Goal: Task Accomplishment & Management: Manage account settings

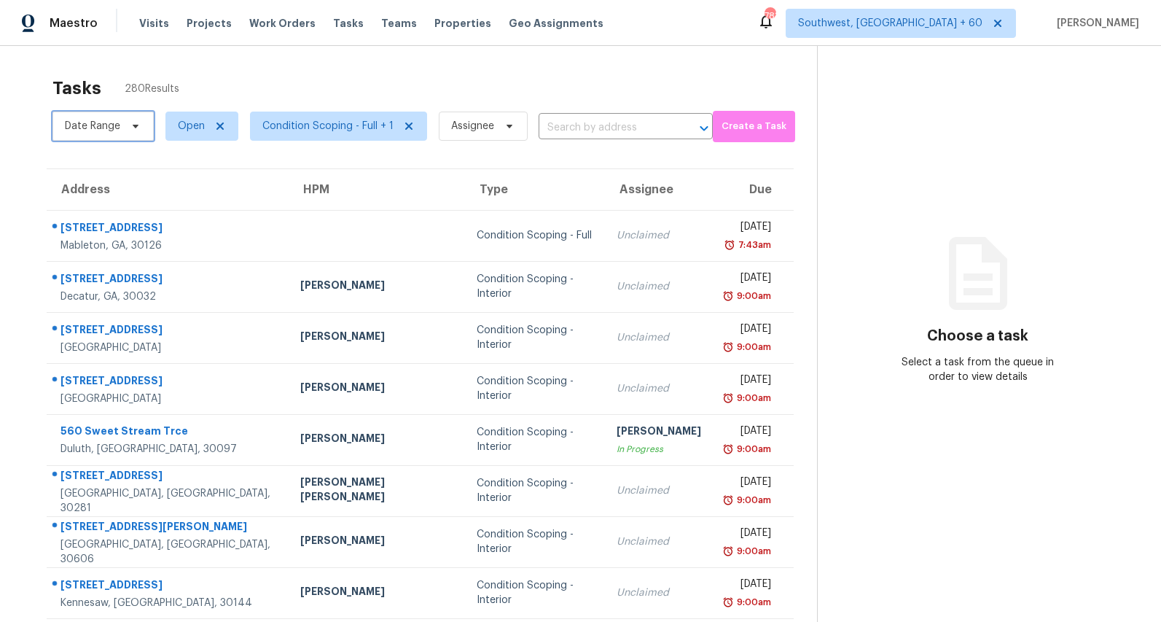
click at [103, 129] on span "Date Range" at bounding box center [92, 126] width 55 height 15
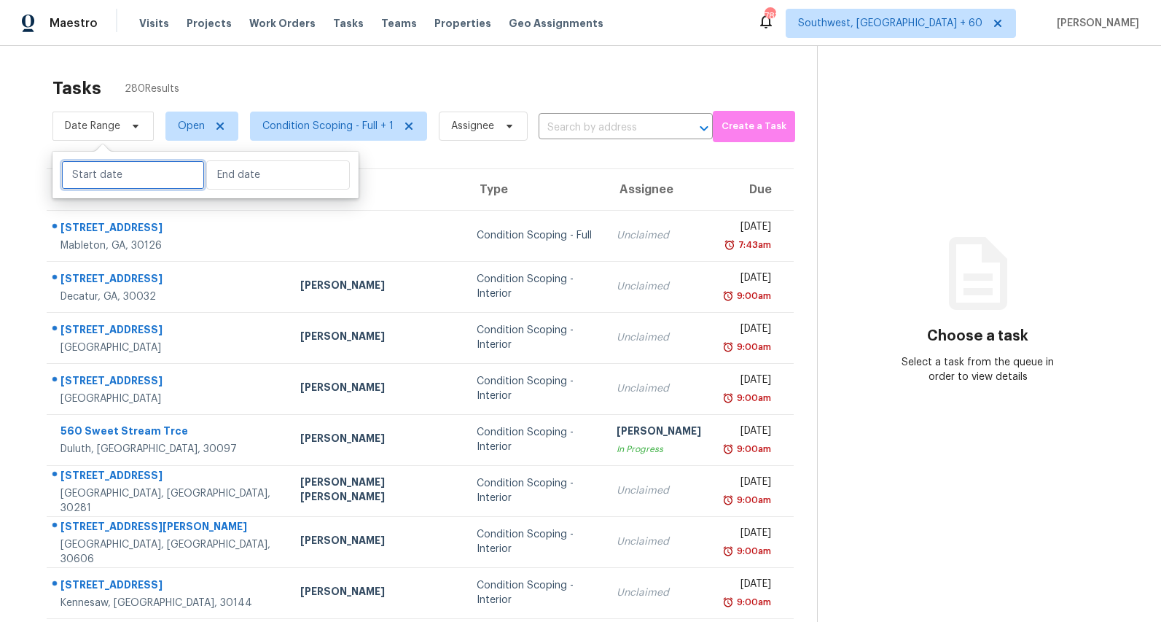
click at [126, 175] on input "text" at bounding box center [133, 174] width 144 height 29
select select "8"
select select "2025"
select select "9"
select select "2025"
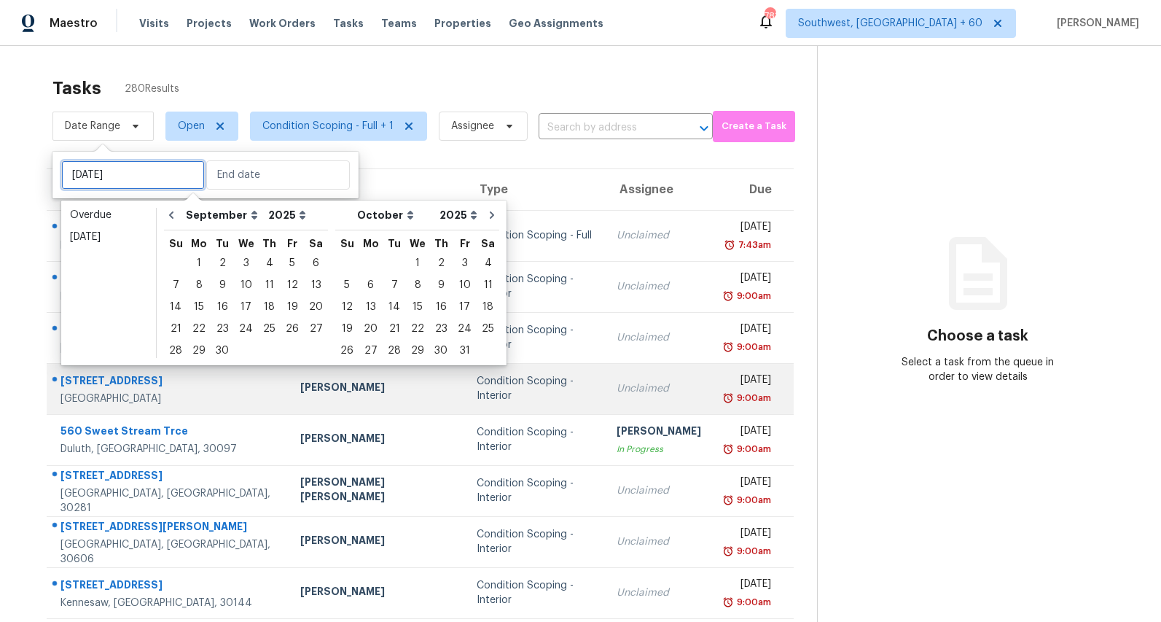
type input "Fri, Sep 26"
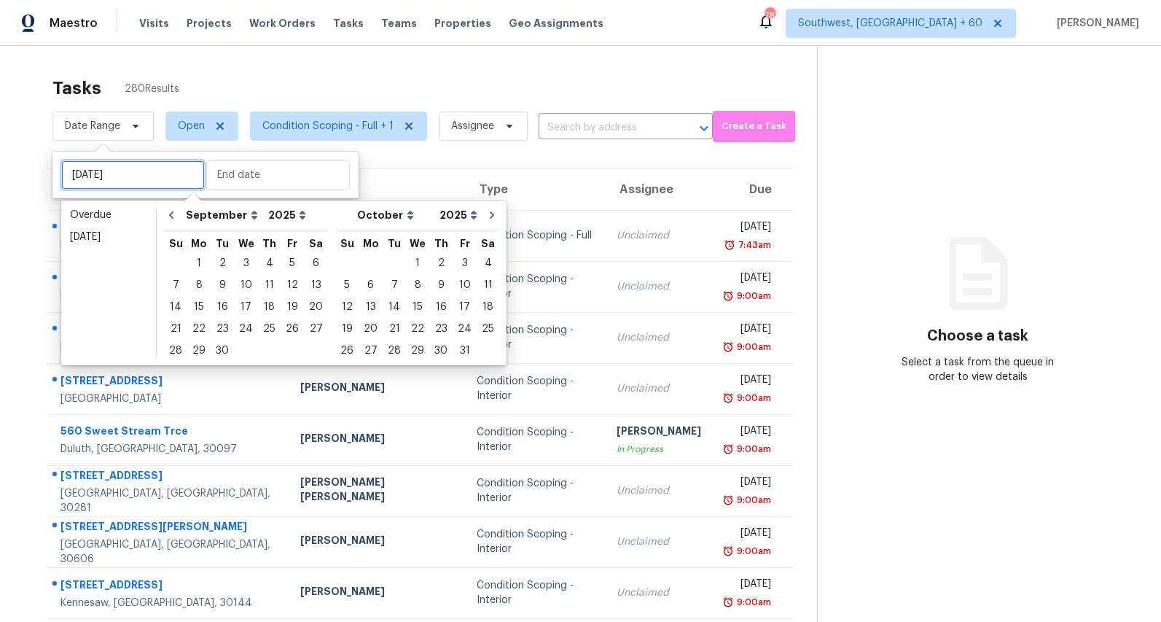
type input "Thu, Sep 04"
click at [201, 286] on div "8" at bounding box center [198, 285] width 23 height 20
type input "Mon, Sep 08"
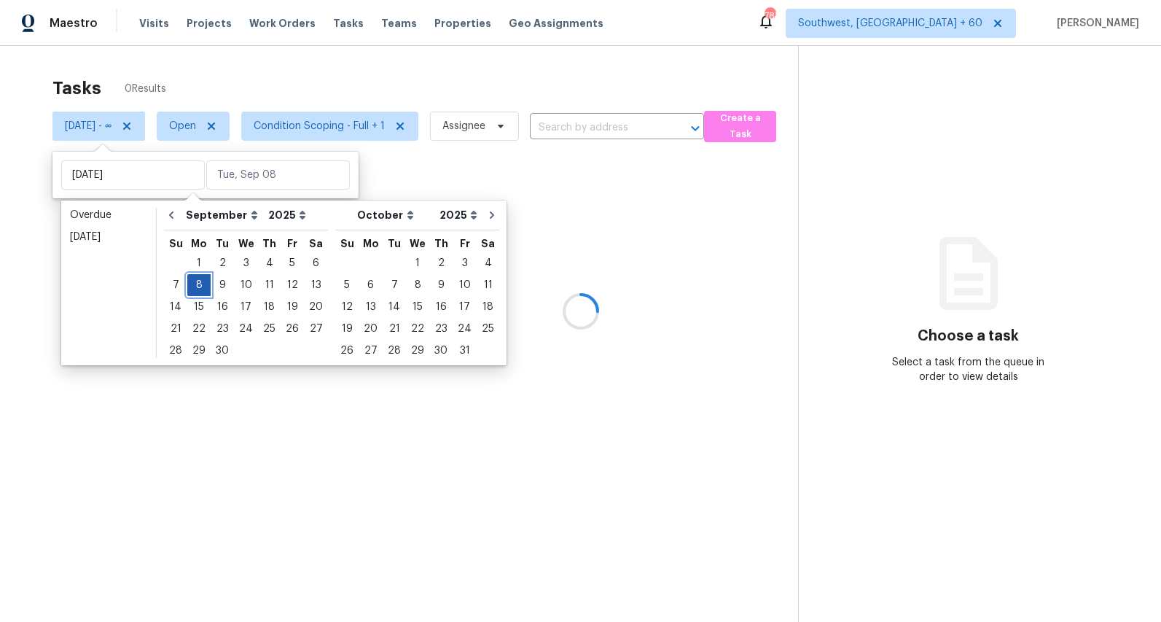
click at [201, 286] on div "8" at bounding box center [198, 285] width 23 height 20
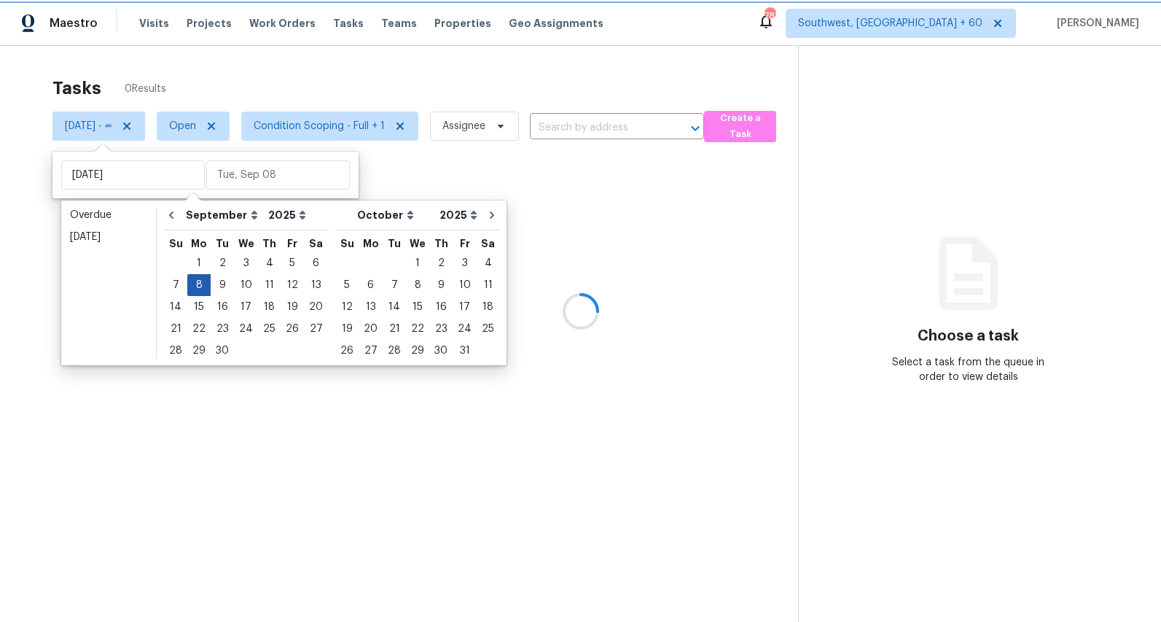
type input "Mon, Sep 08"
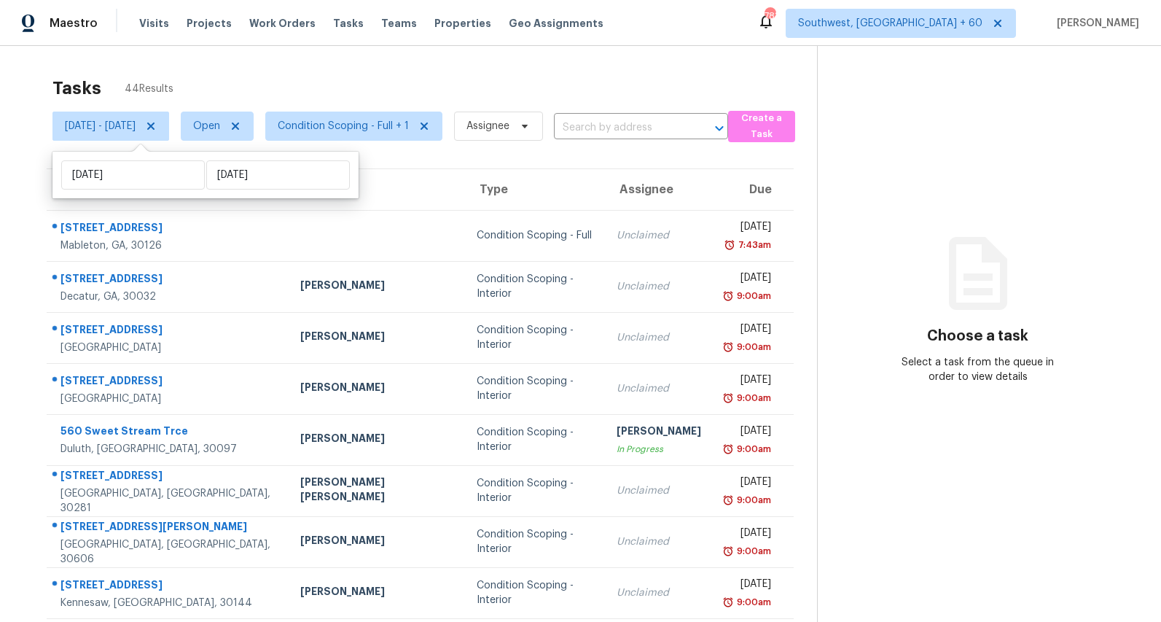
click at [361, 92] on div "Tasks 44 Results" at bounding box center [434, 88] width 765 height 38
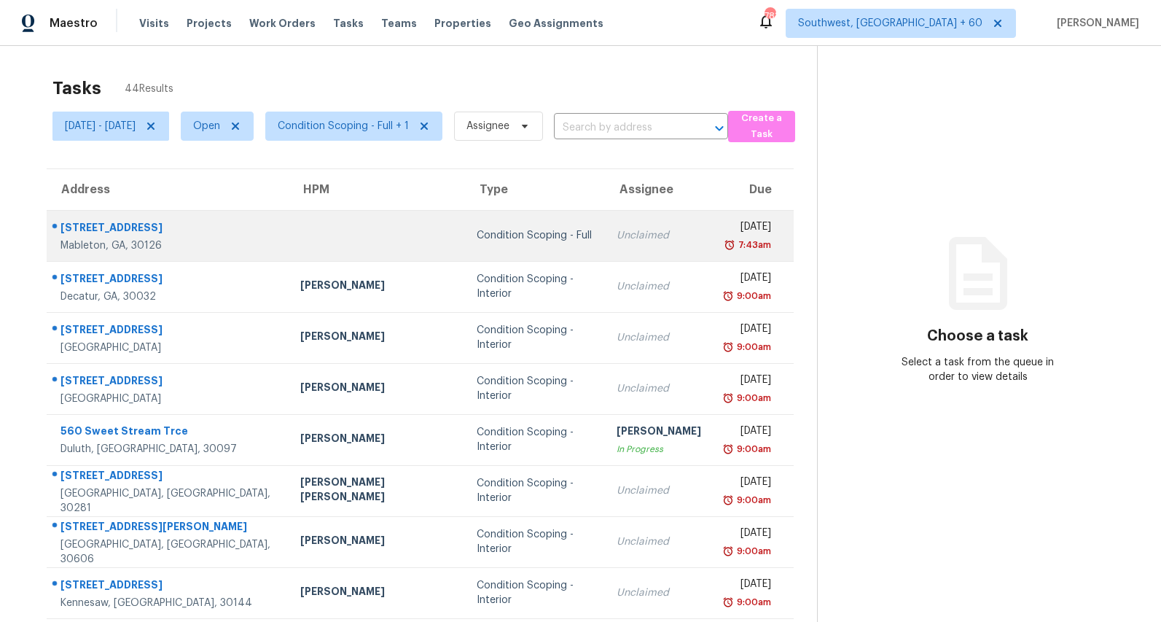
scroll to position [137, 0]
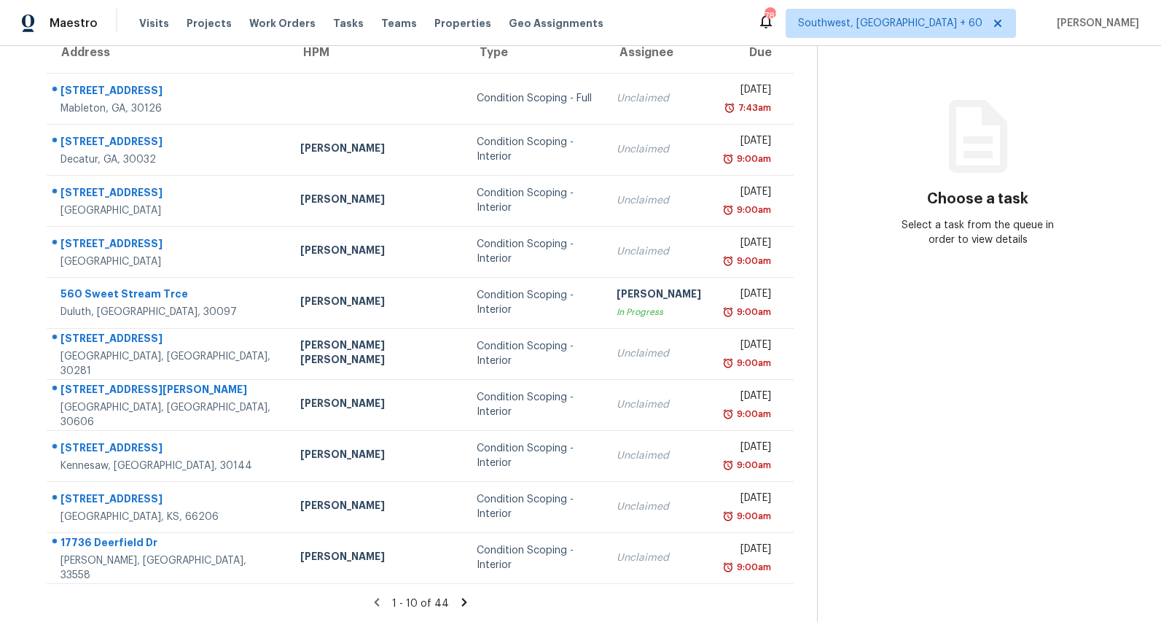
click at [464, 599] on icon at bounding box center [463, 602] width 5 height 8
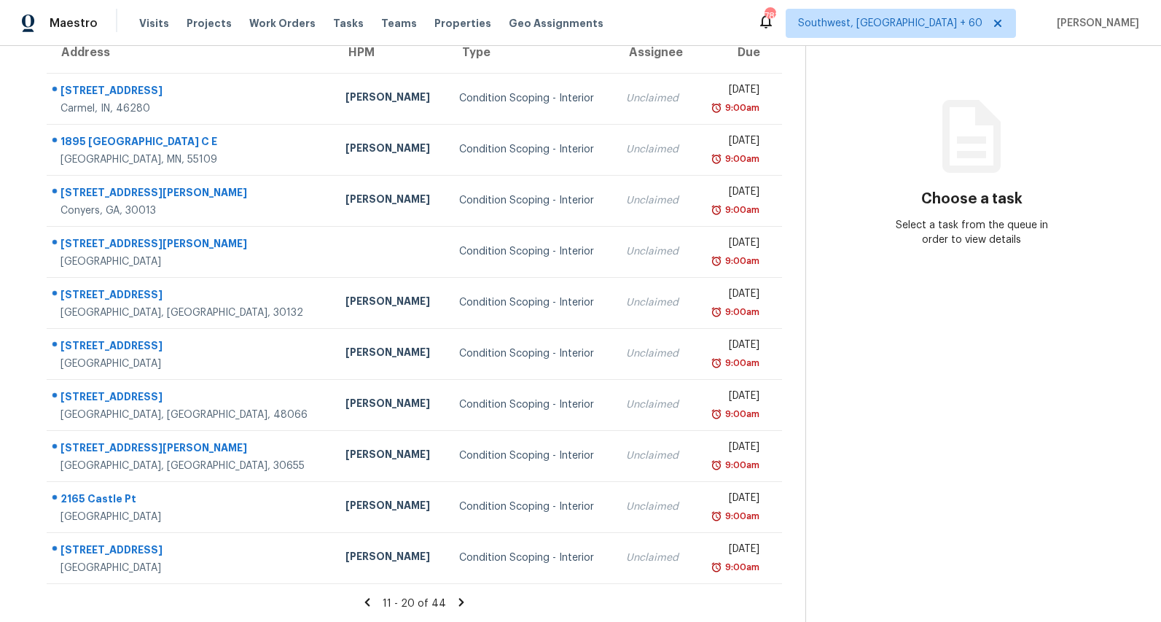
click at [464, 601] on icon at bounding box center [461, 602] width 5 height 8
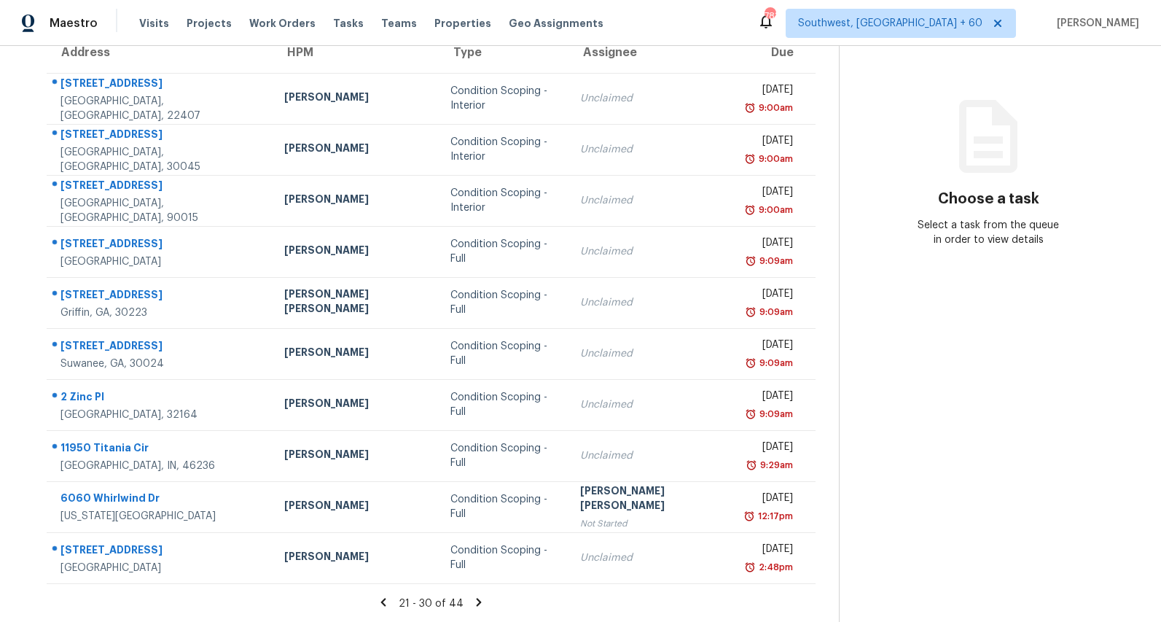
click at [476, 601] on icon at bounding box center [478, 602] width 5 height 8
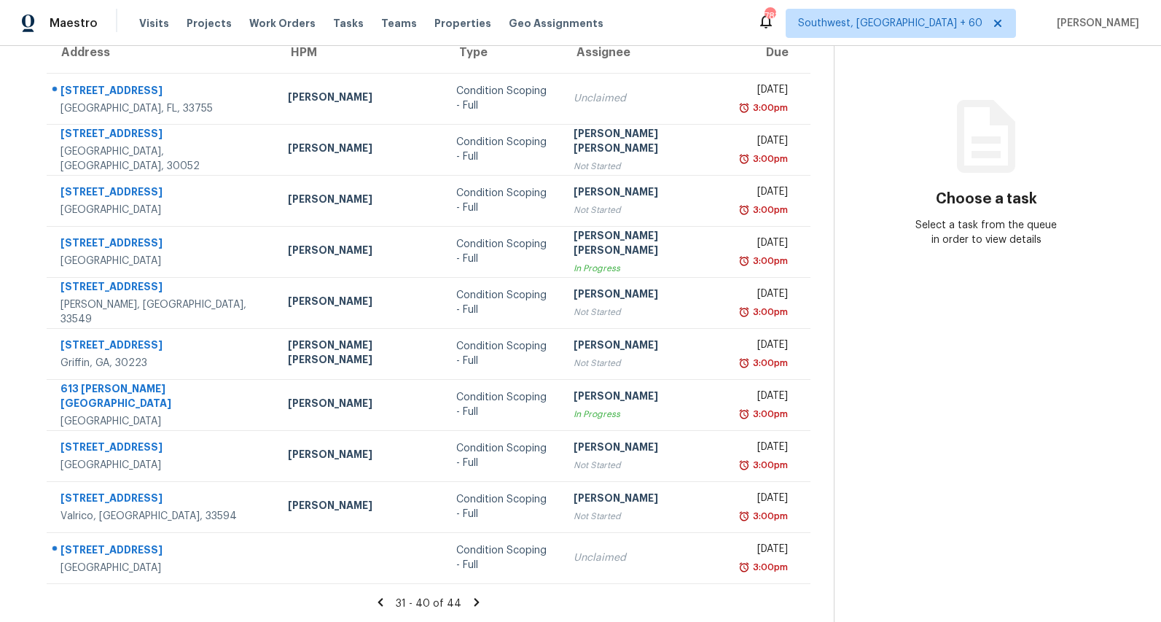
click at [474, 602] on icon at bounding box center [476, 602] width 5 height 8
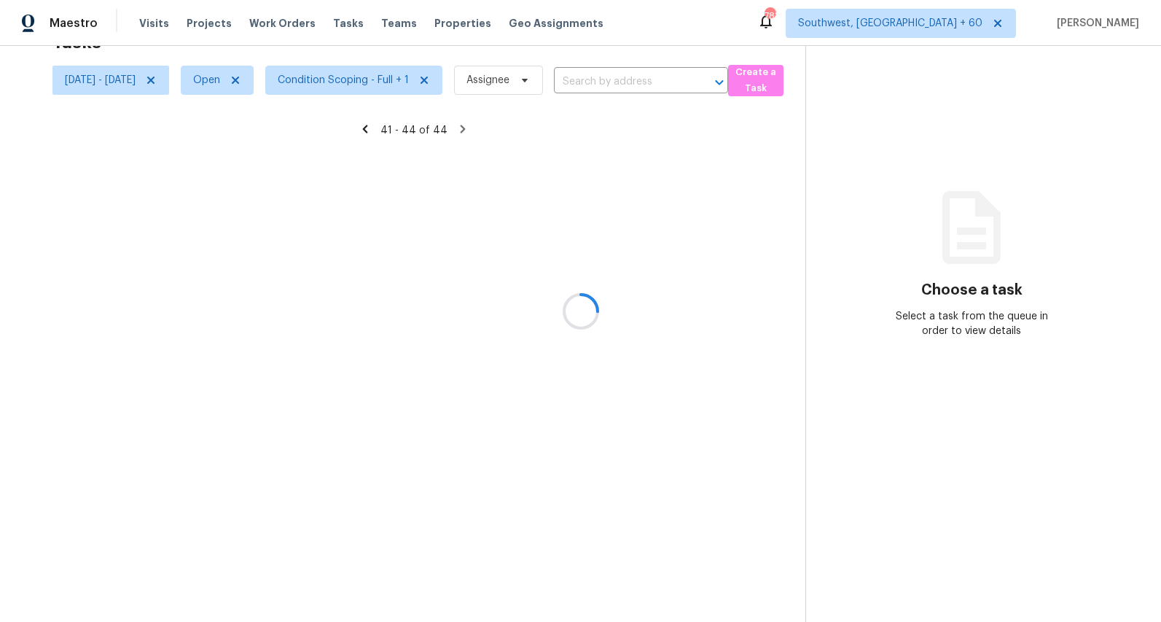
scroll to position [46, 0]
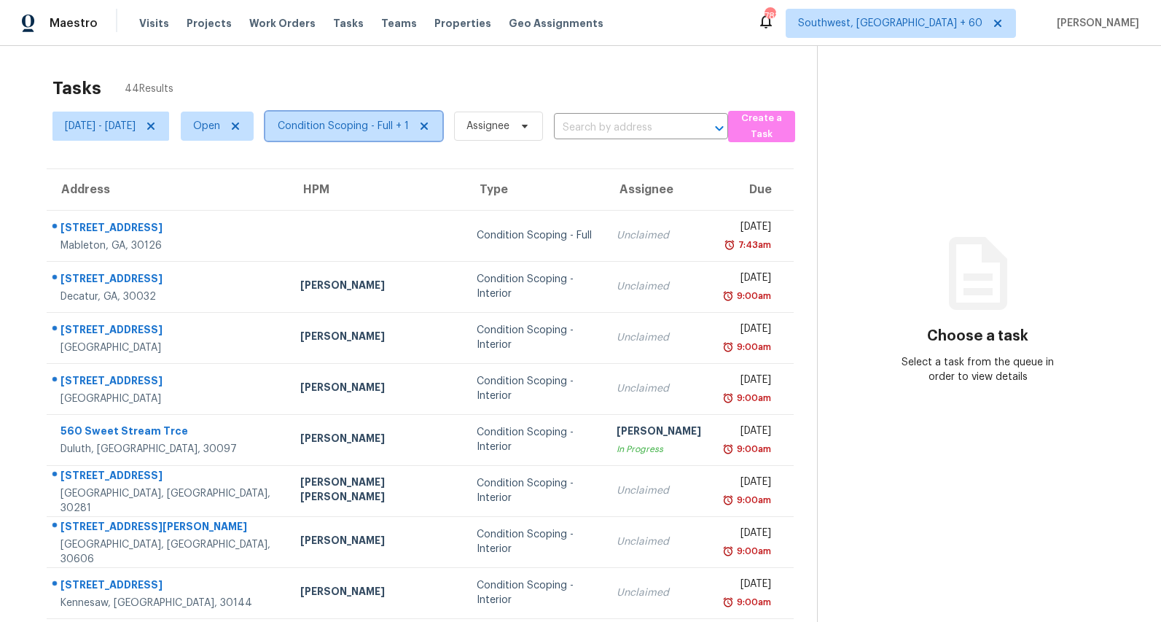
click at [409, 124] on span "Condition Scoping - Full + 1" at bounding box center [343, 126] width 131 height 15
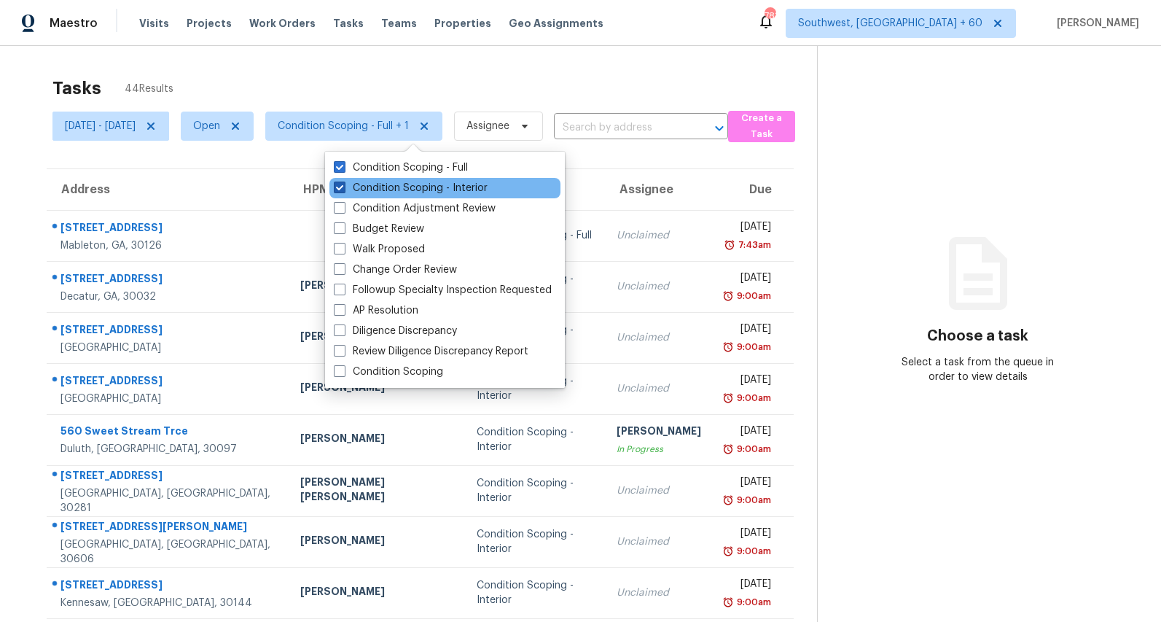
click at [430, 183] on label "Condition Scoping - Interior" at bounding box center [411, 188] width 154 height 15
click at [343, 183] on input "Condition Scoping - Interior" at bounding box center [338, 185] width 9 height 9
checkbox input "false"
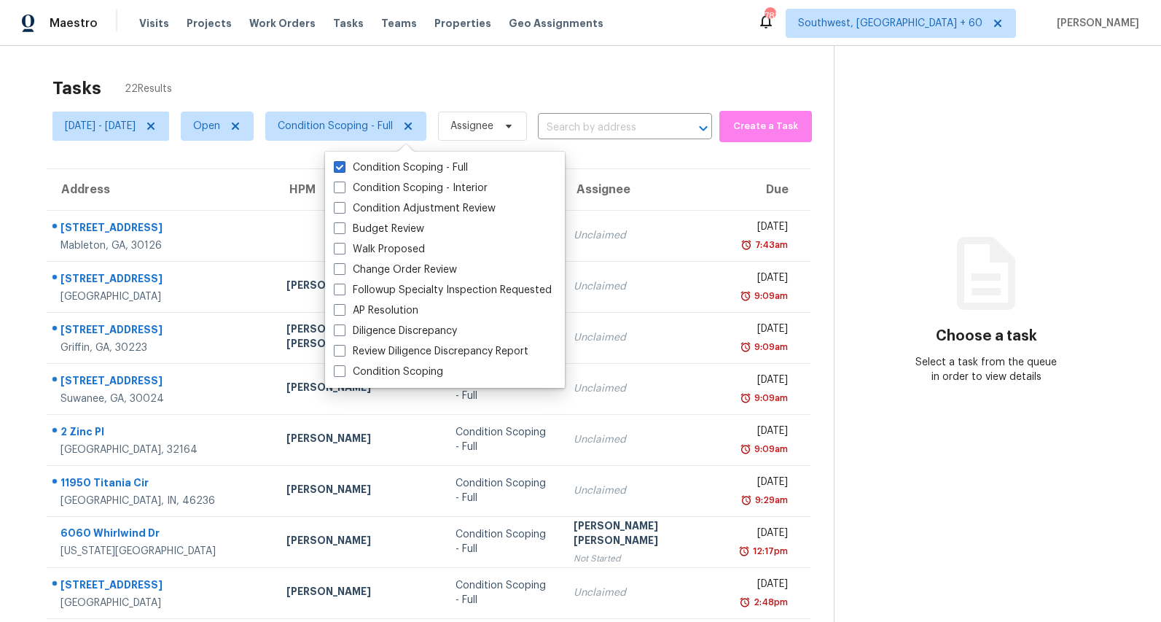
click at [352, 77] on div "Tasks 22 Results" at bounding box center [442, 88] width 781 height 38
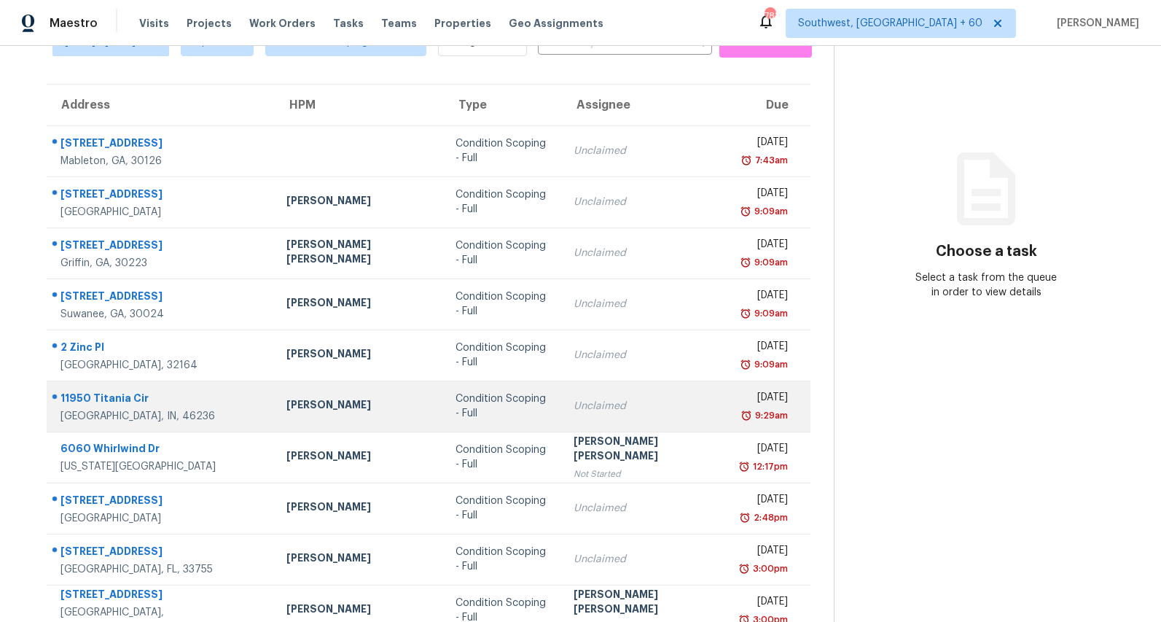
scroll to position [137, 0]
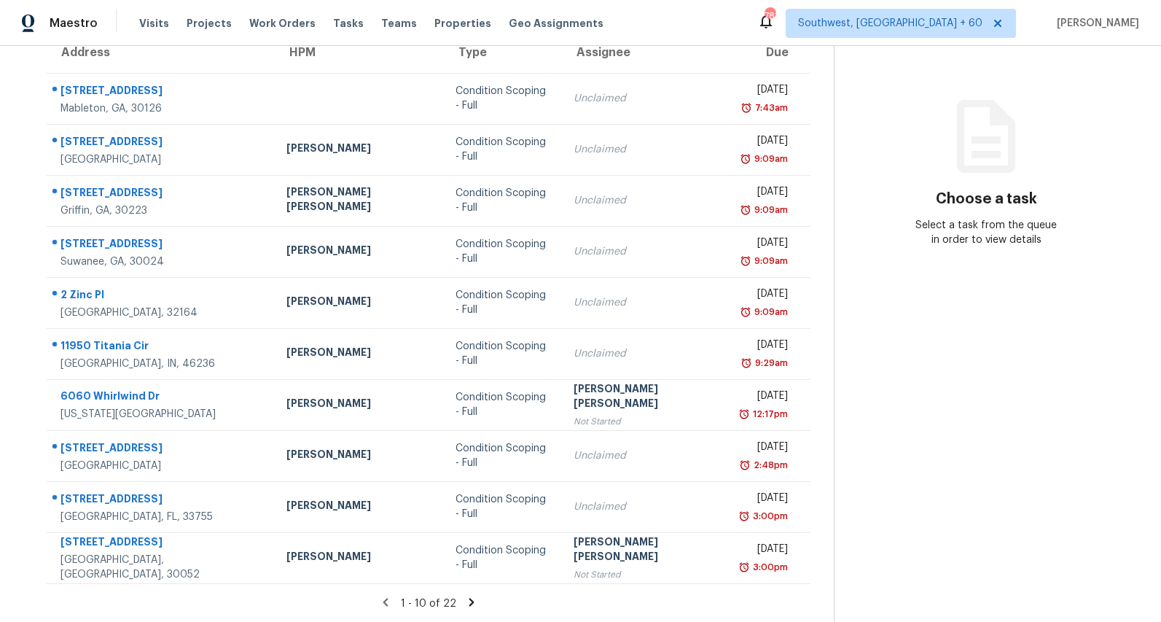
click at [469, 599] on icon at bounding box center [471, 602] width 5 height 8
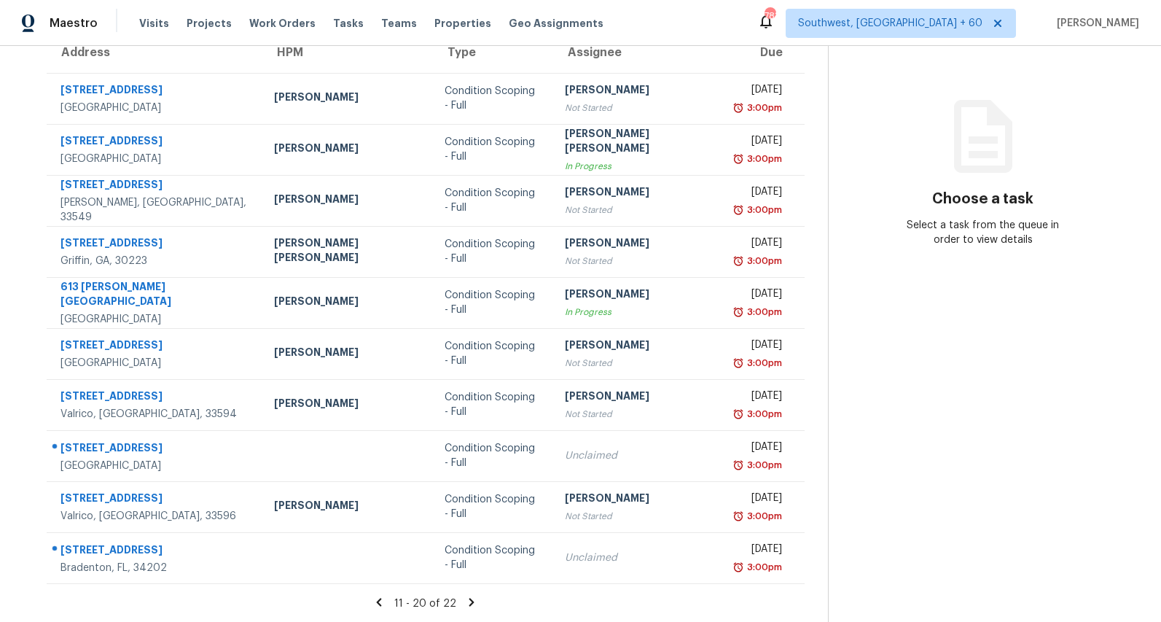
click at [469, 600] on icon at bounding box center [471, 602] width 5 height 8
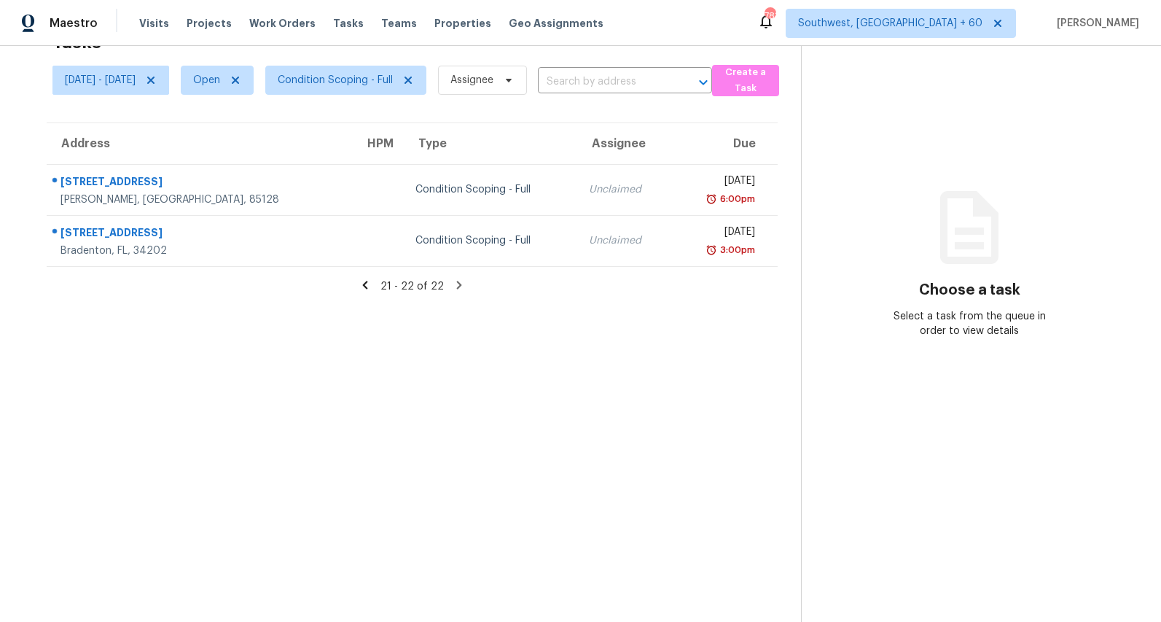
click at [367, 286] on icon at bounding box center [364, 285] width 5 height 8
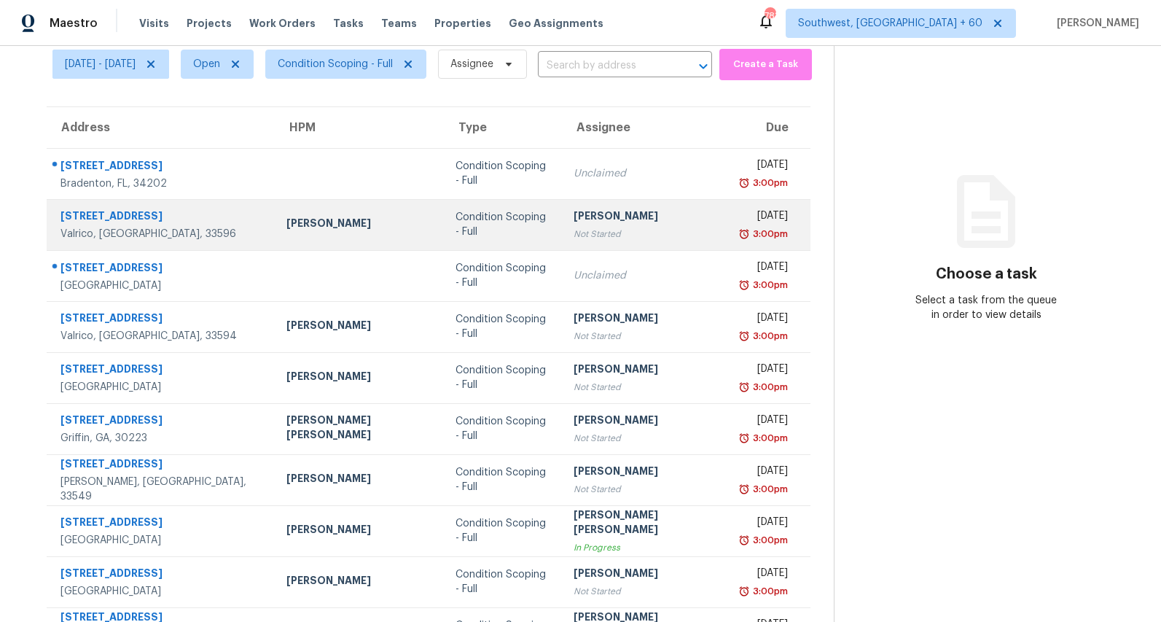
scroll to position [0, 0]
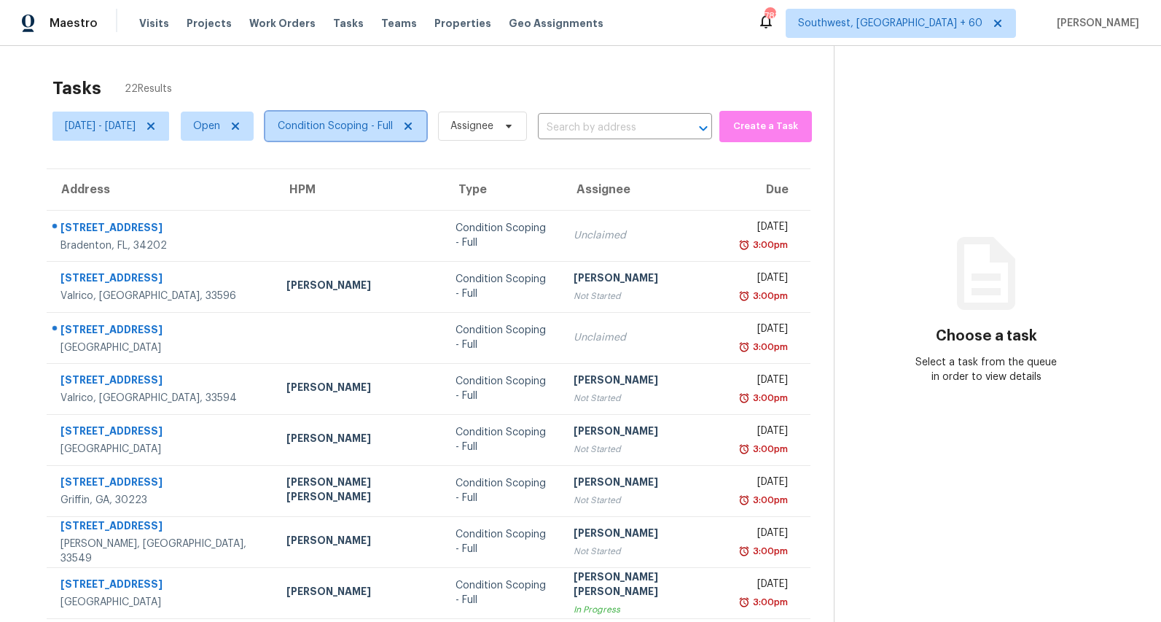
click at [426, 136] on span "Condition Scoping - Full" at bounding box center [345, 126] width 161 height 29
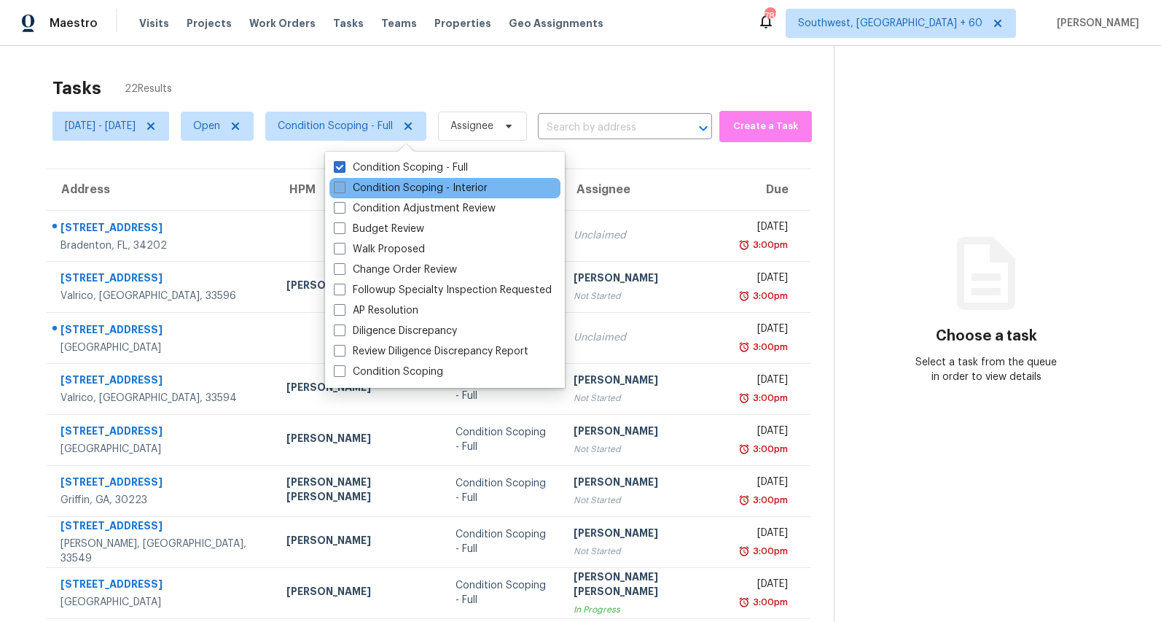
click at [434, 192] on label "Condition Scoping - Interior" at bounding box center [411, 188] width 154 height 15
click at [343, 190] on input "Condition Scoping - Interior" at bounding box center [338, 185] width 9 height 9
checkbox input "true"
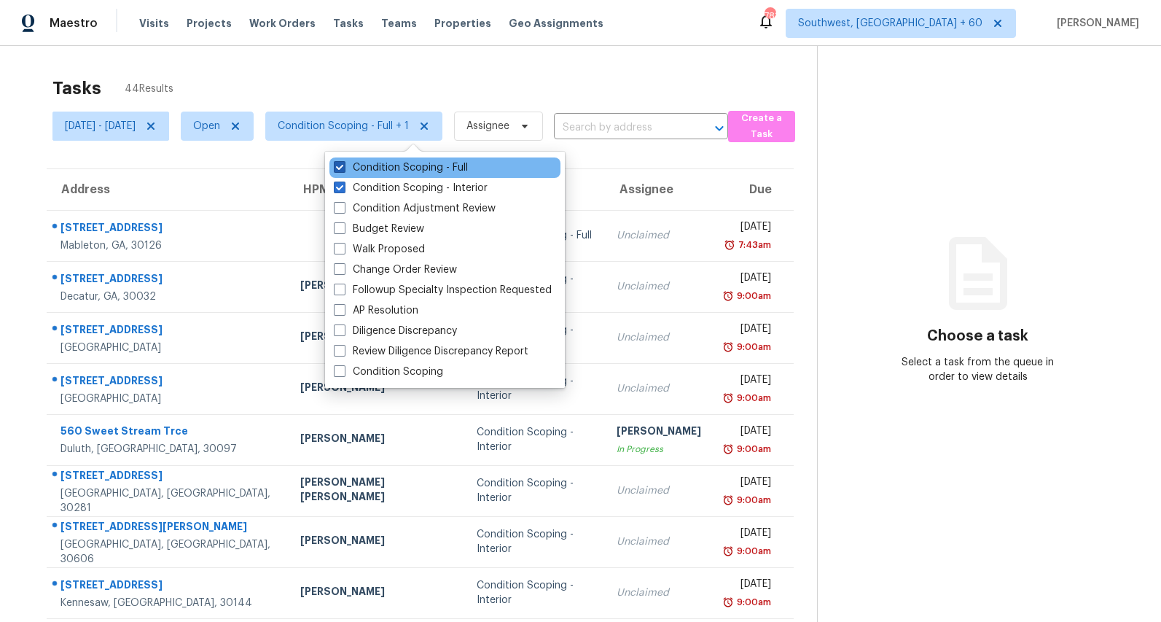
click at [429, 168] on label "Condition Scoping - Full" at bounding box center [401, 167] width 134 height 15
click at [343, 168] on input "Condition Scoping - Full" at bounding box center [338, 164] width 9 height 9
checkbox input "false"
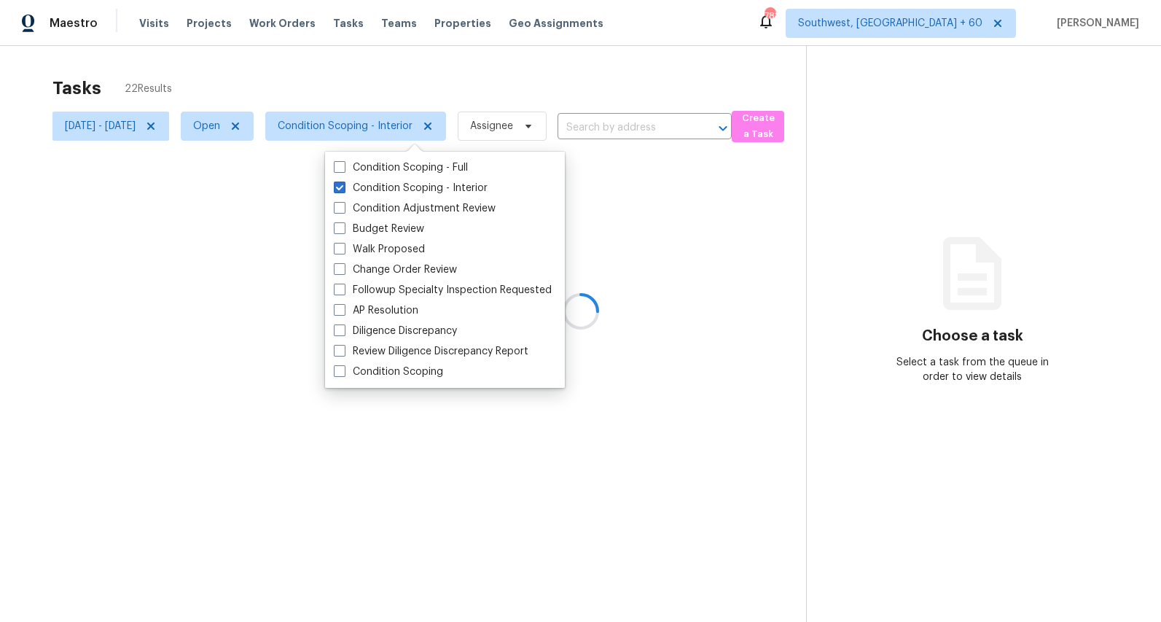
click at [368, 74] on div at bounding box center [580, 311] width 1161 height 622
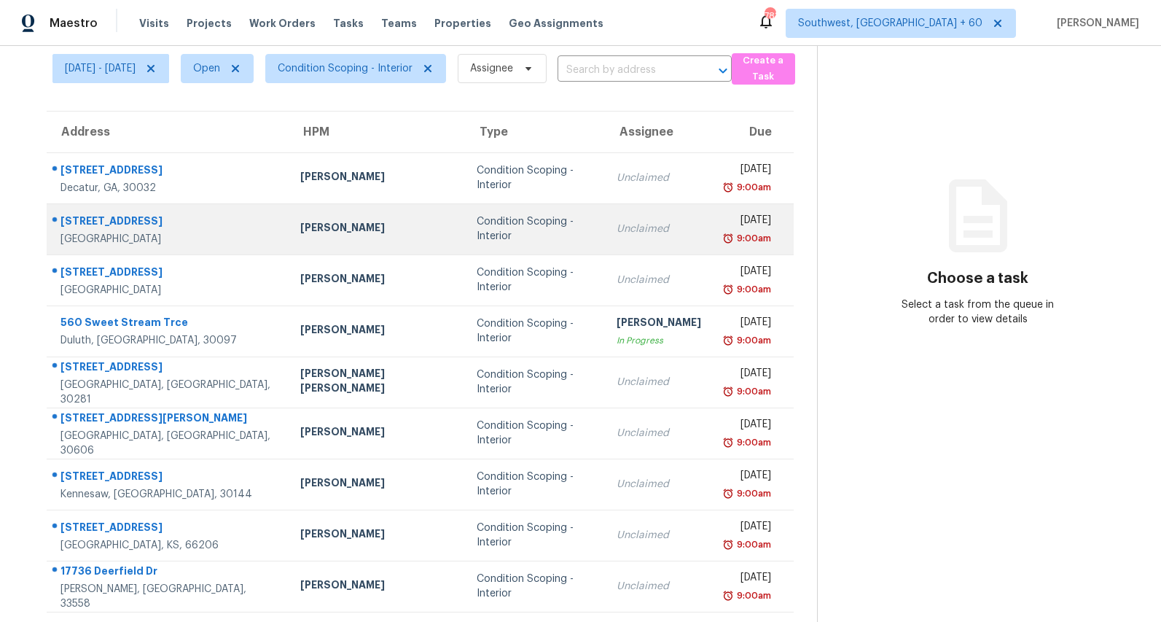
scroll to position [137, 0]
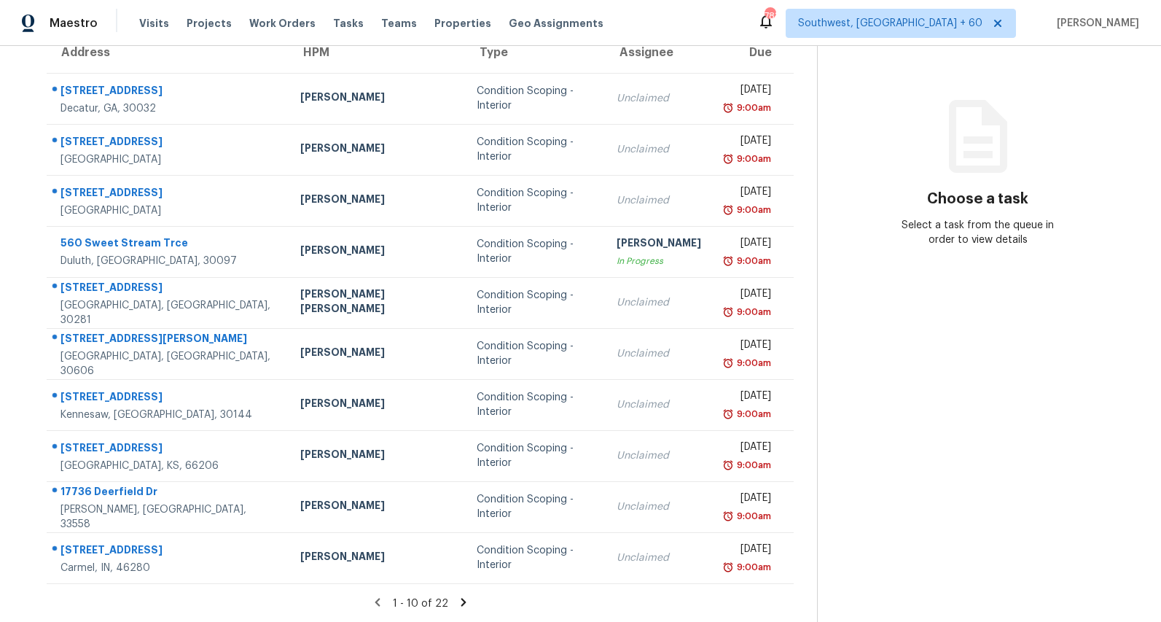
click at [464, 598] on icon at bounding box center [463, 602] width 5 height 8
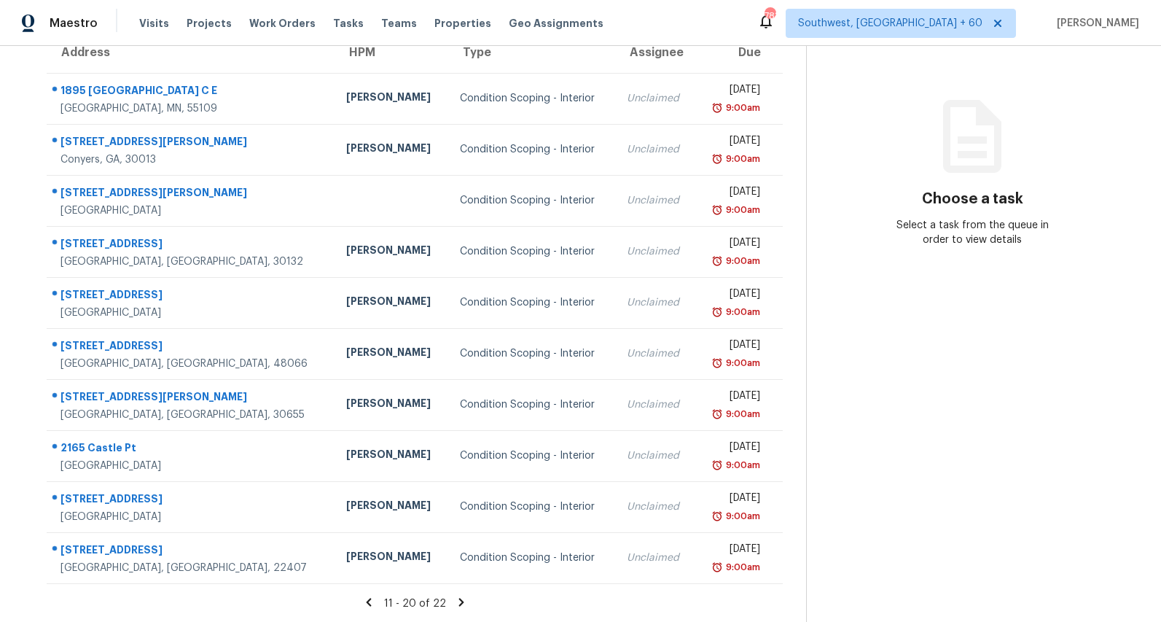
click at [464, 598] on icon at bounding box center [460, 602] width 5 height 8
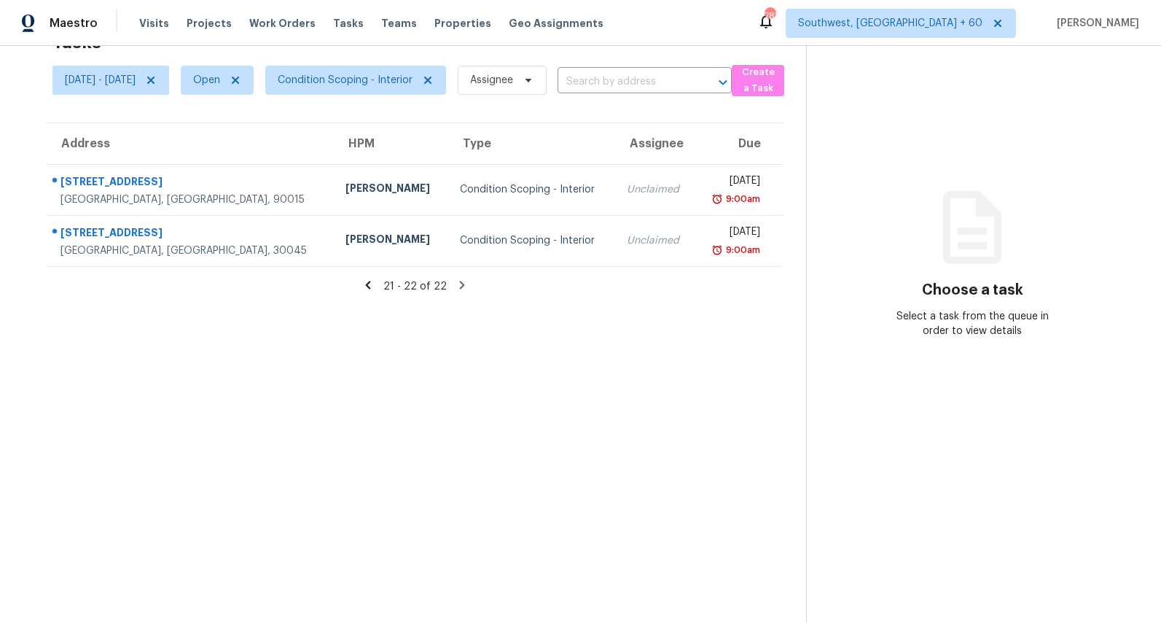
click at [375, 284] on icon at bounding box center [368, 284] width 13 height 13
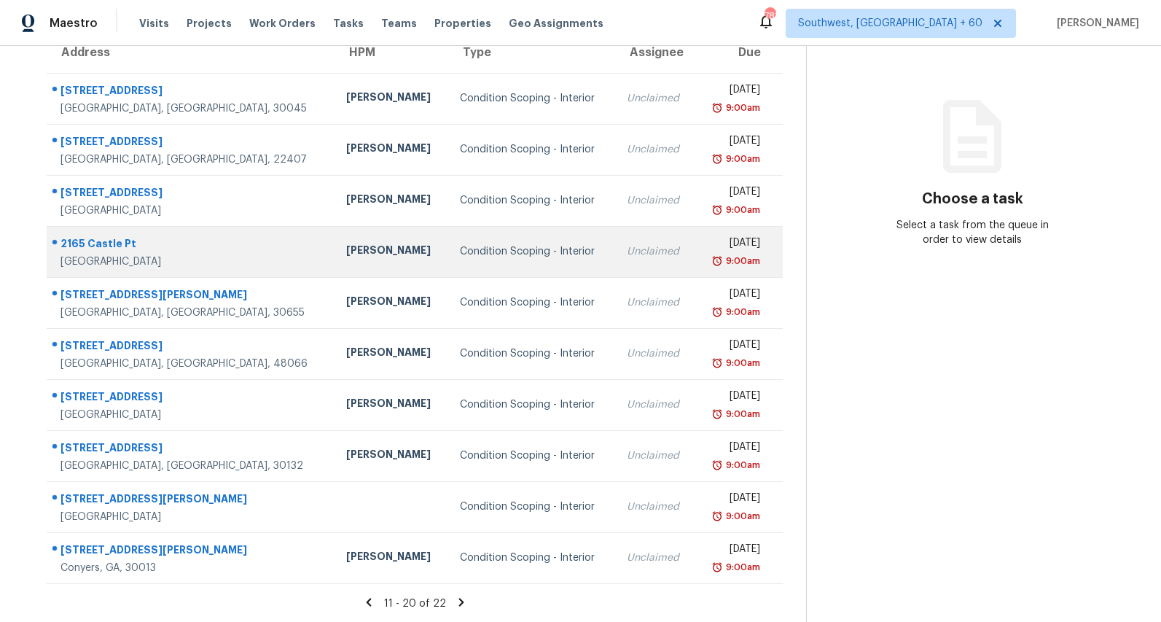
scroll to position [0, 0]
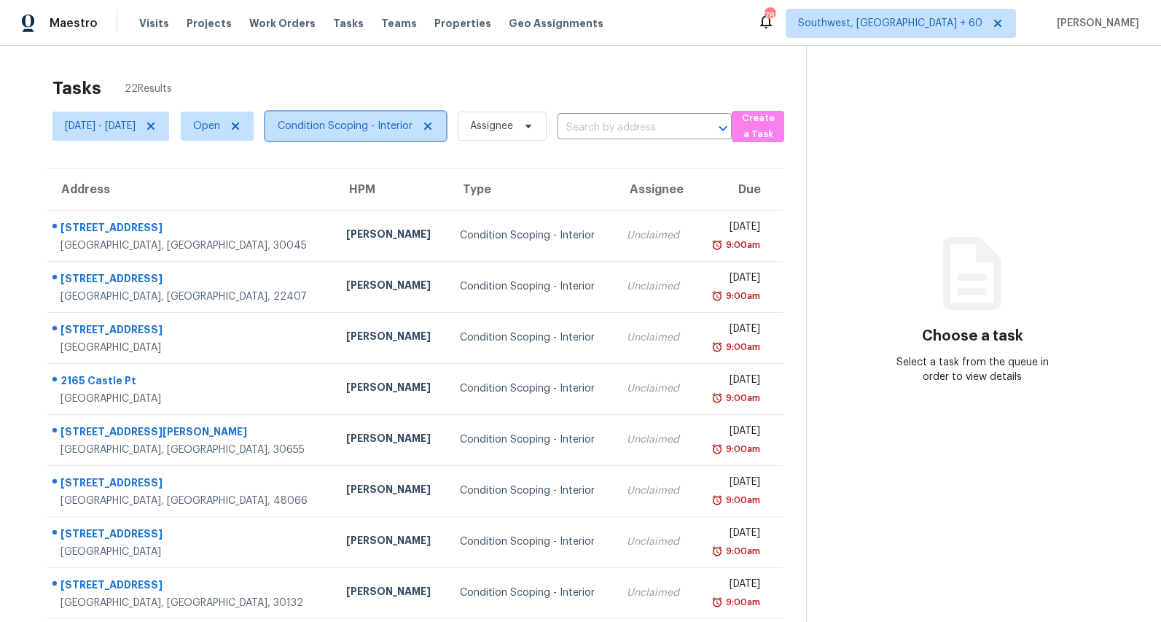
click at [384, 134] on span "Condition Scoping - Interior" at bounding box center [355, 126] width 181 height 29
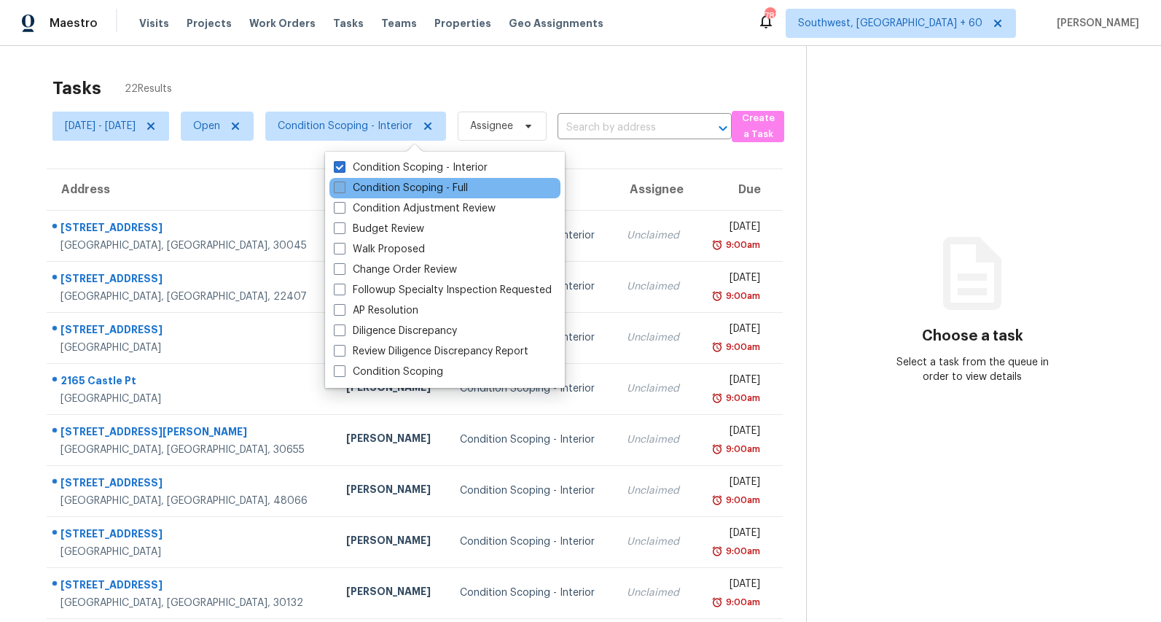
click at [387, 189] on label "Condition Scoping - Full" at bounding box center [401, 188] width 134 height 15
click at [343, 189] on input "Condition Scoping - Full" at bounding box center [338, 185] width 9 height 9
checkbox input "true"
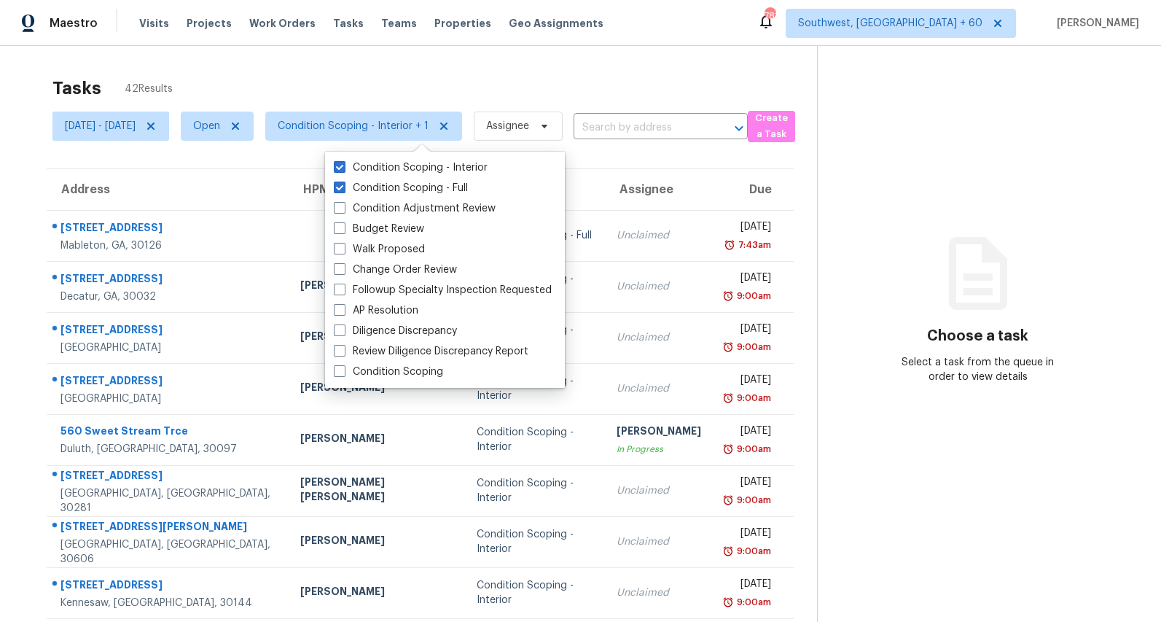
click at [373, 80] on div "Tasks 42 Results" at bounding box center [434, 88] width 765 height 38
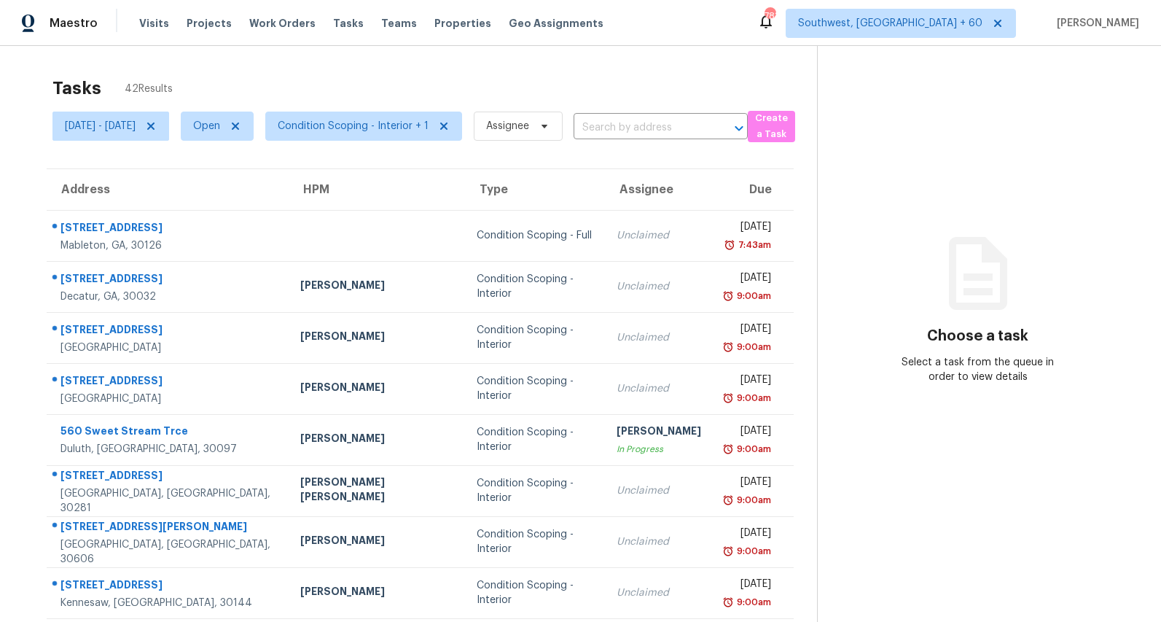
click at [383, 74] on div "Tasks 42 Results" at bounding box center [434, 88] width 765 height 38
click at [367, 125] on span "Condition Scoping - Interior + 1" at bounding box center [353, 126] width 151 height 15
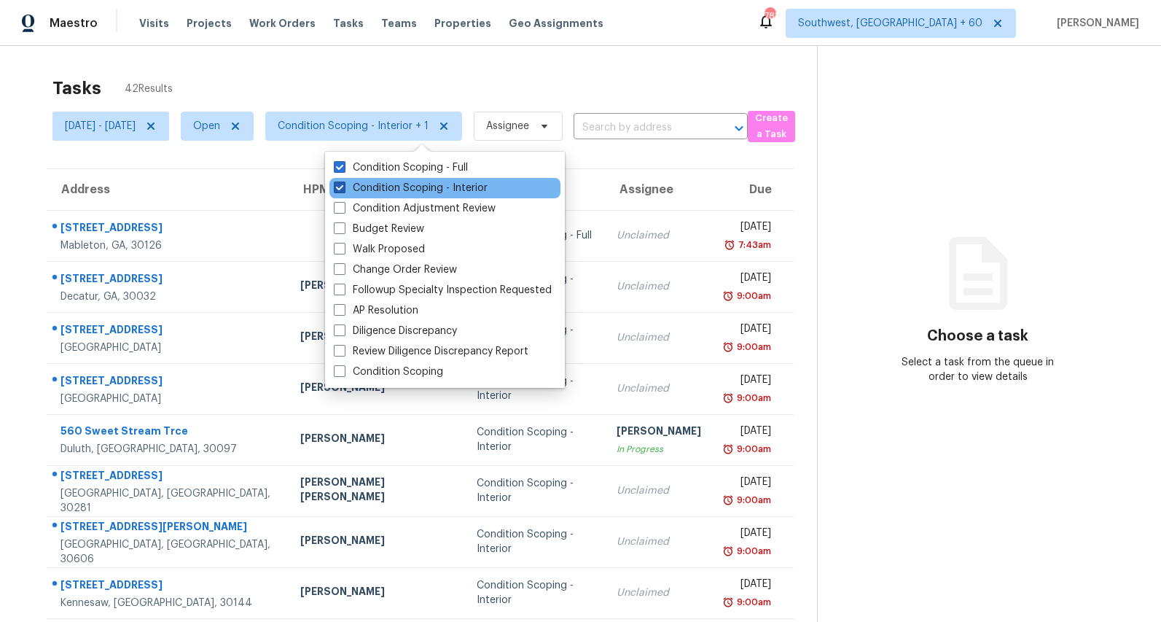
click at [372, 190] on label "Condition Scoping - Interior" at bounding box center [411, 188] width 154 height 15
click at [343, 190] on input "Condition Scoping - Interior" at bounding box center [338, 185] width 9 height 9
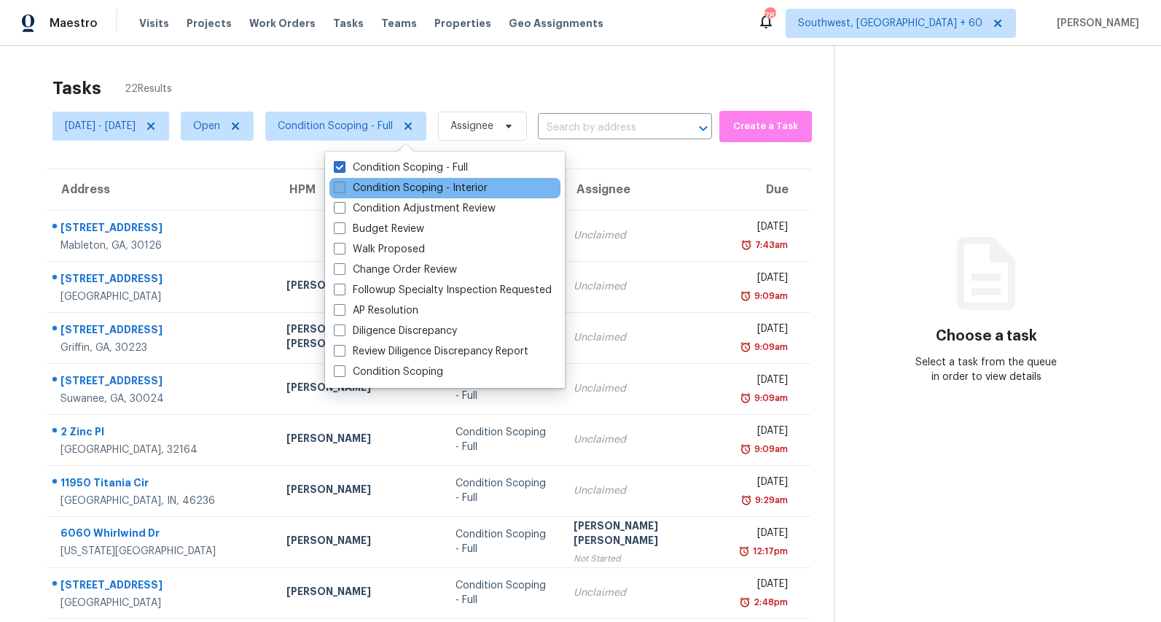
click at [372, 190] on label "Condition Scoping - Interior" at bounding box center [411, 188] width 154 height 15
click at [343, 190] on input "Condition Scoping - Interior" at bounding box center [338, 185] width 9 height 9
checkbox input "true"
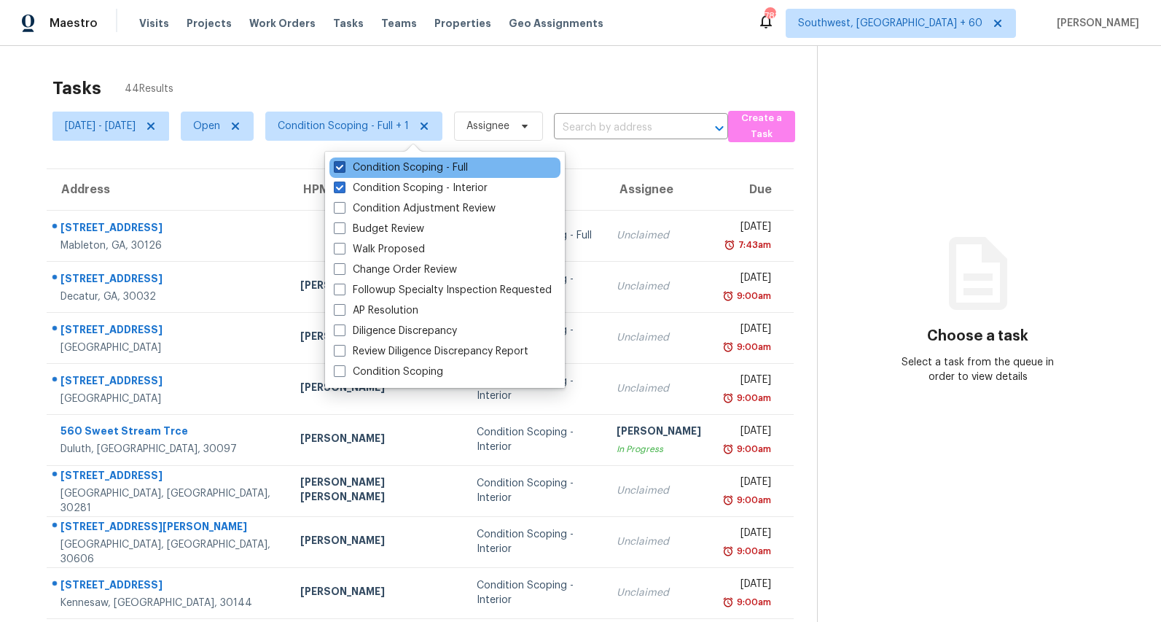
click at [372, 169] on label "Condition Scoping - Full" at bounding box center [401, 167] width 134 height 15
click at [343, 169] on input "Condition Scoping - Full" at bounding box center [338, 164] width 9 height 9
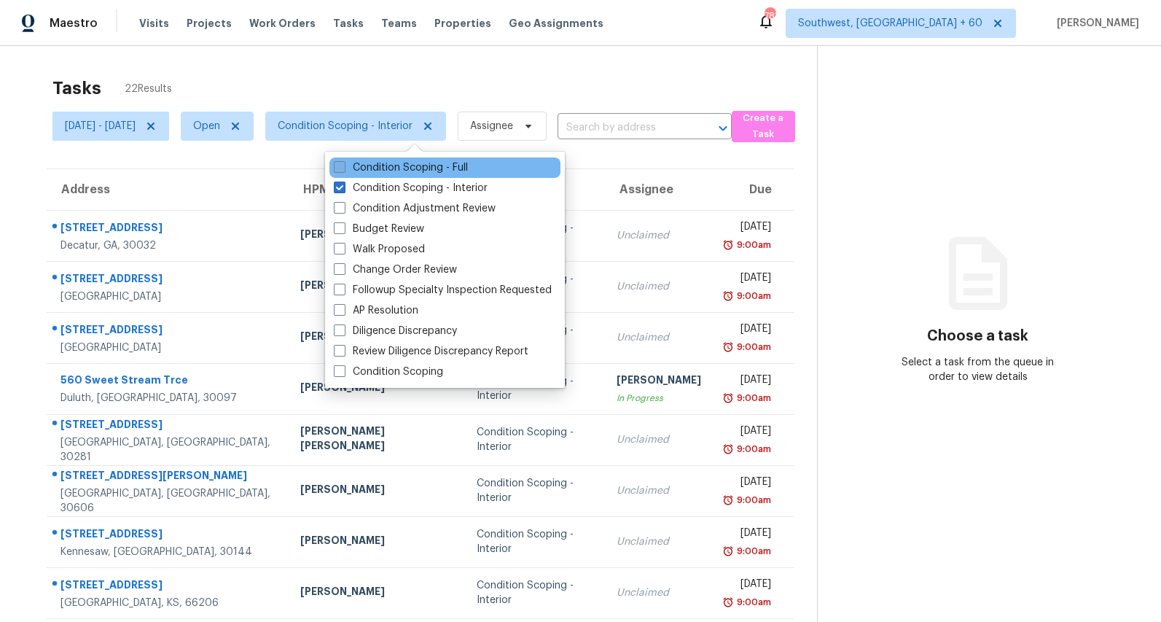
click at [372, 169] on label "Condition Scoping - Full" at bounding box center [401, 167] width 134 height 15
click at [343, 169] on input "Condition Scoping - Full" at bounding box center [338, 164] width 9 height 9
checkbox input "true"
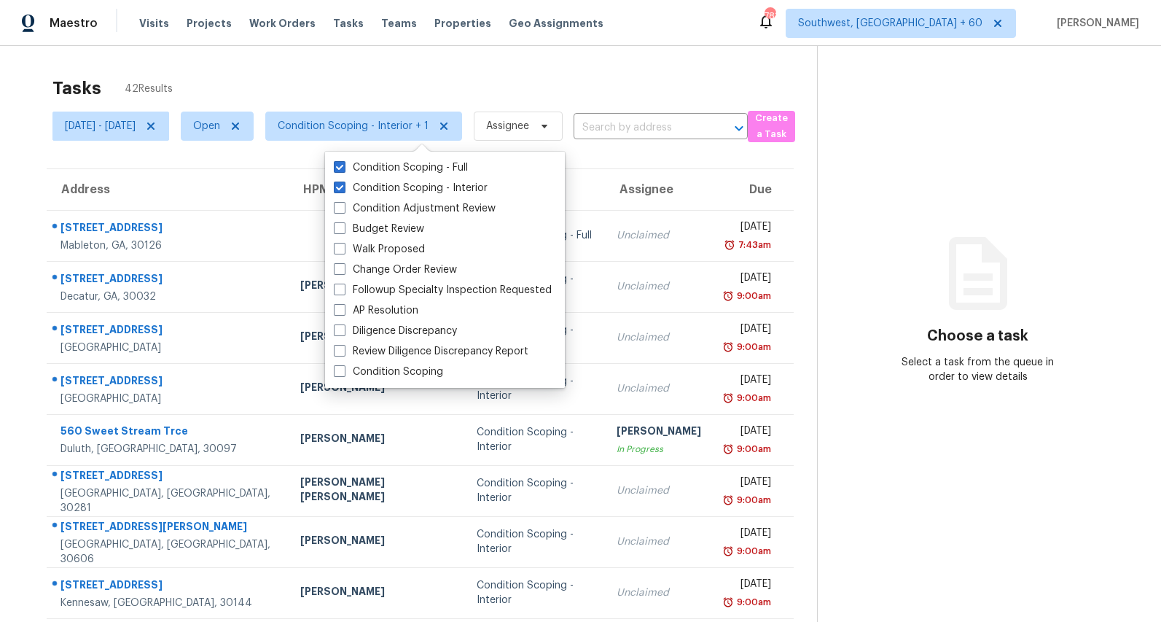
click at [311, 82] on div "Tasks 42 Results" at bounding box center [434, 88] width 765 height 38
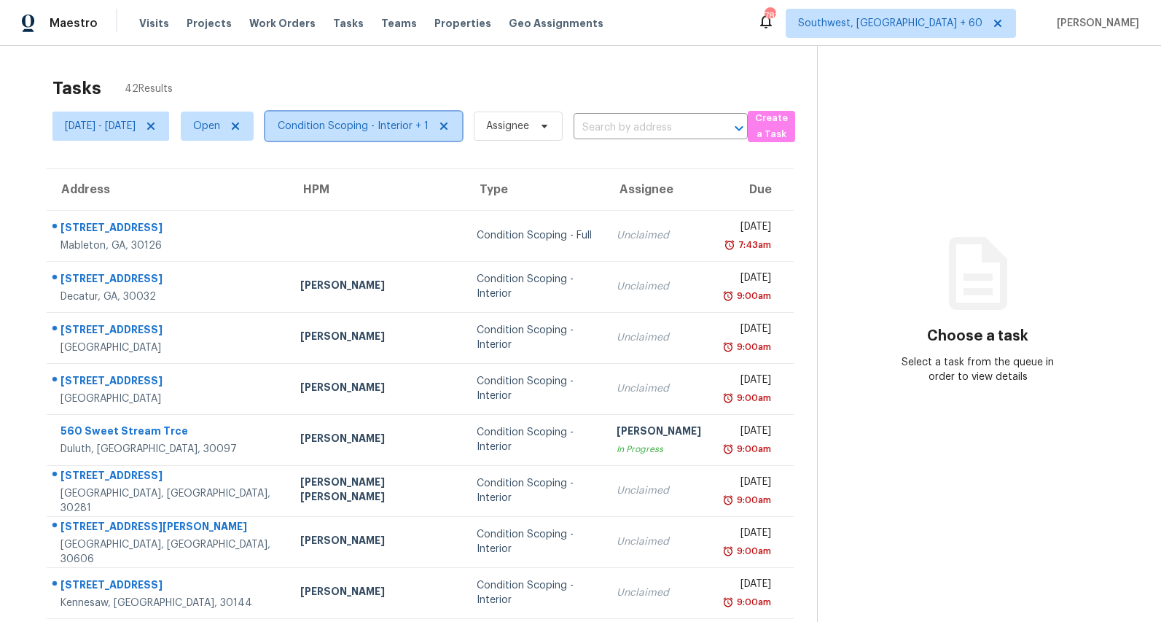
click at [413, 136] on span "Condition Scoping - Interior + 1" at bounding box center [363, 126] width 197 height 29
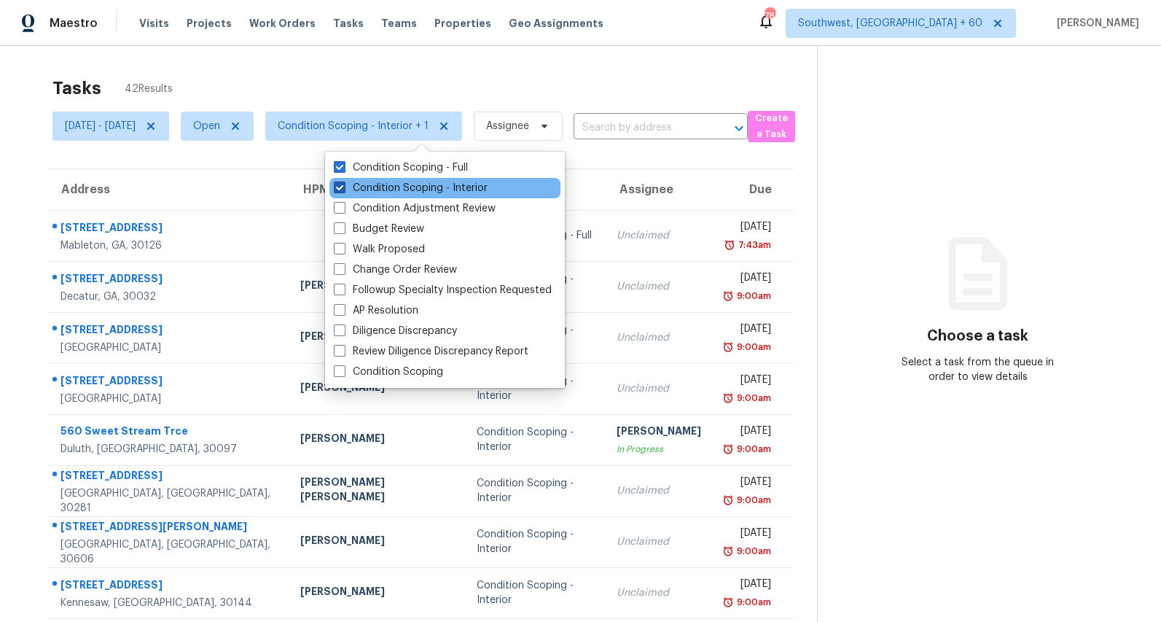
click at [413, 187] on label "Condition Scoping - Interior" at bounding box center [411, 188] width 154 height 15
click at [343, 187] on input "Condition Scoping - Interior" at bounding box center [338, 185] width 9 height 9
checkbox input "false"
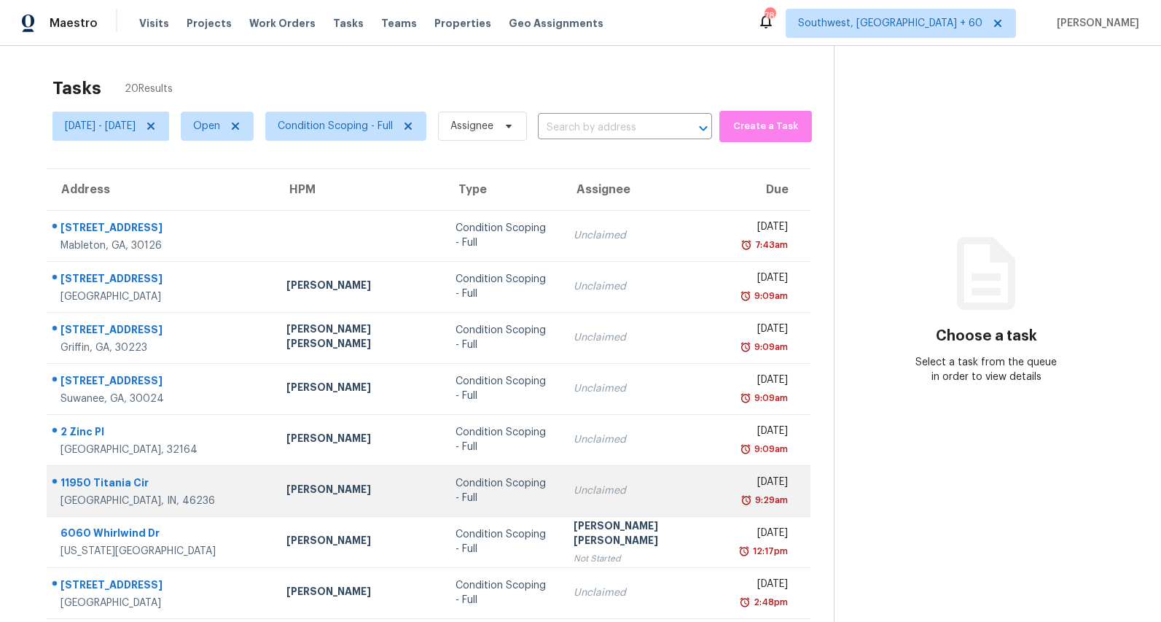
scroll to position [137, 0]
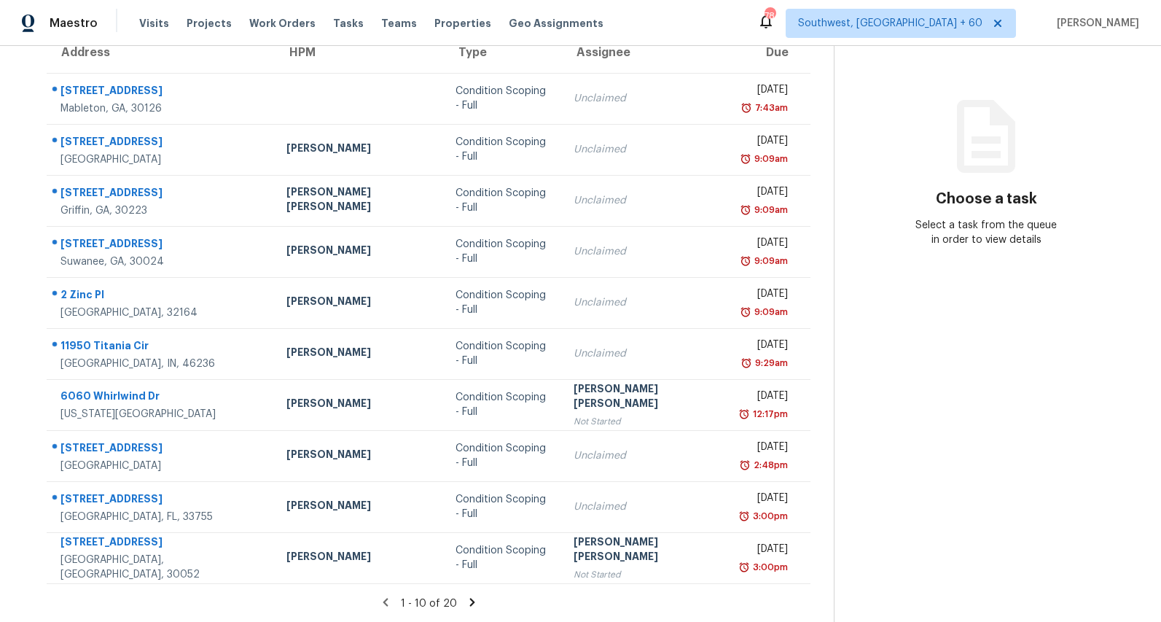
click at [466, 602] on icon at bounding box center [472, 601] width 13 height 13
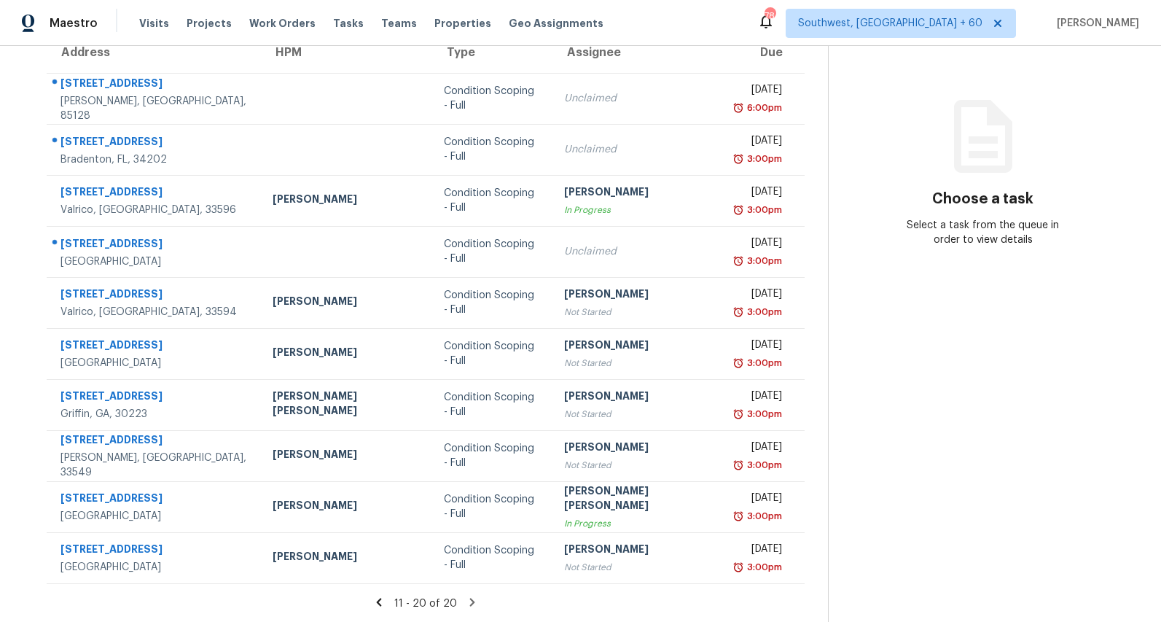
click at [488, 598] on div "11 - 20 of 20" at bounding box center [425, 602] width 805 height 15
click at [477, 600] on div "11 - 20 of 20" at bounding box center [425, 602] width 805 height 15
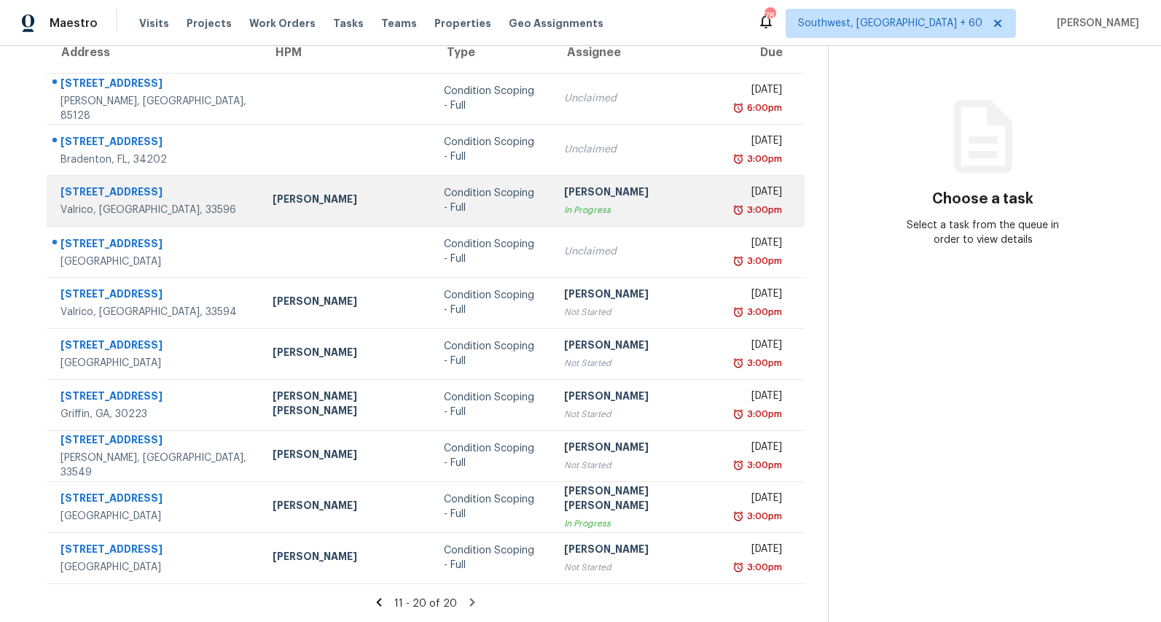
scroll to position [0, 0]
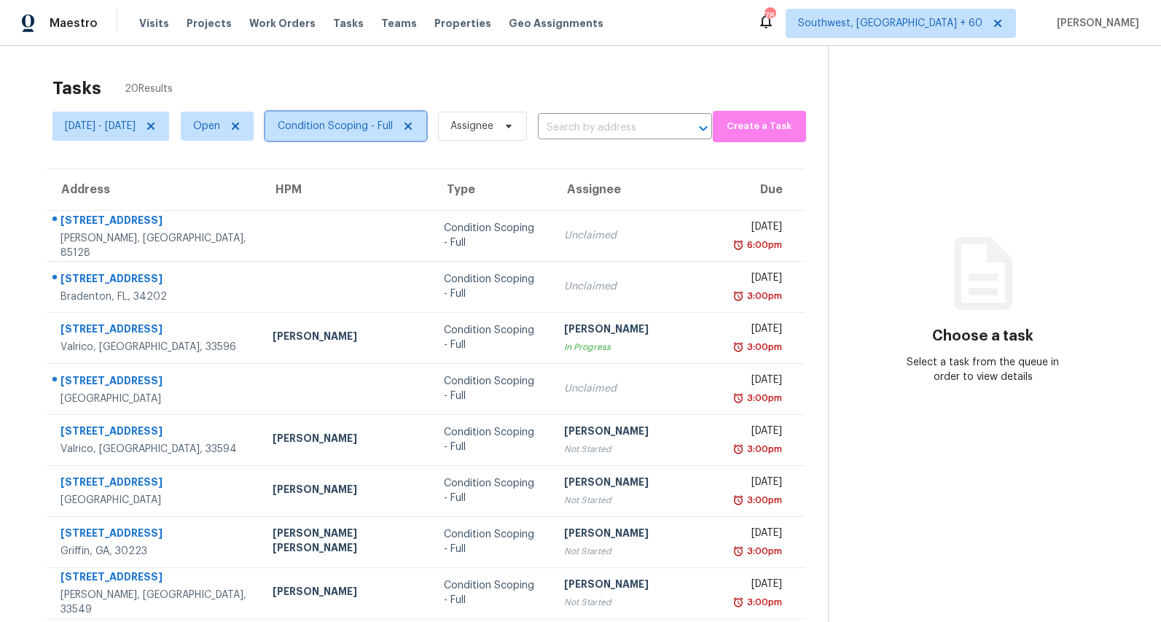
click at [393, 132] on span "Condition Scoping - Full" at bounding box center [335, 126] width 115 height 15
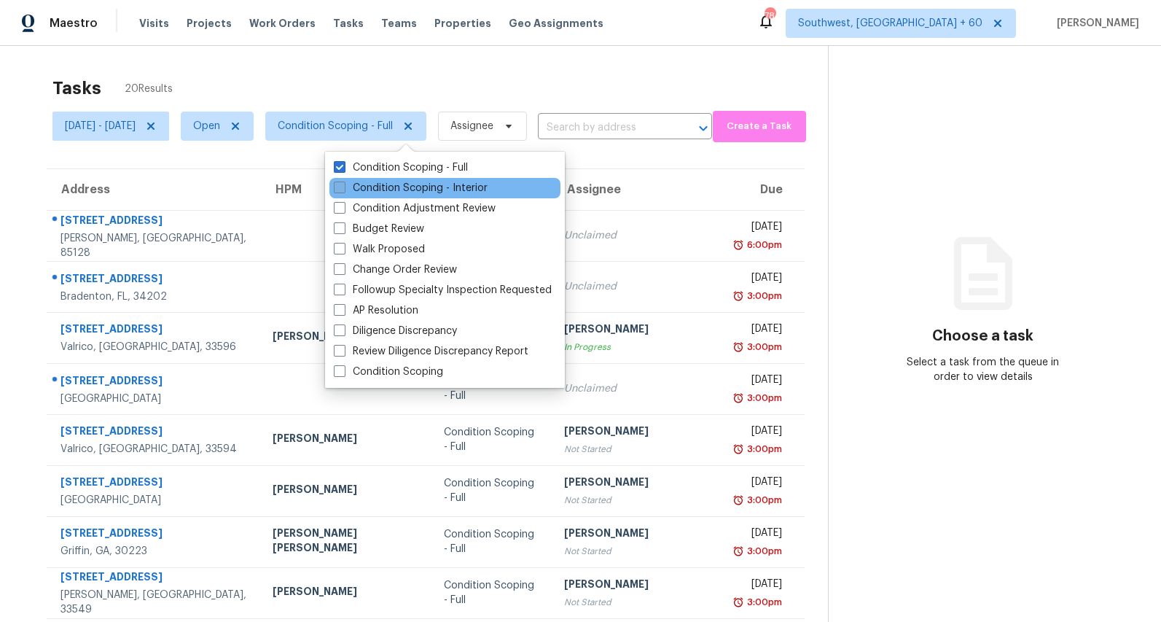
click at [397, 183] on label "Condition Scoping - Interior" at bounding box center [411, 188] width 154 height 15
click at [343, 183] on input "Condition Scoping - Interior" at bounding box center [338, 185] width 9 height 9
checkbox input "true"
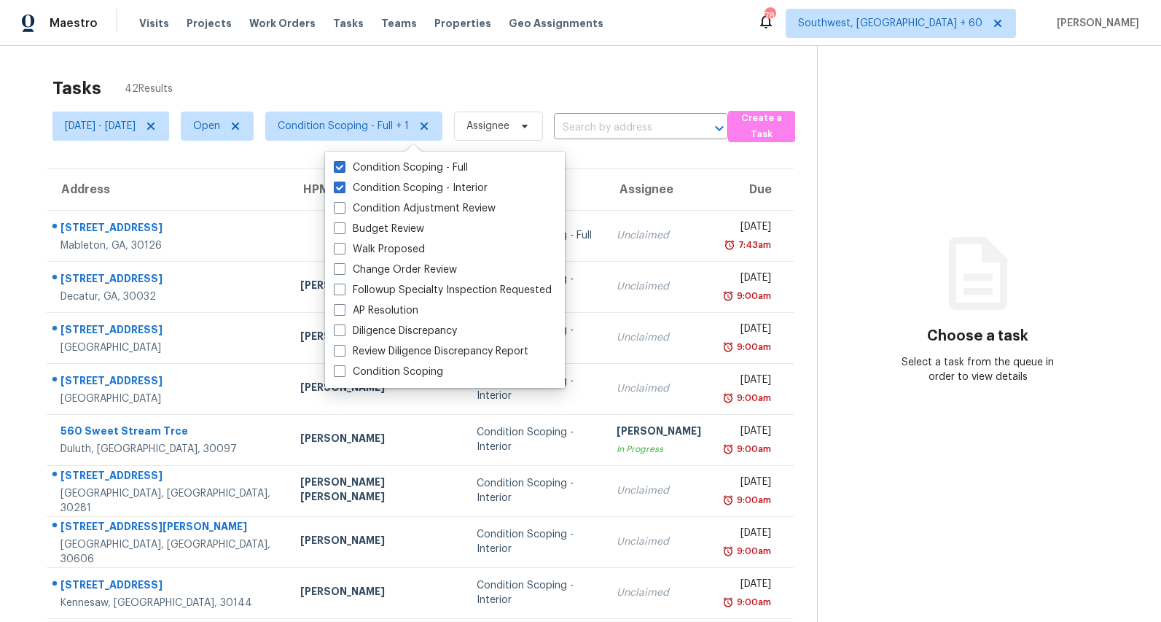
click at [343, 95] on div "Tasks 42 Results" at bounding box center [434, 88] width 765 height 38
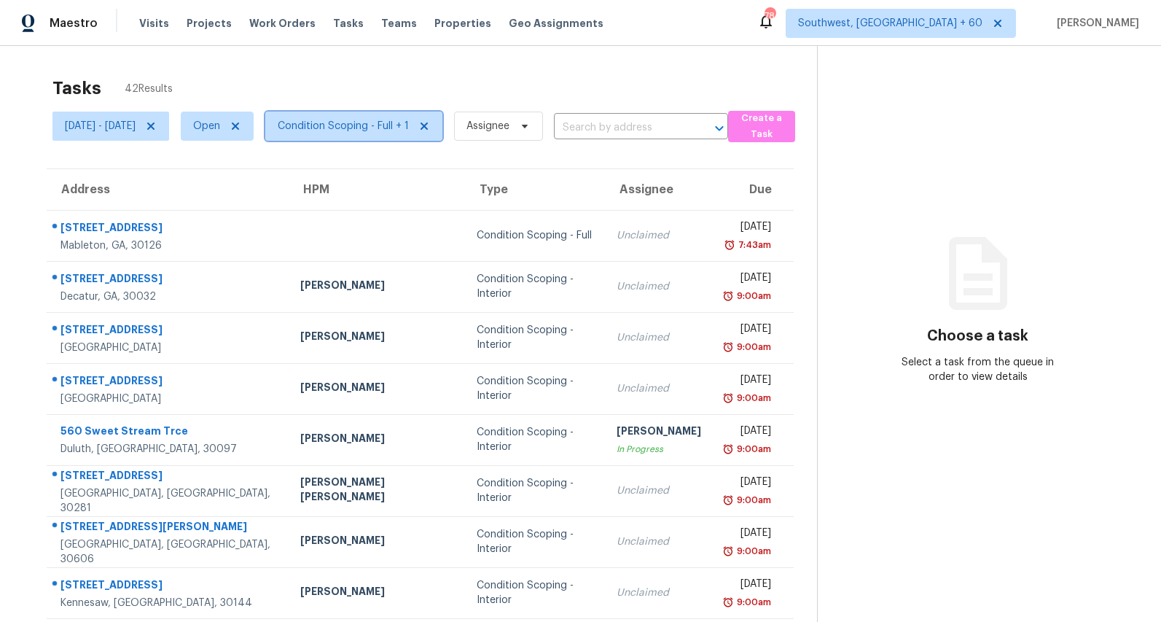
click at [409, 133] on span "Condition Scoping - Full + 1" at bounding box center [343, 126] width 131 height 15
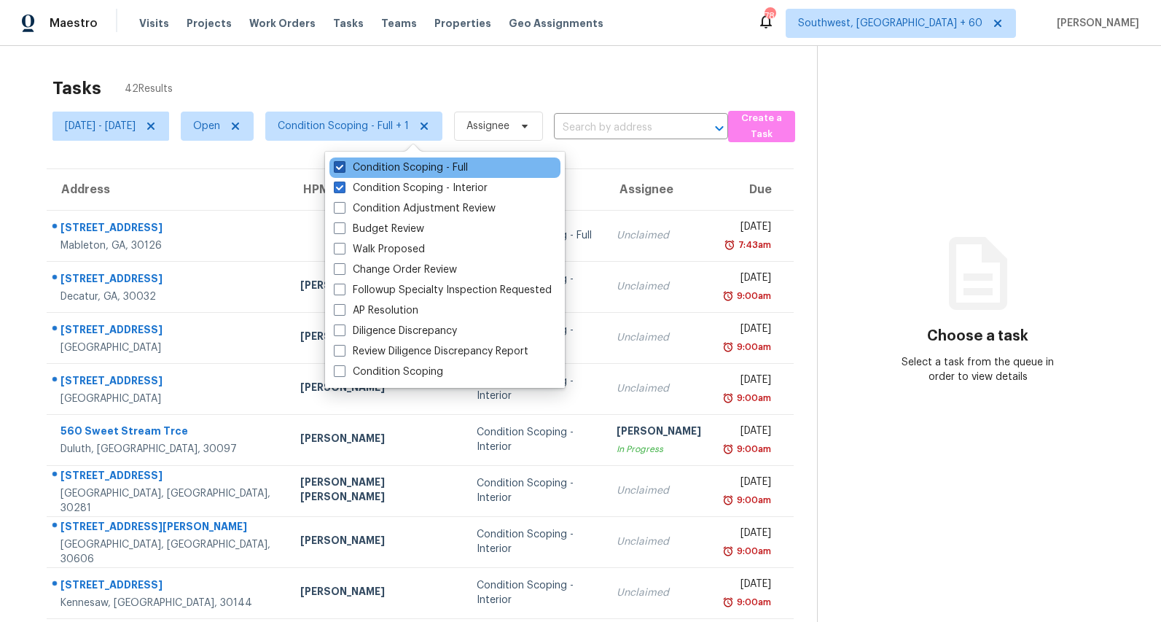
click at [421, 166] on label "Condition Scoping - Full" at bounding box center [401, 167] width 134 height 15
click at [343, 166] on input "Condition Scoping - Full" at bounding box center [338, 164] width 9 height 9
checkbox input "false"
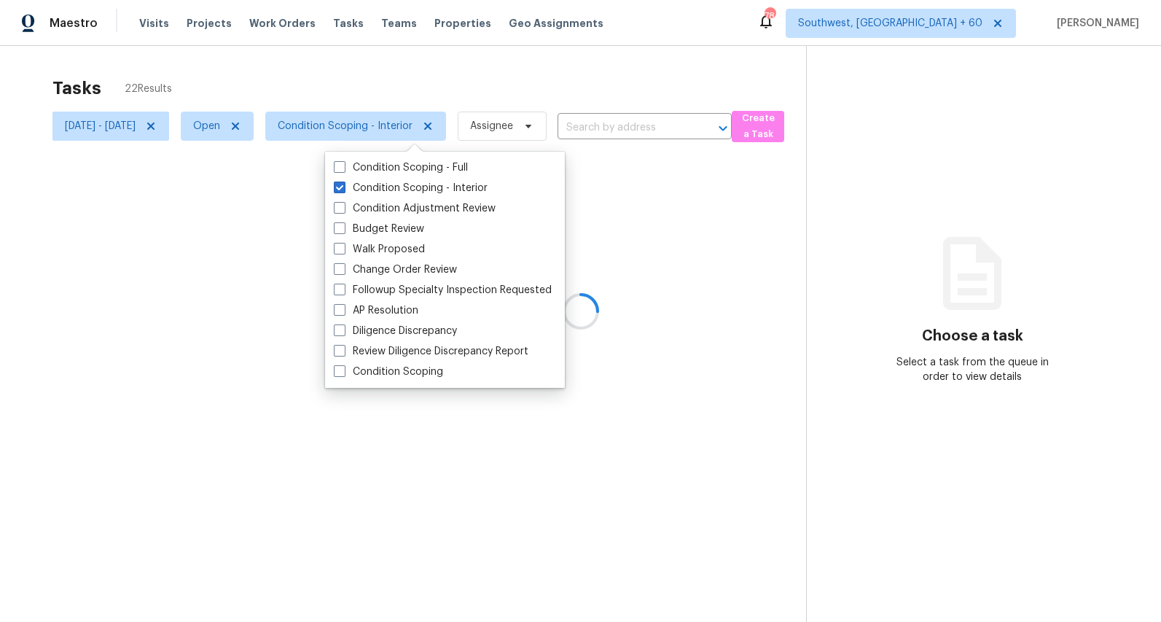
click at [327, 61] on div at bounding box center [580, 311] width 1161 height 622
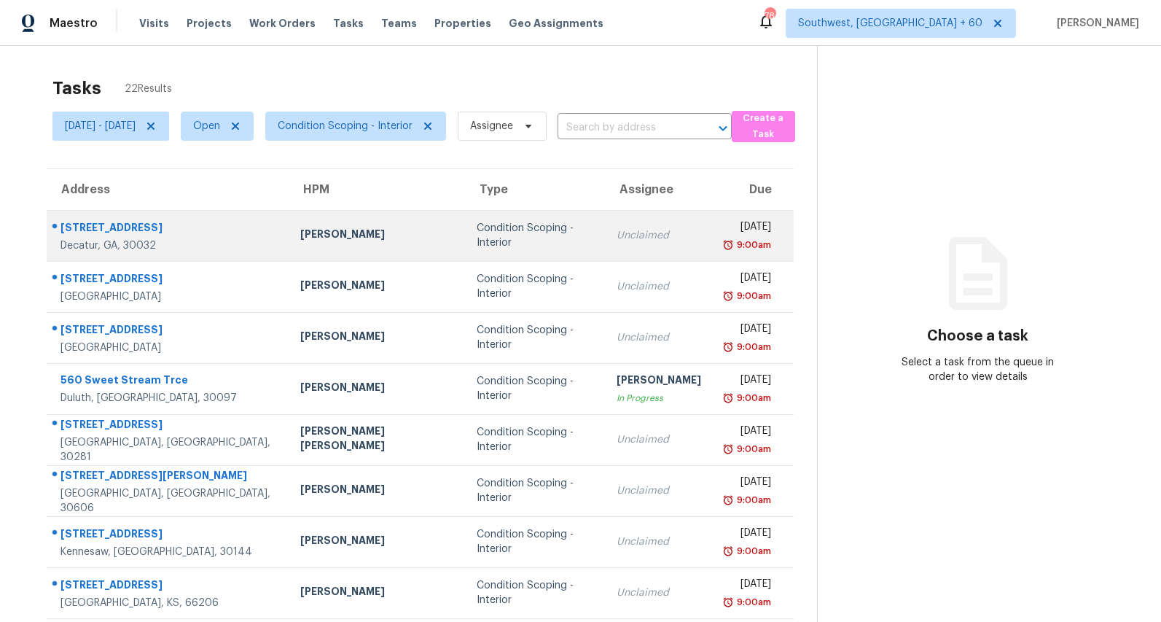
scroll to position [137, 0]
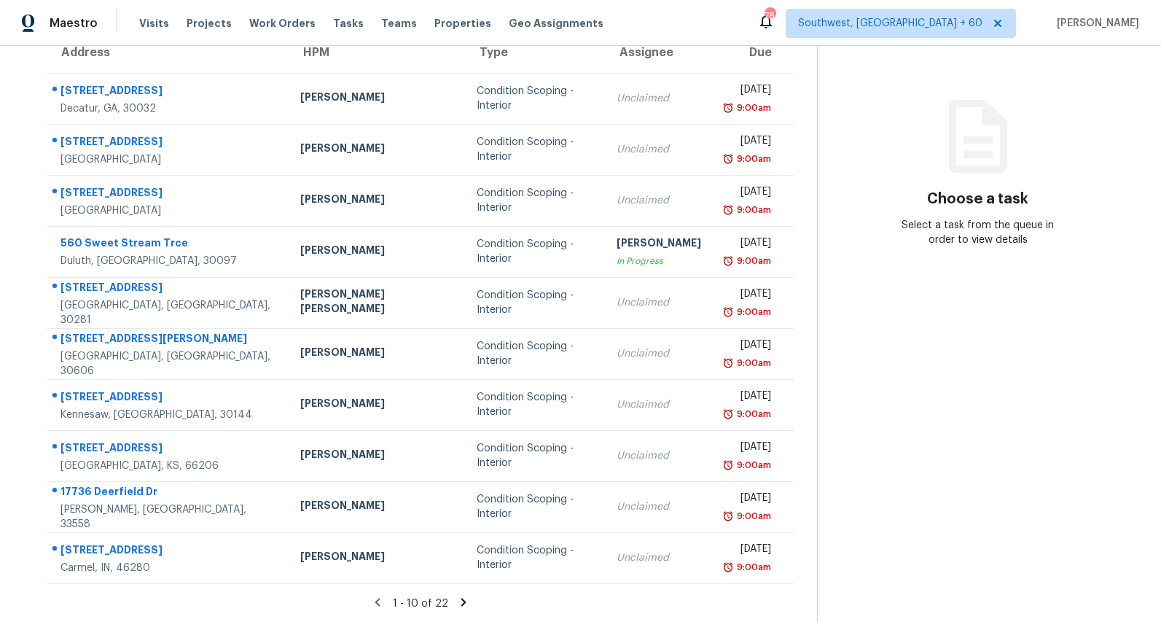
click at [464, 598] on icon at bounding box center [463, 601] width 13 height 13
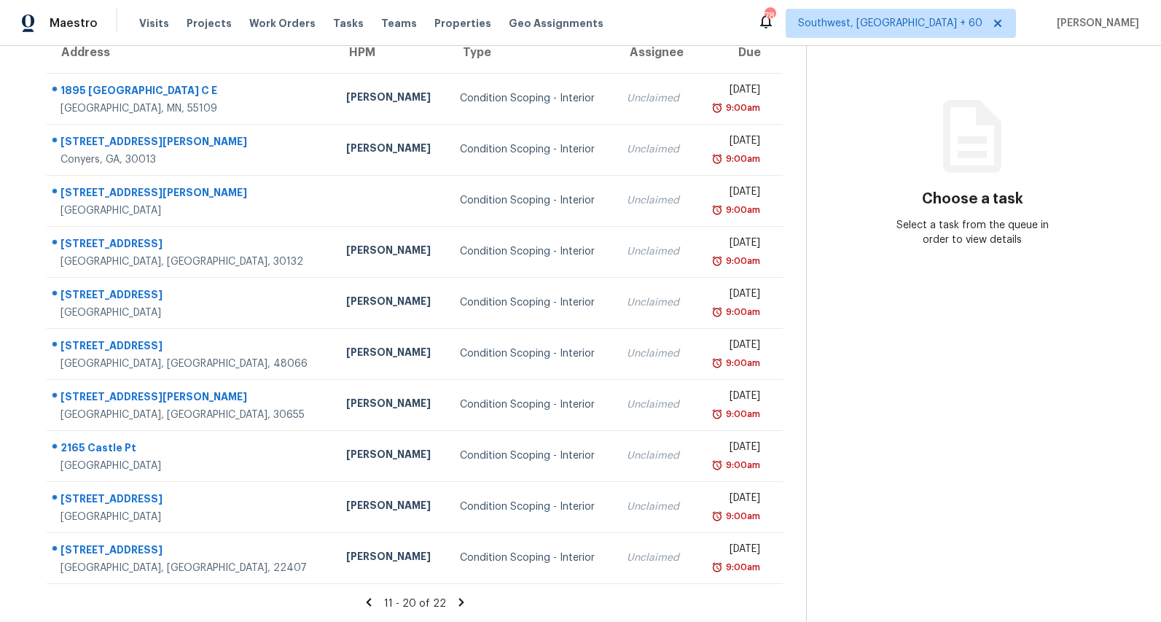
click at [468, 601] on icon at bounding box center [461, 601] width 13 height 13
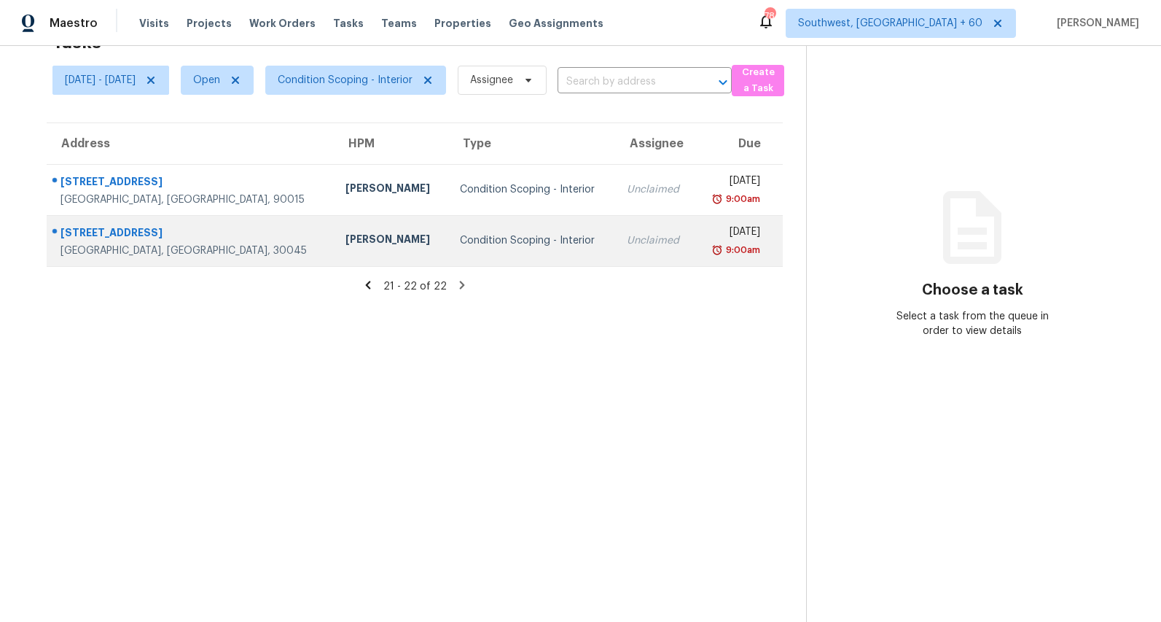
scroll to position [0, 0]
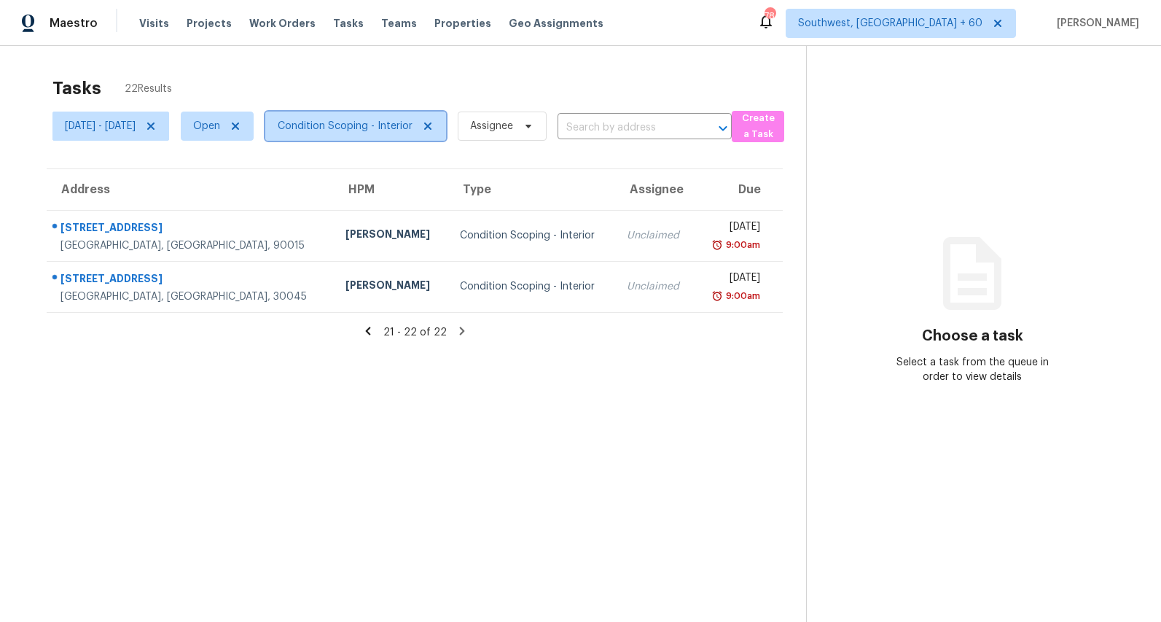
click at [350, 127] on span "Condition Scoping - Interior" at bounding box center [345, 126] width 135 height 15
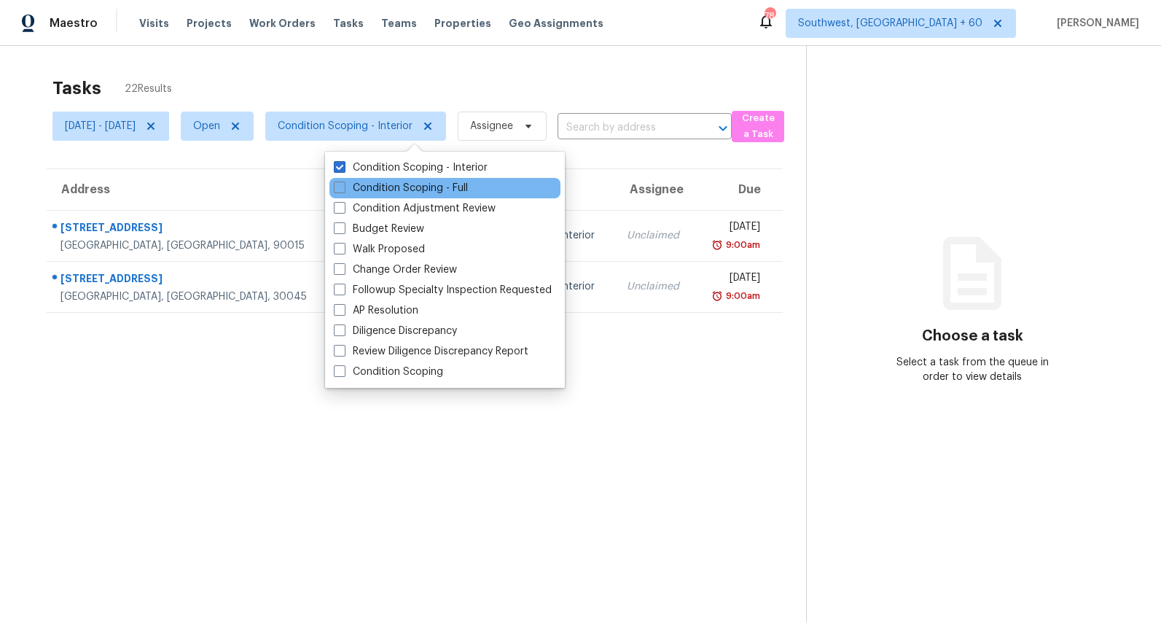
click at [356, 179] on div "Condition Scoping - Full" at bounding box center [444, 188] width 231 height 20
click at [363, 193] on label "Condition Scoping - Full" at bounding box center [401, 188] width 134 height 15
click at [343, 190] on input "Condition Scoping - Full" at bounding box center [338, 185] width 9 height 9
checkbox input "true"
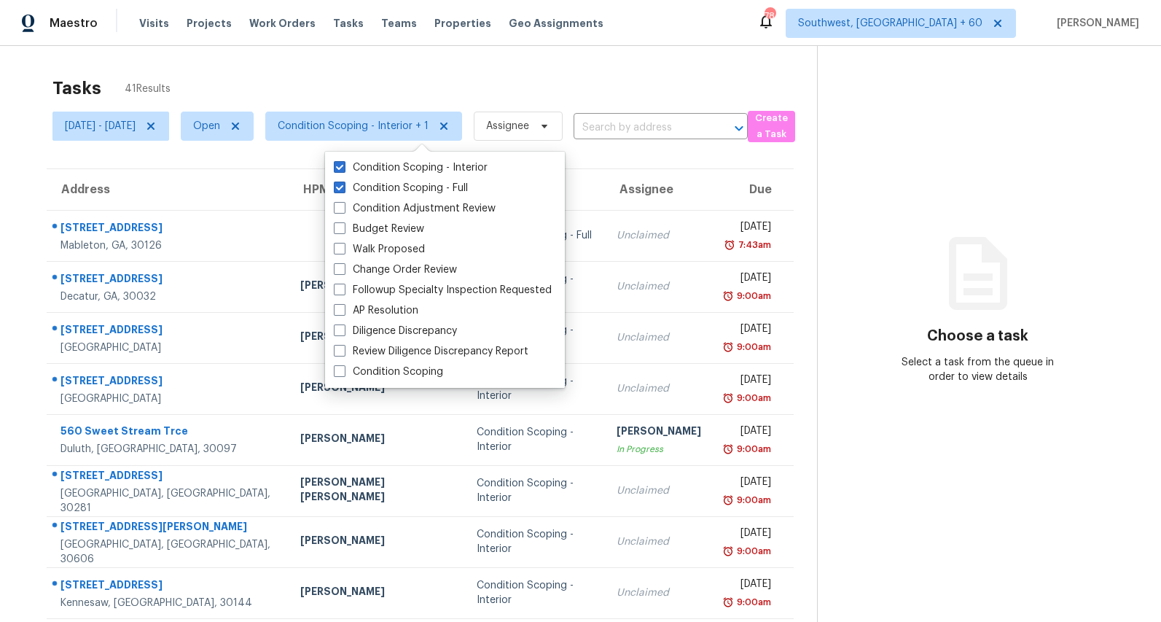
click at [295, 89] on div "Tasks 41 Results" at bounding box center [434, 88] width 765 height 38
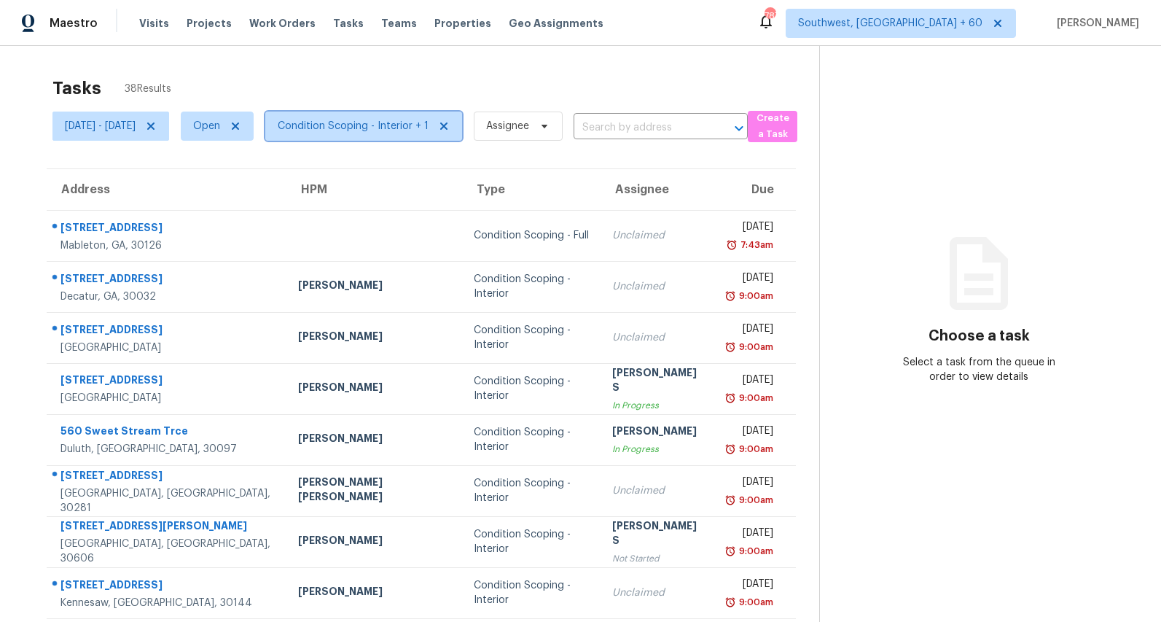
click at [400, 120] on span "Condition Scoping - Interior + 1" at bounding box center [353, 126] width 151 height 15
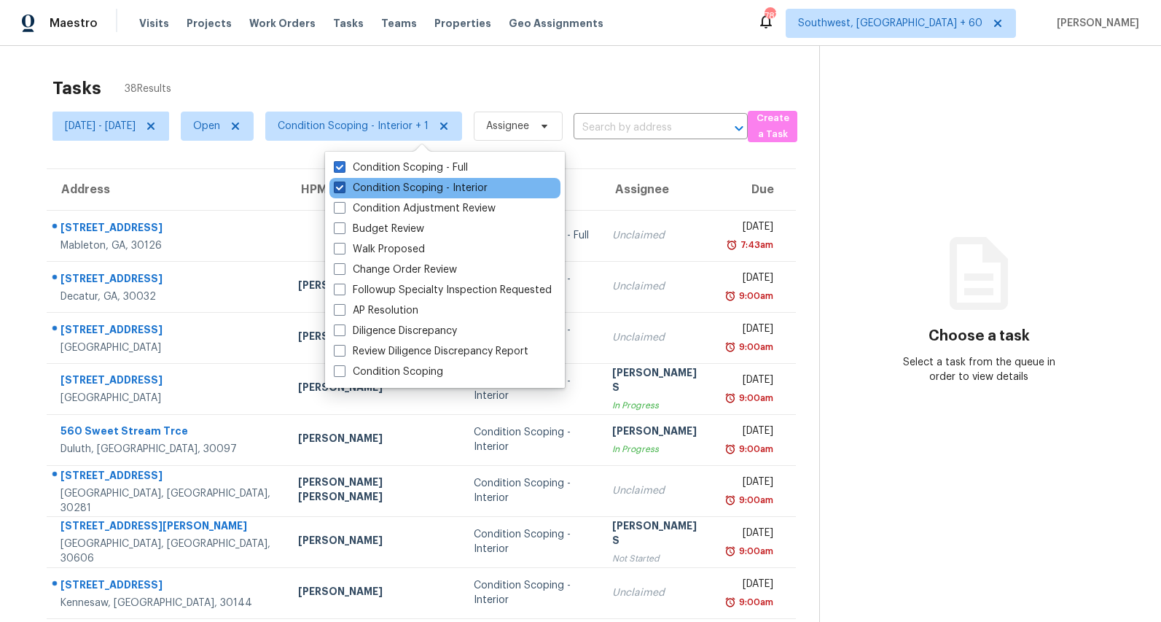
click at [381, 191] on label "Condition Scoping - Interior" at bounding box center [411, 188] width 154 height 15
click at [343, 190] on input "Condition Scoping - Interior" at bounding box center [338, 185] width 9 height 9
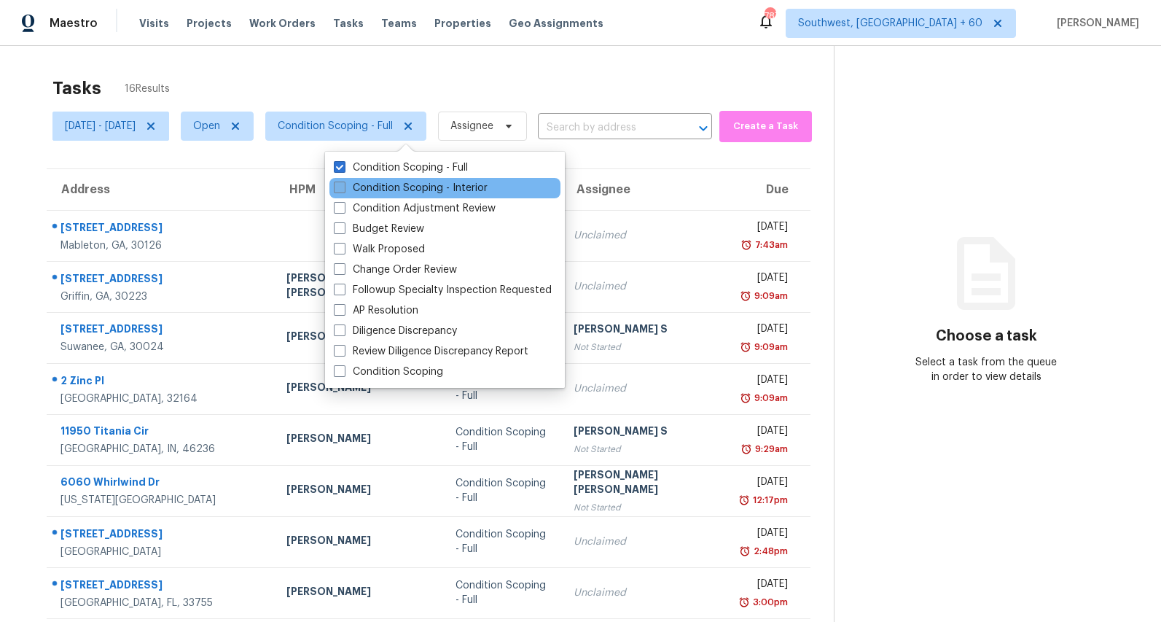
click at [381, 191] on label "Condition Scoping - Interior" at bounding box center [411, 188] width 154 height 15
click at [343, 190] on input "Condition Scoping - Interior" at bounding box center [338, 185] width 9 height 9
checkbox input "true"
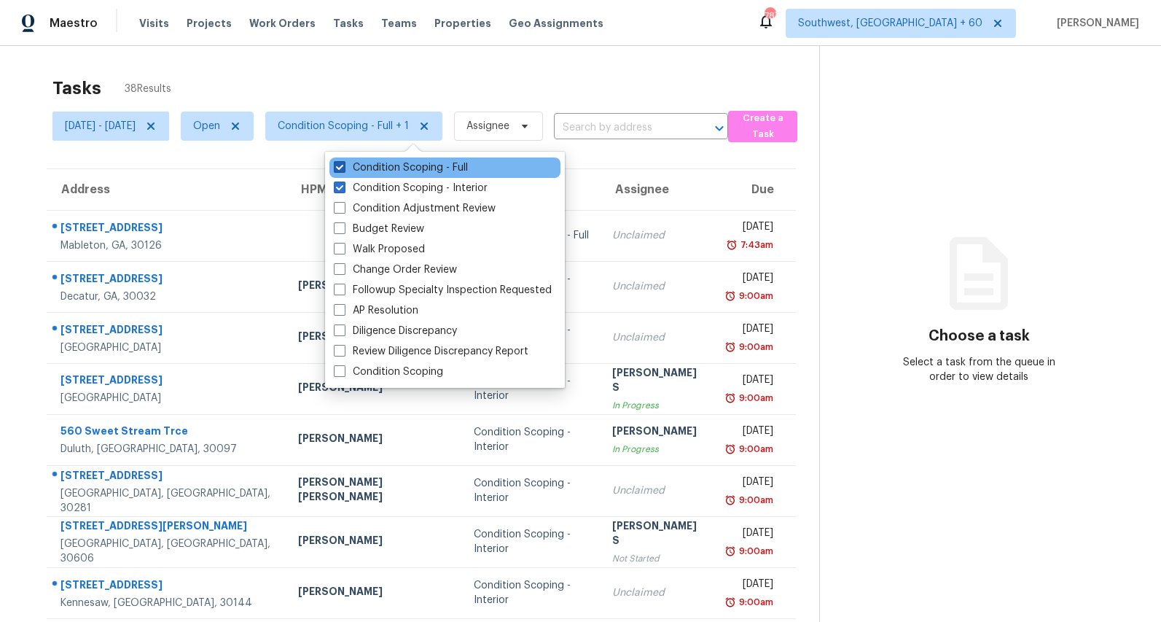
click at [376, 166] on label "Condition Scoping - Full" at bounding box center [401, 167] width 134 height 15
click at [343, 166] on input "Condition Scoping - Full" at bounding box center [338, 164] width 9 height 9
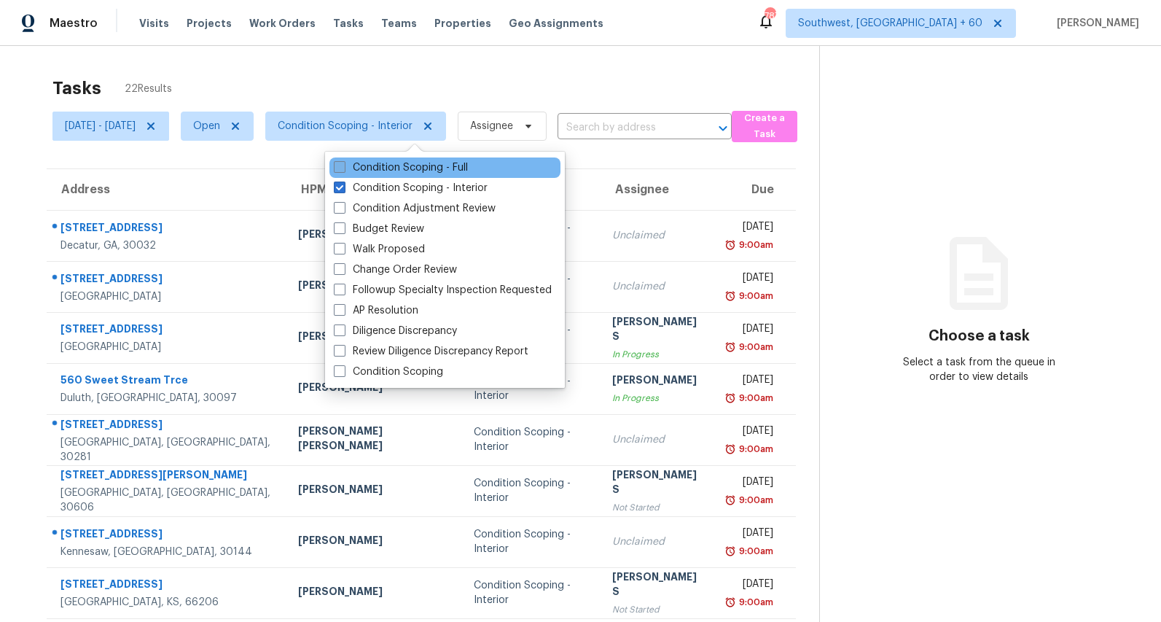
click at [376, 166] on label "Condition Scoping - Full" at bounding box center [401, 167] width 134 height 15
click at [343, 166] on input "Condition Scoping - Full" at bounding box center [338, 164] width 9 height 9
checkbox input "true"
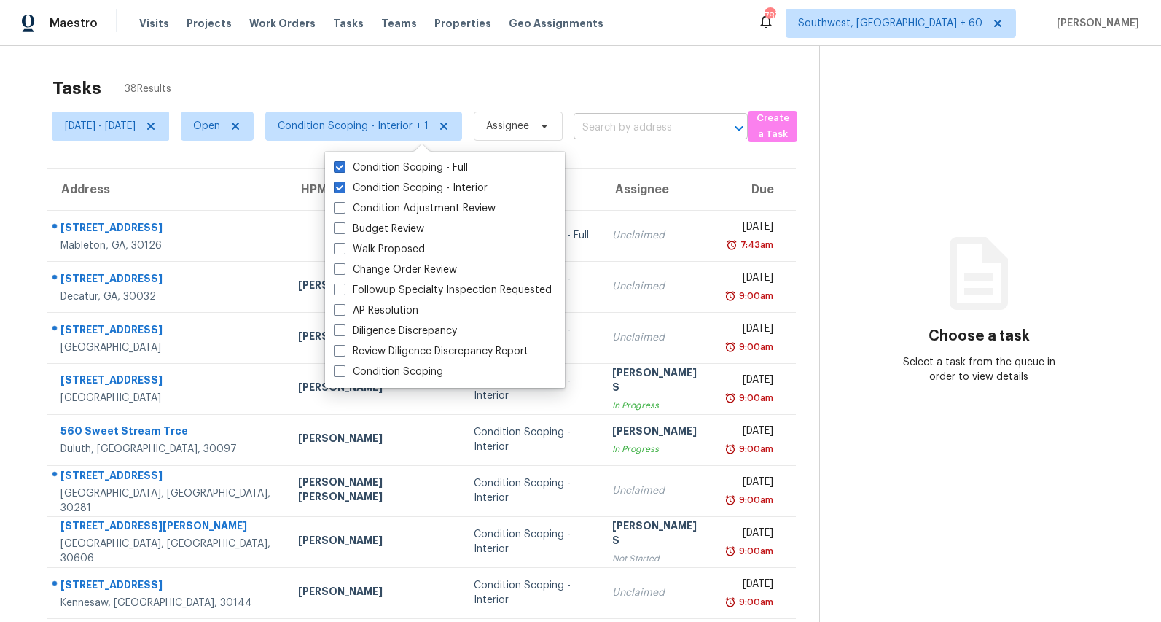
click at [645, 120] on input "text" at bounding box center [640, 128] width 133 height 23
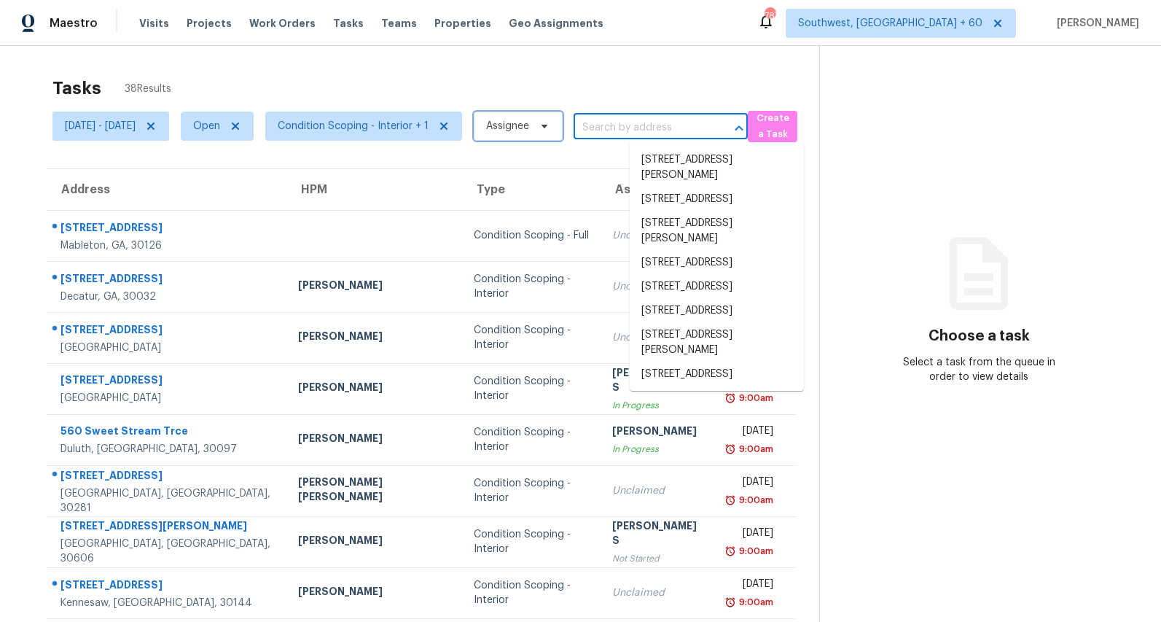
click at [550, 130] on span at bounding box center [542, 126] width 16 height 12
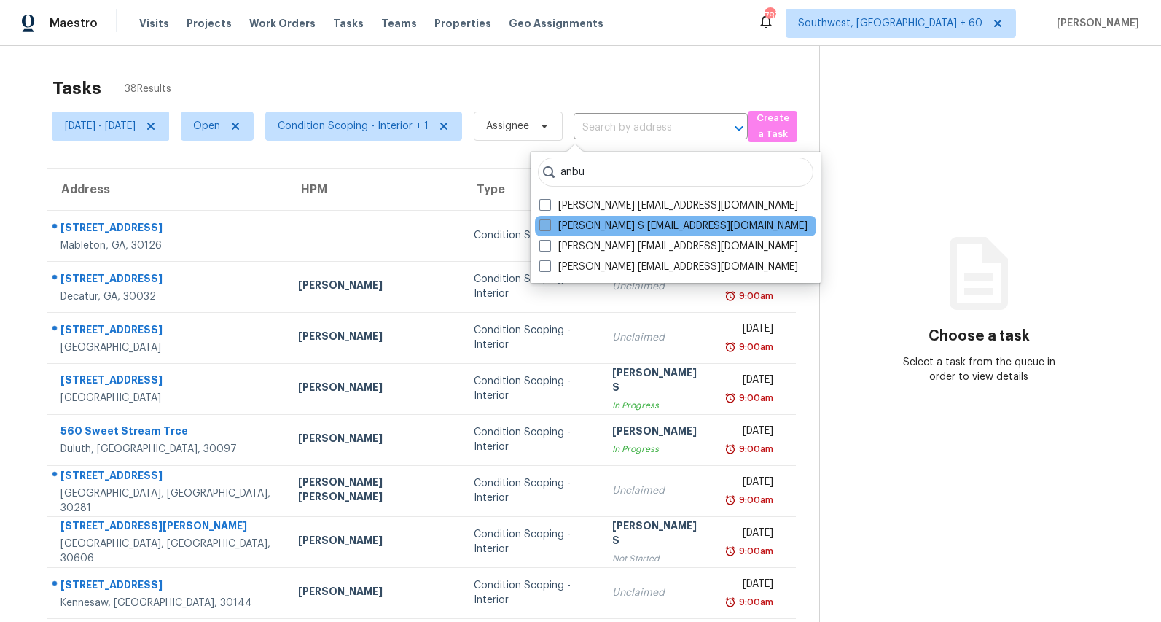
type input "anbu"
click at [549, 225] on span at bounding box center [545, 225] width 12 height 12
click at [549, 225] on input "Anbu Jebakumar S anbu.jebakumars@opendoor.com" at bounding box center [543, 223] width 9 height 9
checkbox input "true"
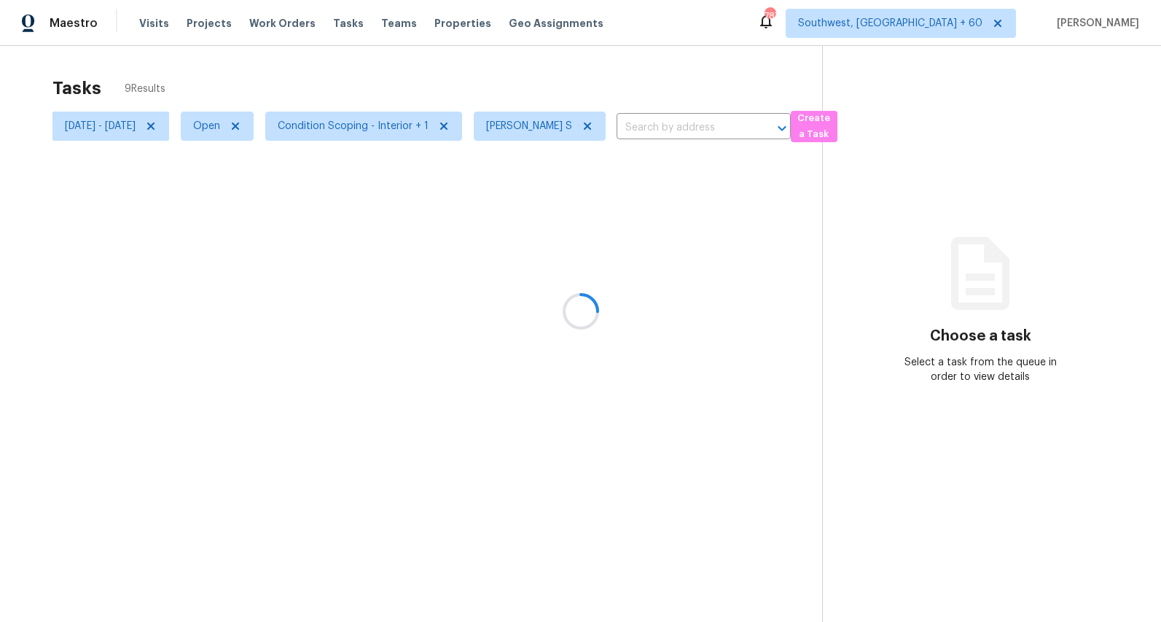
click at [485, 63] on div "Tasks 9 Results Mon, Sep 08 - Mon, Sep 08 Open Condition Scoping - Interior + 1…" at bounding box center [580, 357] width 1161 height 622
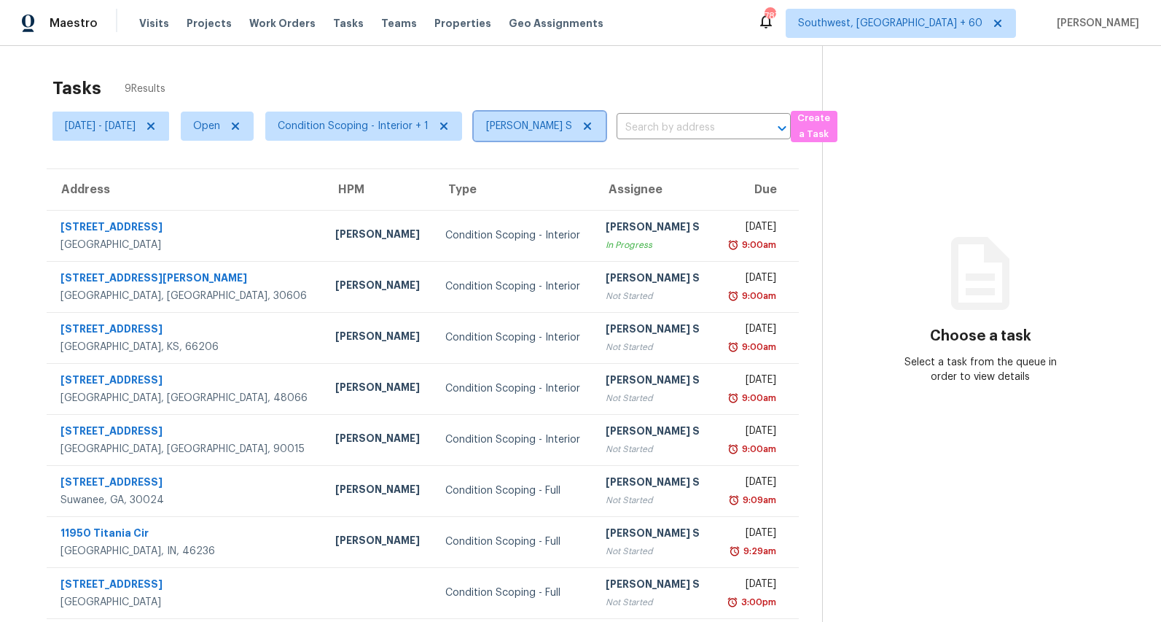
click at [591, 125] on icon at bounding box center [587, 125] width 7 height 7
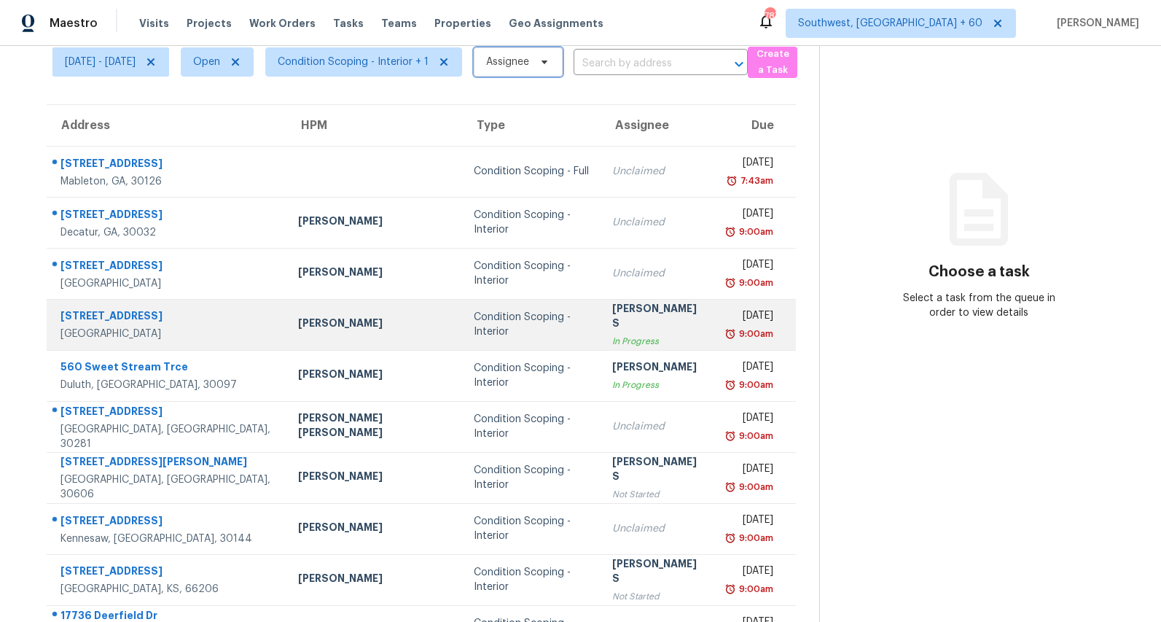
scroll to position [137, 0]
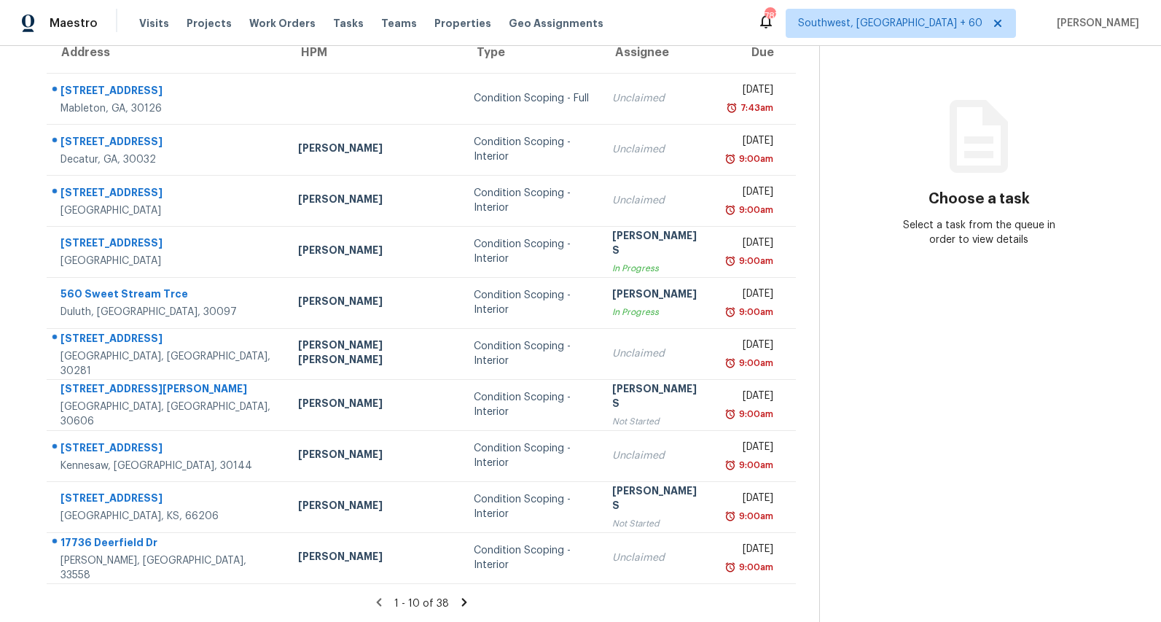
click at [464, 600] on icon at bounding box center [464, 601] width 13 height 13
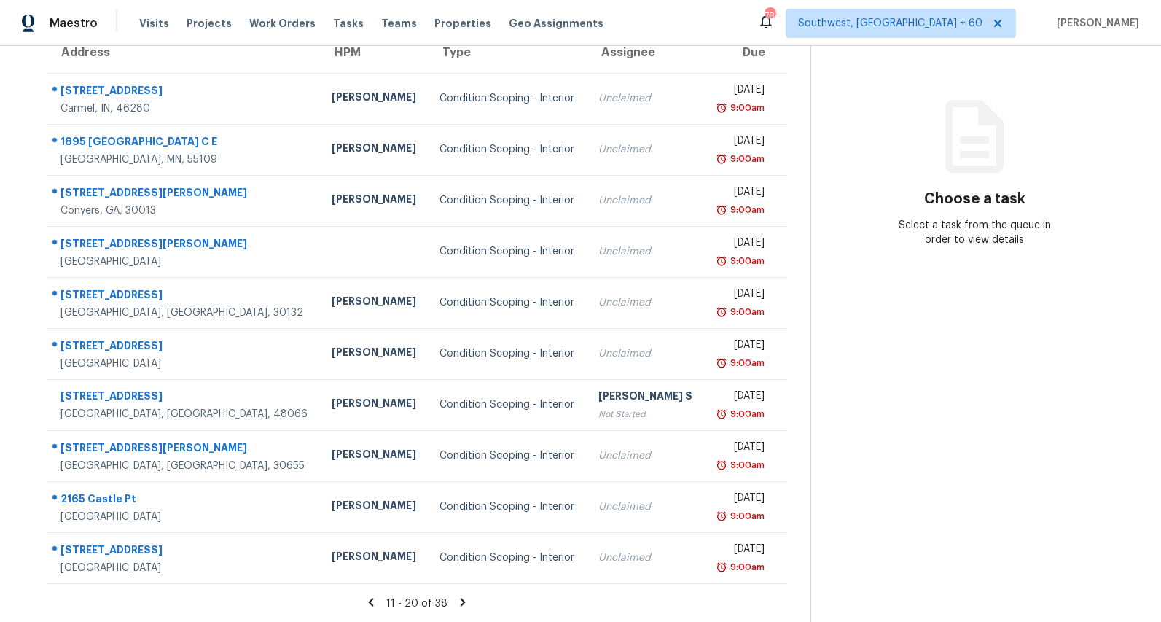
click at [469, 599] on icon at bounding box center [462, 601] width 13 height 13
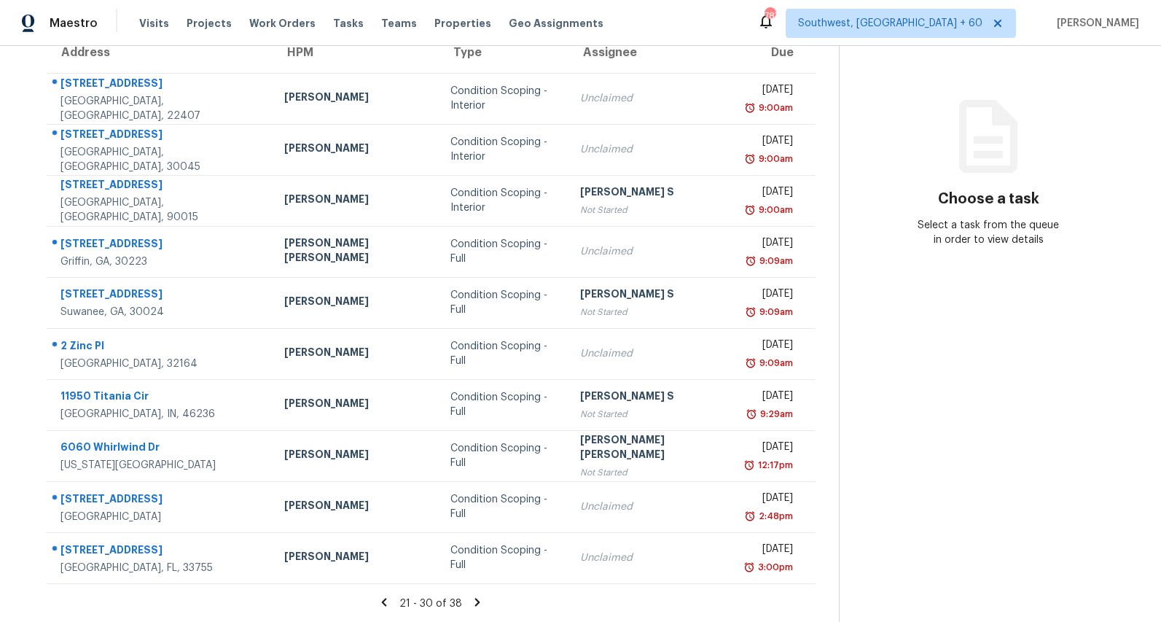
click at [475, 599] on icon at bounding box center [477, 602] width 5 height 8
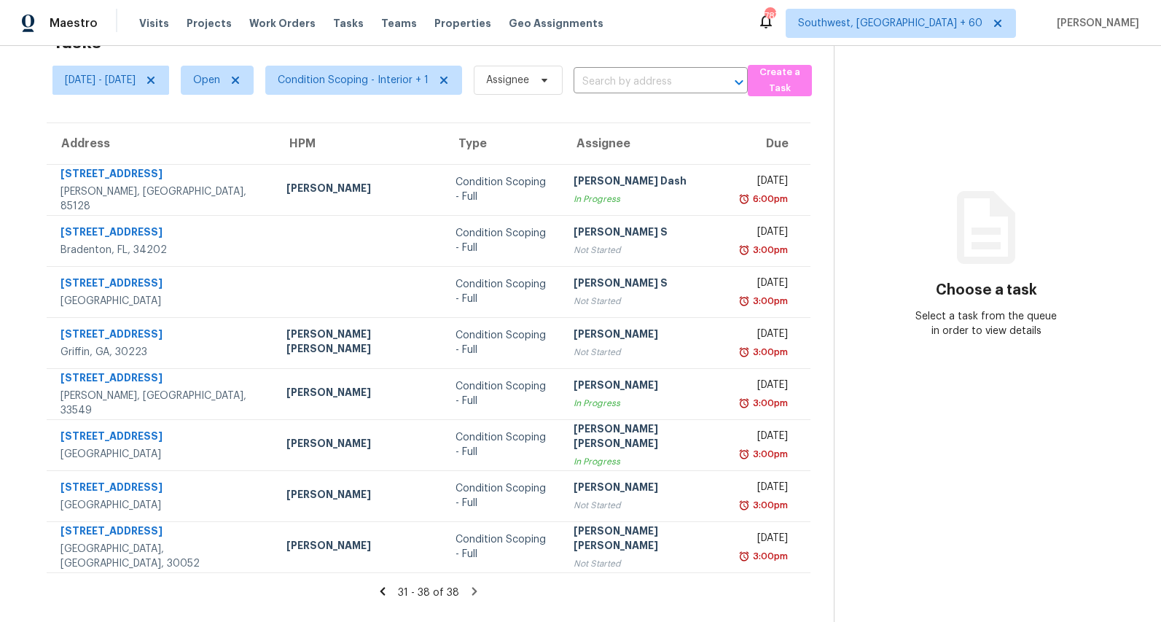
scroll to position [0, 0]
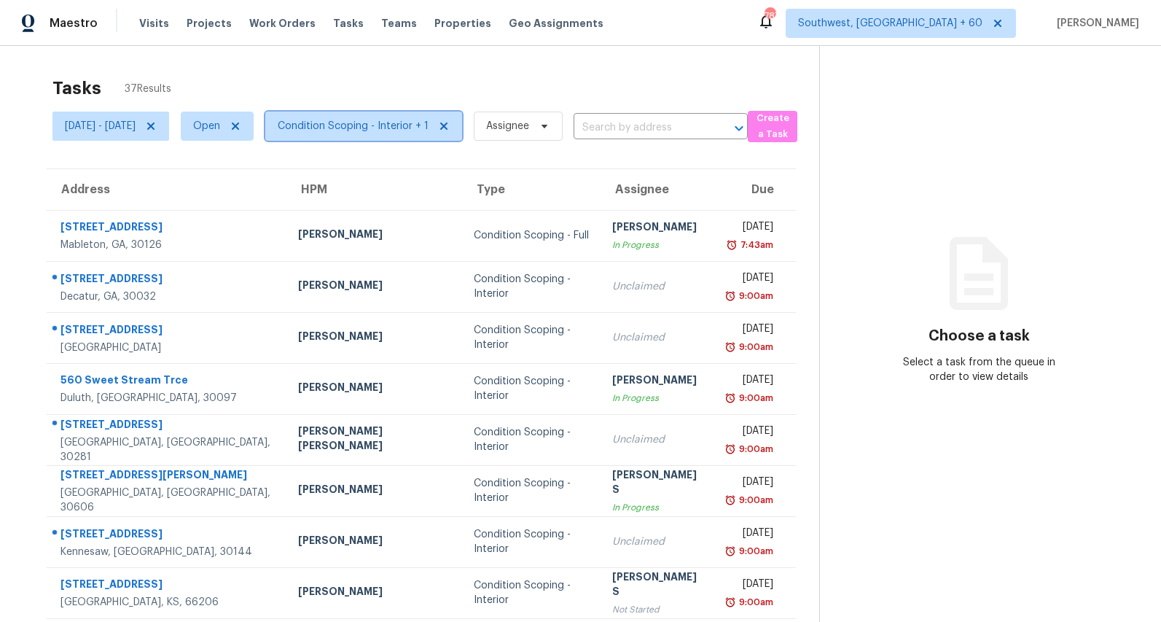
click at [427, 120] on span "Condition Scoping - Interior + 1" at bounding box center [353, 126] width 151 height 15
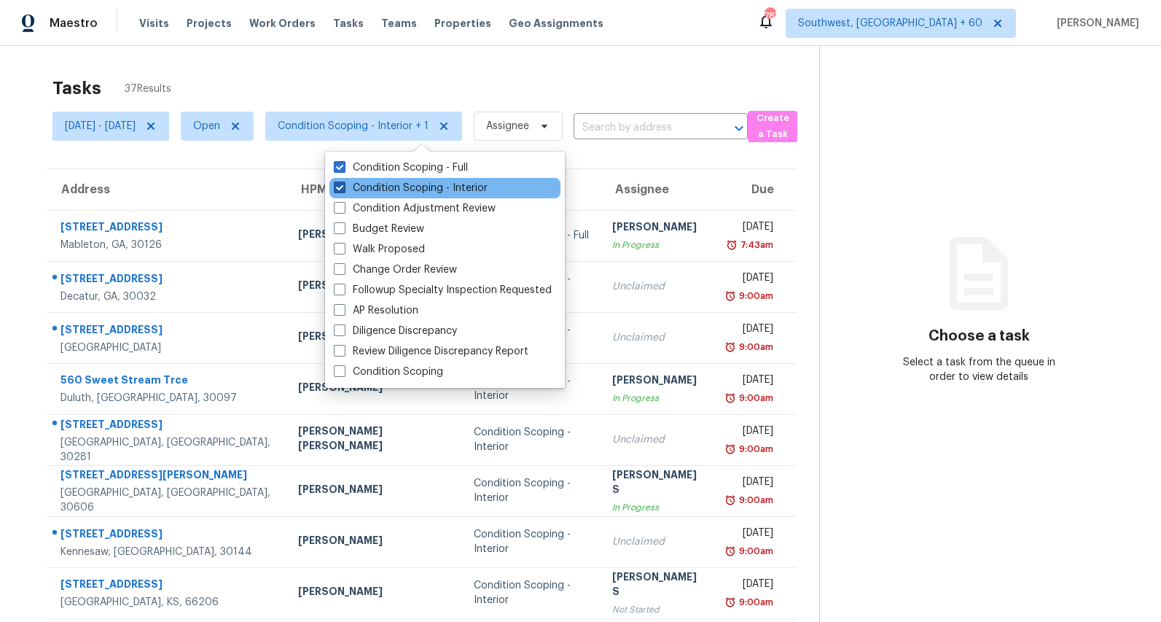
click at [407, 182] on label "Condition Scoping - Interior" at bounding box center [411, 188] width 154 height 15
click at [343, 182] on input "Condition Scoping - Interior" at bounding box center [338, 185] width 9 height 9
checkbox input "false"
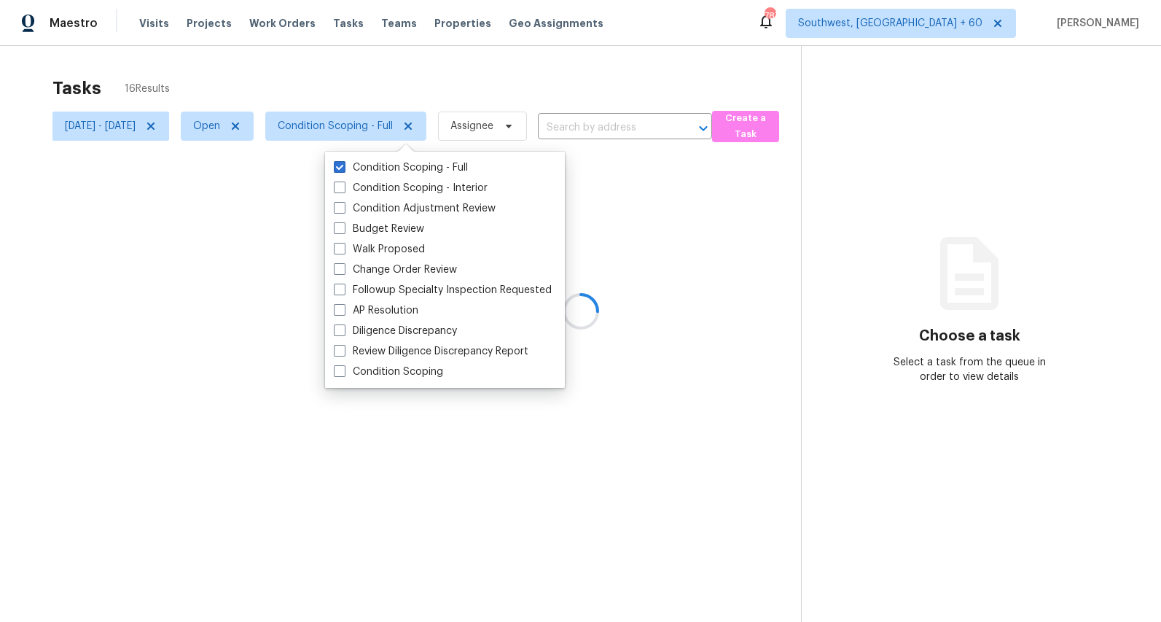
click at [393, 88] on div at bounding box center [580, 311] width 1161 height 622
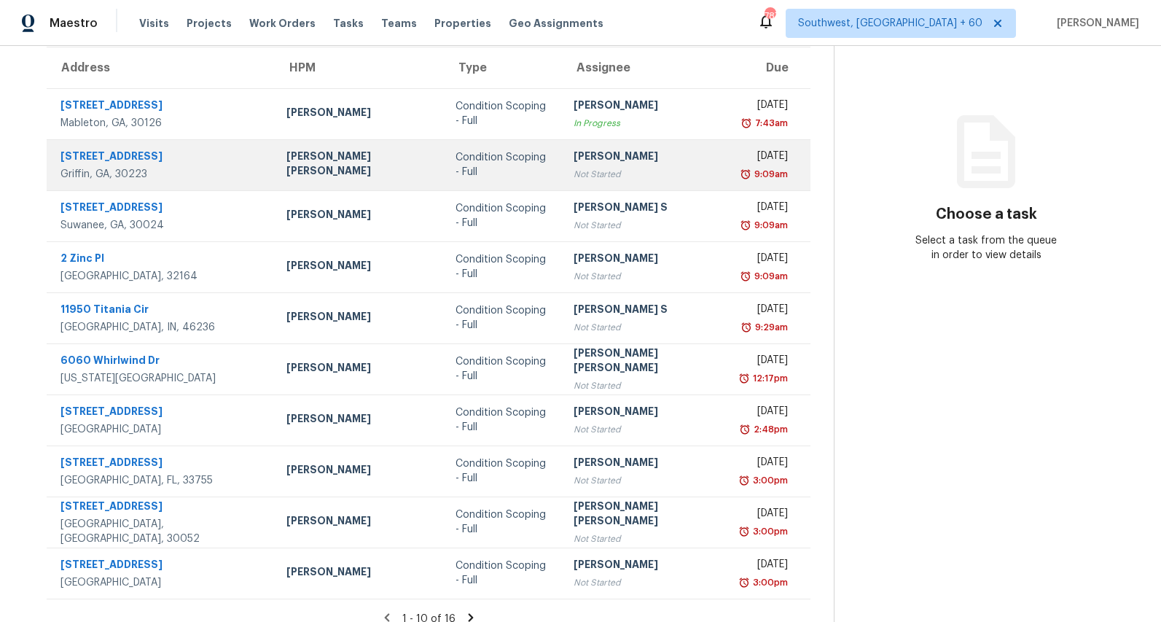
scroll to position [137, 0]
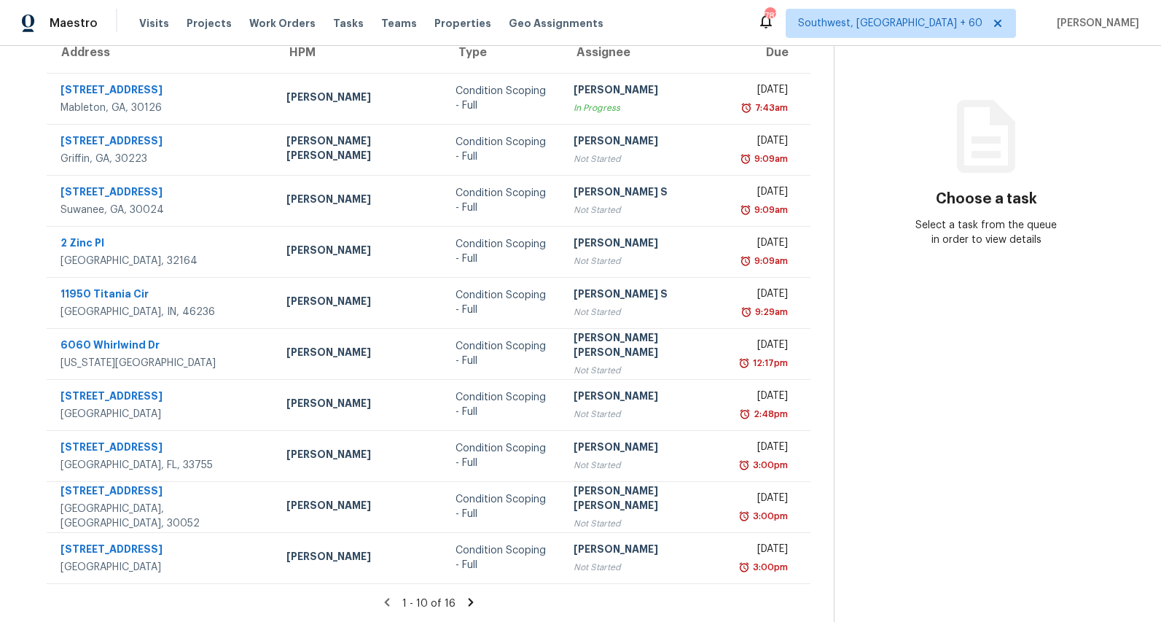
click at [464, 601] on icon at bounding box center [470, 601] width 13 height 13
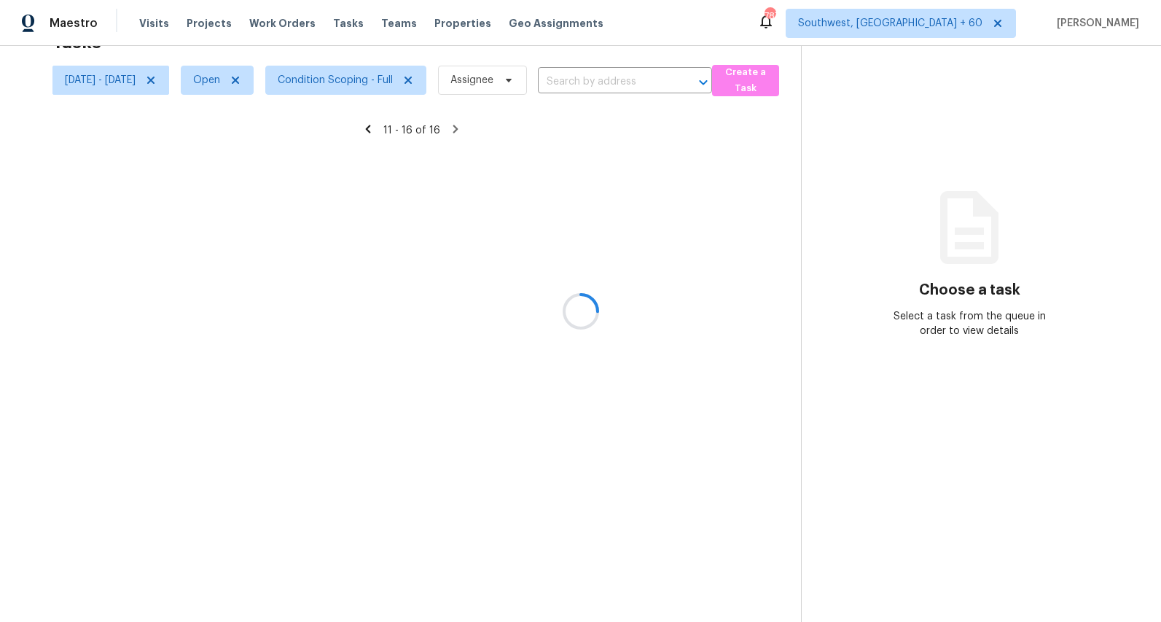
scroll to position [46, 0]
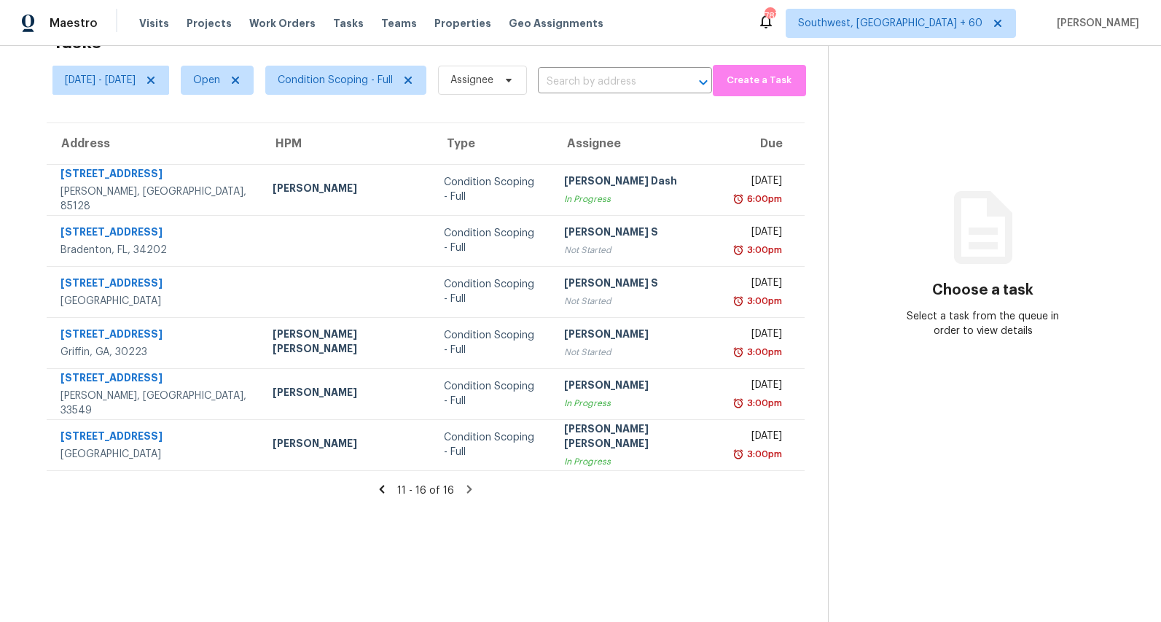
click at [379, 486] on icon at bounding box center [381, 489] width 5 height 8
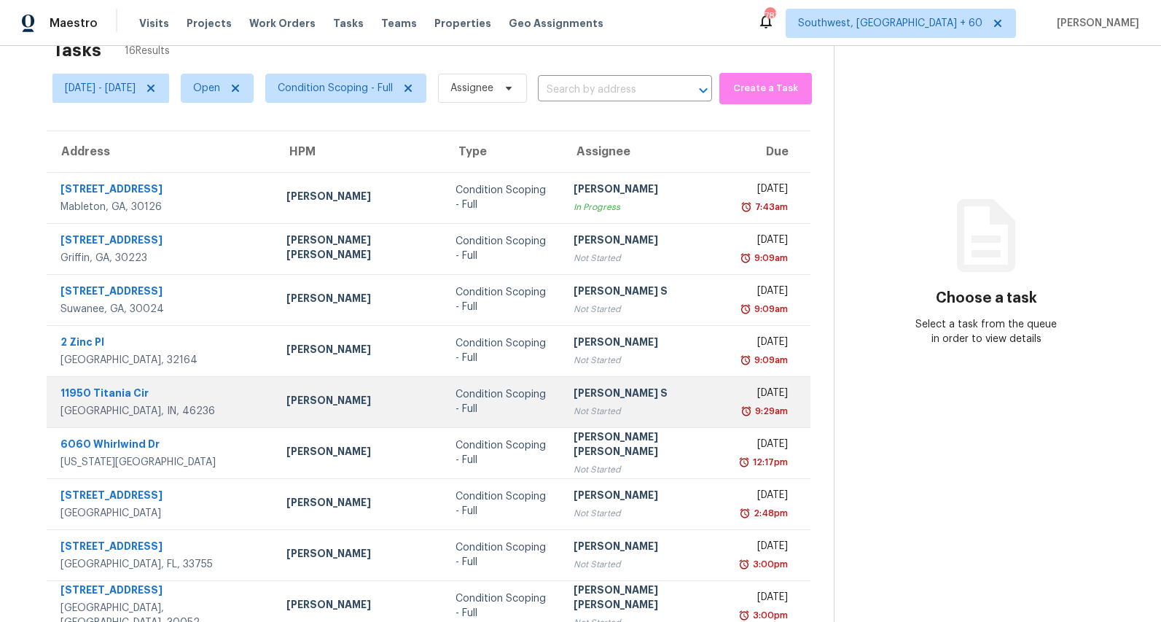
scroll to position [0, 0]
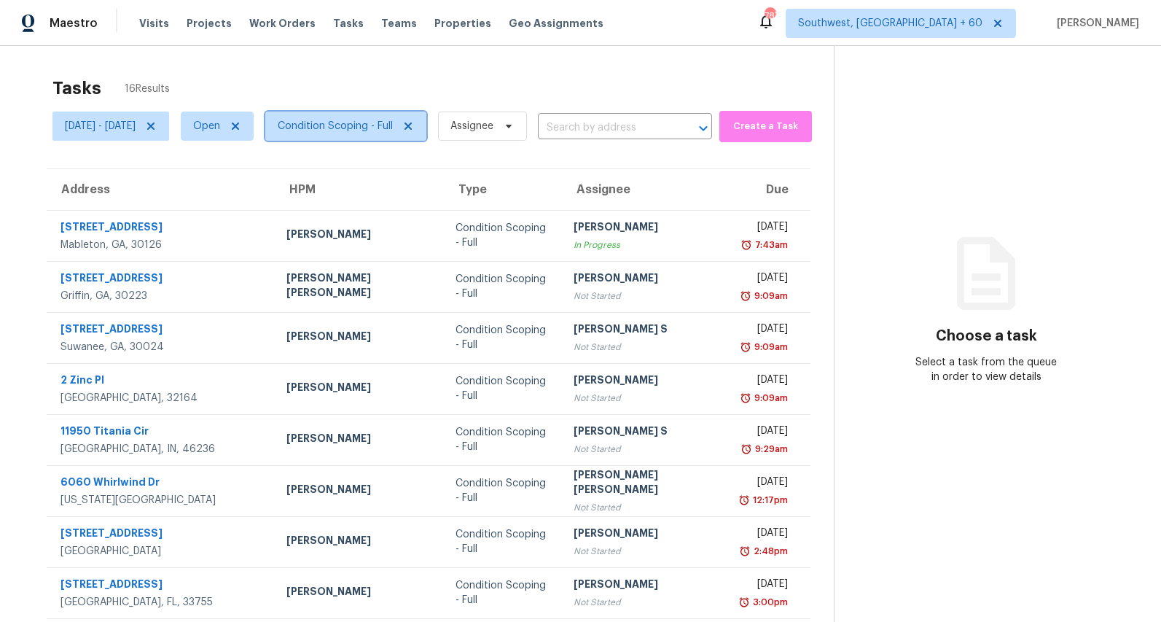
click at [385, 135] on span "Condition Scoping - Full" at bounding box center [345, 126] width 161 height 29
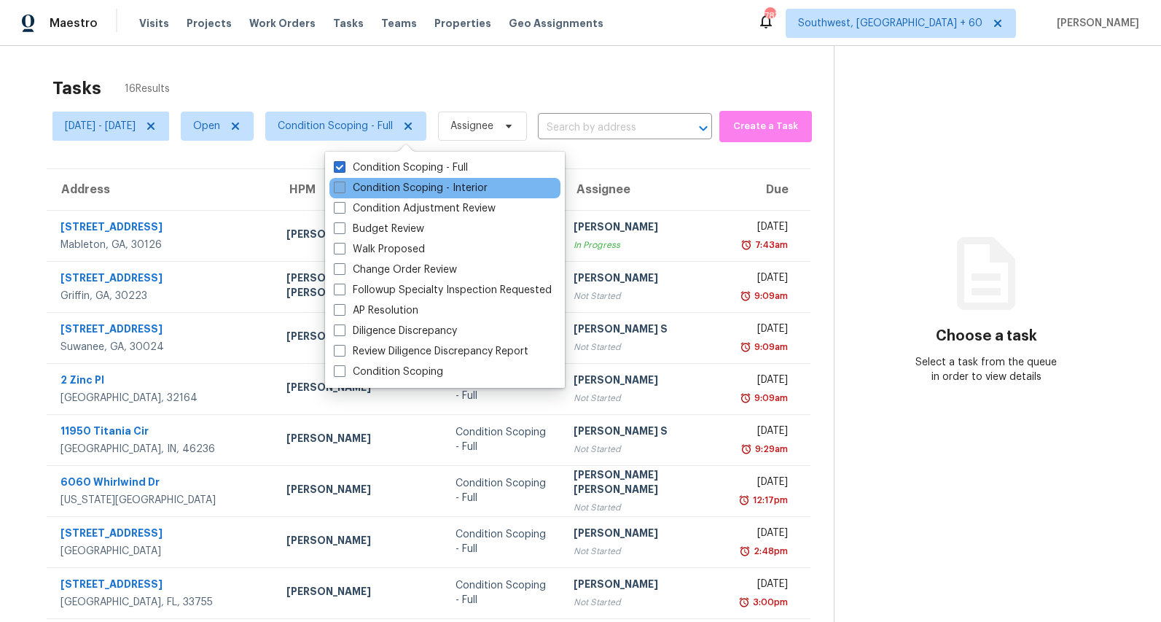
click at [386, 190] on label "Condition Scoping - Interior" at bounding box center [411, 188] width 154 height 15
click at [343, 190] on input "Condition Scoping - Interior" at bounding box center [338, 185] width 9 height 9
checkbox input "true"
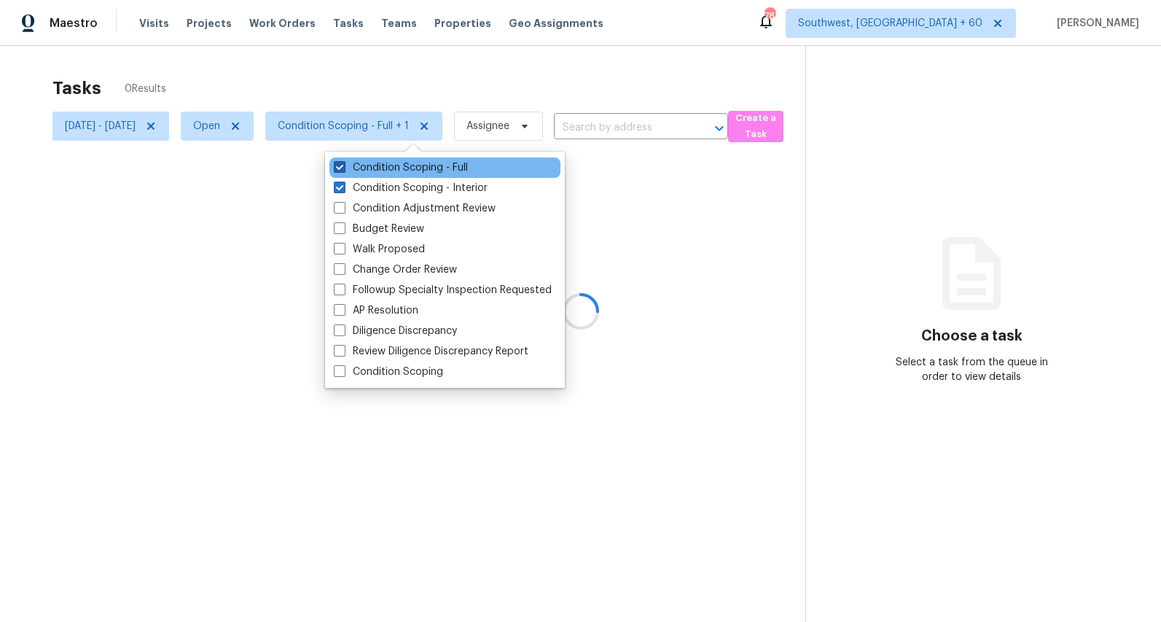
click at [386, 166] on label "Condition Scoping - Full" at bounding box center [401, 167] width 134 height 15
click at [343, 166] on input "Condition Scoping - Full" at bounding box center [338, 164] width 9 height 9
checkbox input "false"
click at [324, 80] on div at bounding box center [580, 311] width 1161 height 622
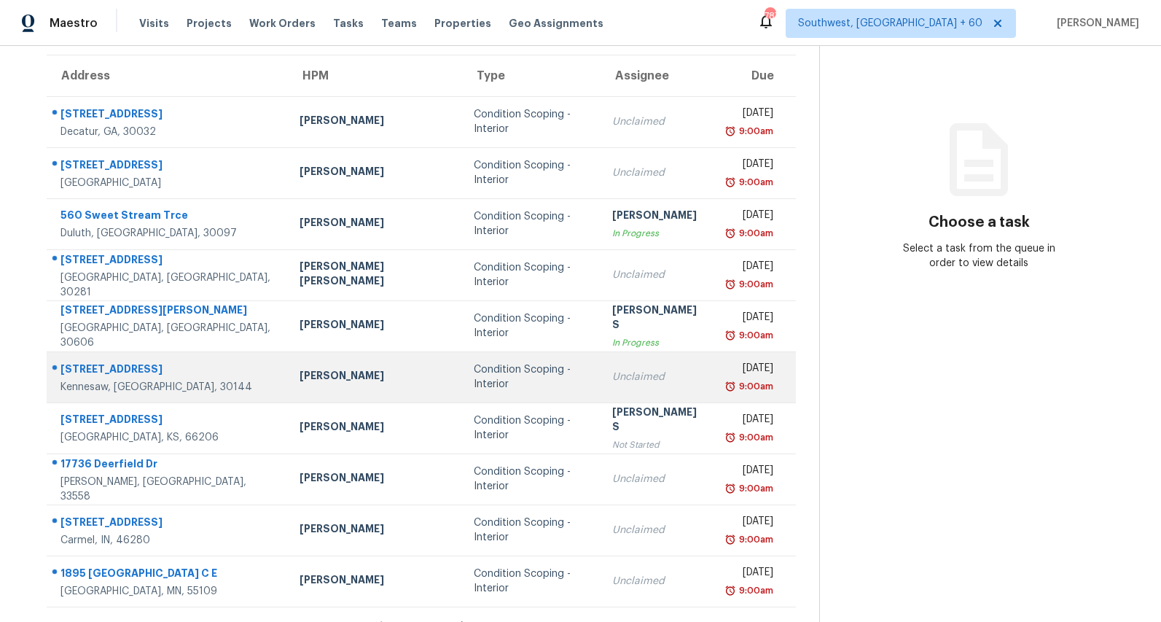
scroll to position [137, 0]
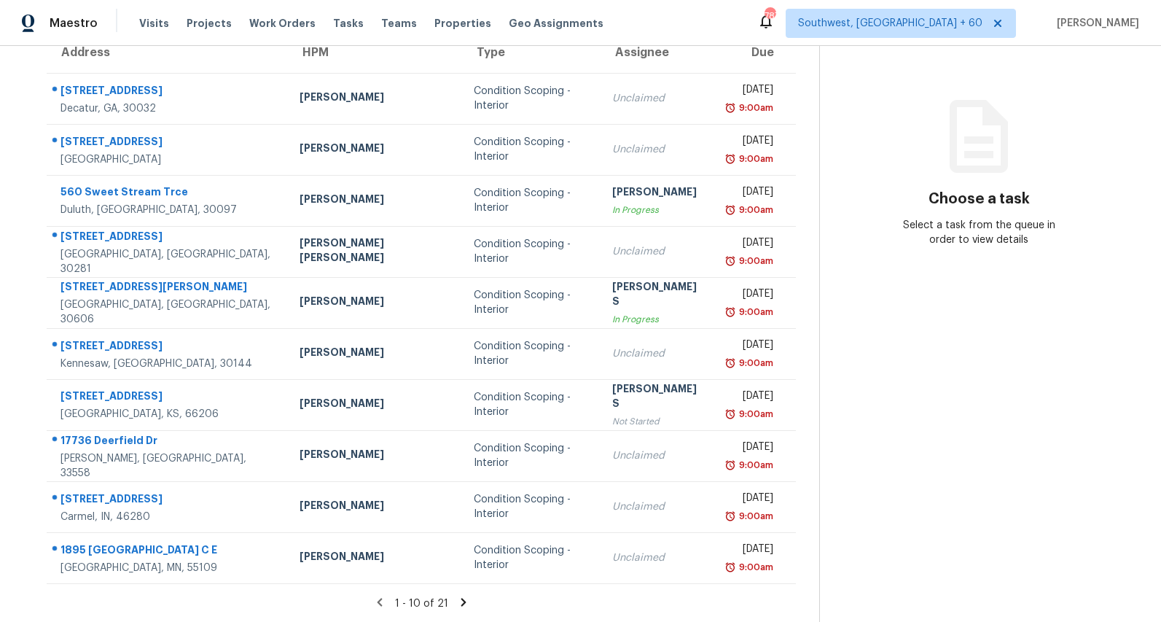
click at [464, 604] on icon at bounding box center [463, 601] width 13 height 13
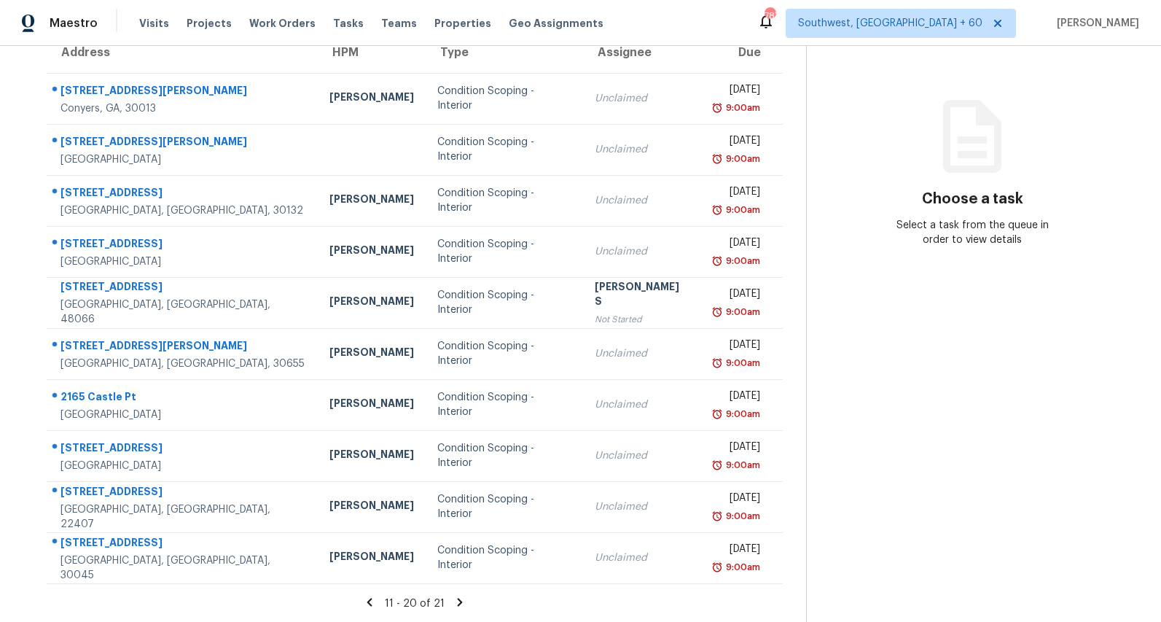
click at [466, 604] on icon at bounding box center [459, 601] width 13 height 13
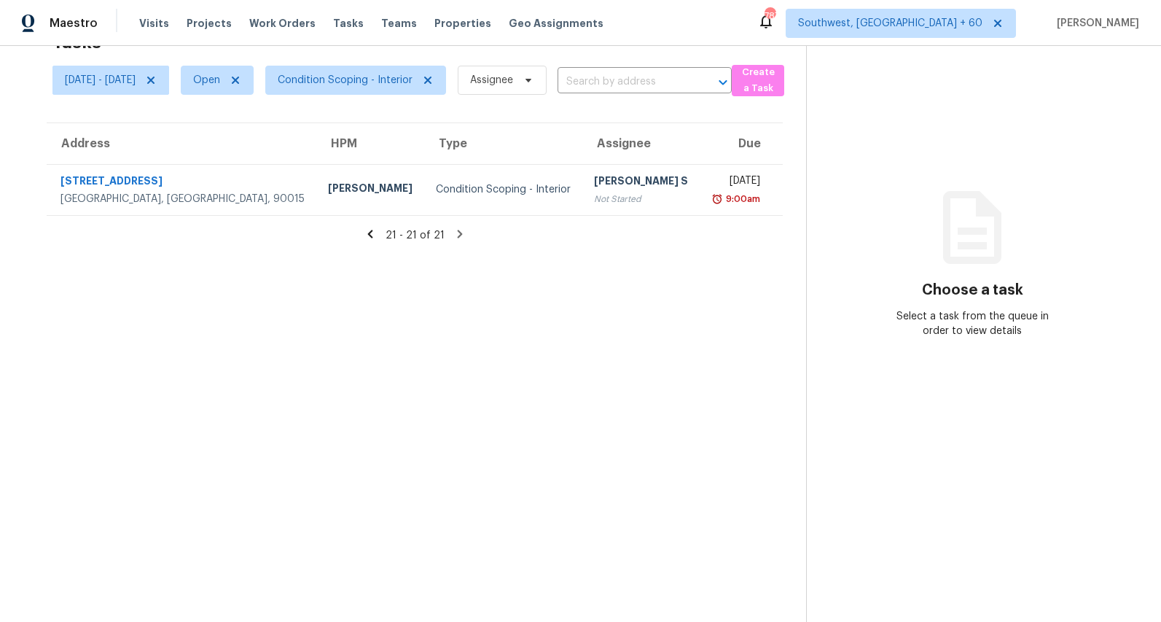
scroll to position [0, 0]
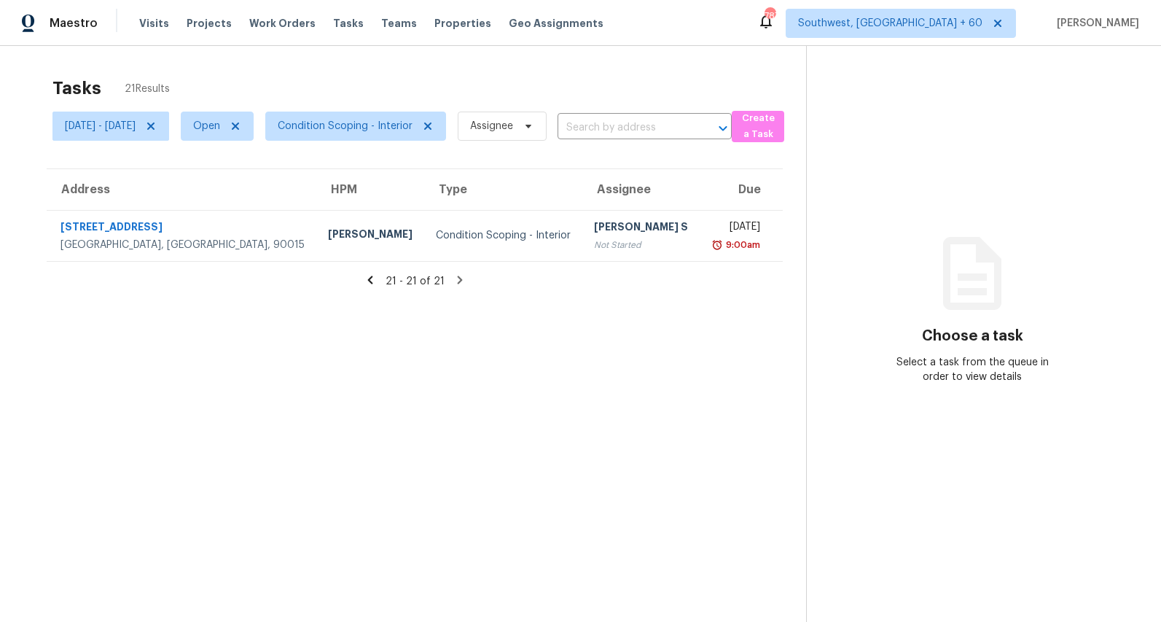
click at [372, 277] on icon at bounding box center [369, 280] width 5 height 8
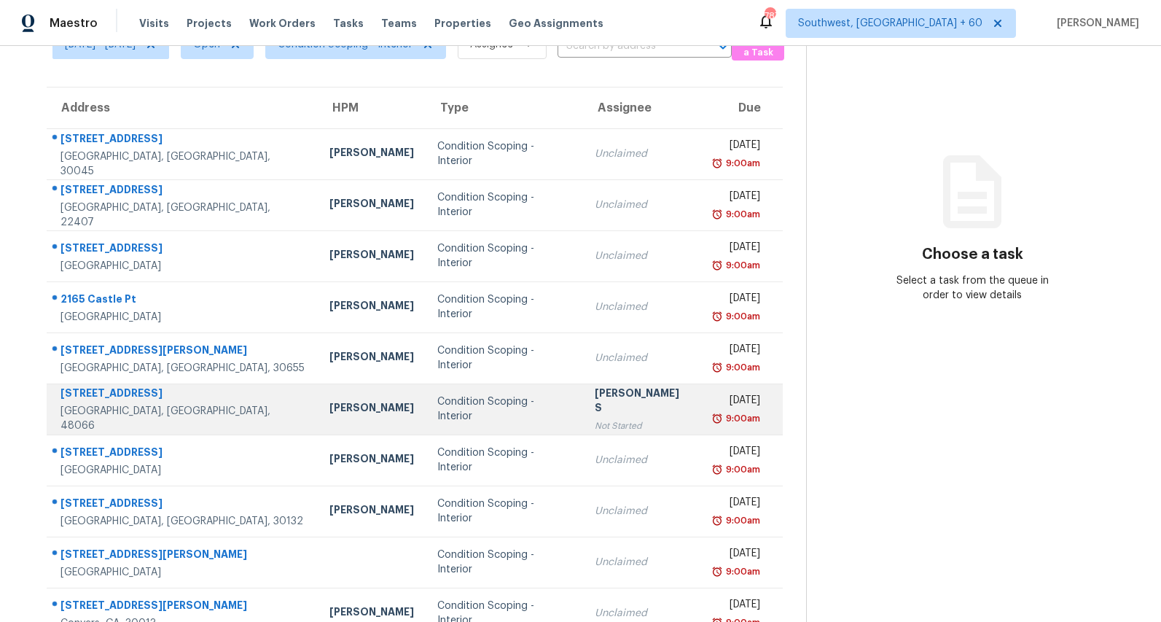
scroll to position [137, 0]
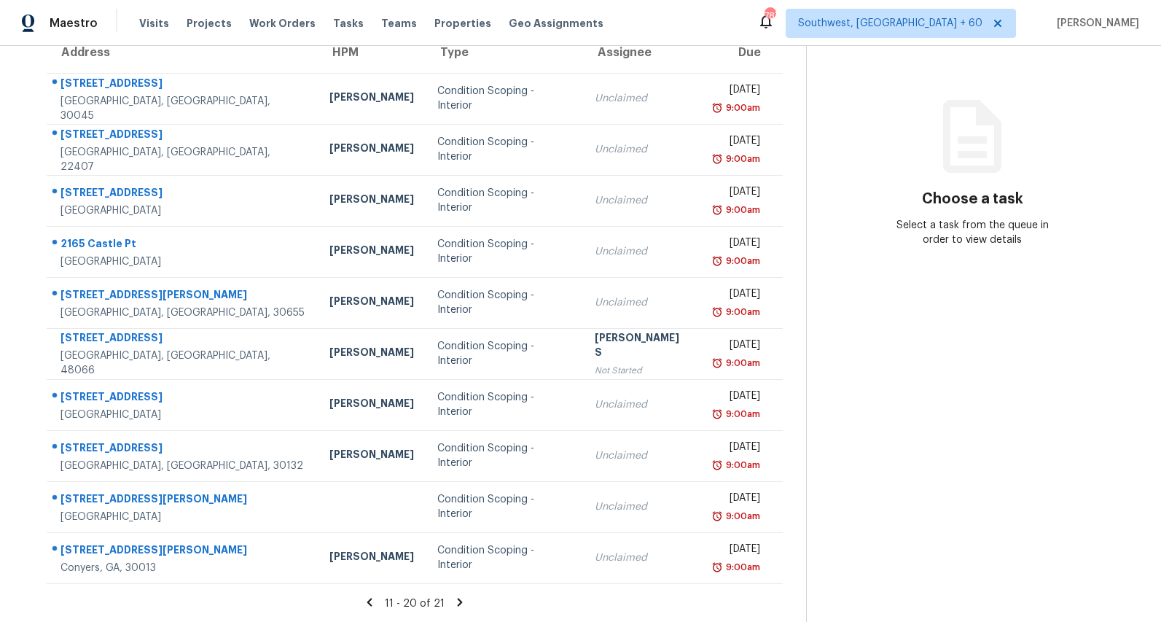
click at [372, 602] on icon at bounding box center [369, 602] width 5 height 8
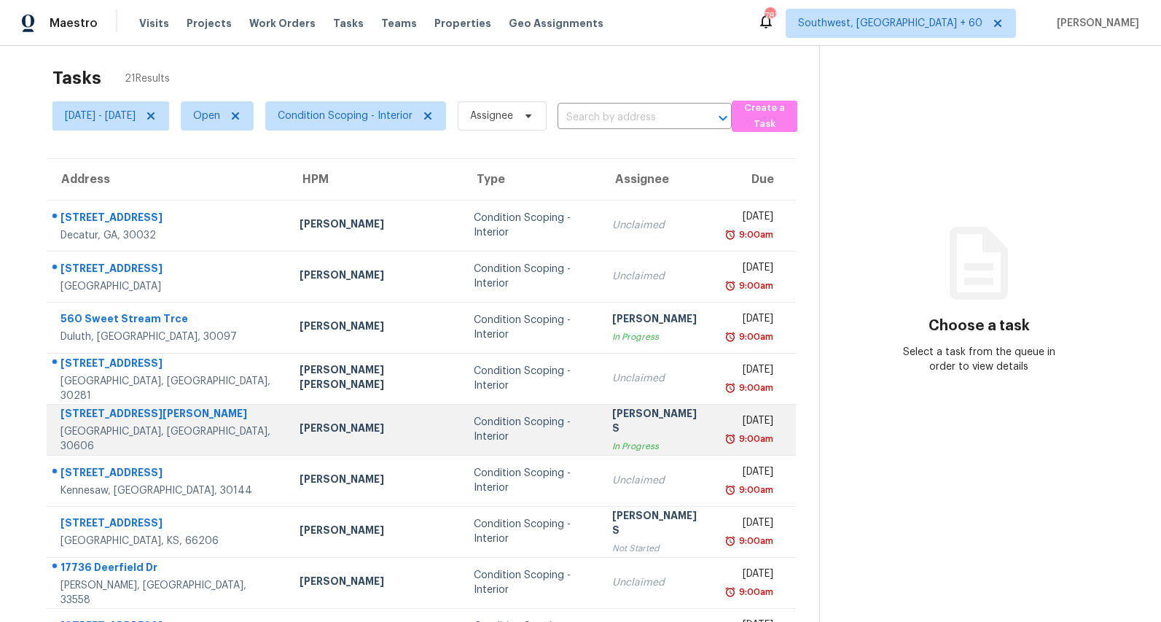
scroll to position [0, 0]
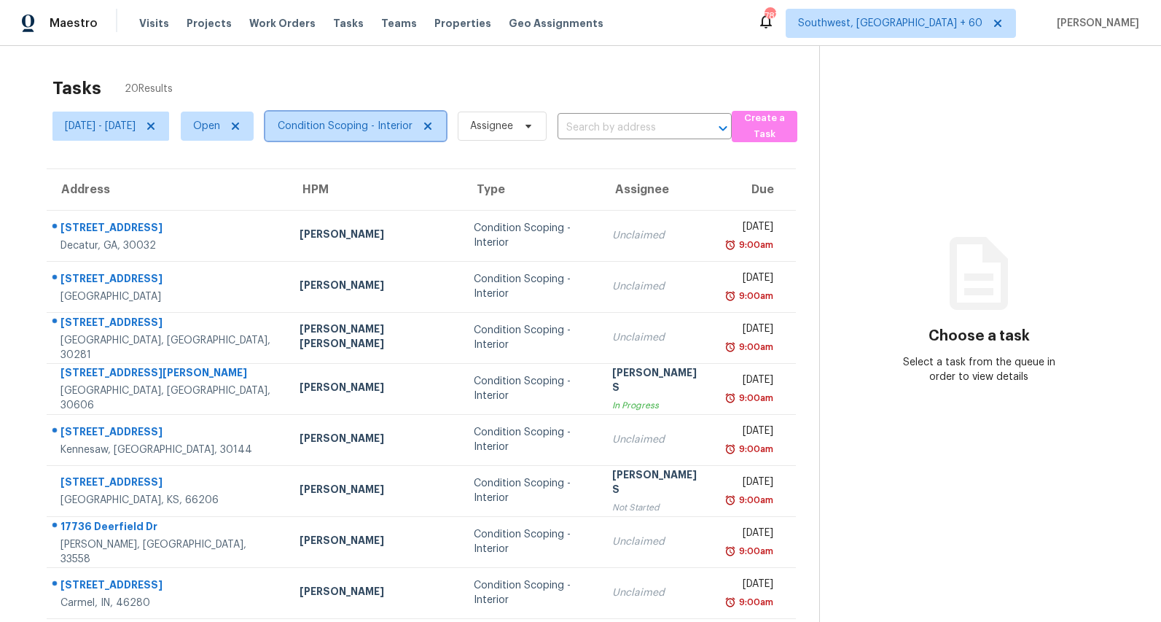
click at [395, 130] on span "Condition Scoping - Interior" at bounding box center [345, 126] width 135 height 15
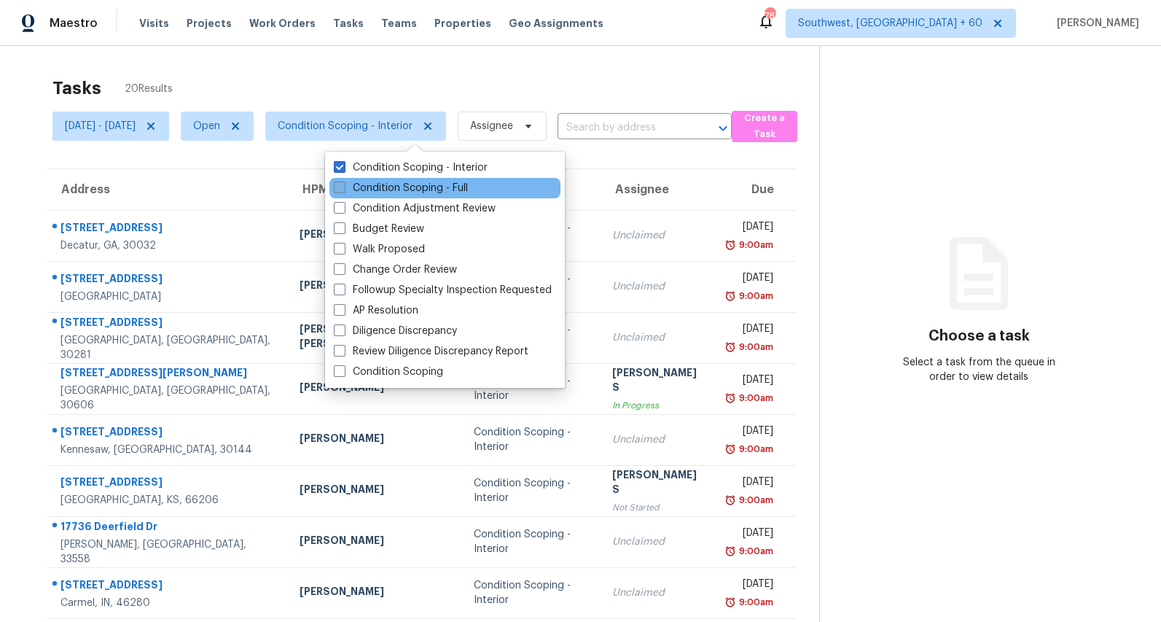
click at [394, 187] on label "Condition Scoping - Full" at bounding box center [401, 188] width 134 height 15
click at [343, 187] on input "Condition Scoping - Full" at bounding box center [338, 185] width 9 height 9
checkbox input "true"
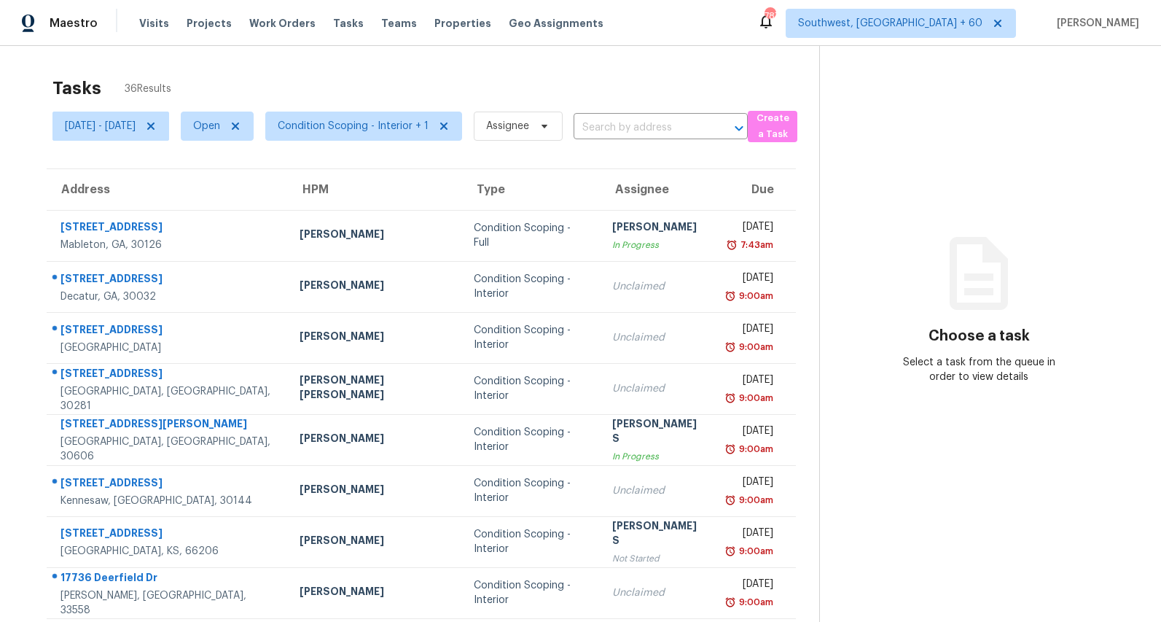
click at [361, 66] on div "Tasks 36 Results Mon, Sep 08 - Mon, Sep 08 Open Condition Scoping - Interior + …" at bounding box center [580, 403] width 1161 height 714
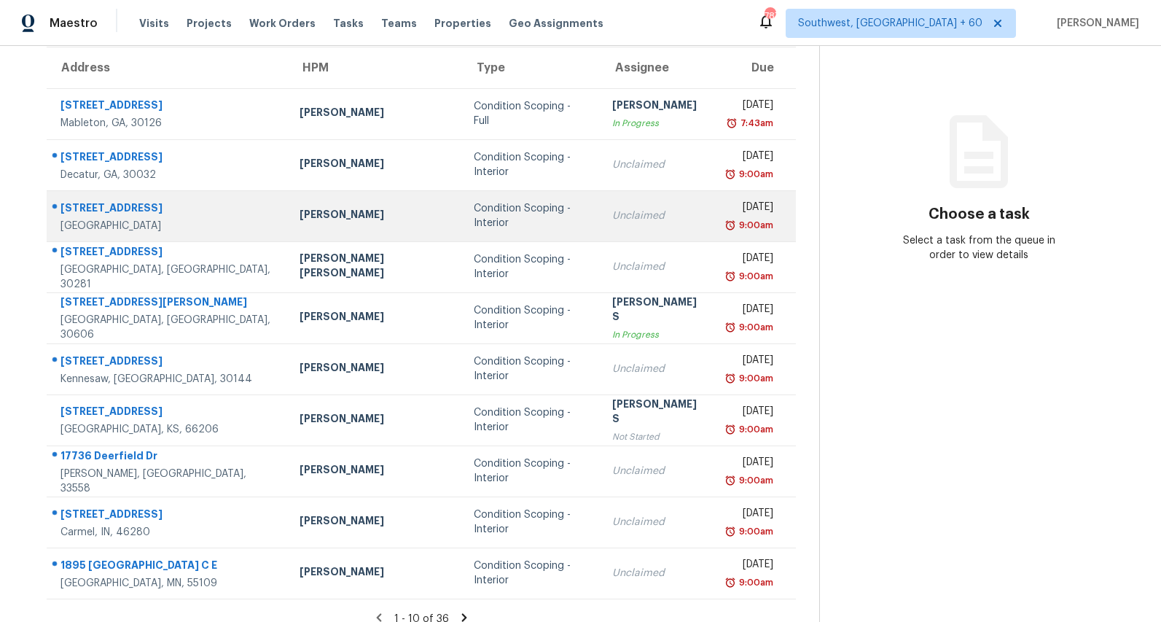
scroll to position [137, 0]
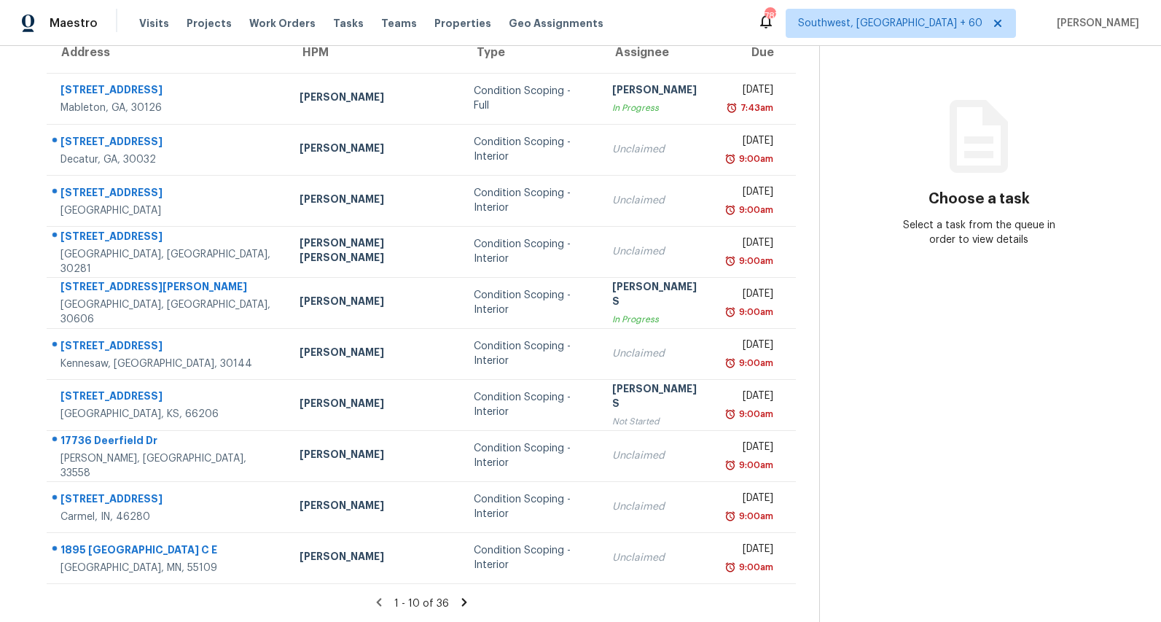
click at [465, 602] on icon at bounding box center [463, 602] width 5 height 8
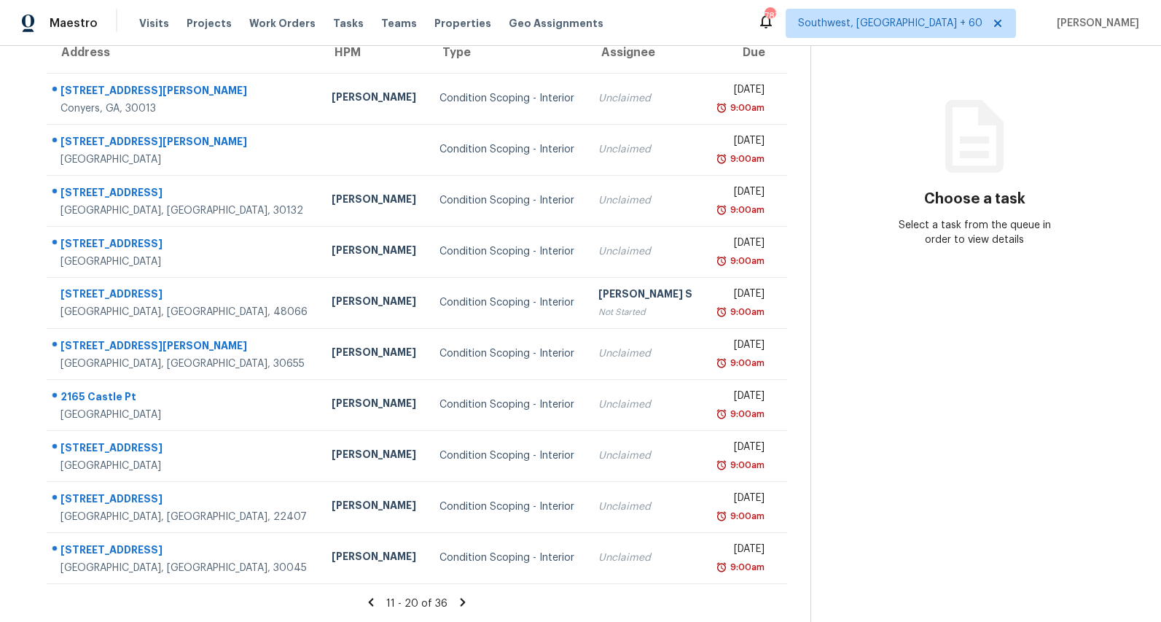
click at [466, 602] on icon at bounding box center [463, 602] width 5 height 8
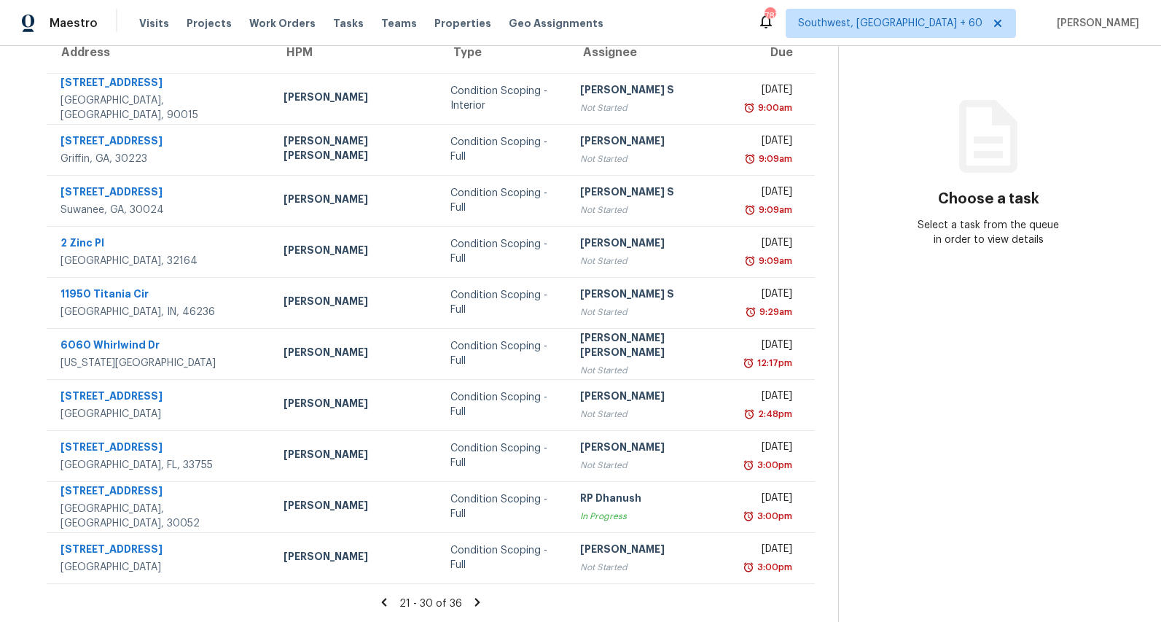
click at [471, 601] on icon at bounding box center [477, 601] width 13 height 13
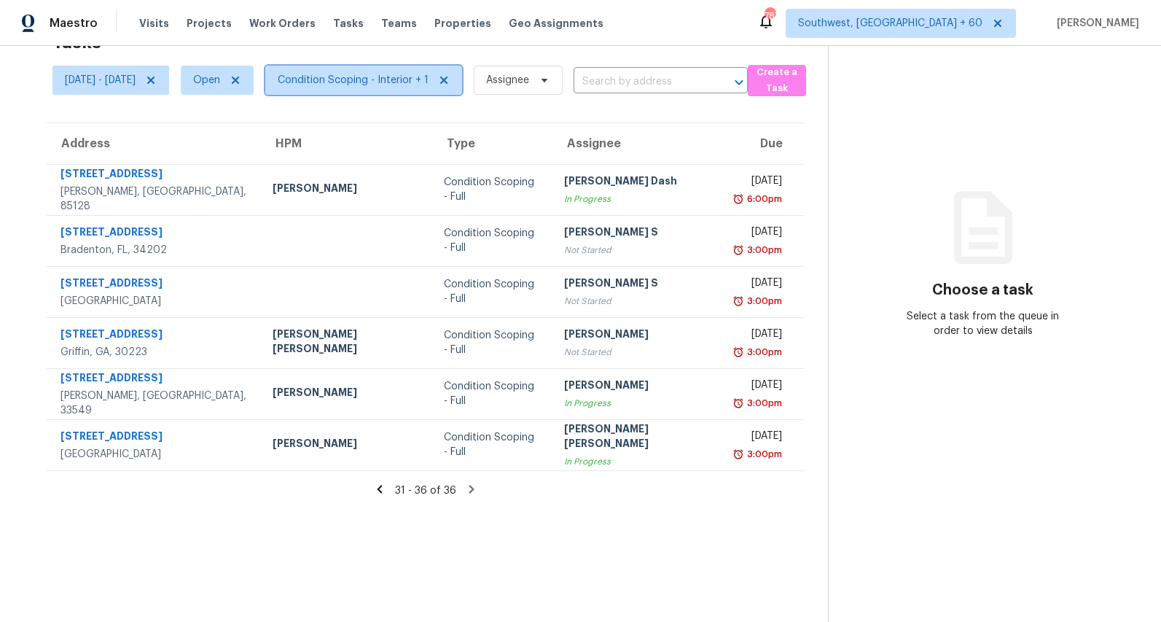
click at [380, 82] on span "Condition Scoping - Interior + 1" at bounding box center [353, 80] width 151 height 15
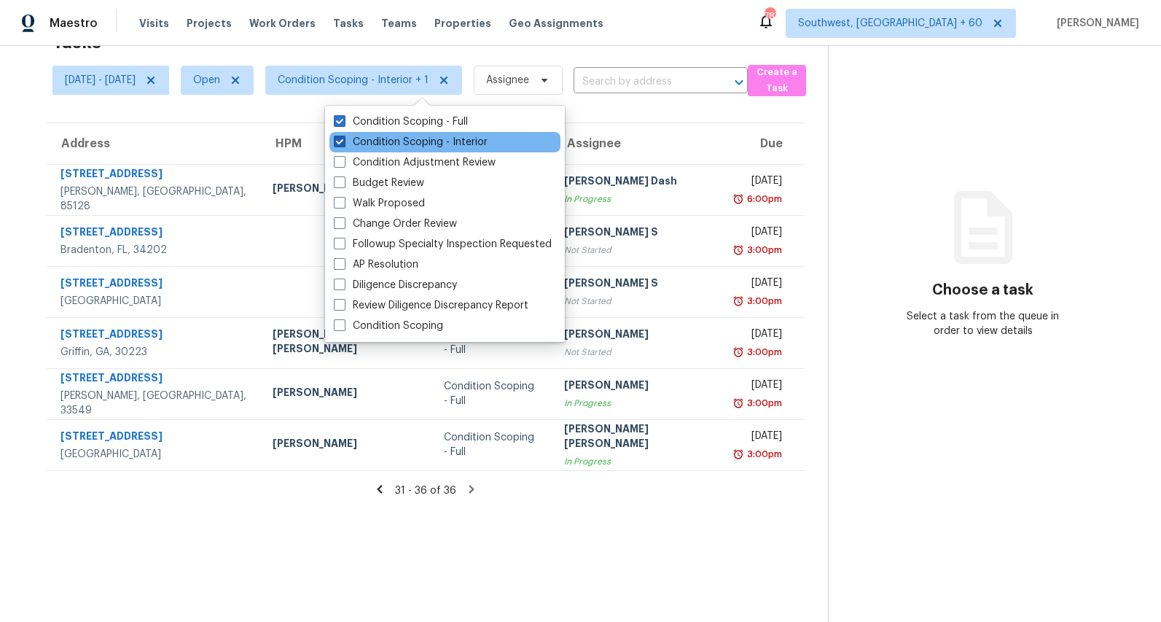
click at [390, 135] on label "Condition Scoping - Interior" at bounding box center [411, 142] width 154 height 15
click at [343, 135] on input "Condition Scoping - Interior" at bounding box center [338, 139] width 9 height 9
checkbox input "false"
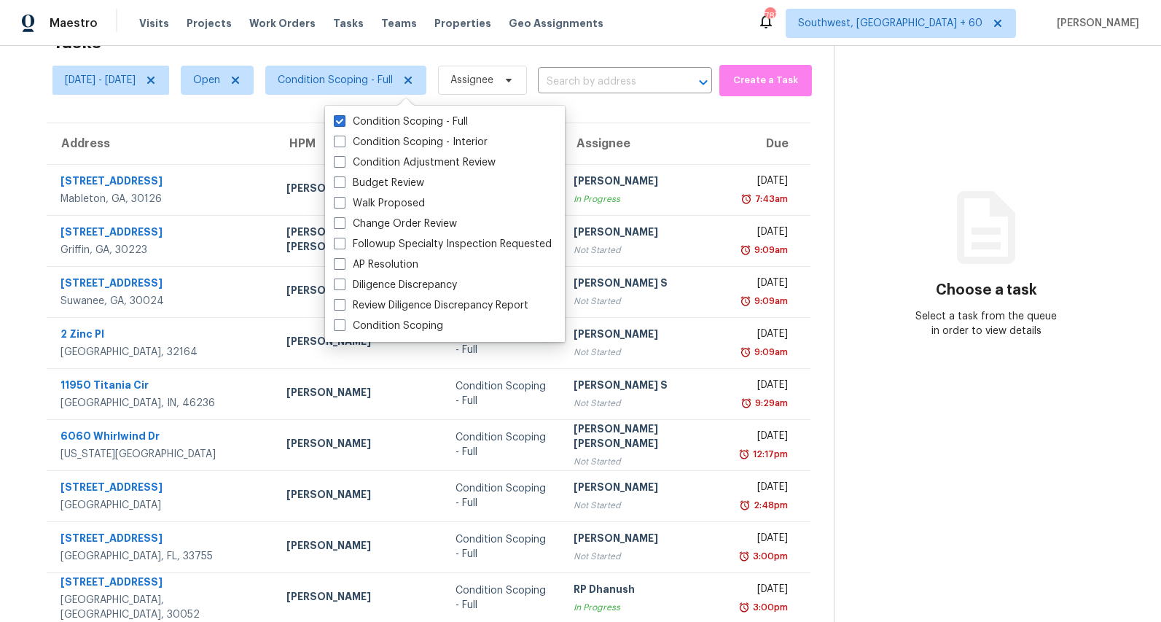
click at [632, 114] on section "Tasks 16 Results Mon, Sep 08 - Mon, Sep 08 Open Condition Scoping - Full Assign…" at bounding box center [428, 368] width 811 height 690
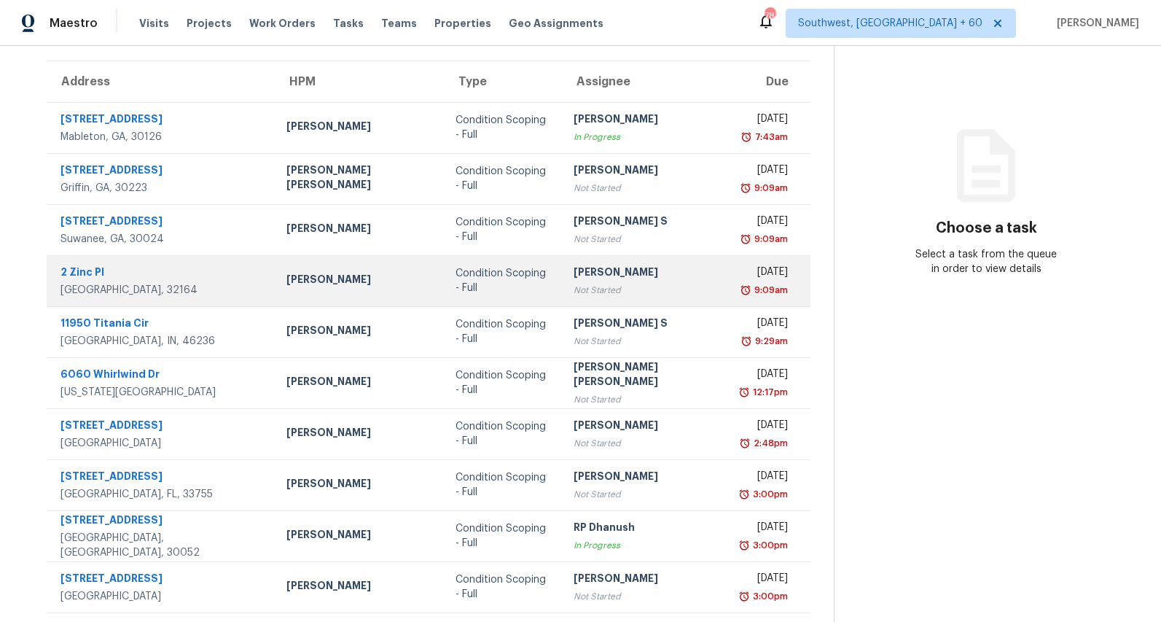
scroll to position [137, 0]
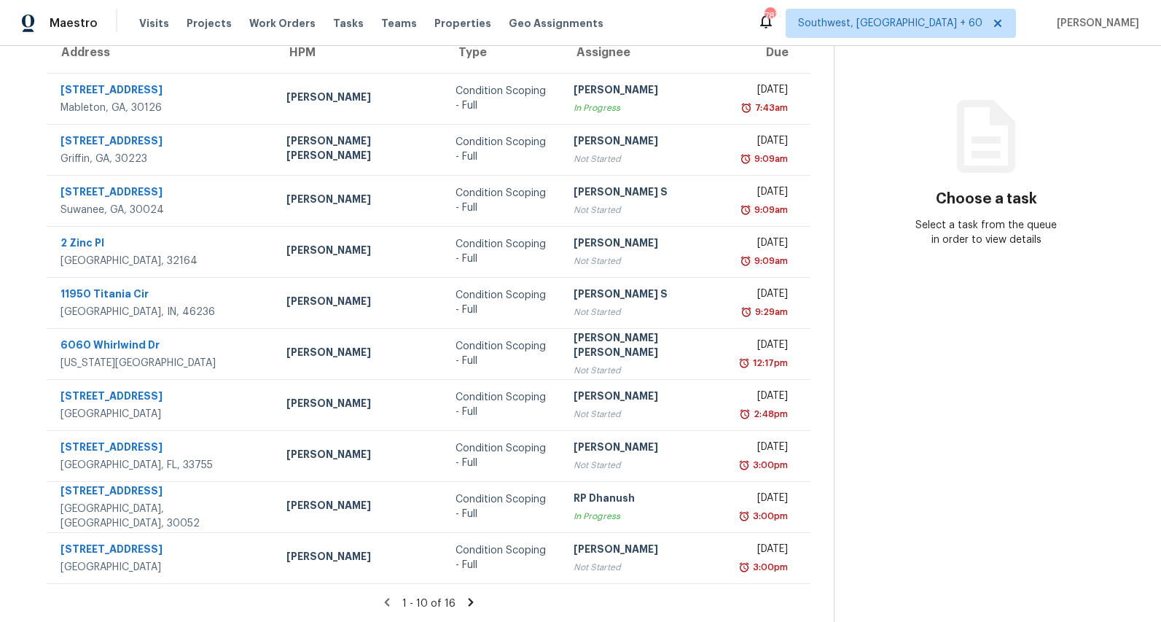
click at [468, 602] on icon at bounding box center [470, 602] width 5 height 8
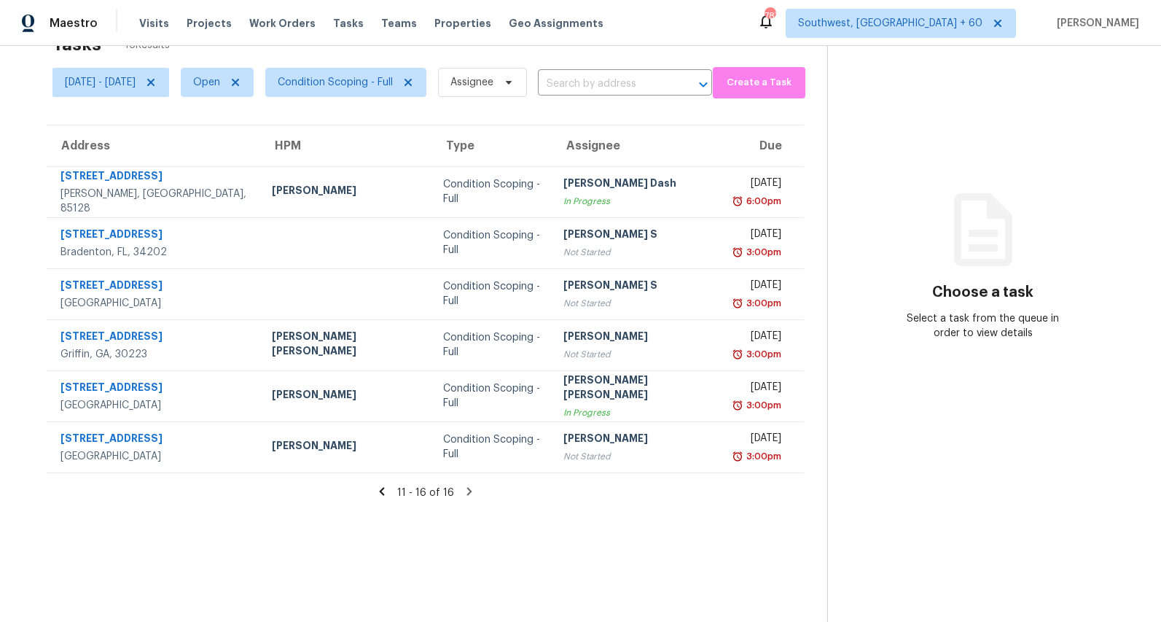
scroll to position [0, 0]
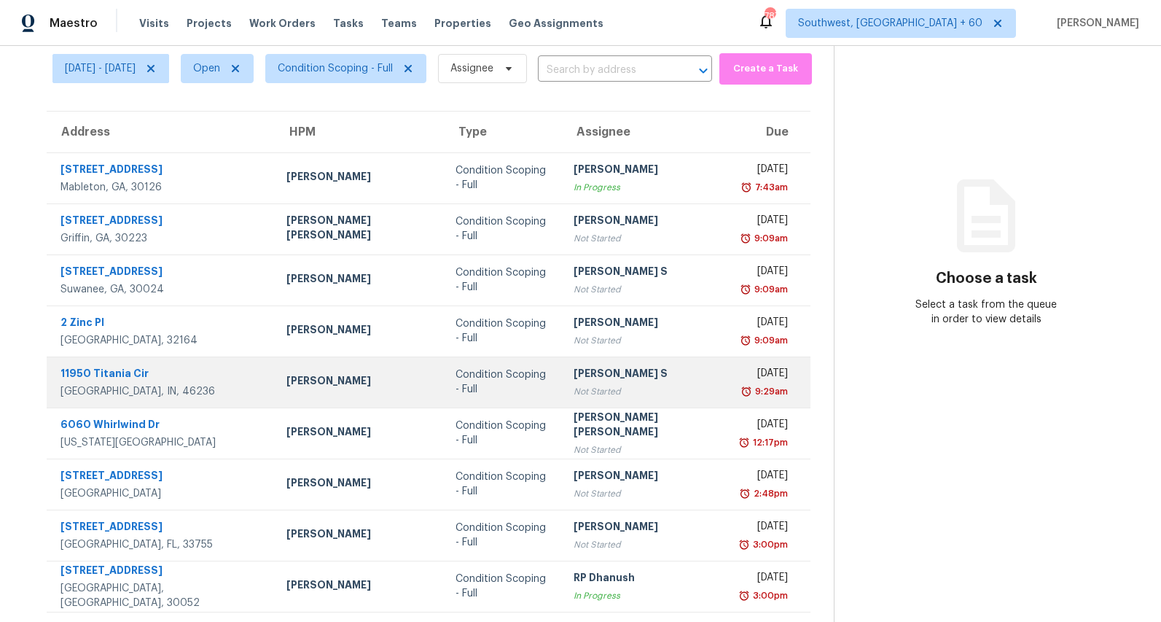
scroll to position [137, 0]
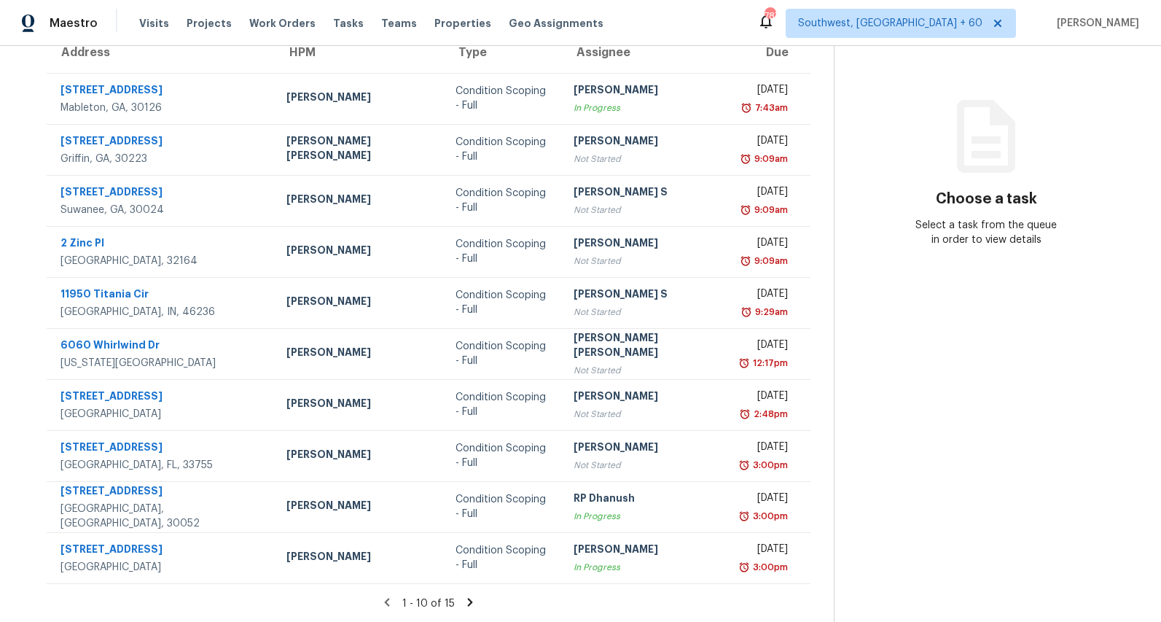
click at [468, 601] on icon at bounding box center [470, 602] width 5 height 8
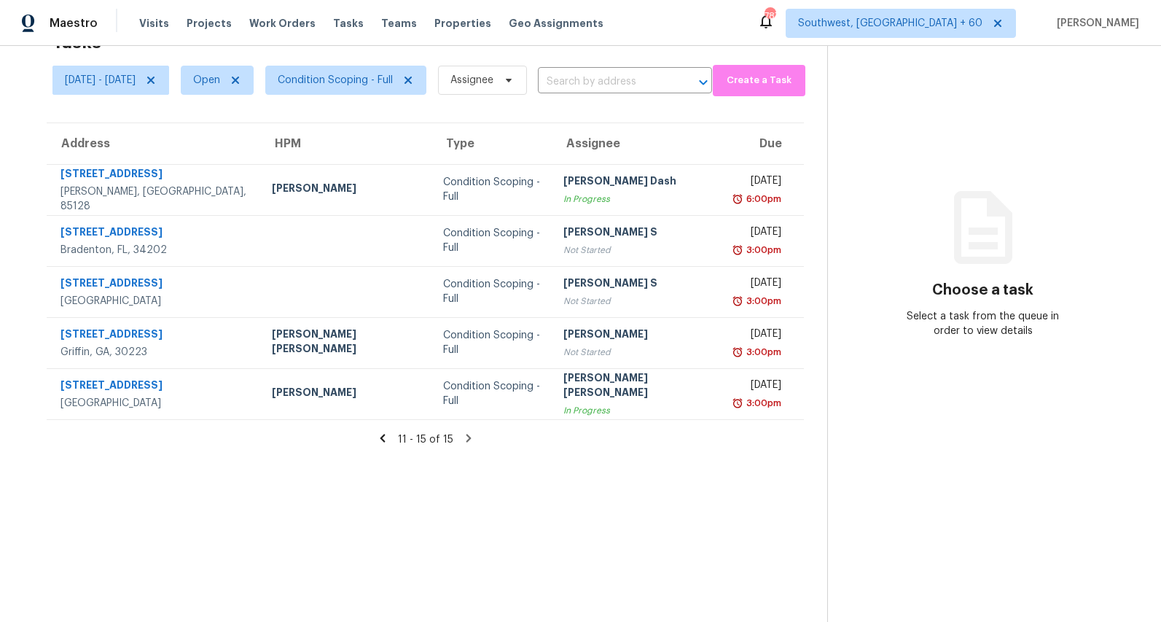
scroll to position [0, 0]
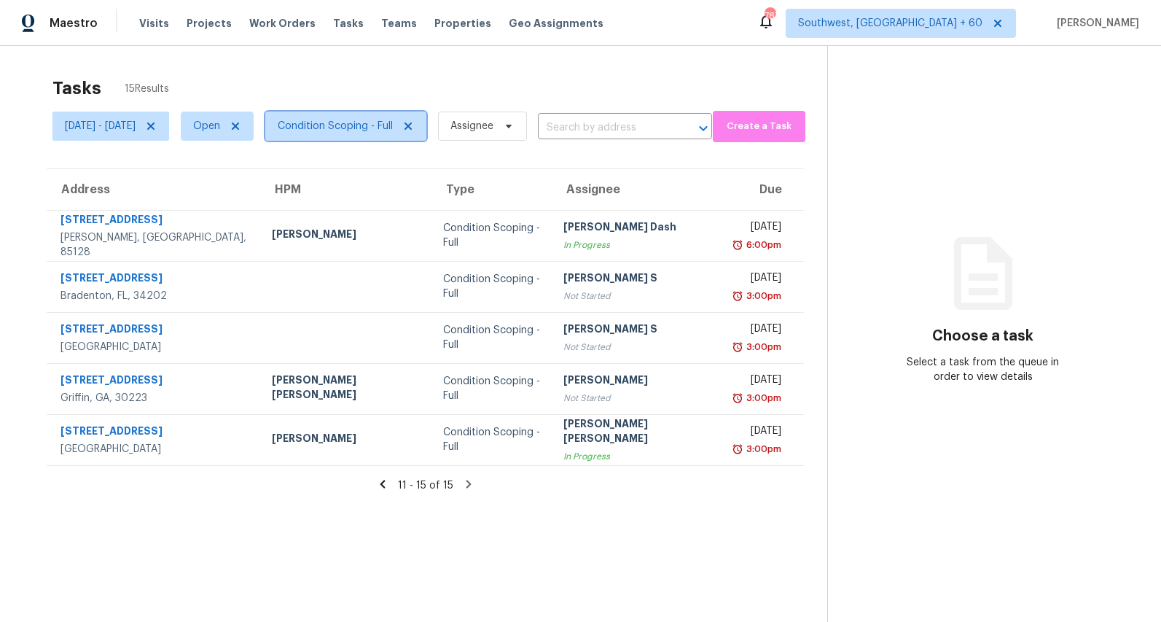
click at [393, 122] on span "Condition Scoping - Full" at bounding box center [335, 126] width 115 height 15
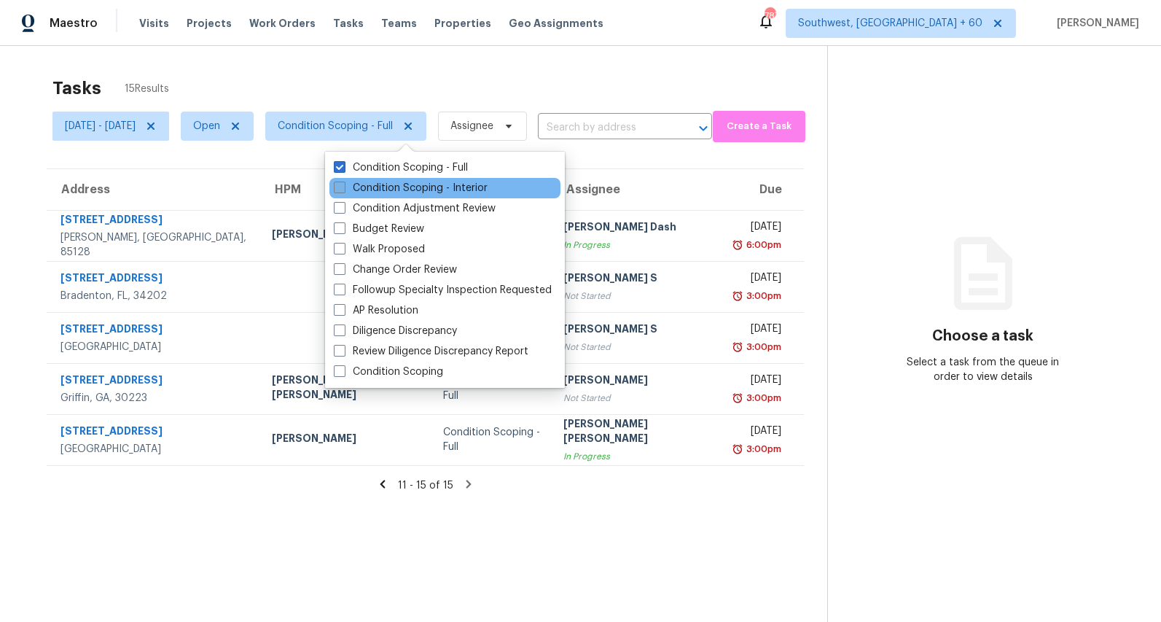
click at [407, 190] on label "Condition Scoping - Interior" at bounding box center [411, 188] width 154 height 15
click at [343, 190] on input "Condition Scoping - Interior" at bounding box center [338, 185] width 9 height 9
checkbox input "true"
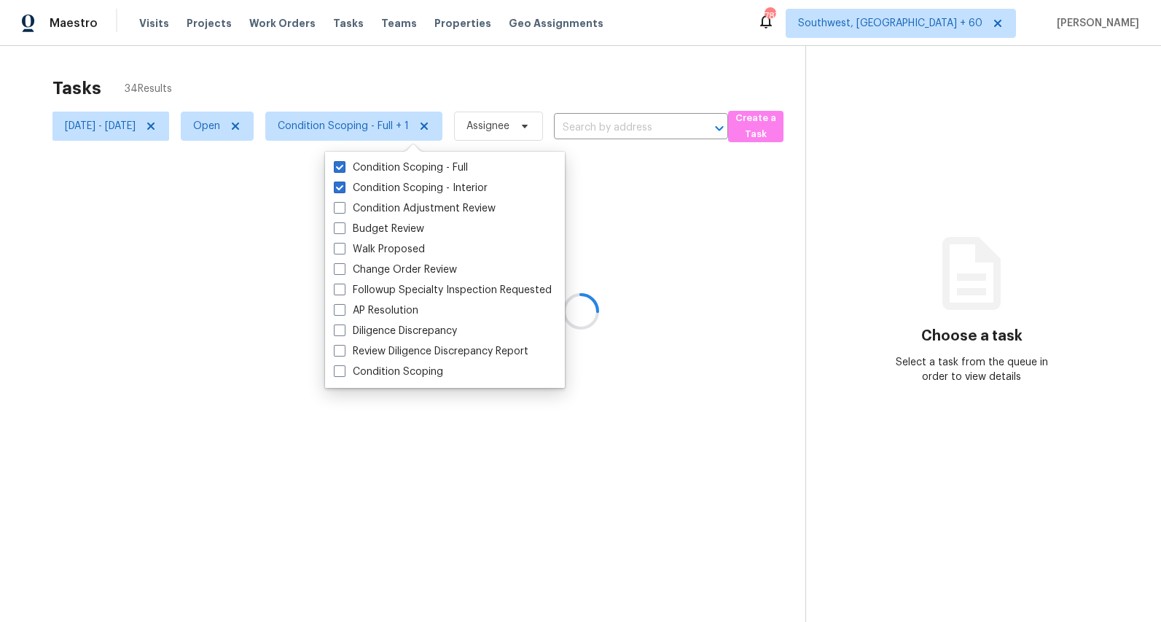
click at [367, 82] on div at bounding box center [580, 311] width 1161 height 622
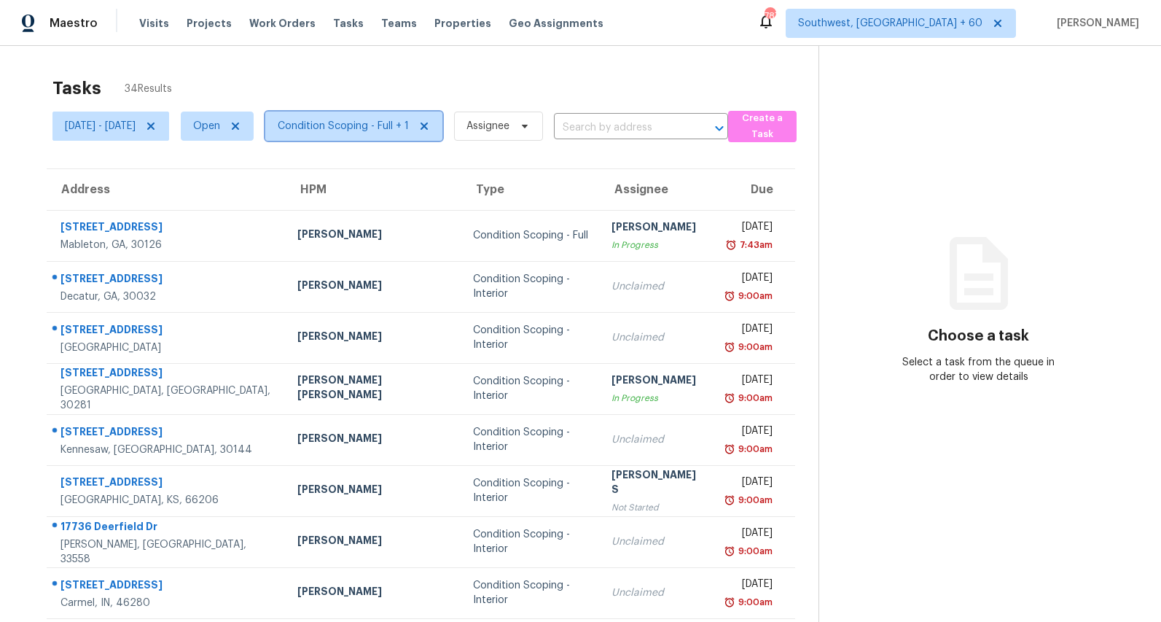
click at [393, 127] on span "Condition Scoping - Full + 1" at bounding box center [343, 126] width 131 height 15
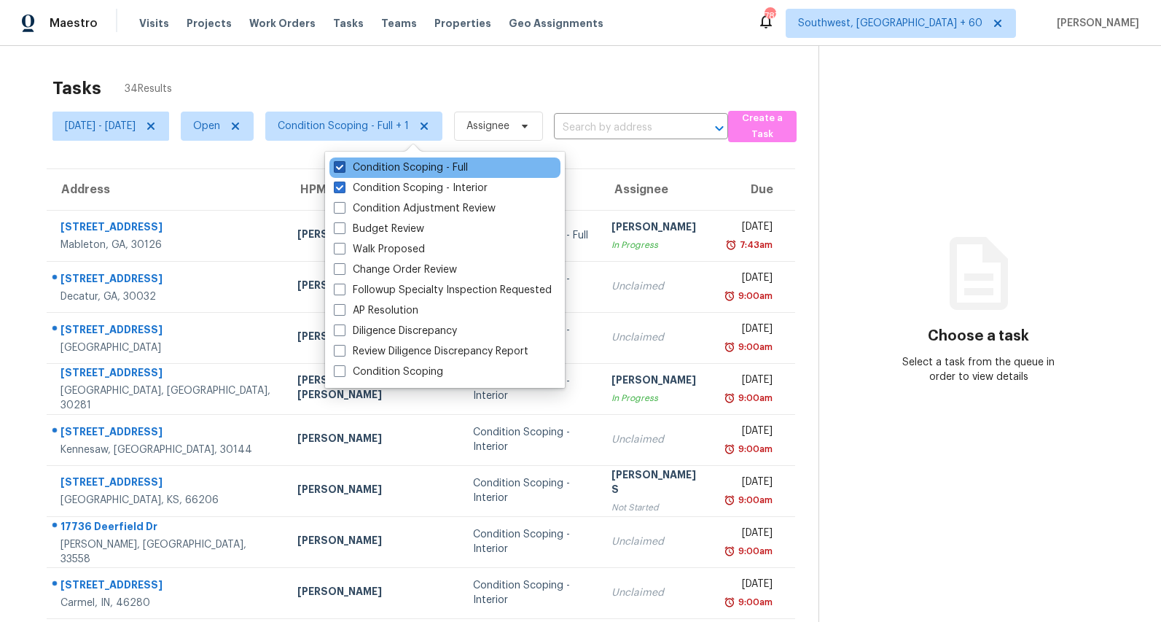
click at [393, 171] on label "Condition Scoping - Full" at bounding box center [401, 167] width 134 height 15
click at [343, 170] on input "Condition Scoping - Full" at bounding box center [338, 164] width 9 height 9
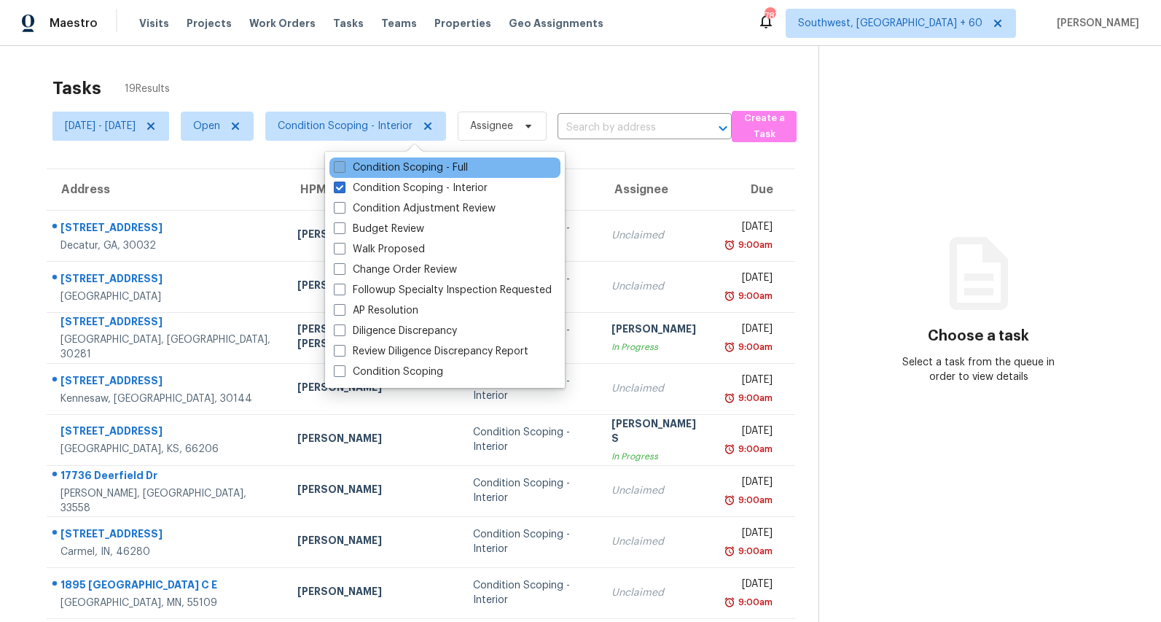
click at [393, 171] on label "Condition Scoping - Full" at bounding box center [401, 167] width 134 height 15
click at [343, 170] on input "Condition Scoping - Full" at bounding box center [338, 164] width 9 height 9
checkbox input "true"
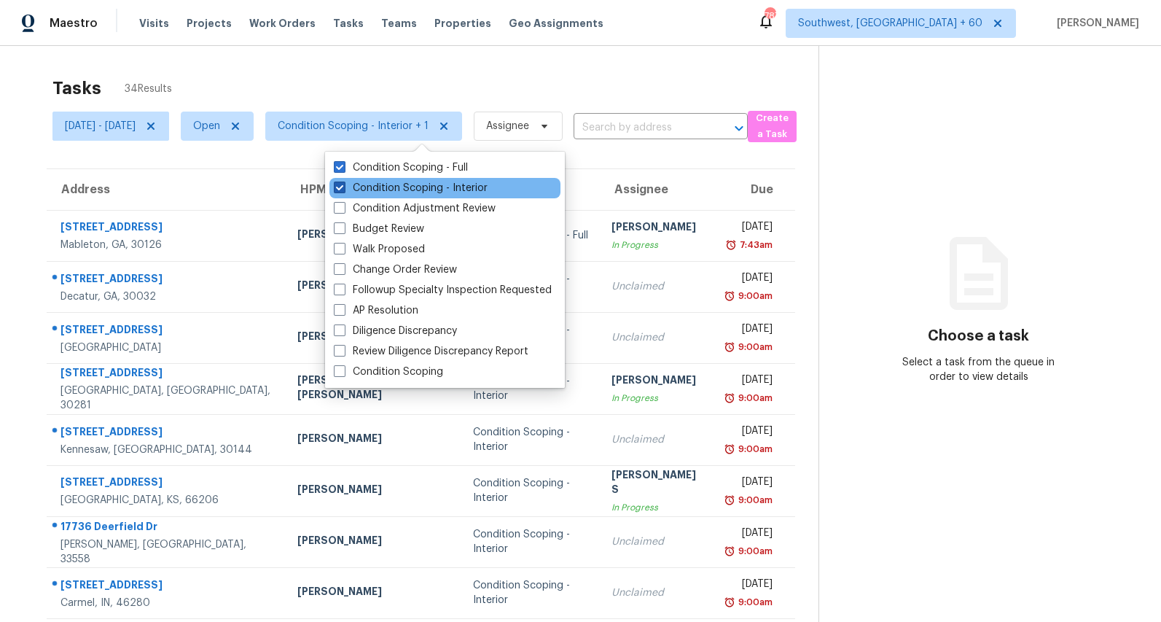
click at [380, 187] on label "Condition Scoping - Interior" at bounding box center [411, 188] width 154 height 15
click at [343, 187] on input "Condition Scoping - Interior" at bounding box center [338, 185] width 9 height 9
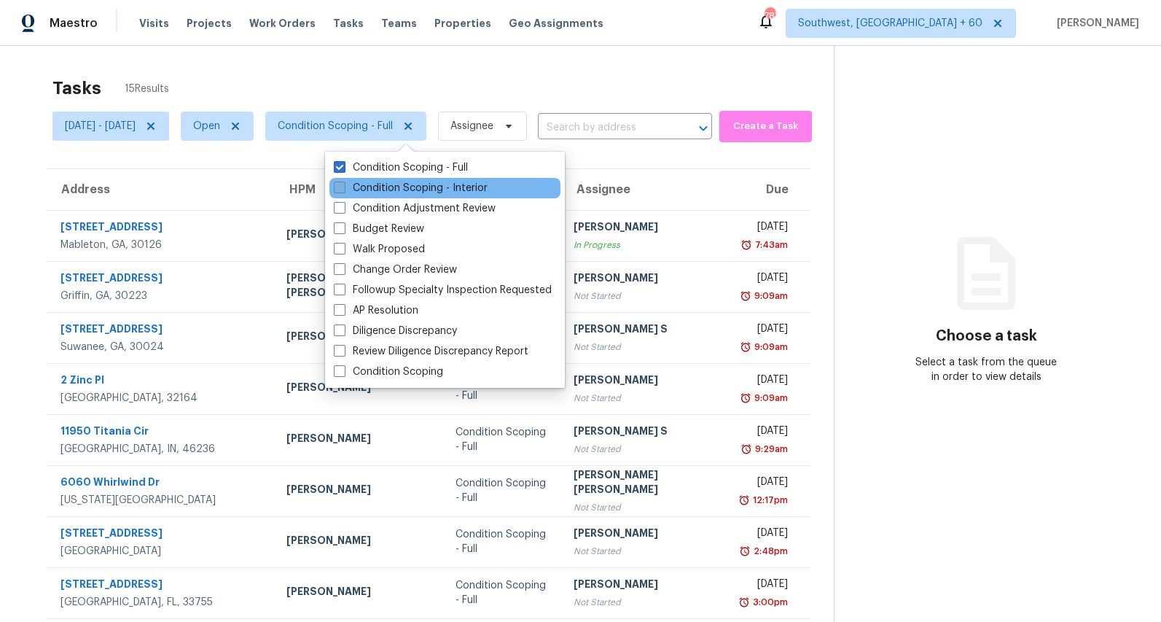
click at [381, 187] on label "Condition Scoping - Interior" at bounding box center [411, 188] width 154 height 15
click at [343, 187] on input "Condition Scoping - Interior" at bounding box center [338, 185] width 9 height 9
checkbox input "true"
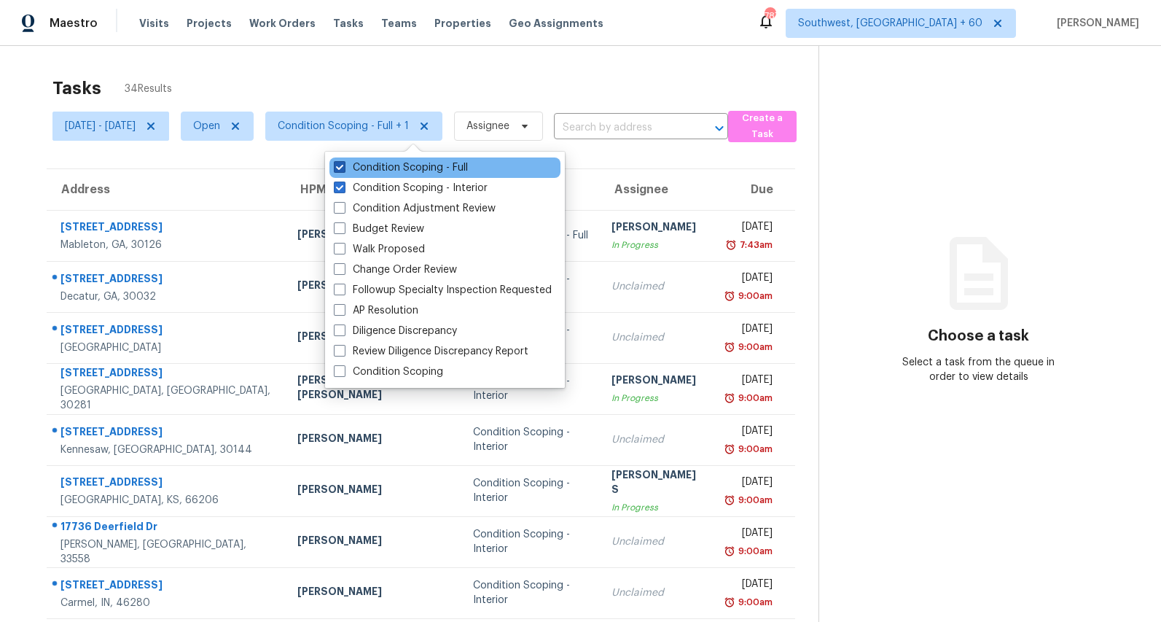
click at [378, 169] on label "Condition Scoping - Full" at bounding box center [401, 167] width 134 height 15
click at [343, 169] on input "Condition Scoping - Full" at bounding box center [338, 164] width 9 height 9
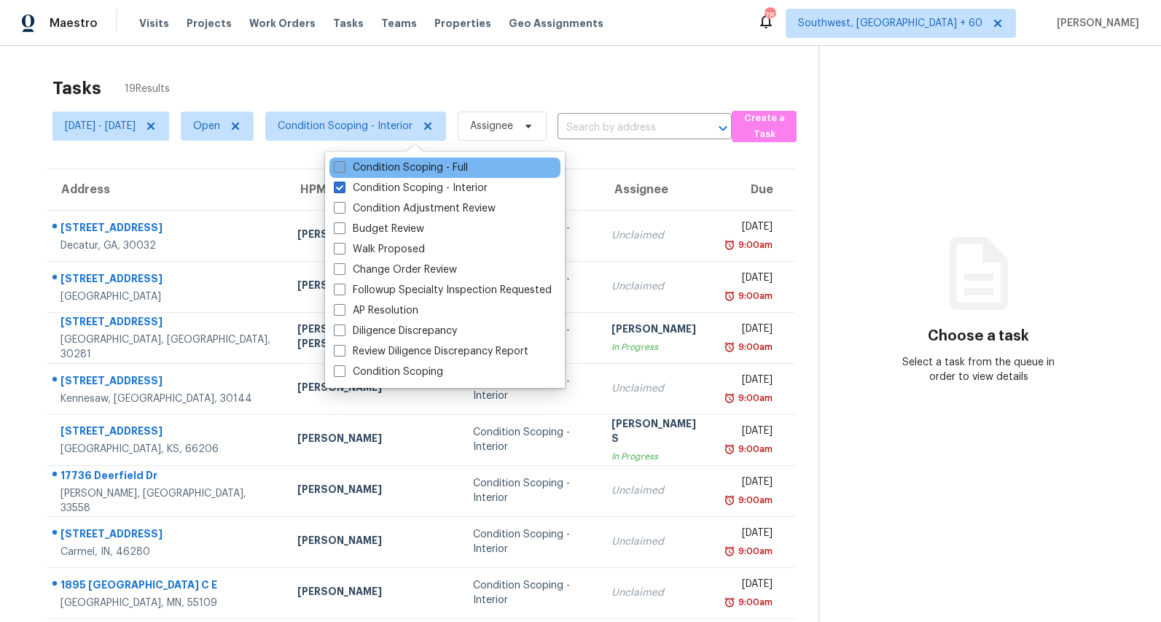
click at [381, 171] on label "Condition Scoping - Full" at bounding box center [401, 167] width 134 height 15
click at [343, 170] on input "Condition Scoping - Full" at bounding box center [338, 164] width 9 height 9
checkbox input "true"
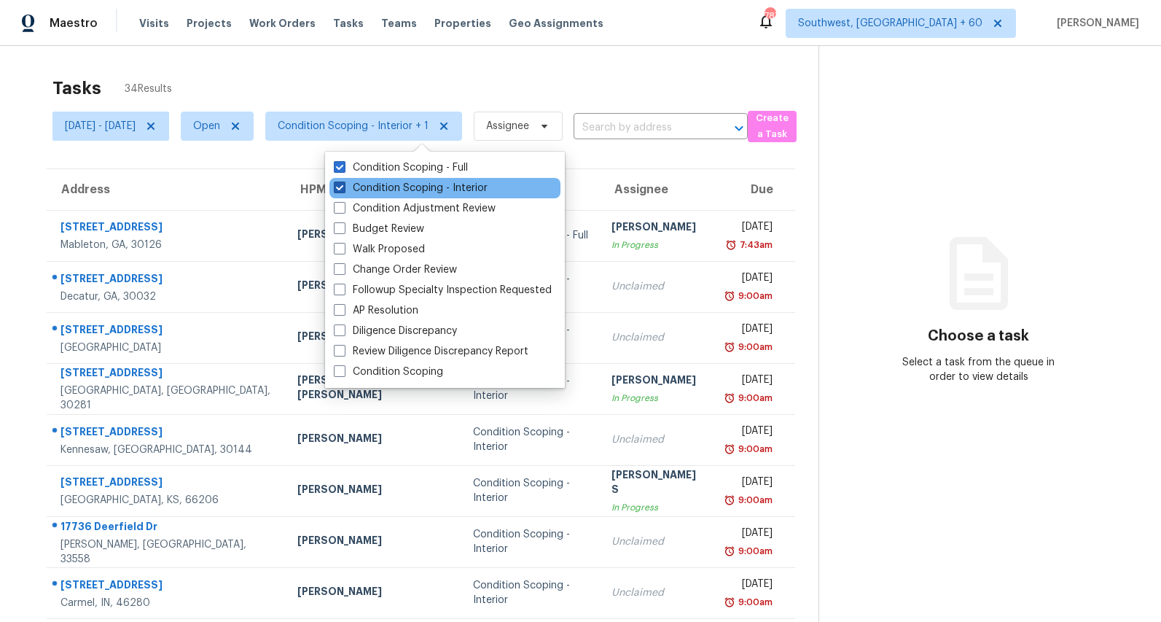
click at [380, 186] on label "Condition Scoping - Interior" at bounding box center [411, 188] width 154 height 15
click at [343, 186] on input "Condition Scoping - Interior" at bounding box center [338, 185] width 9 height 9
checkbox input "false"
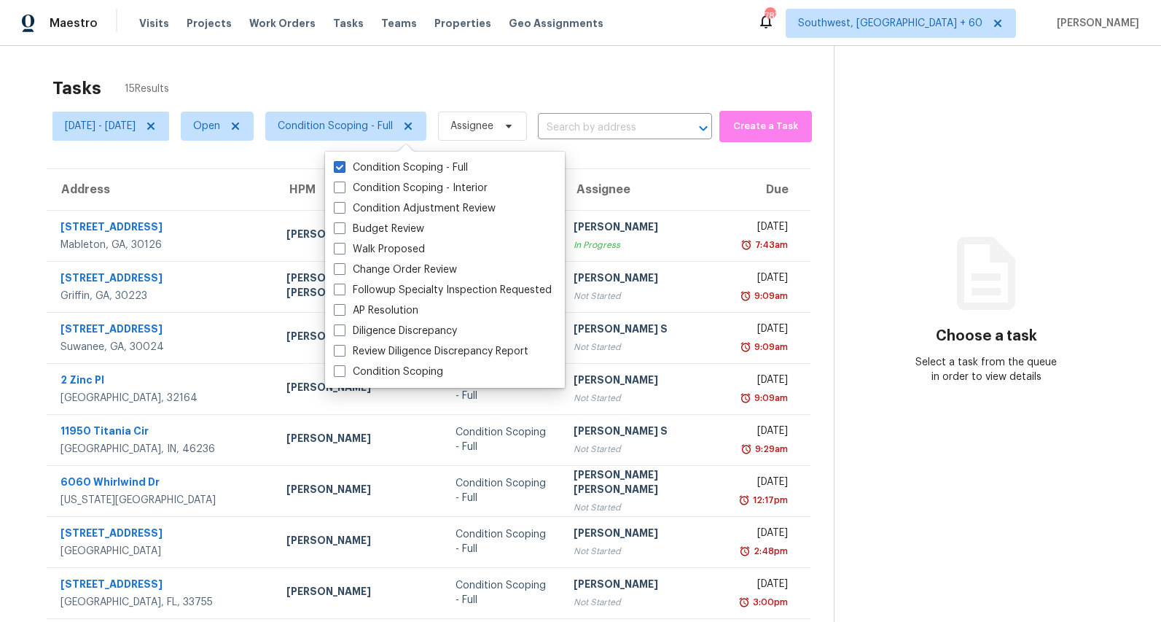
click at [359, 76] on div "Tasks 15 Results" at bounding box center [442, 88] width 781 height 38
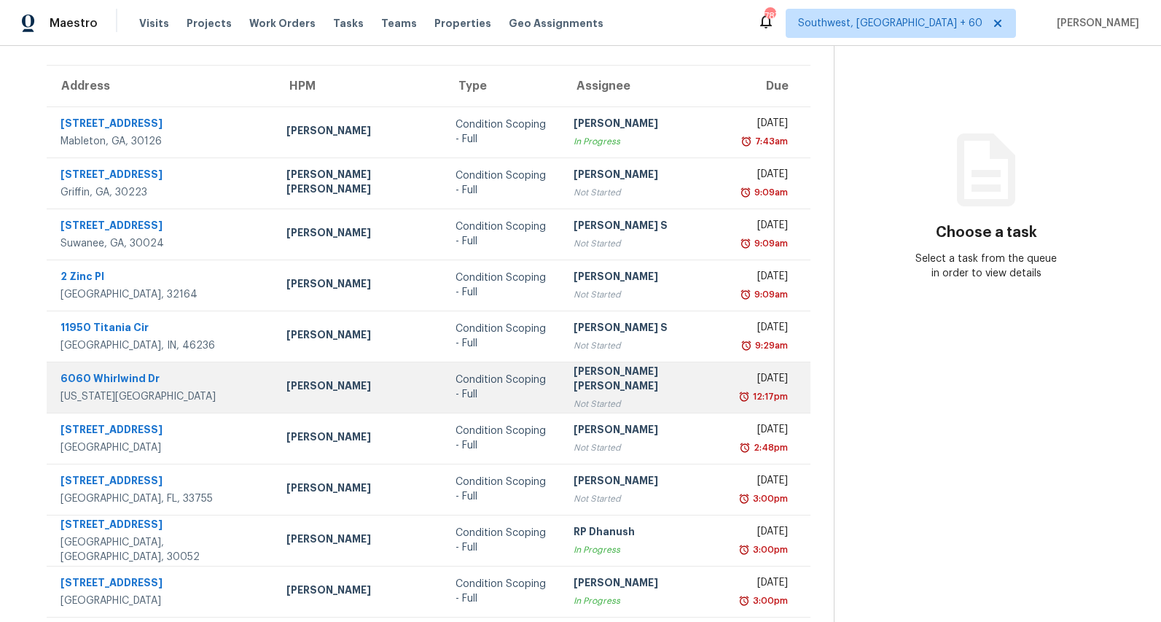
scroll to position [137, 0]
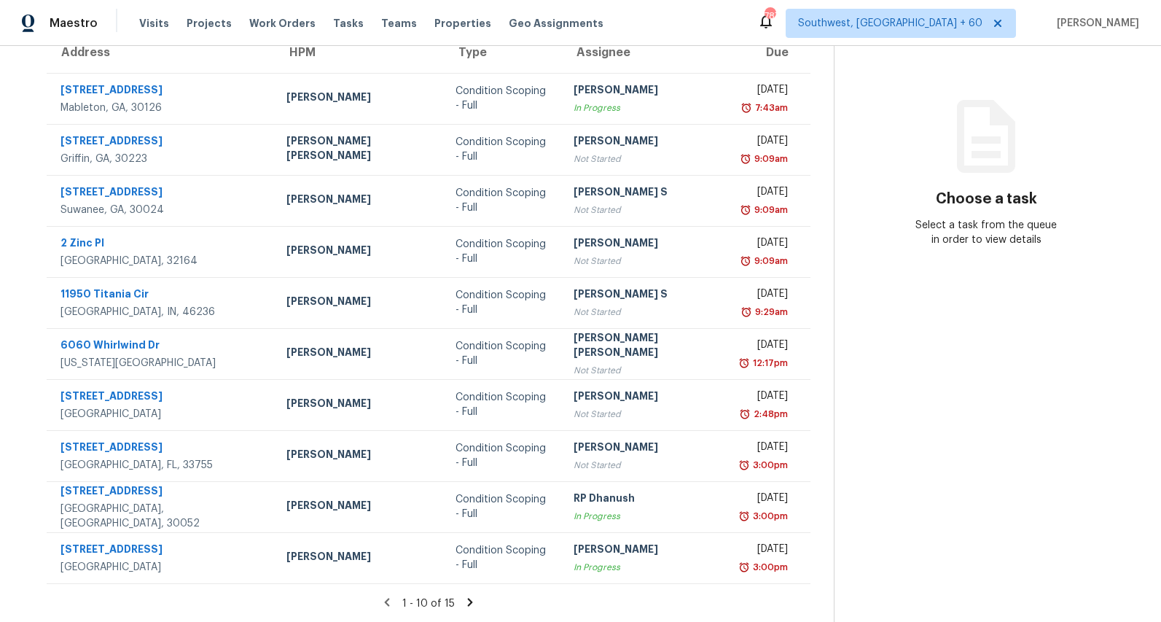
click at [468, 600] on icon at bounding box center [470, 602] width 5 height 8
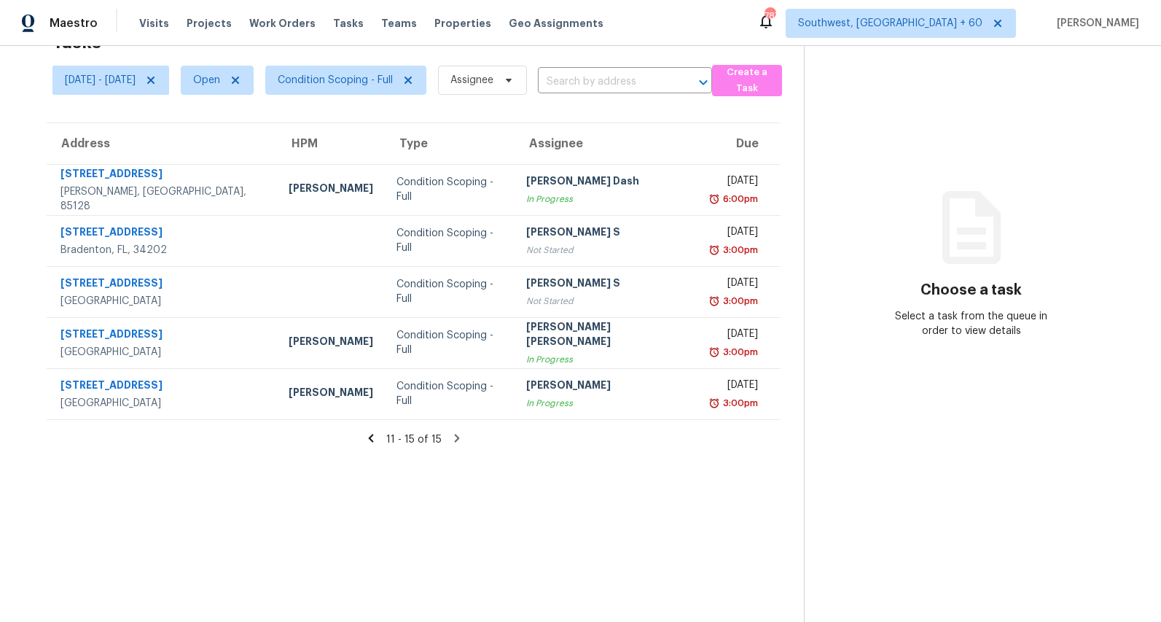
click at [378, 438] on icon at bounding box center [370, 437] width 13 height 13
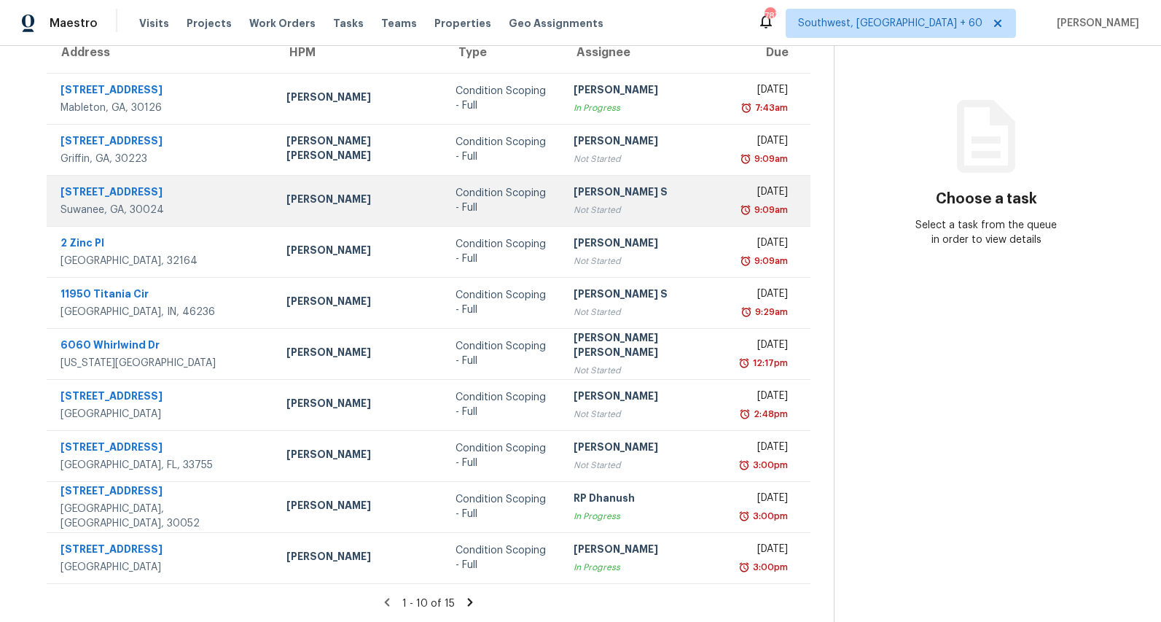
scroll to position [0, 0]
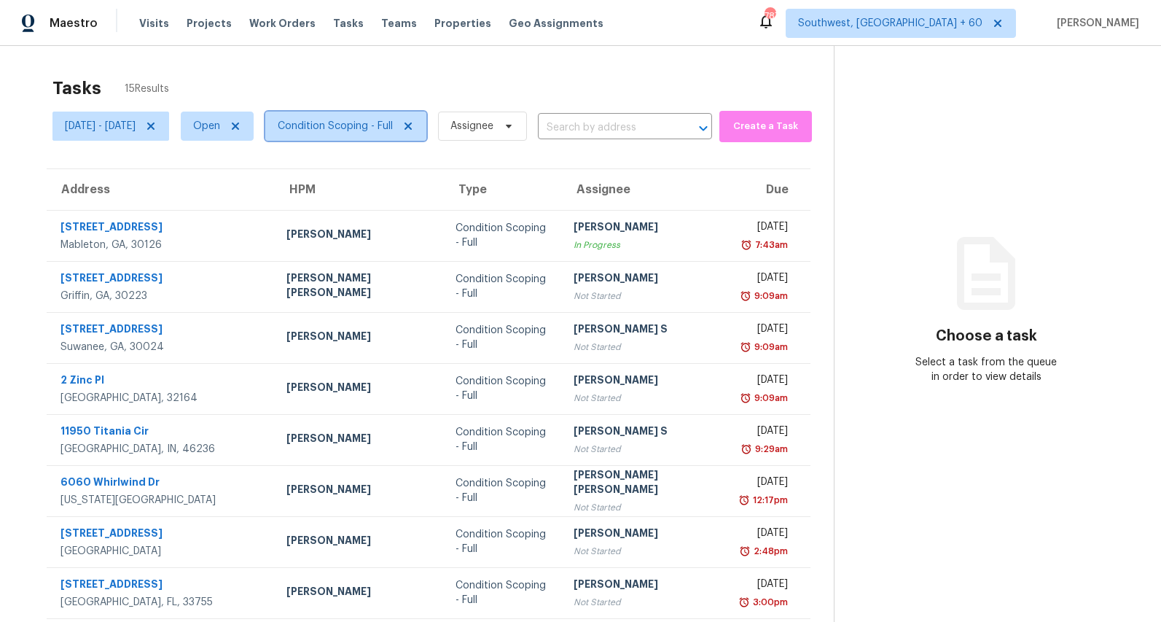
click at [389, 117] on span "Condition Scoping - Full" at bounding box center [345, 126] width 161 height 29
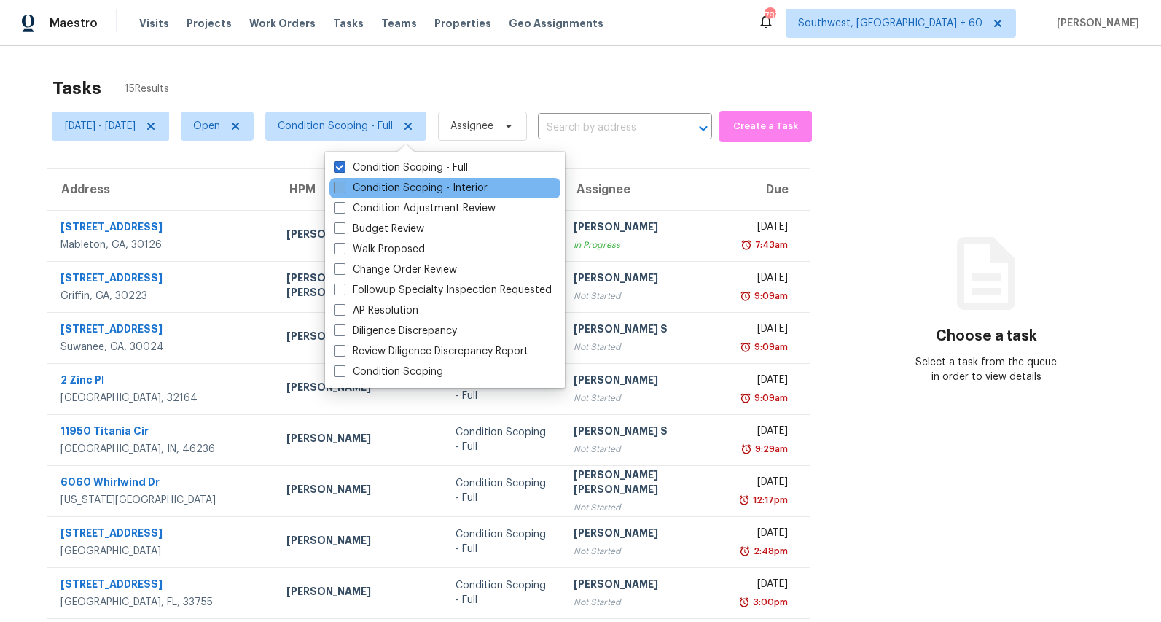
click at [399, 195] on label "Condition Scoping - Interior" at bounding box center [411, 188] width 154 height 15
click at [343, 190] on input "Condition Scoping - Interior" at bounding box center [338, 185] width 9 height 9
checkbox input "true"
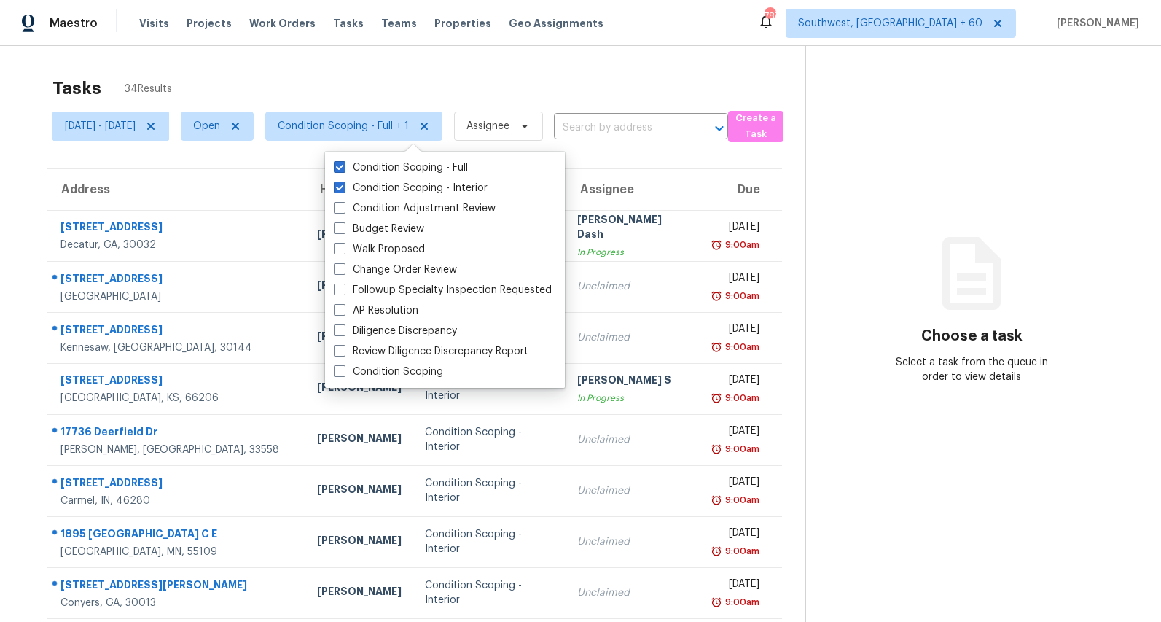
click at [140, 56] on div "Tasks 34 Results Mon, Sep 08 - Mon, Sep 08 Open Condition Scoping - Full + 1 As…" at bounding box center [580, 403] width 1161 height 714
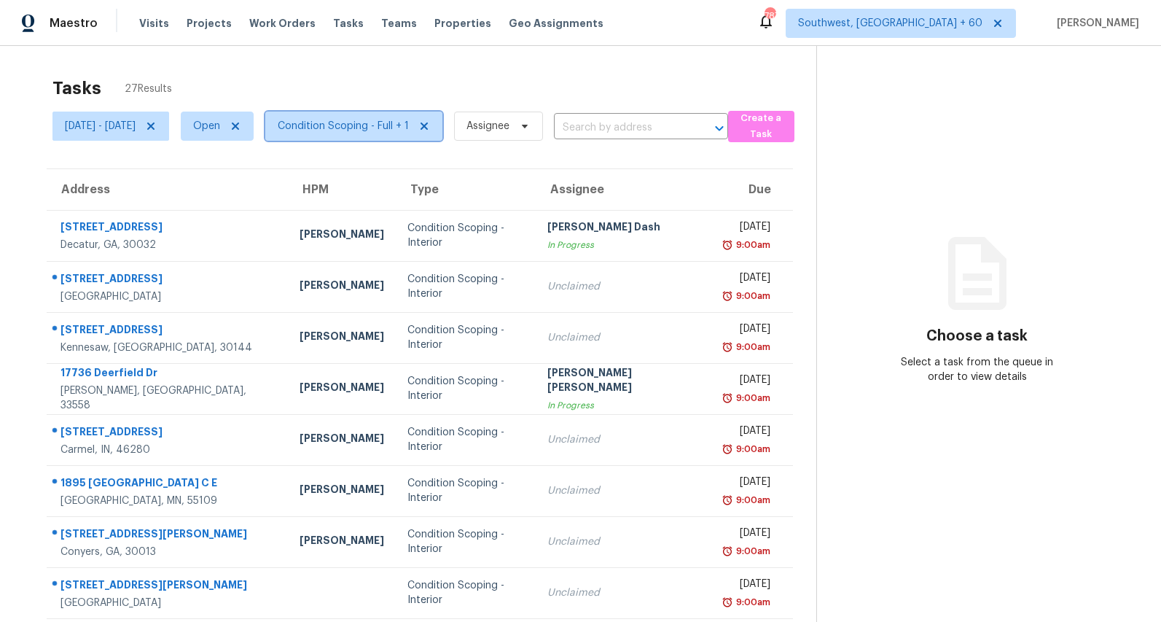
click at [407, 136] on span "Condition Scoping - Full + 1" at bounding box center [353, 126] width 177 height 29
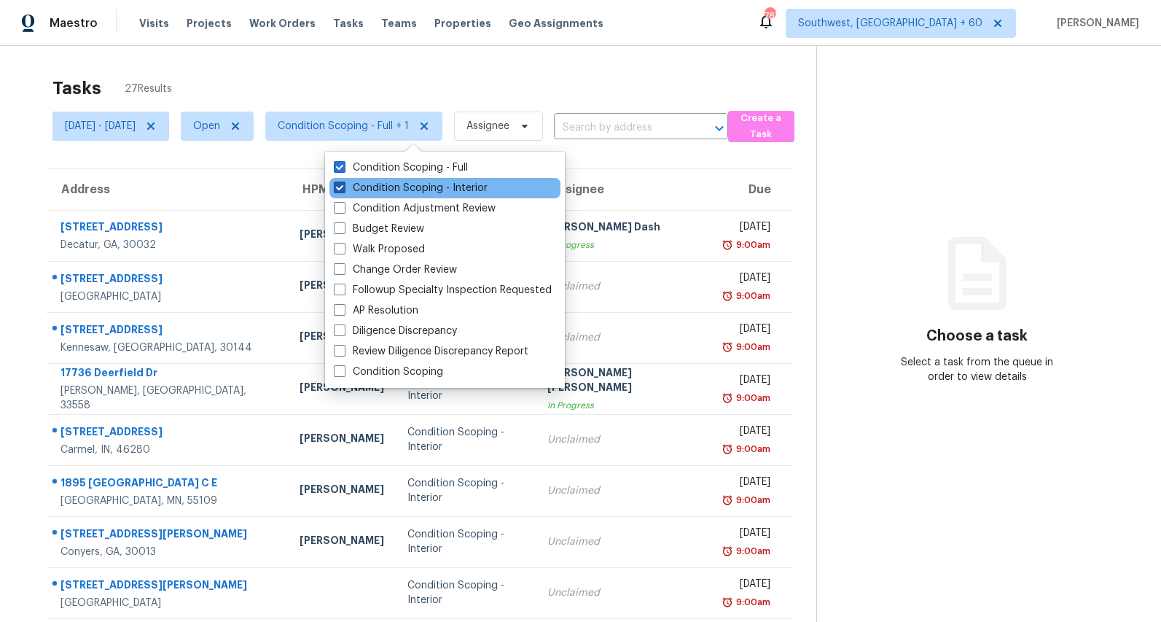
click at [395, 187] on label "Condition Scoping - Interior" at bounding box center [411, 188] width 154 height 15
click at [343, 187] on input "Condition Scoping - Interior" at bounding box center [338, 185] width 9 height 9
checkbox input "false"
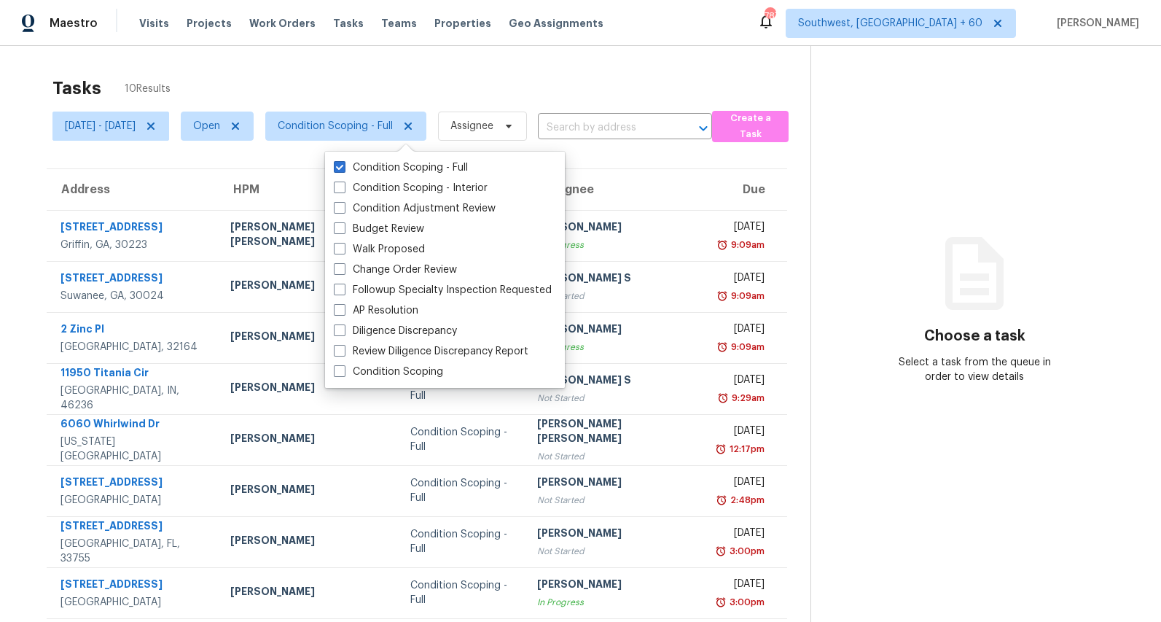
click at [413, 80] on div "Tasks 10 Results" at bounding box center [431, 88] width 758 height 38
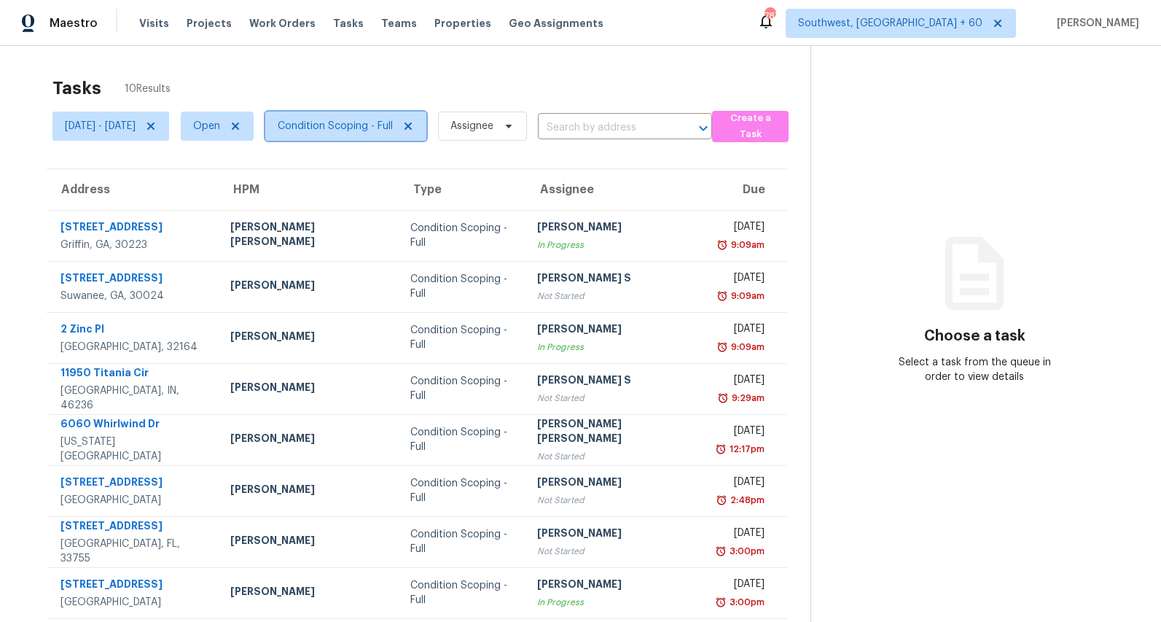
click at [399, 114] on span "Condition Scoping - Full" at bounding box center [345, 126] width 161 height 29
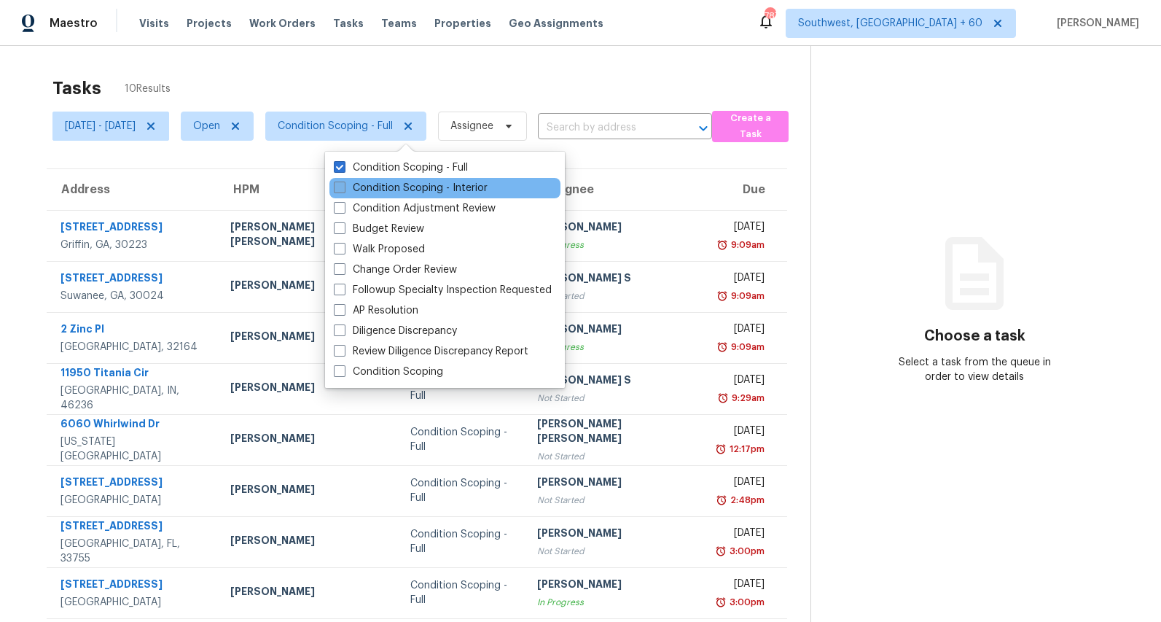
click at [394, 184] on label "Condition Scoping - Interior" at bounding box center [411, 188] width 154 height 15
click at [343, 184] on input "Condition Scoping - Interior" at bounding box center [338, 185] width 9 height 9
checkbox input "true"
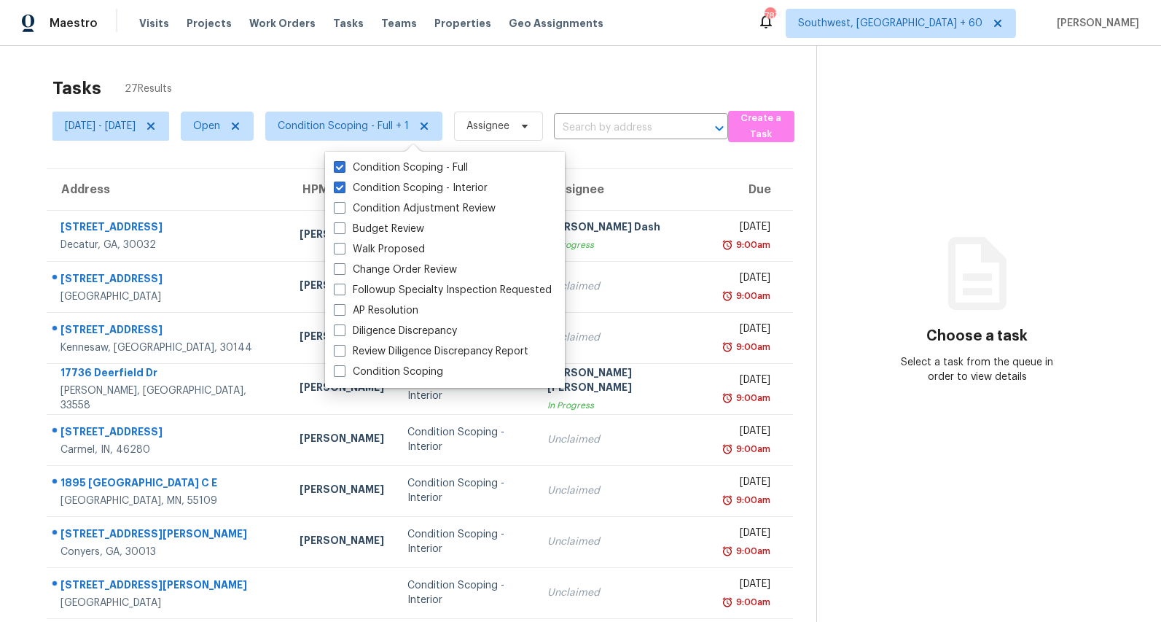
click at [334, 72] on div "Tasks 27 Results" at bounding box center [434, 88] width 764 height 38
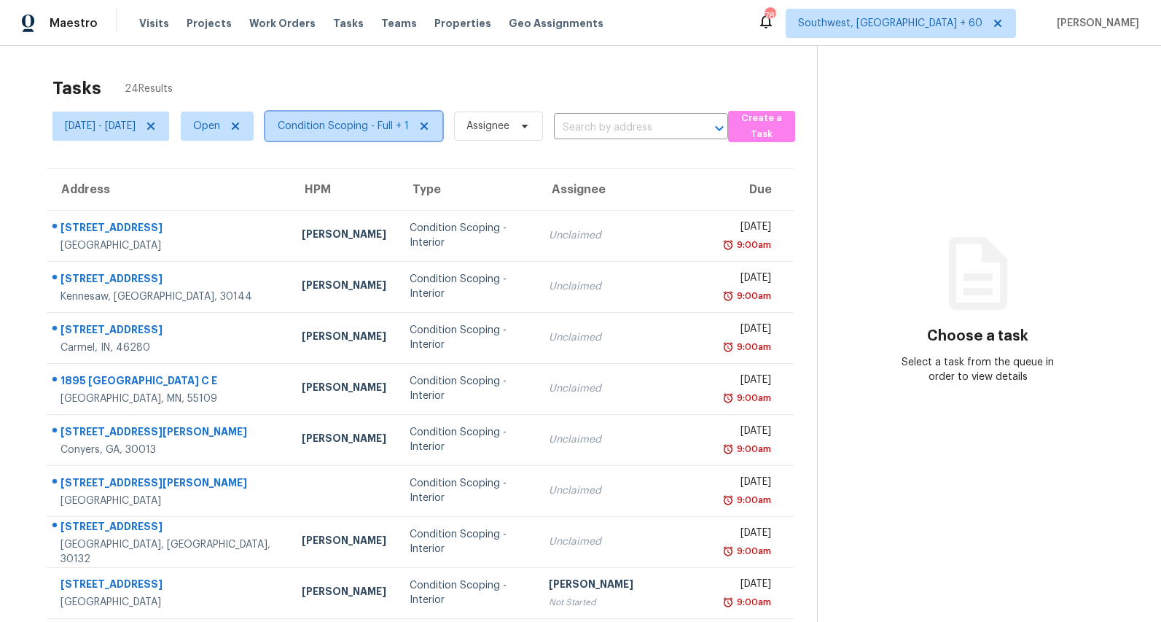
click at [420, 136] on span "Condition Scoping - Full + 1" at bounding box center [353, 126] width 177 height 29
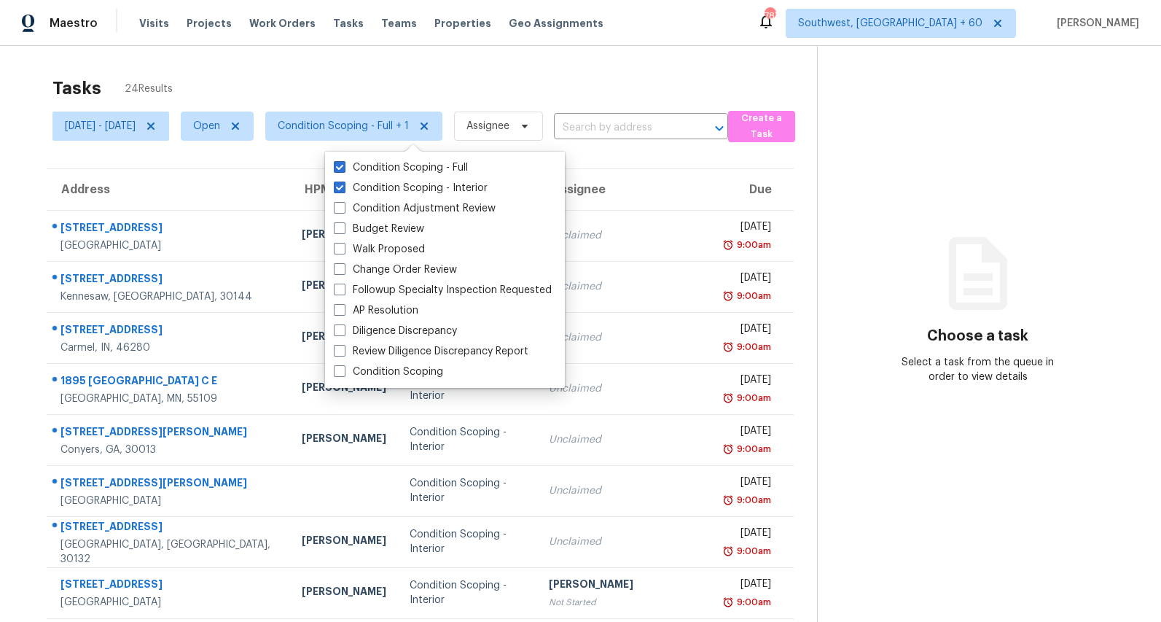
click at [397, 56] on div "Tasks 24 Results Mon, Sep 08 - Mon, Sep 08 Open Condition Scoping - Full + 1 As…" at bounding box center [580, 403] width 1161 height 714
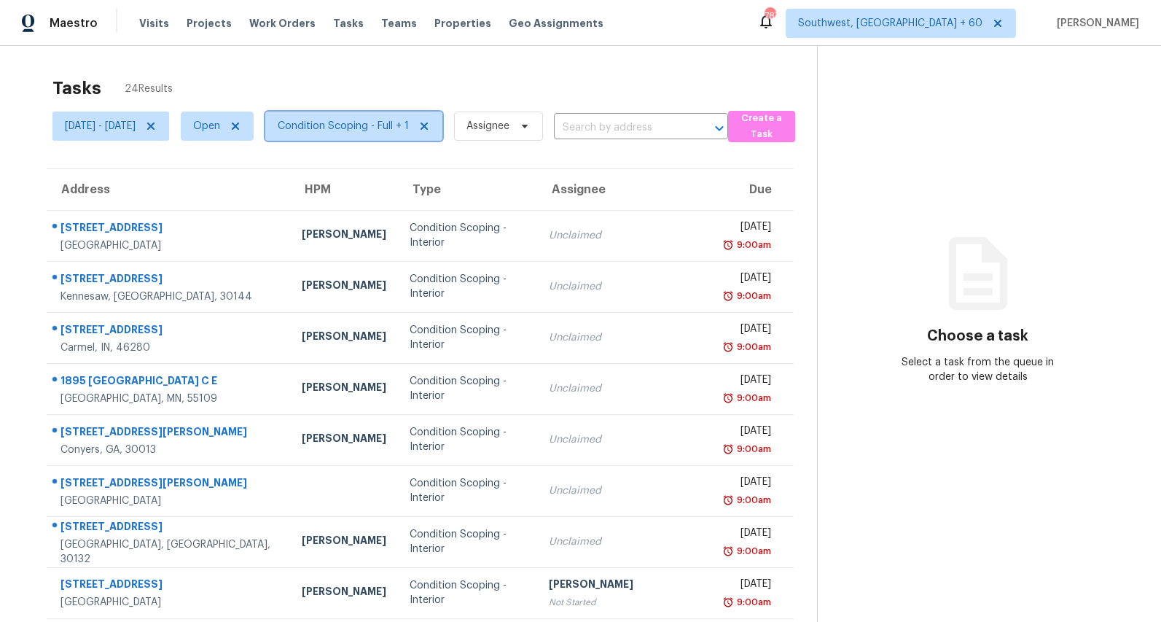
click at [407, 130] on span "Condition Scoping - Full + 1" at bounding box center [343, 126] width 131 height 15
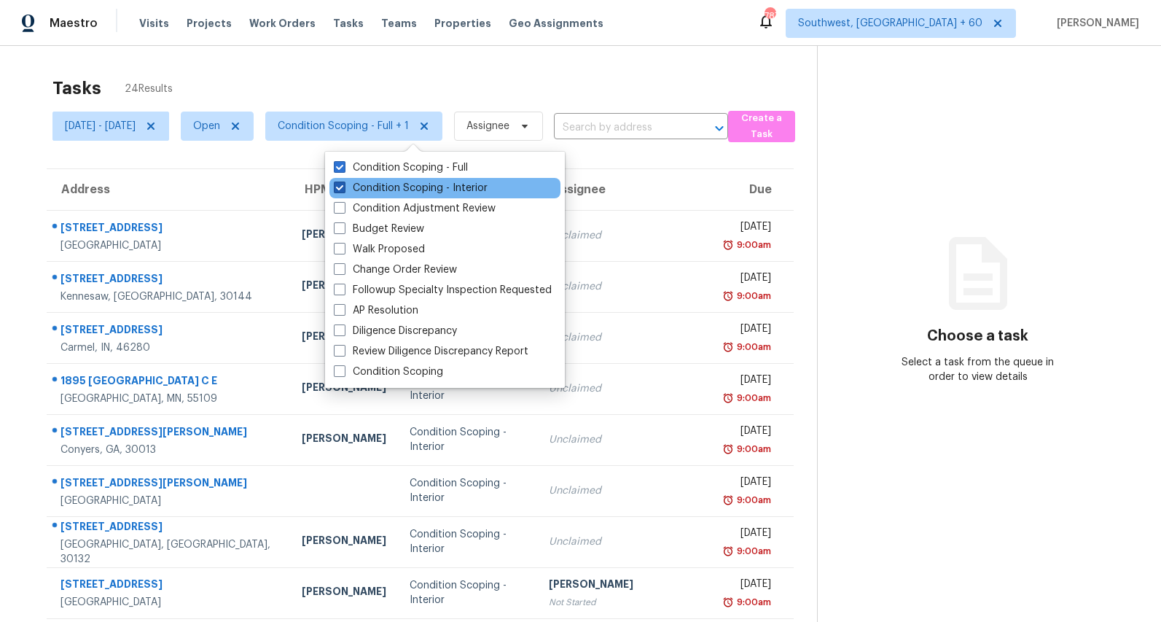
click at [401, 192] on label "Condition Scoping - Interior" at bounding box center [411, 188] width 154 height 15
click at [343, 190] on input "Condition Scoping - Interior" at bounding box center [338, 185] width 9 height 9
checkbox input "false"
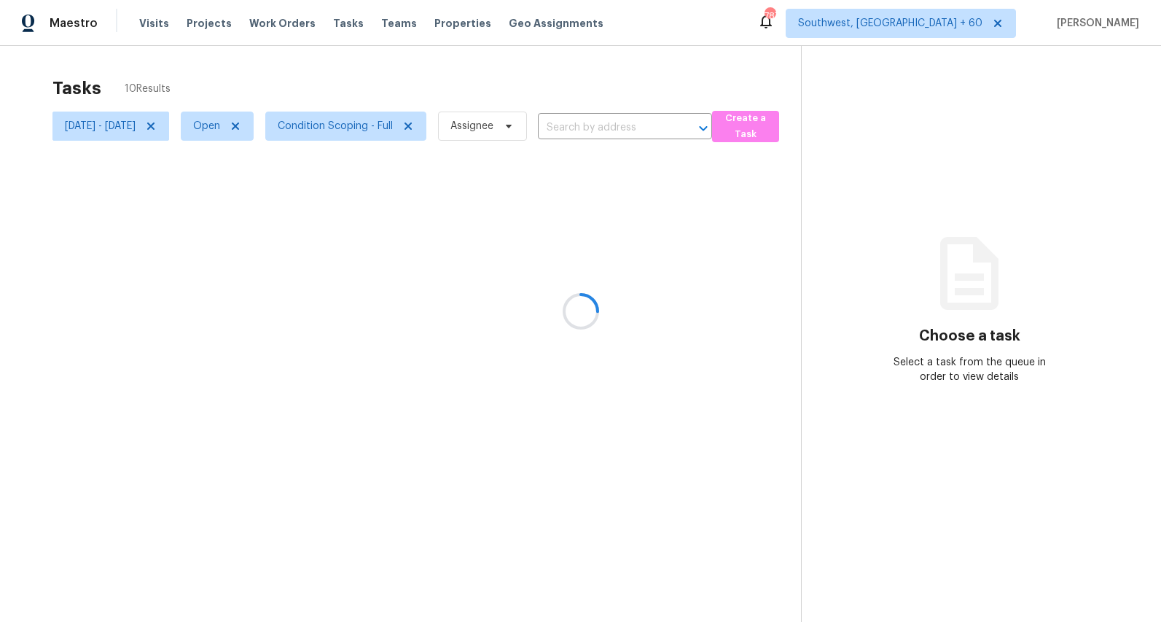
click at [366, 88] on div at bounding box center [580, 311] width 1161 height 622
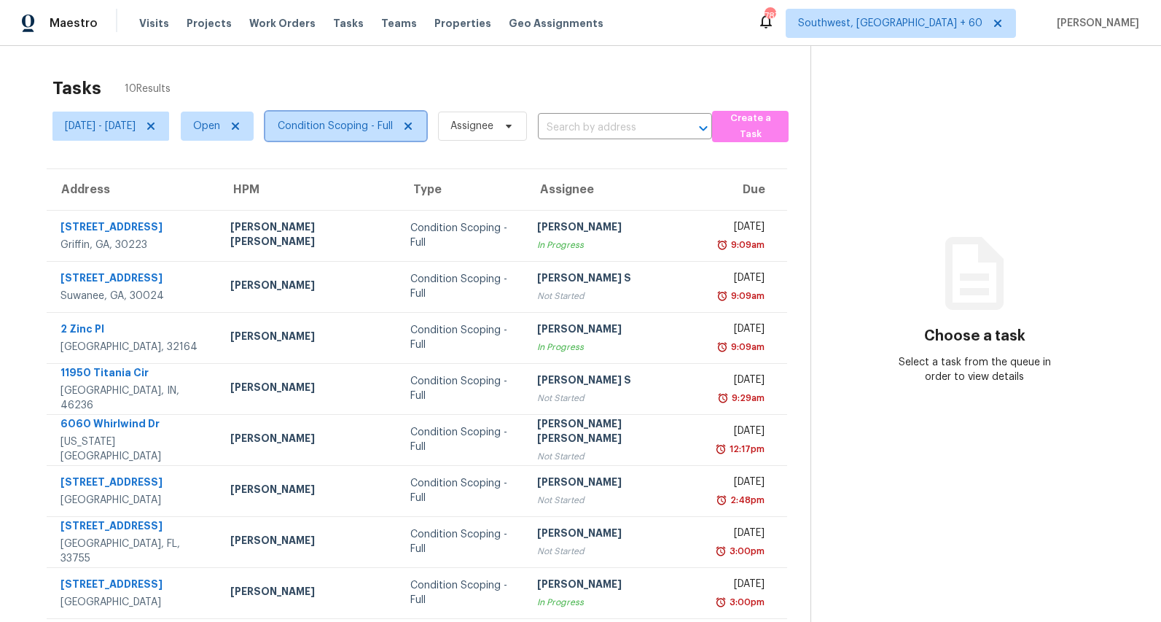
click at [393, 128] on span "Condition Scoping - Full" at bounding box center [335, 126] width 115 height 15
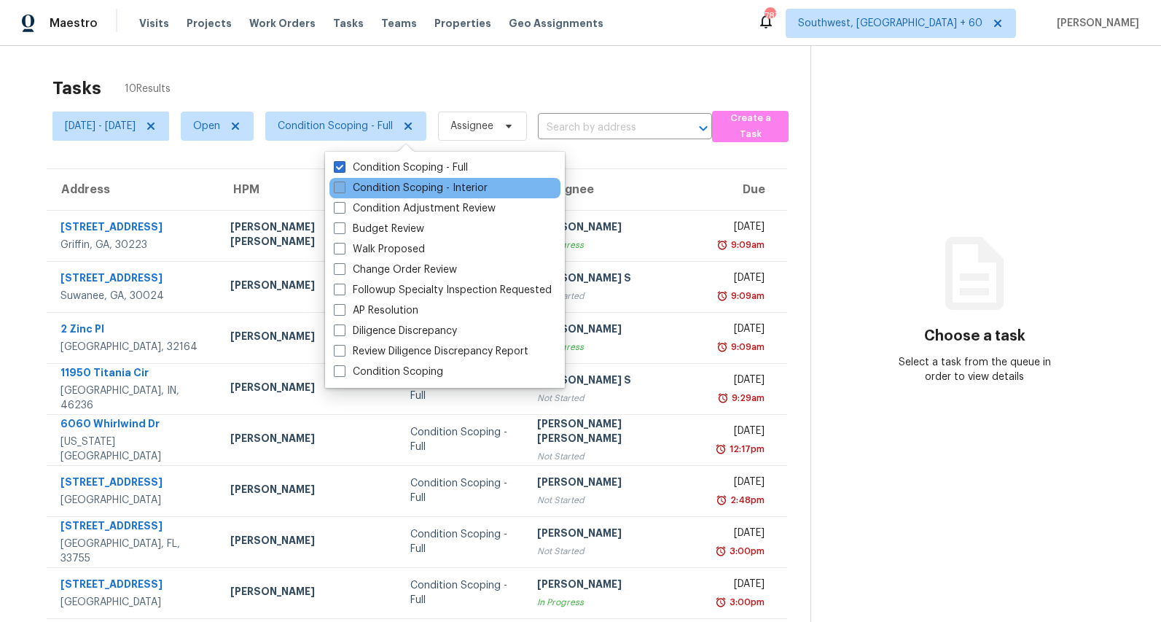
click at [392, 190] on label "Condition Scoping - Interior" at bounding box center [411, 188] width 154 height 15
click at [343, 190] on input "Condition Scoping - Interior" at bounding box center [338, 185] width 9 height 9
checkbox input "true"
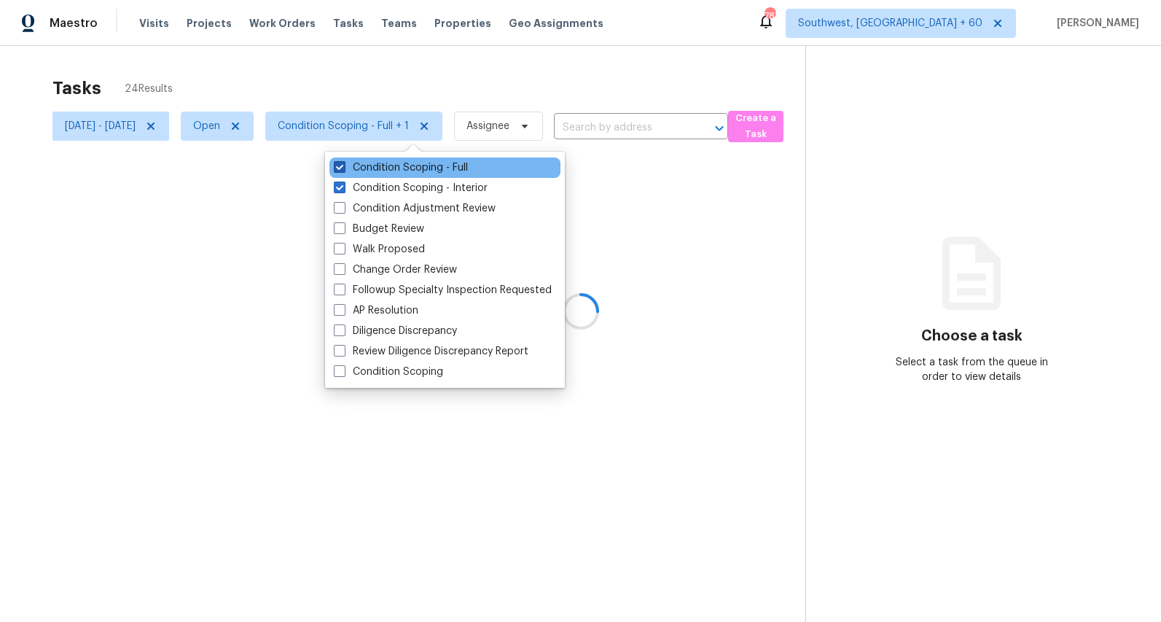
click at [391, 171] on label "Condition Scoping - Full" at bounding box center [401, 167] width 134 height 15
click at [343, 170] on input "Condition Scoping - Full" at bounding box center [338, 164] width 9 height 9
checkbox input "false"
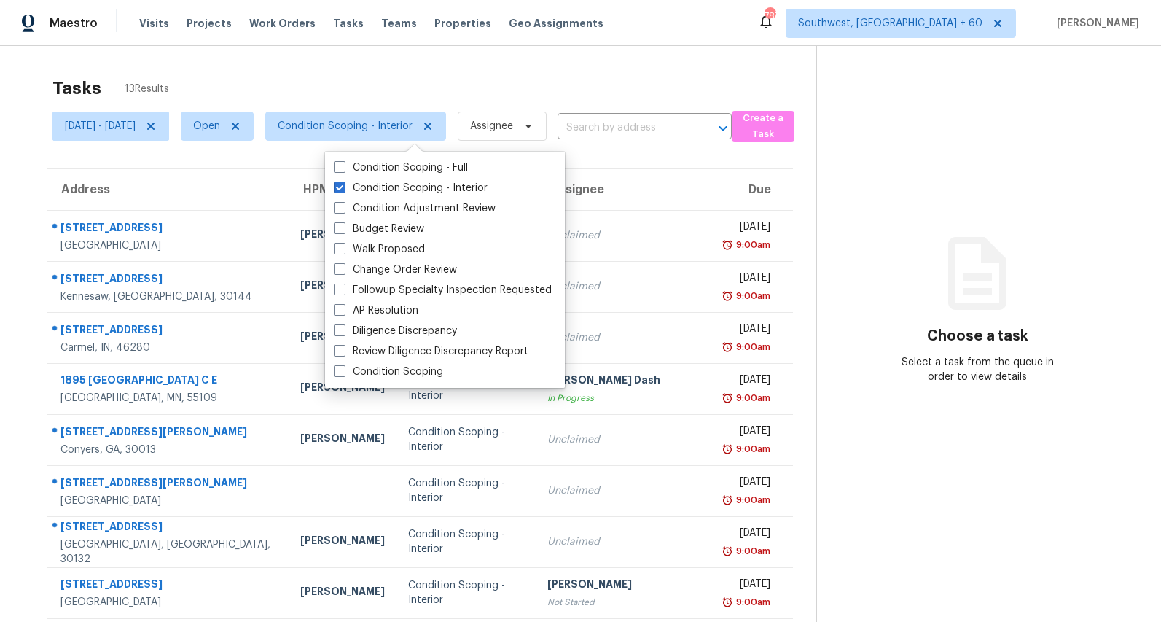
click at [358, 69] on div "Tasks 13 Results" at bounding box center [434, 88] width 764 height 38
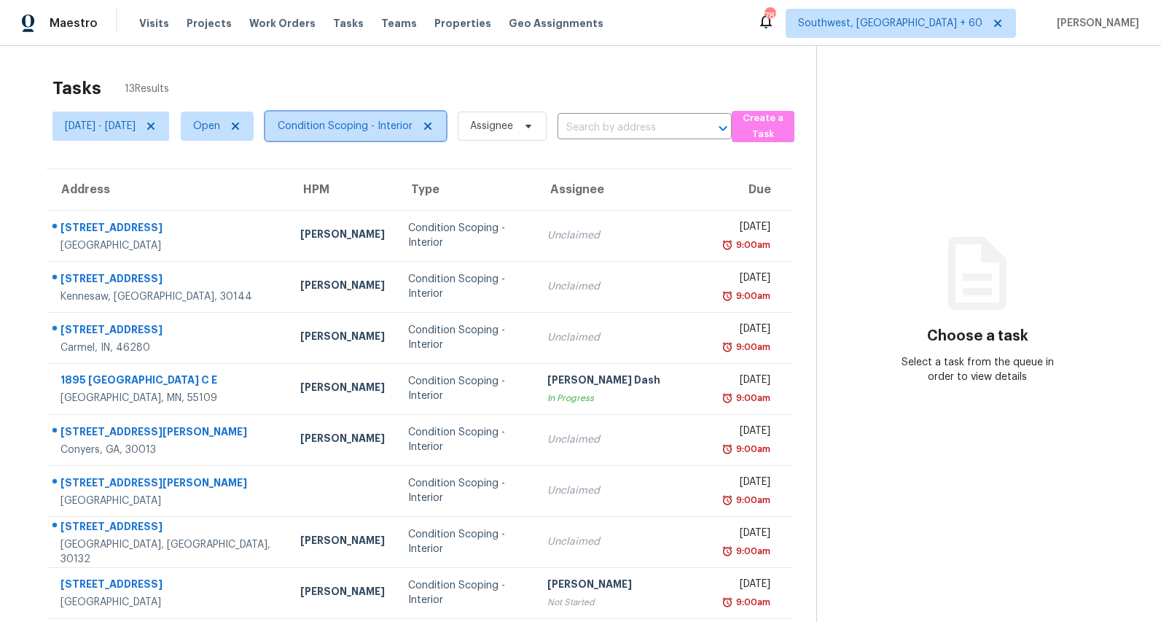
click at [411, 130] on span "Condition Scoping - Interior" at bounding box center [345, 126] width 135 height 15
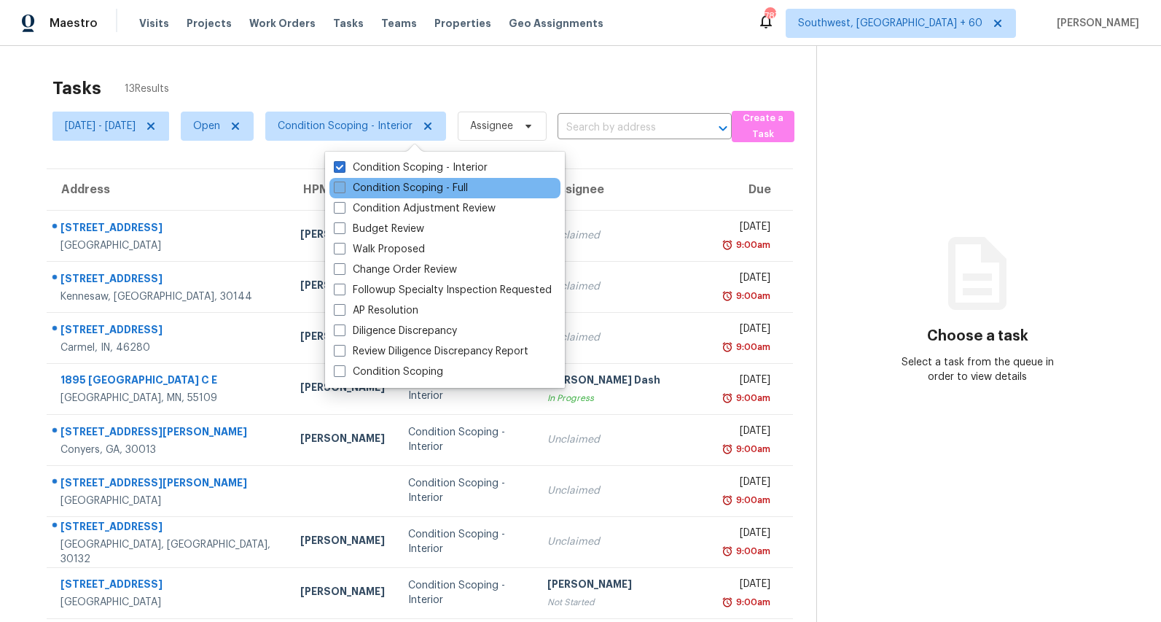
click at [418, 187] on label "Condition Scoping - Full" at bounding box center [401, 188] width 134 height 15
click at [343, 187] on input "Condition Scoping - Full" at bounding box center [338, 185] width 9 height 9
checkbox input "true"
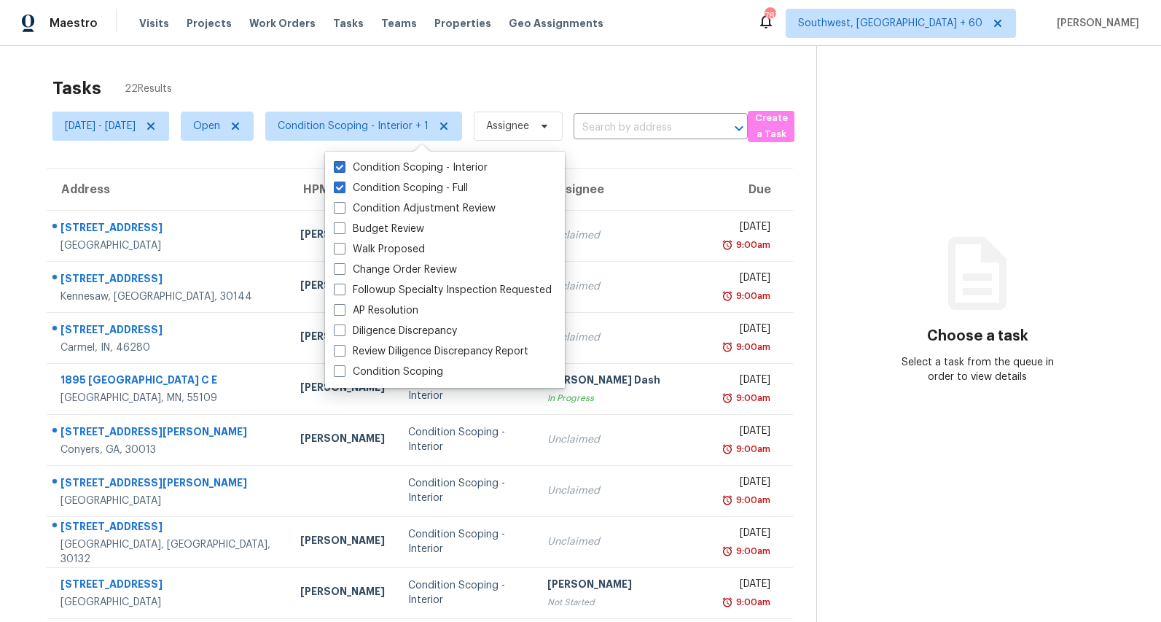
click at [413, 85] on div "Tasks 22 Results" at bounding box center [434, 88] width 764 height 38
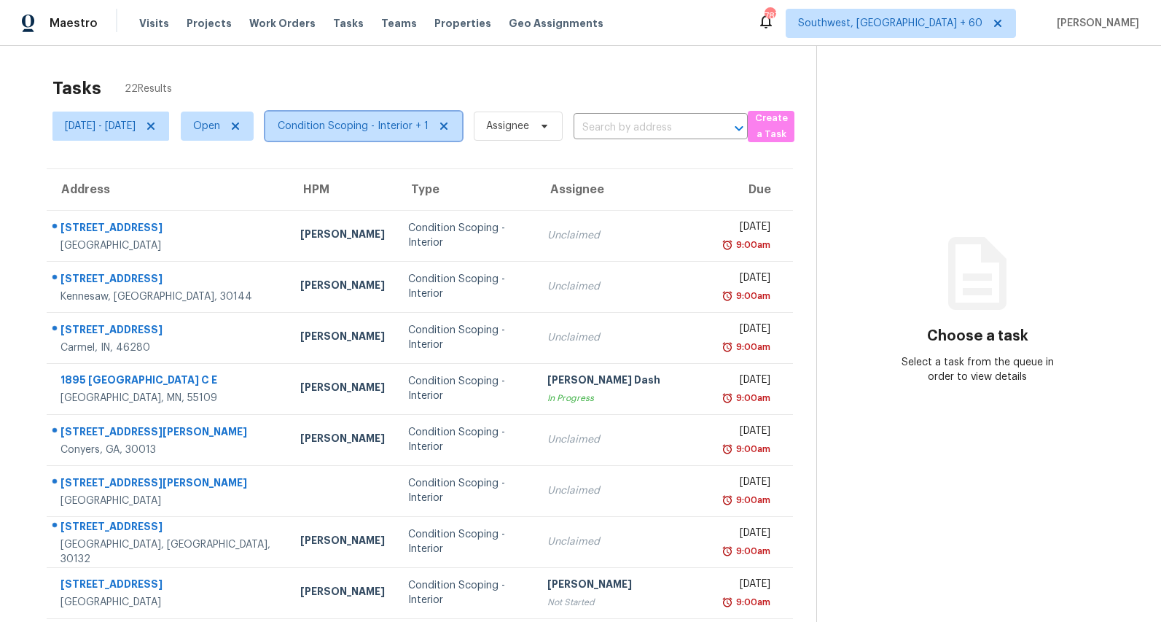
click at [423, 126] on span "Condition Scoping - Interior + 1" at bounding box center [353, 126] width 151 height 15
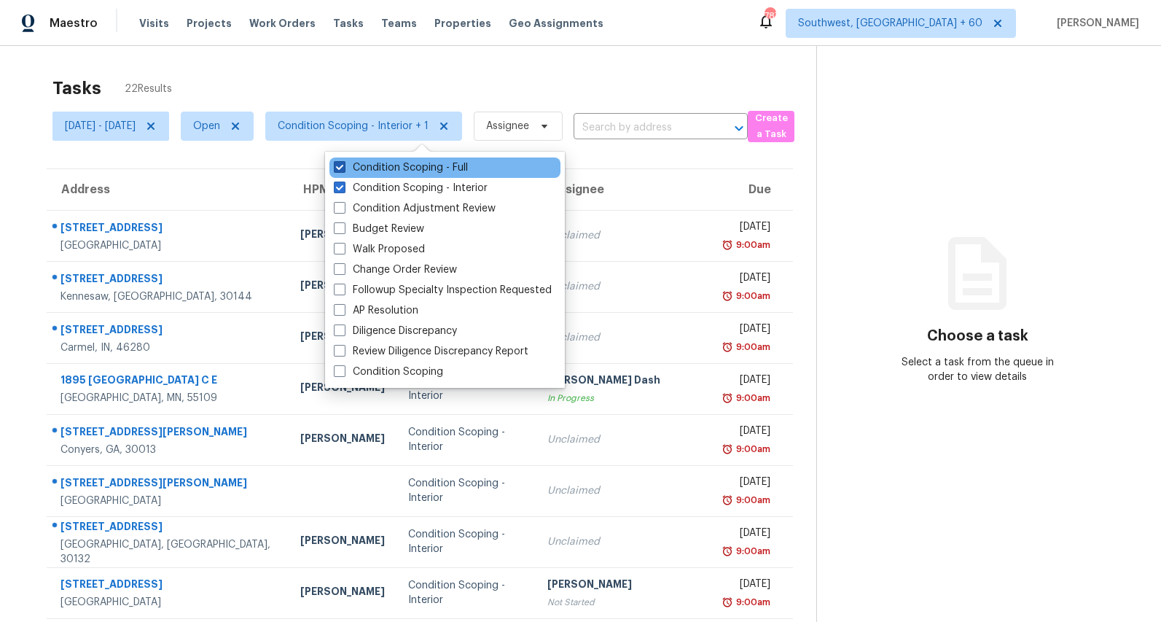
click at [419, 171] on label "Condition Scoping - Full" at bounding box center [401, 167] width 134 height 15
click at [343, 170] on input "Condition Scoping - Full" at bounding box center [338, 164] width 9 height 9
checkbox input "false"
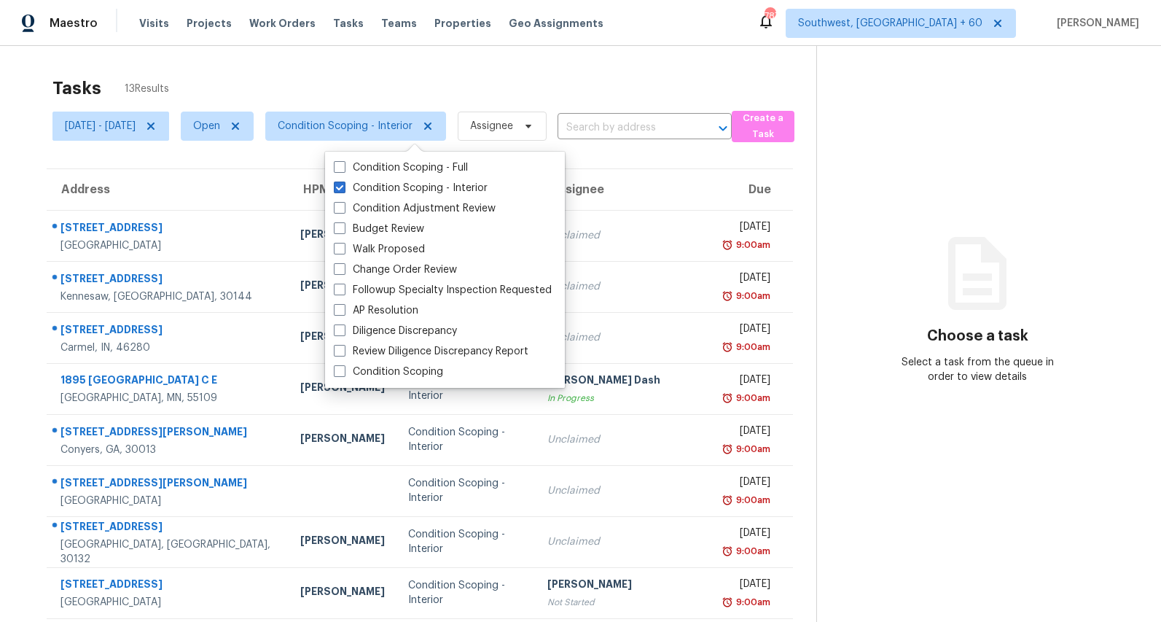
click at [322, 82] on div "Tasks 13 Results" at bounding box center [434, 88] width 764 height 38
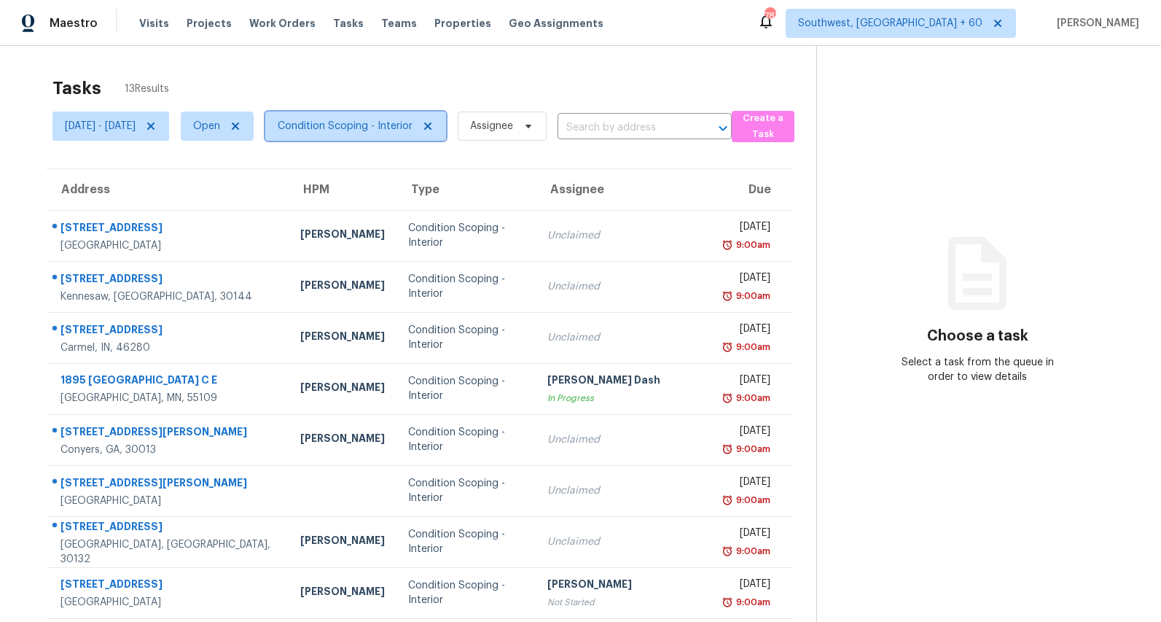
click at [388, 128] on span "Condition Scoping - Interior" at bounding box center [345, 126] width 135 height 15
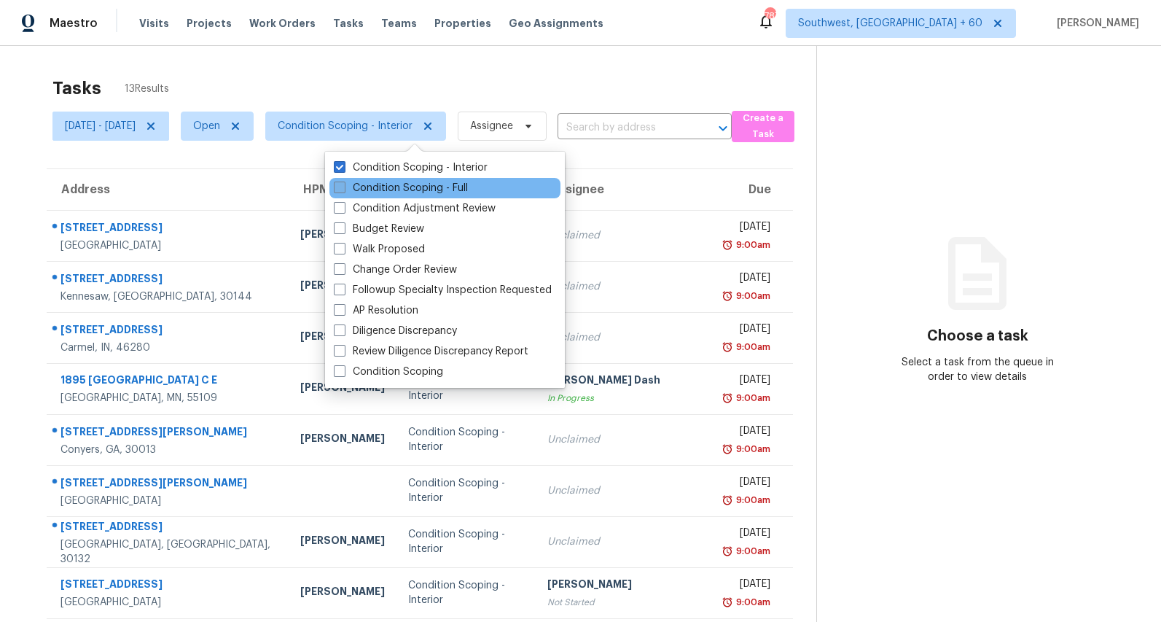
click at [385, 191] on label "Condition Scoping - Full" at bounding box center [401, 188] width 134 height 15
click at [343, 190] on input "Condition Scoping - Full" at bounding box center [338, 185] width 9 height 9
checkbox input "true"
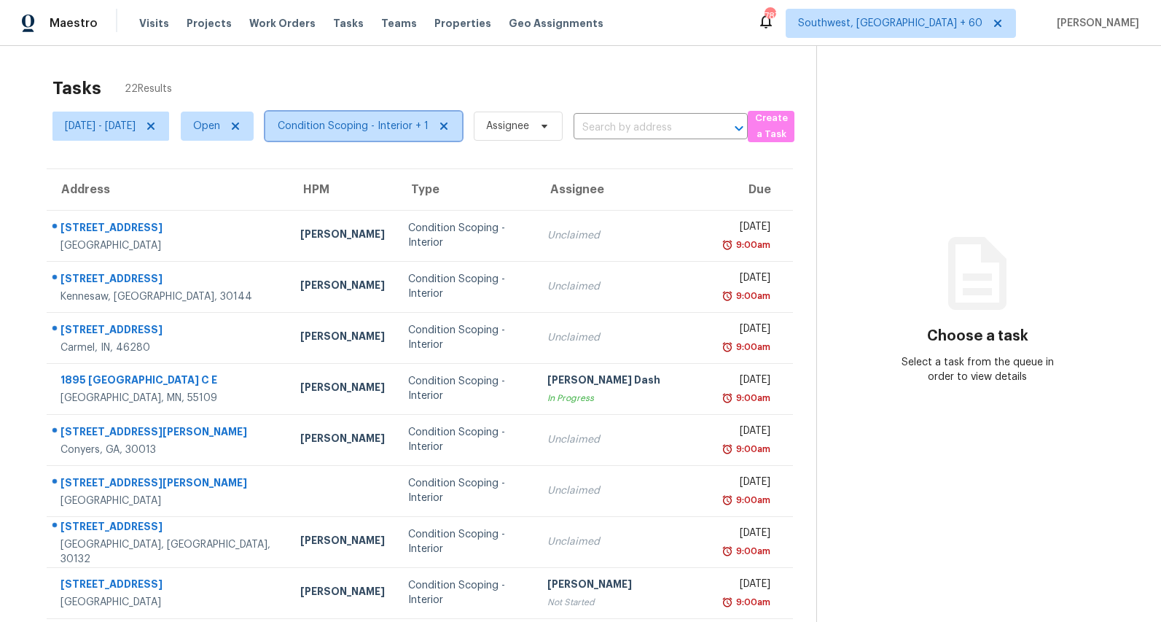
click at [410, 119] on span "Condition Scoping - Interior + 1" at bounding box center [353, 126] width 151 height 15
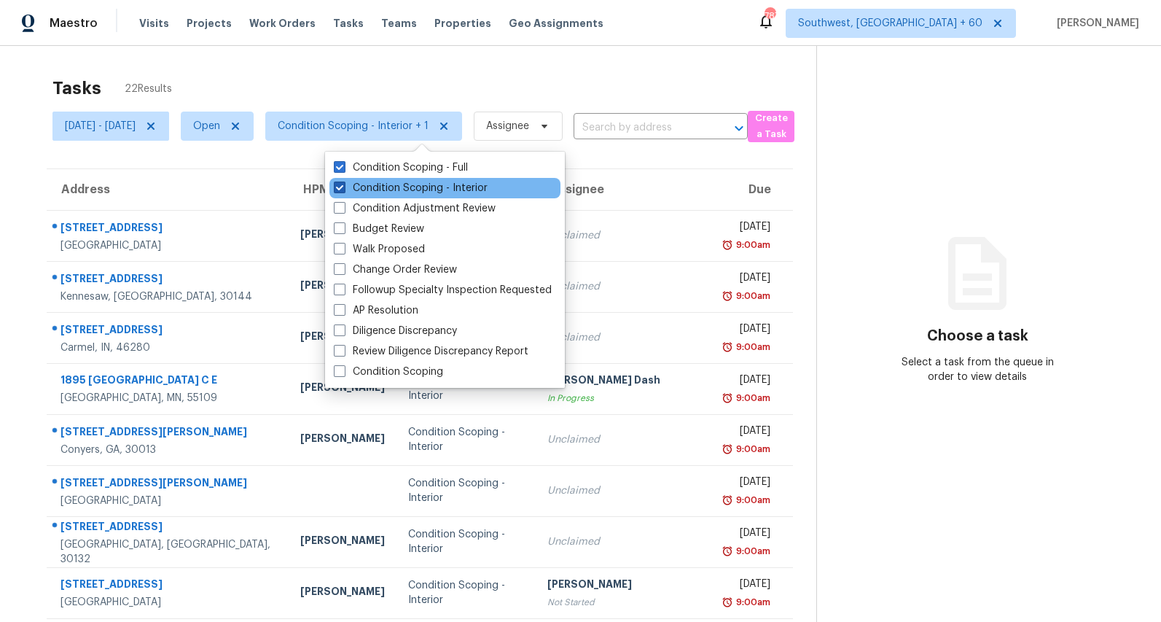
click at [407, 192] on label "Condition Scoping - Interior" at bounding box center [411, 188] width 154 height 15
click at [343, 190] on input "Condition Scoping - Interior" at bounding box center [338, 185] width 9 height 9
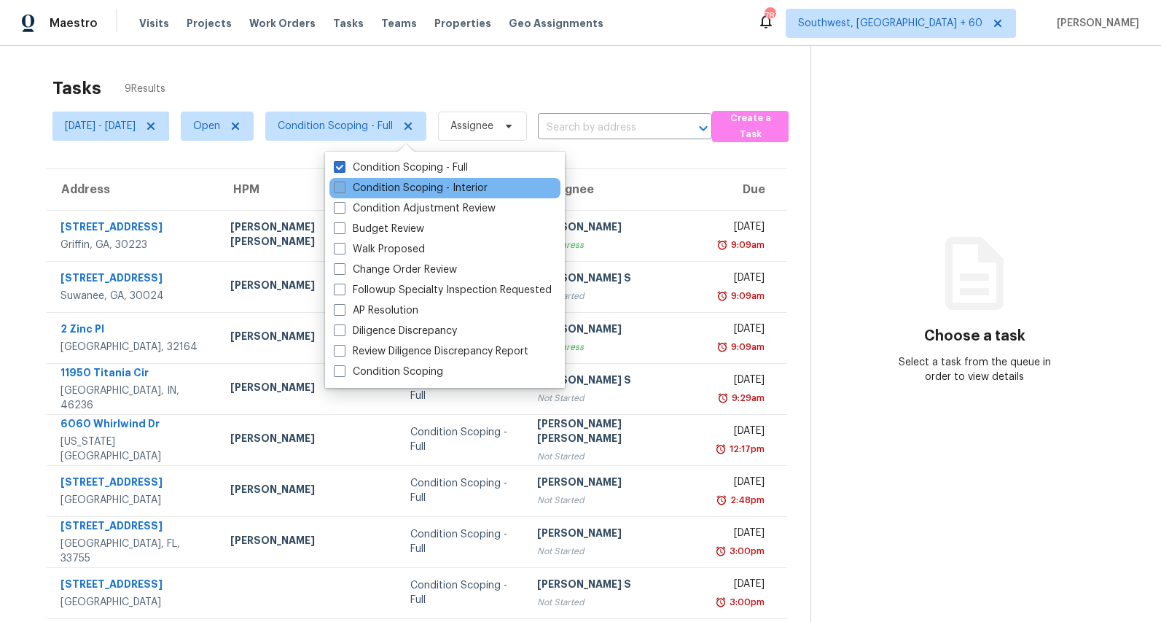
click at [407, 192] on label "Condition Scoping - Interior" at bounding box center [411, 188] width 154 height 15
click at [343, 190] on input "Condition Scoping - Interior" at bounding box center [338, 185] width 9 height 9
checkbox input "true"
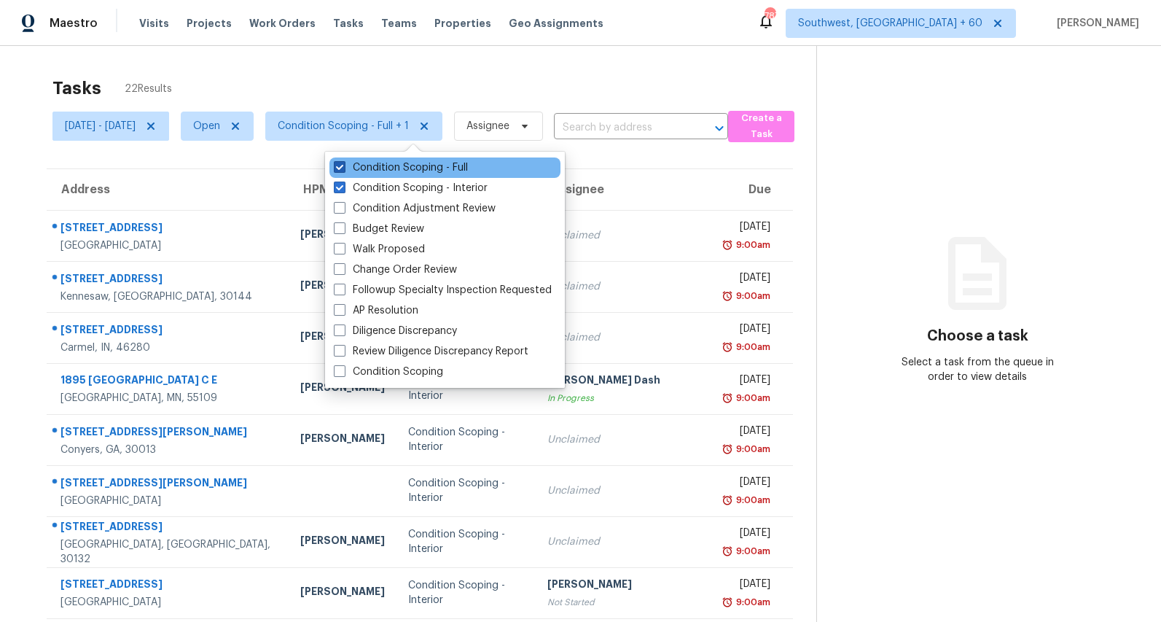
click at [405, 170] on label "Condition Scoping - Full" at bounding box center [401, 167] width 134 height 15
click at [343, 170] on input "Condition Scoping - Full" at bounding box center [338, 164] width 9 height 9
click at [405, 170] on label "Condition Scoping - Full" at bounding box center [401, 167] width 134 height 15
click at [343, 170] on input "Condition Scoping - Full" at bounding box center [338, 164] width 9 height 9
checkbox input "true"
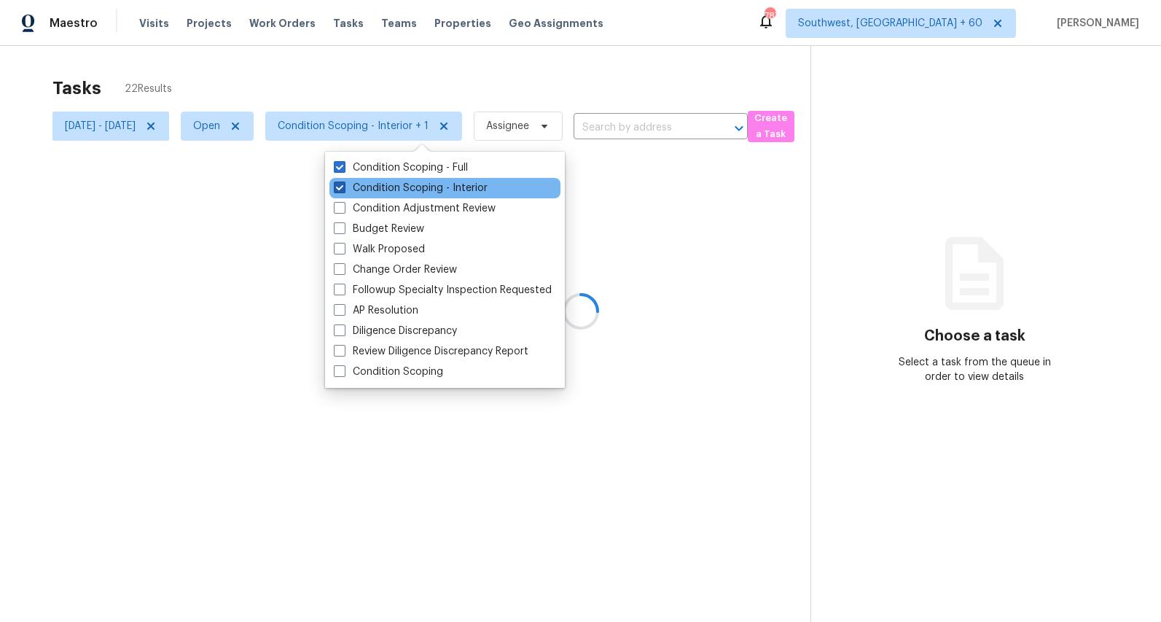
click at [402, 187] on label "Condition Scoping - Interior" at bounding box center [411, 188] width 154 height 15
click at [343, 187] on input "Condition Scoping - Interior" at bounding box center [338, 185] width 9 height 9
checkbox input "false"
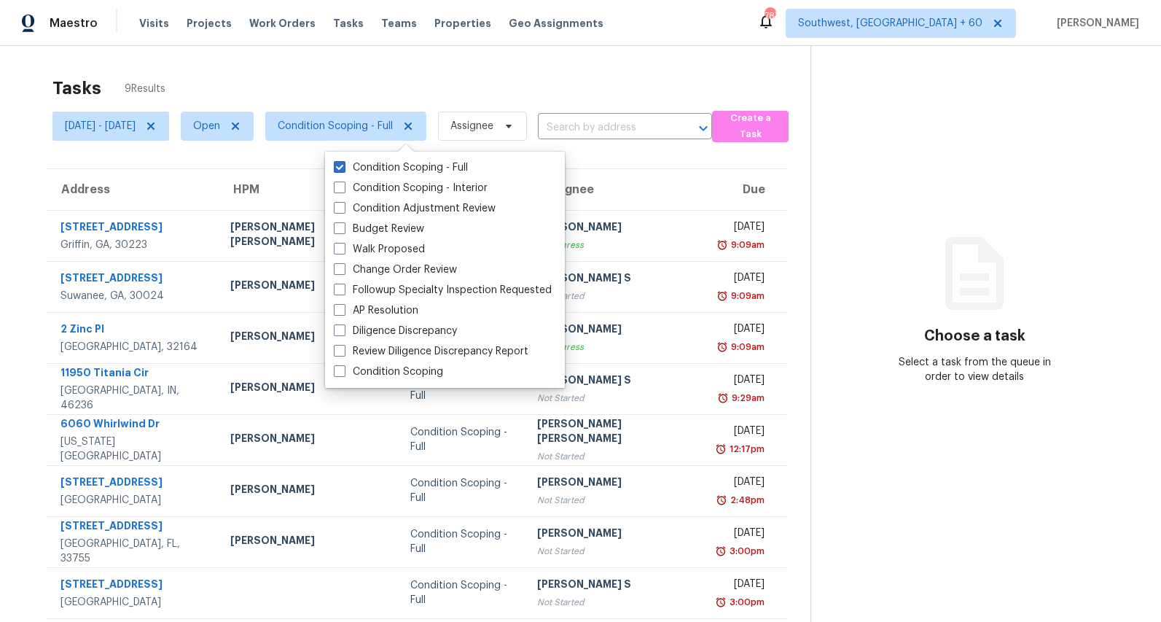
click at [374, 77] on div "Tasks 9 Results" at bounding box center [431, 88] width 758 height 38
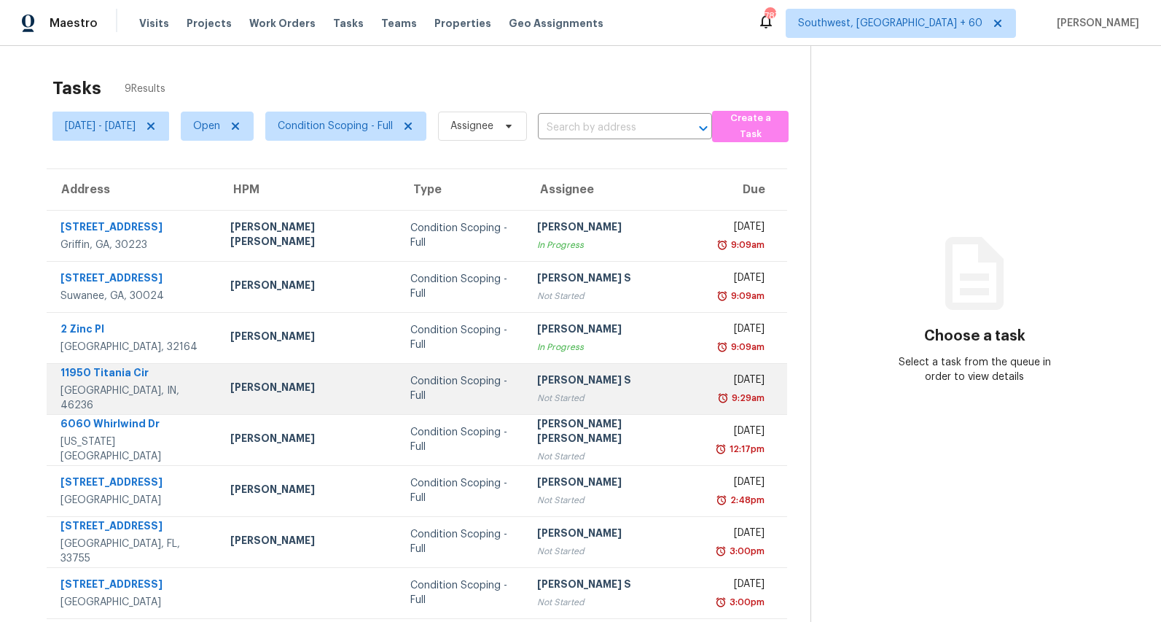
scroll to position [59, 0]
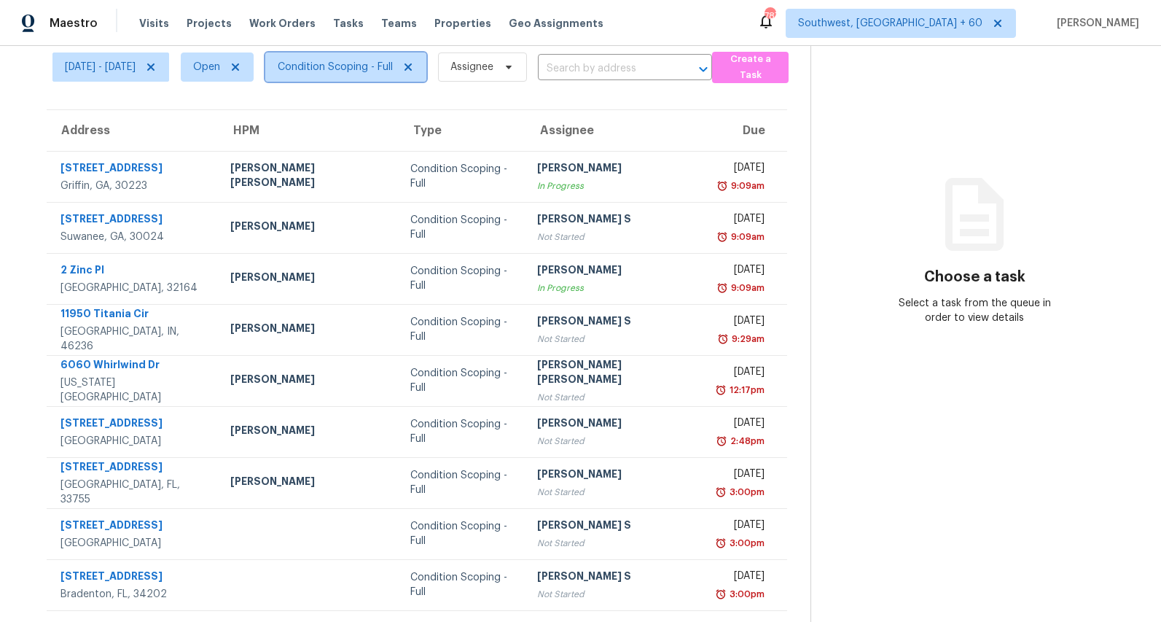
click at [393, 68] on span "Condition Scoping - Full" at bounding box center [335, 67] width 115 height 15
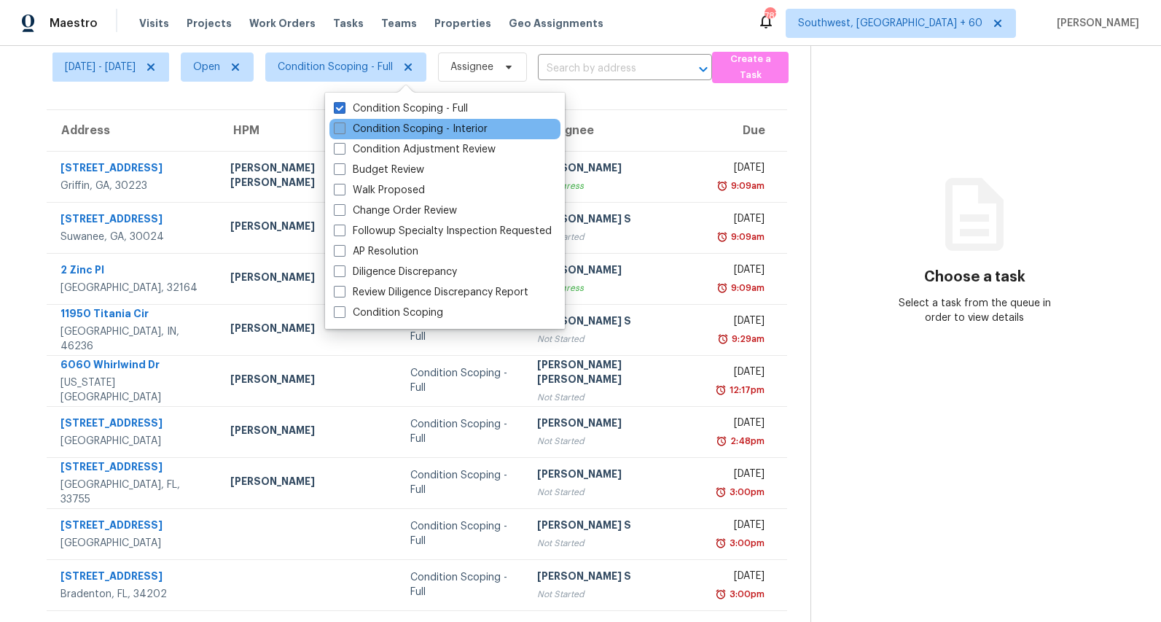
click at [405, 127] on label "Condition Scoping - Interior" at bounding box center [411, 129] width 154 height 15
click at [343, 127] on input "Condition Scoping - Interior" at bounding box center [338, 126] width 9 height 9
checkbox input "true"
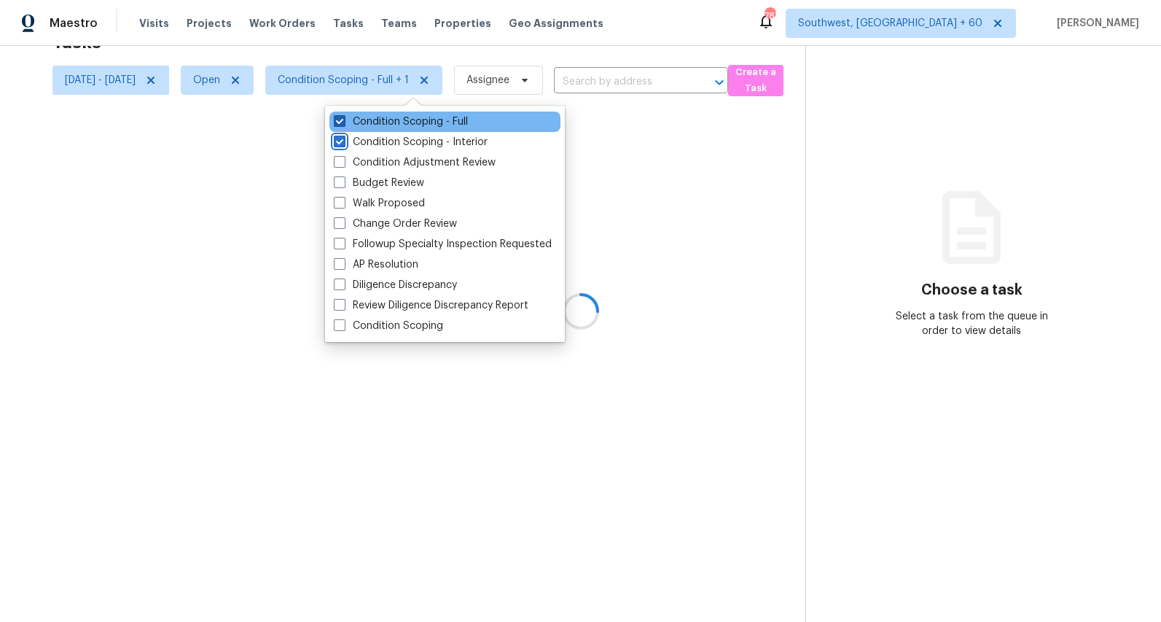
scroll to position [59, 0]
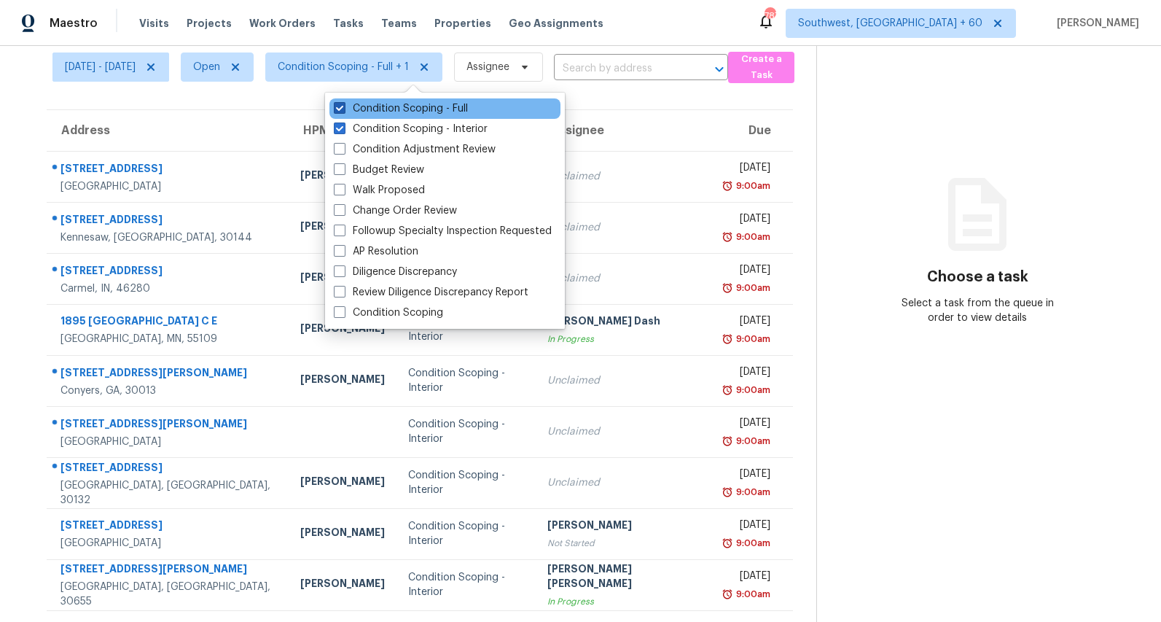
click at [404, 117] on div "Condition Scoping - Full" at bounding box center [444, 108] width 231 height 20
click at [404, 112] on label "Condition Scoping - Full" at bounding box center [401, 108] width 134 height 15
click at [343, 111] on input "Condition Scoping - Full" at bounding box center [338, 105] width 9 height 9
checkbox input "false"
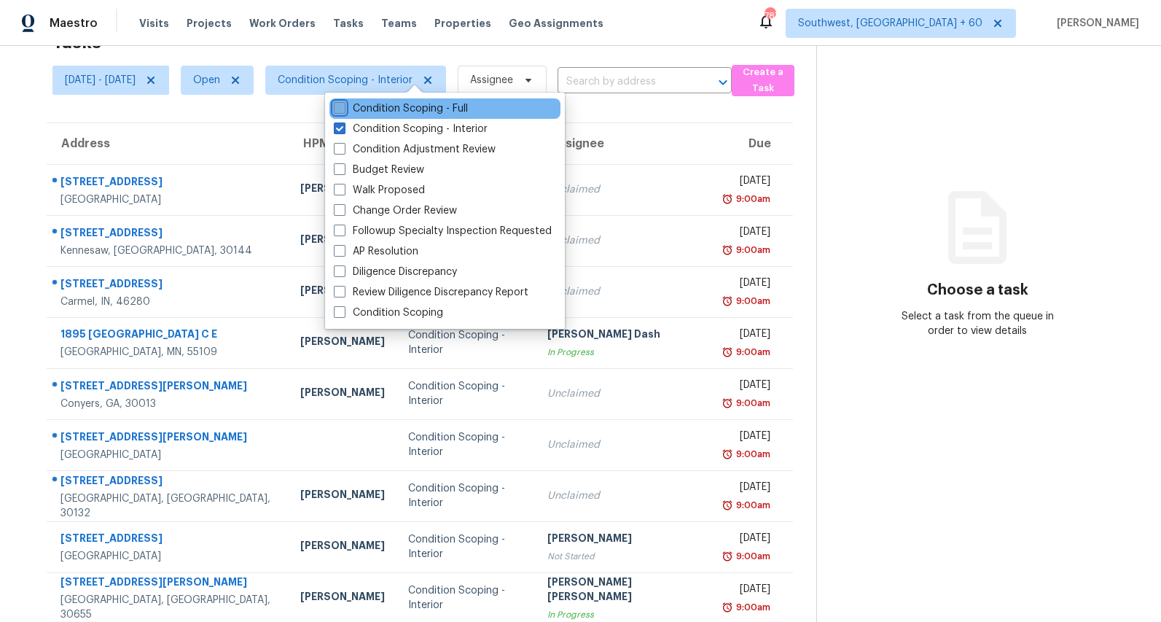
scroll to position [59, 0]
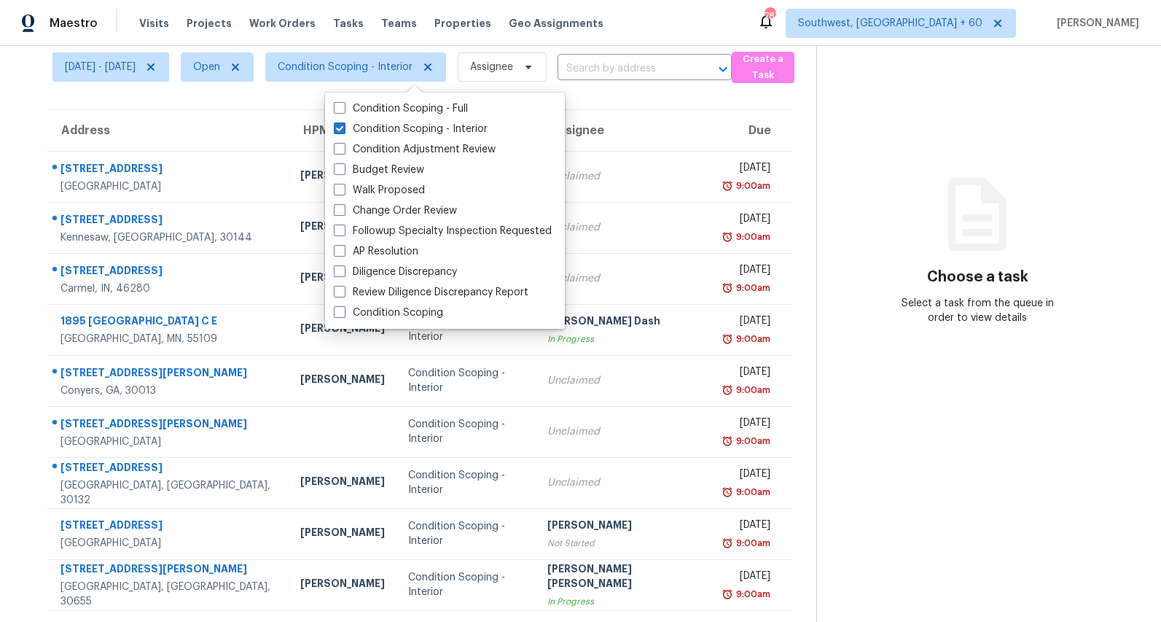
click at [901, 254] on div "Choose a task Select a task from the queue in order to view details" at bounding box center [977, 266] width 321 height 120
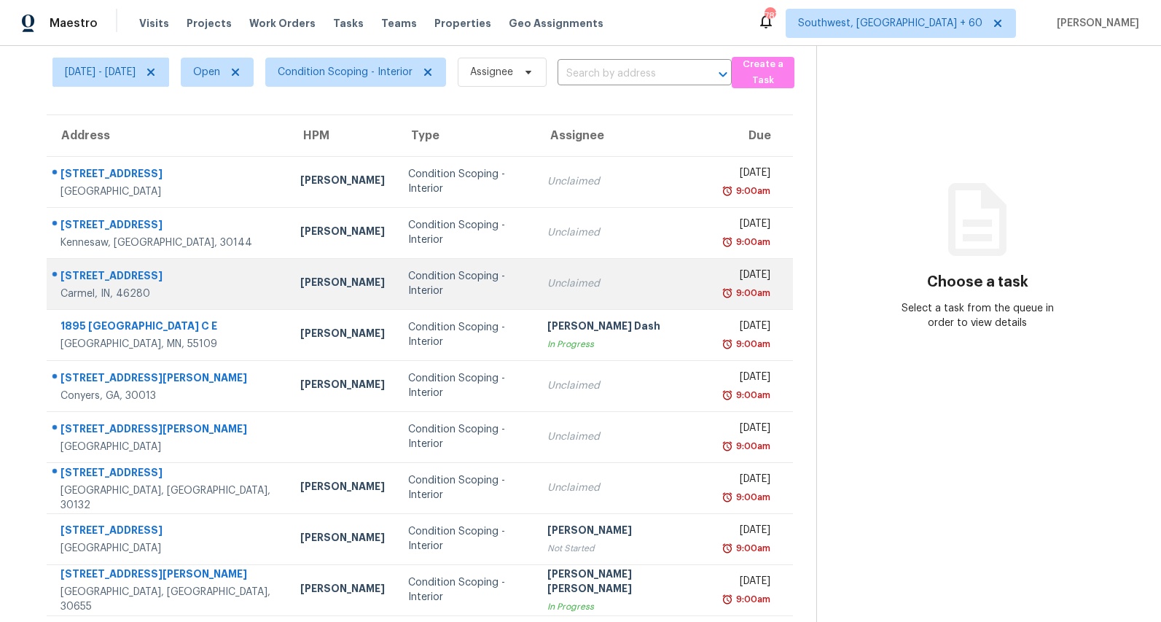
scroll to position [137, 0]
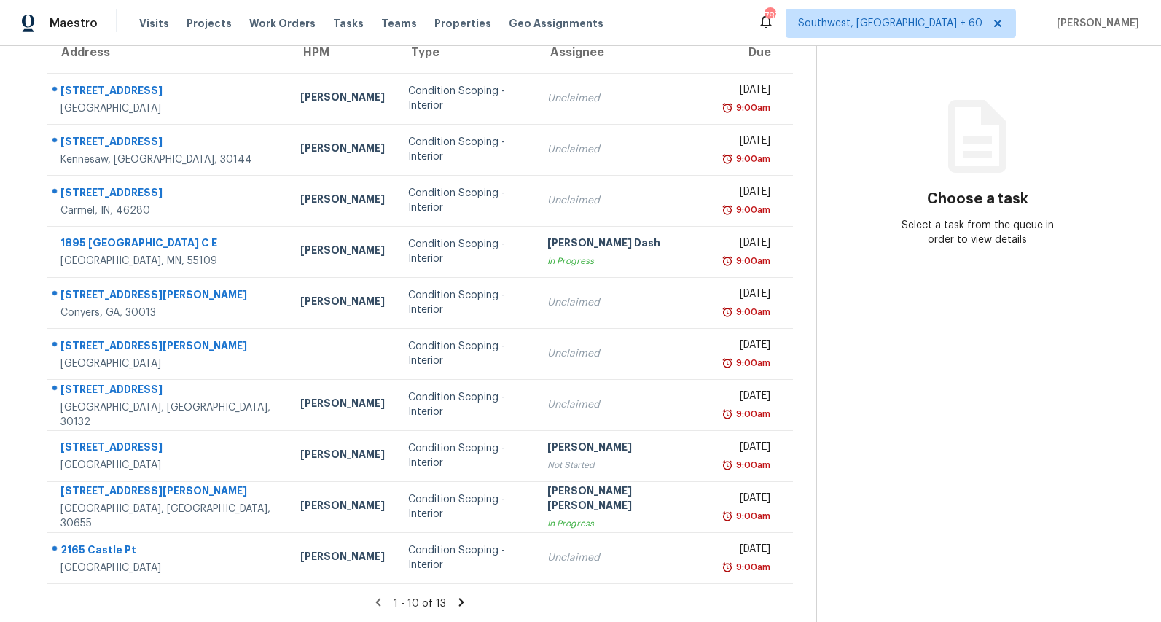
click at [463, 603] on icon at bounding box center [461, 602] width 5 height 8
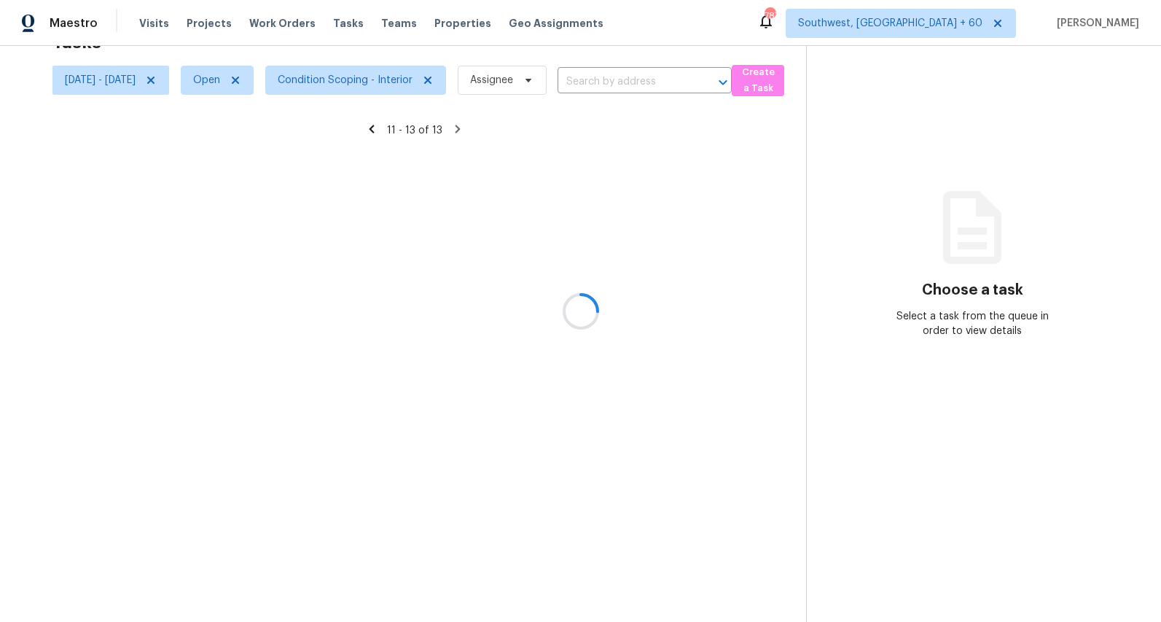
scroll to position [46, 0]
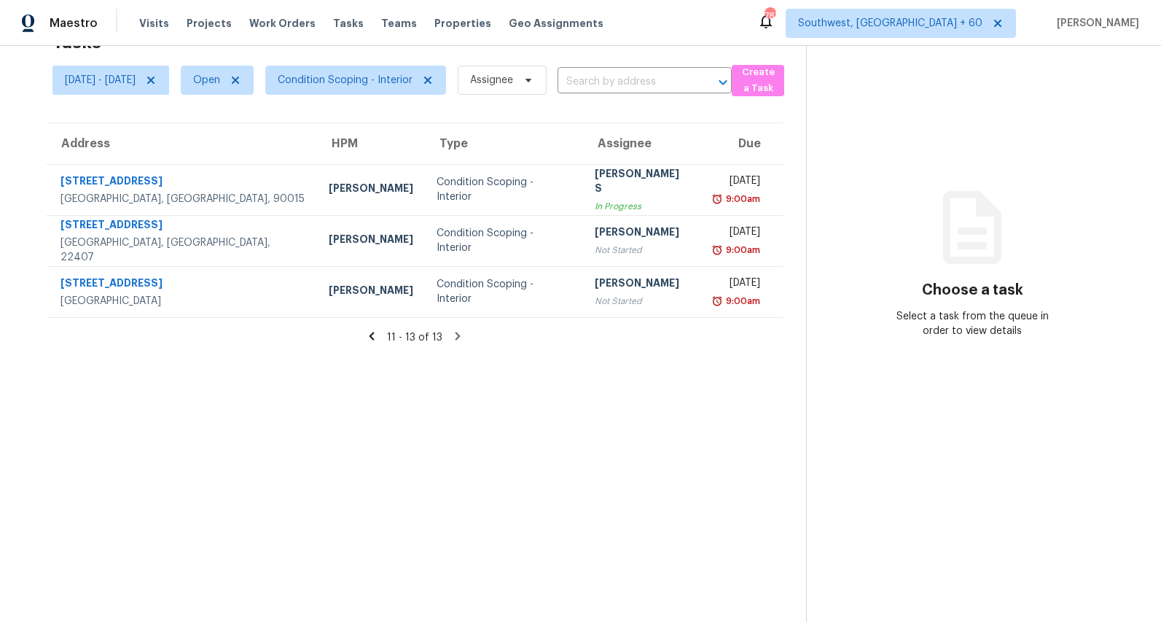
click at [375, 335] on icon at bounding box center [372, 336] width 5 height 8
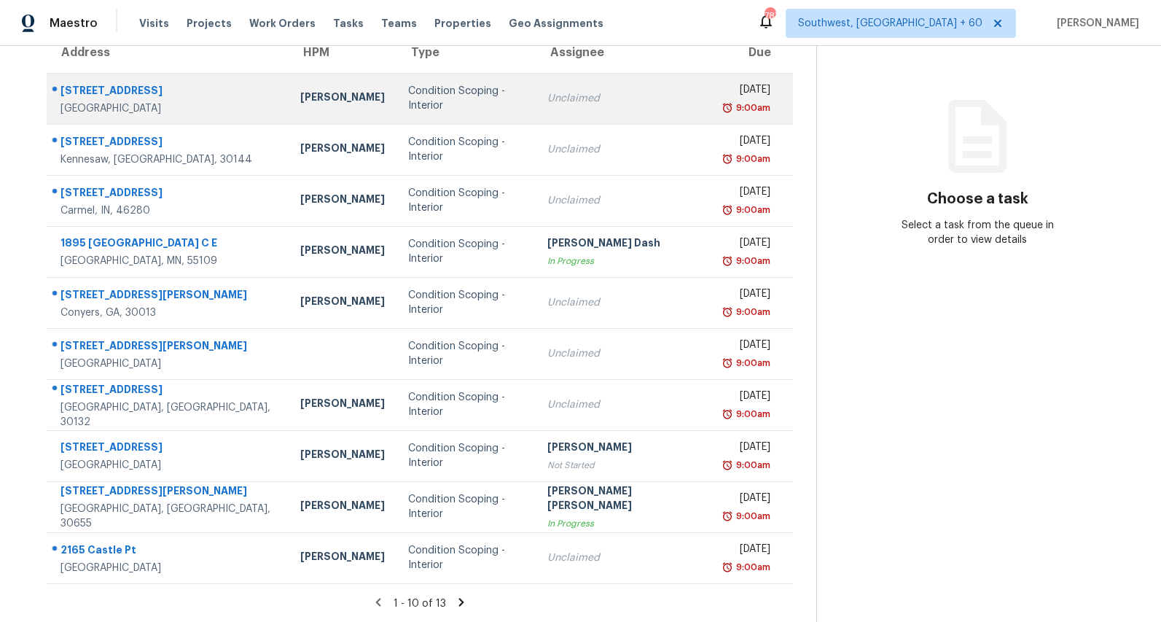
scroll to position [0, 0]
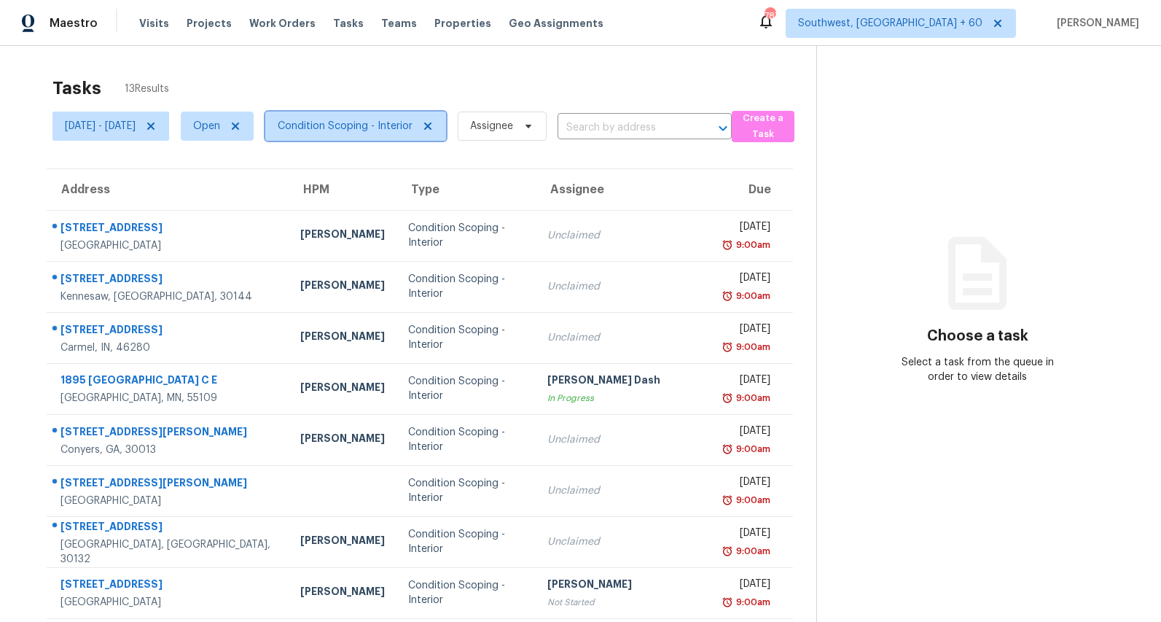
click at [391, 126] on span "Condition Scoping - Interior" at bounding box center [345, 126] width 135 height 15
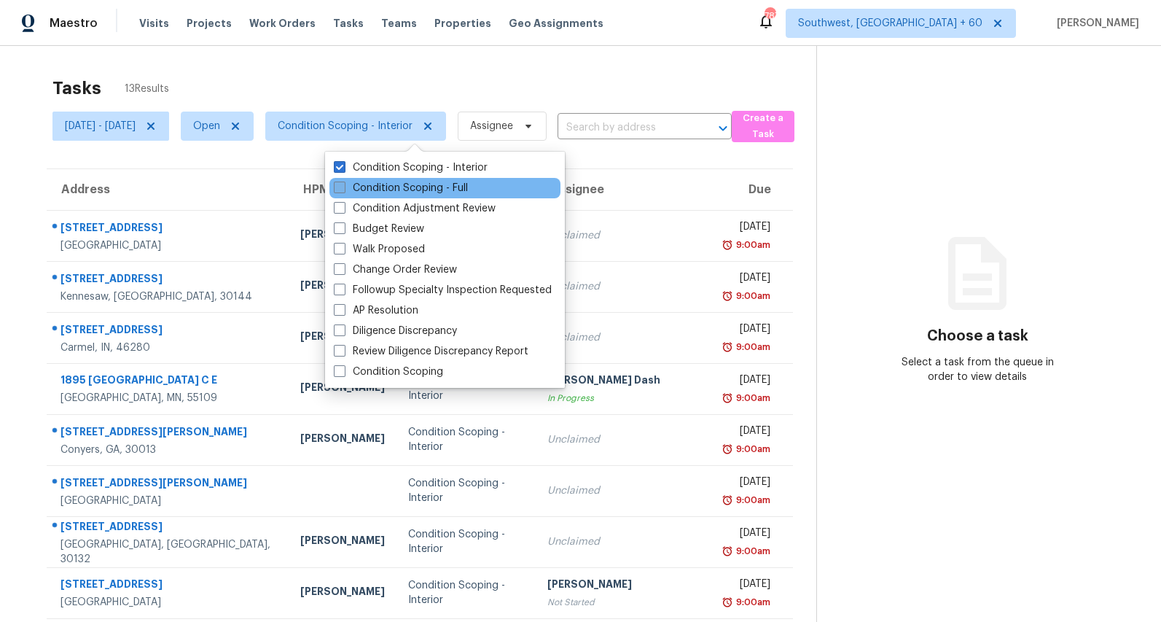
click at [388, 185] on label "Condition Scoping - Full" at bounding box center [401, 188] width 134 height 15
click at [343, 185] on input "Condition Scoping - Full" at bounding box center [338, 185] width 9 height 9
checkbox input "true"
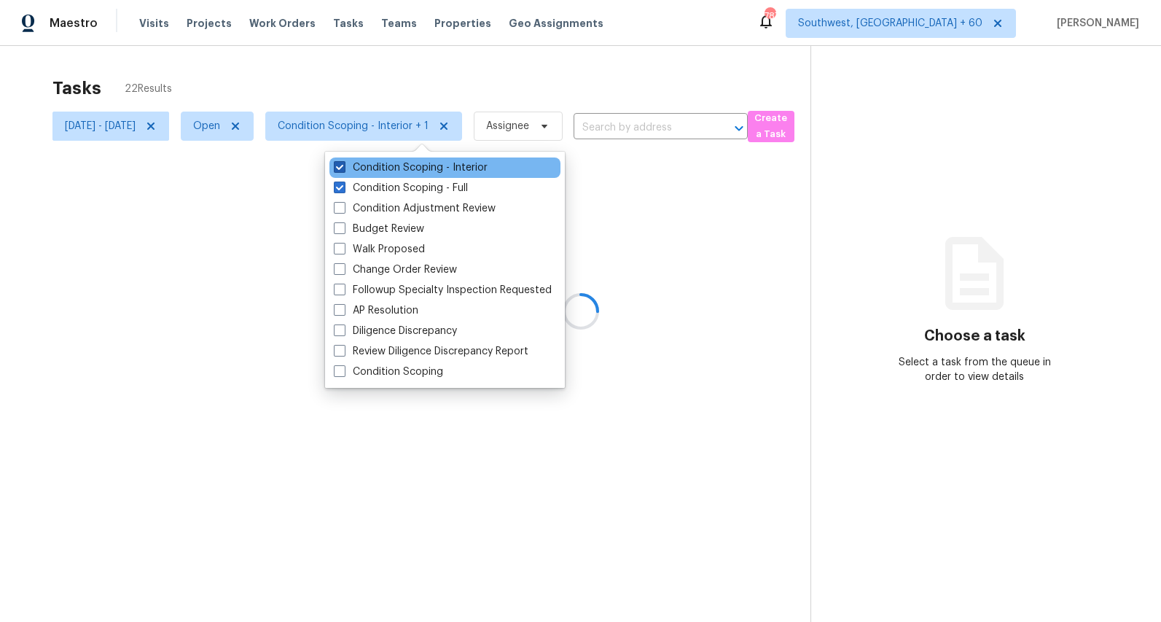
click at [387, 168] on label "Condition Scoping - Interior" at bounding box center [411, 167] width 154 height 15
click at [343, 168] on input "Condition Scoping - Interior" at bounding box center [338, 164] width 9 height 9
checkbox input "false"
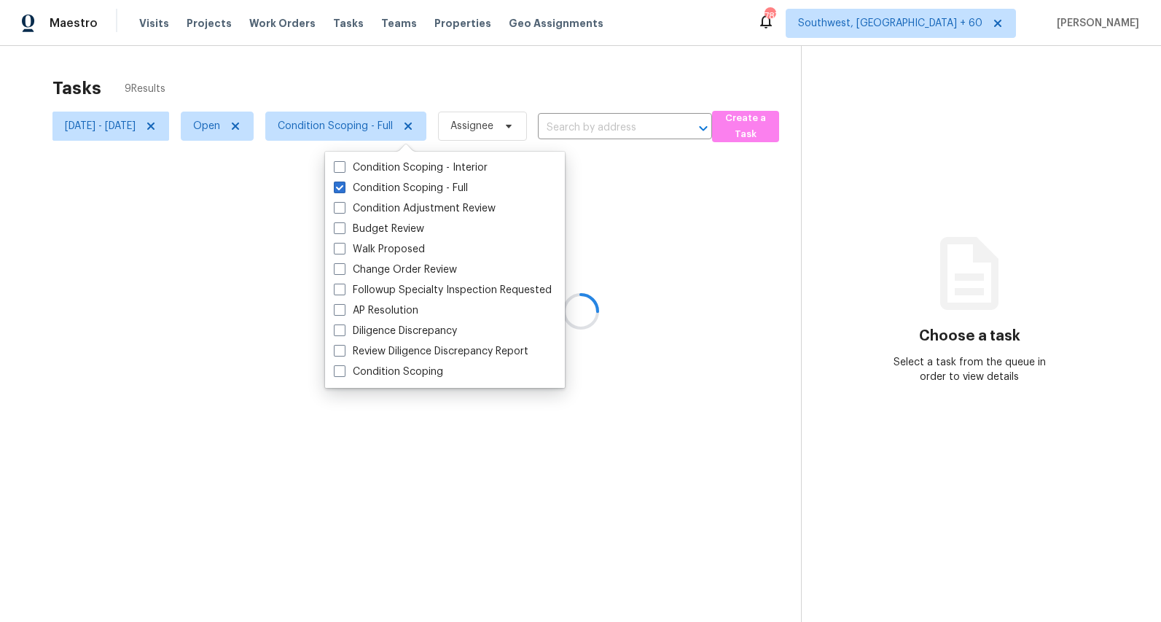
click at [334, 59] on div at bounding box center [580, 311] width 1161 height 622
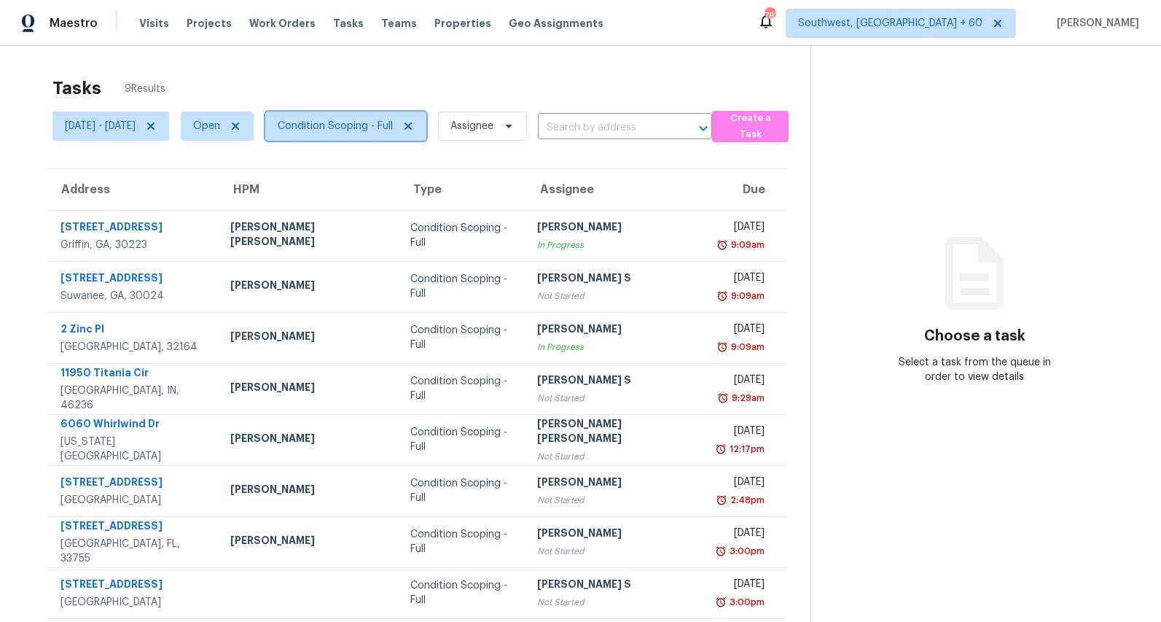
click at [393, 122] on span "Condition Scoping - Full" at bounding box center [335, 126] width 115 height 15
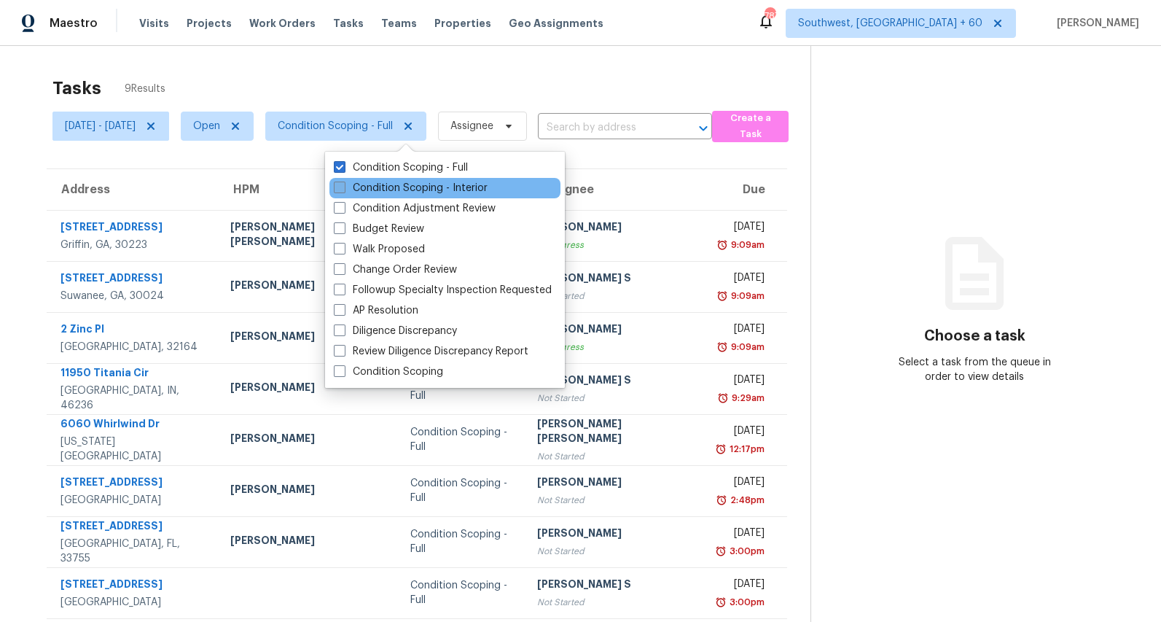
click at [381, 181] on label "Condition Scoping - Interior" at bounding box center [411, 188] width 154 height 15
click at [343, 181] on input "Condition Scoping - Interior" at bounding box center [338, 185] width 9 height 9
checkbox input "true"
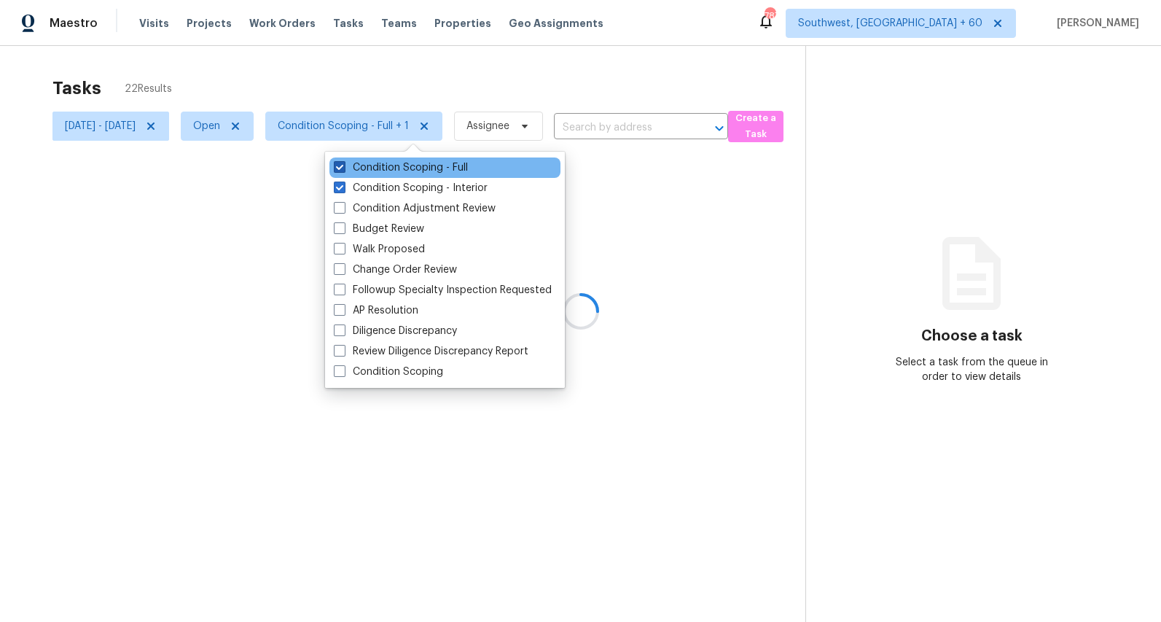
click at [381, 168] on label "Condition Scoping - Full" at bounding box center [401, 167] width 134 height 15
click at [343, 168] on input "Condition Scoping - Full" at bounding box center [338, 164] width 9 height 9
checkbox input "false"
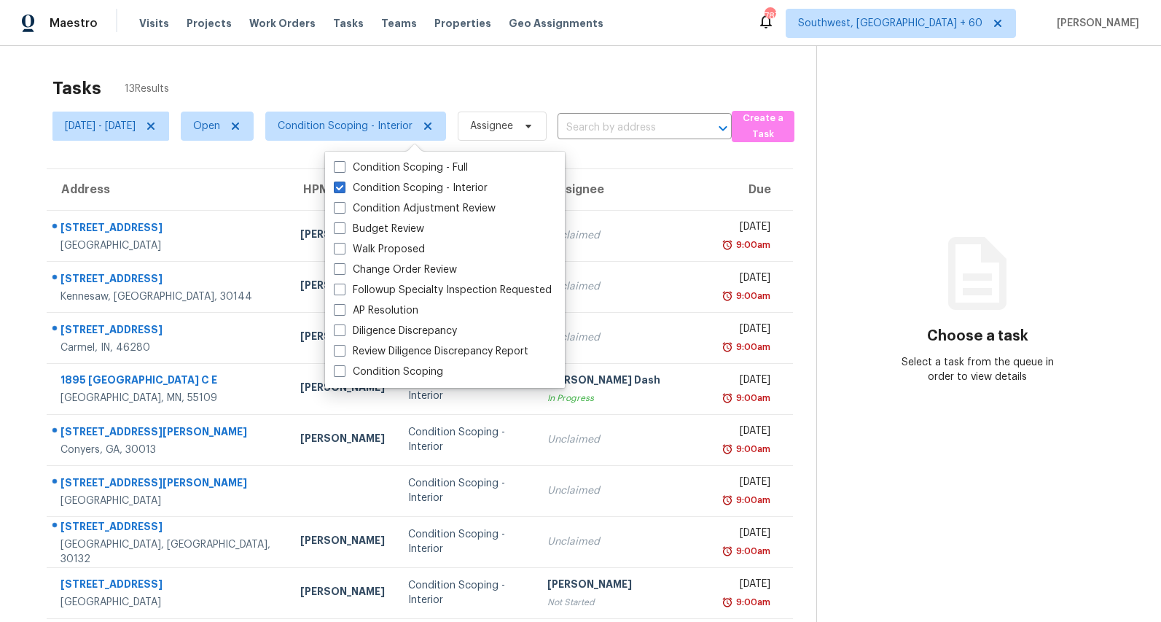
click at [402, 92] on div "Tasks 13 Results" at bounding box center [434, 88] width 764 height 38
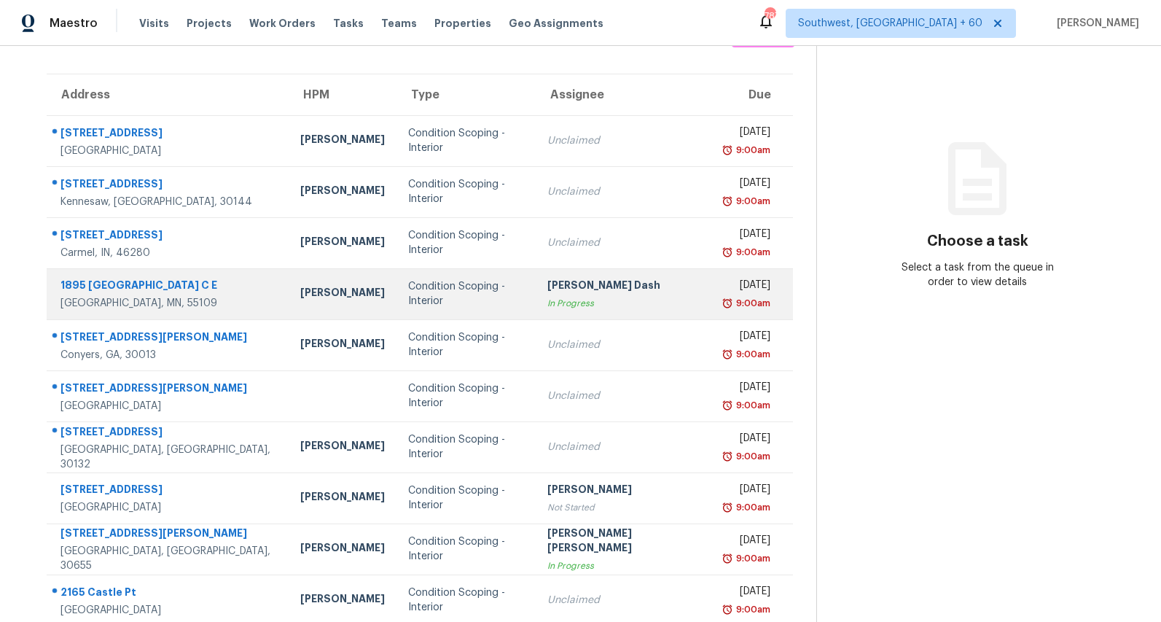
scroll to position [137, 0]
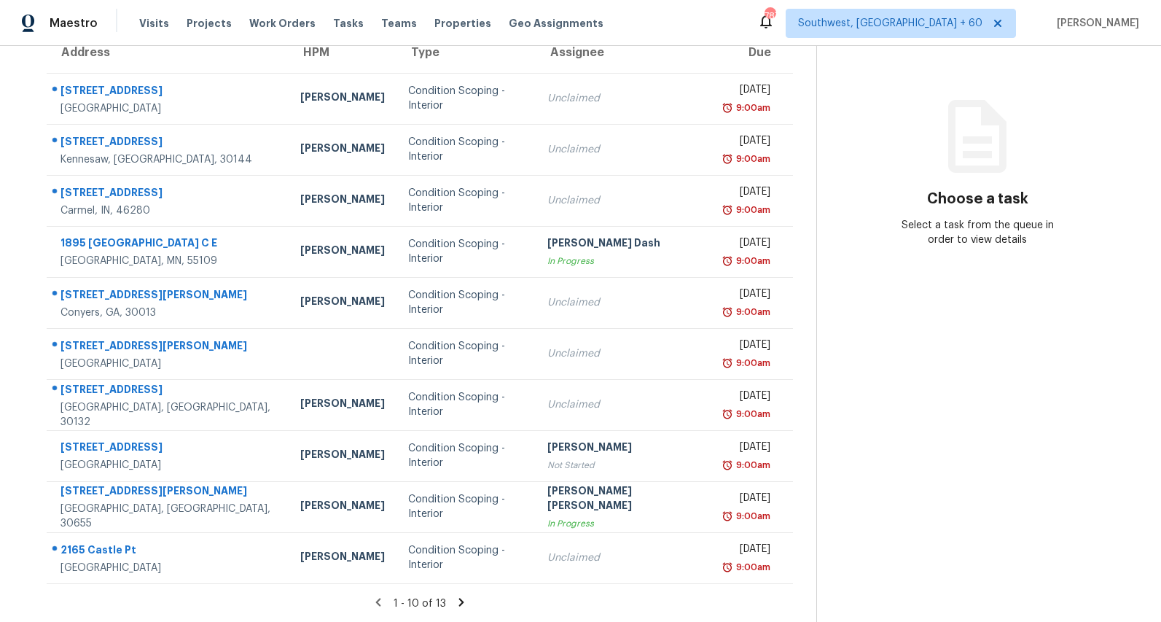
click at [464, 604] on icon at bounding box center [461, 601] width 13 height 13
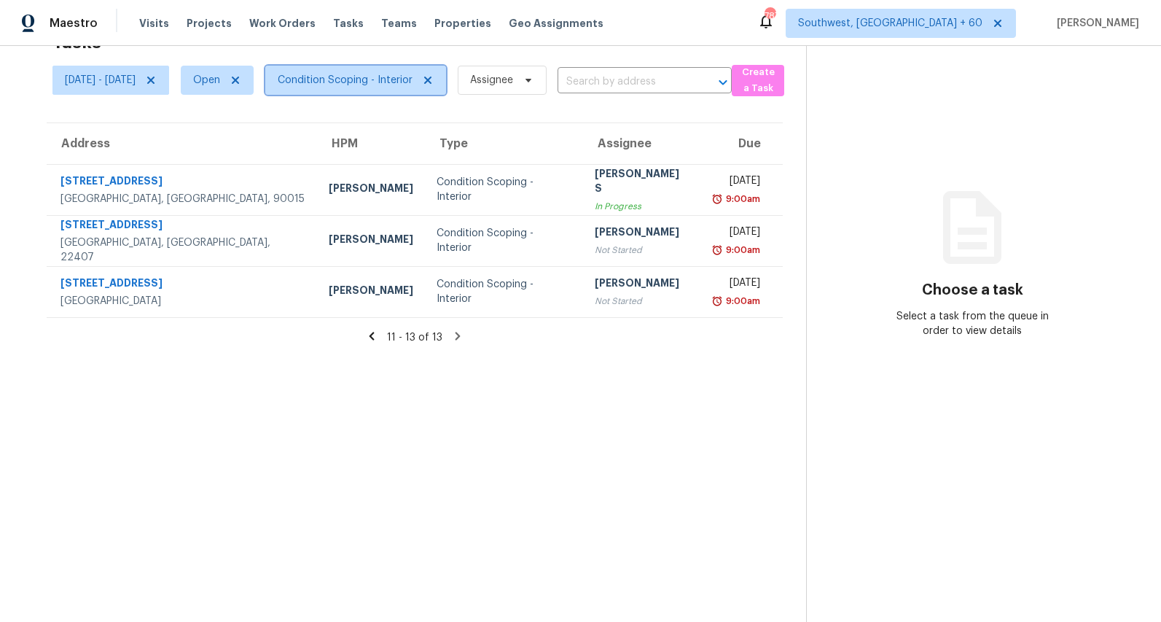
click at [413, 81] on span "Condition Scoping - Interior" at bounding box center [345, 80] width 135 height 15
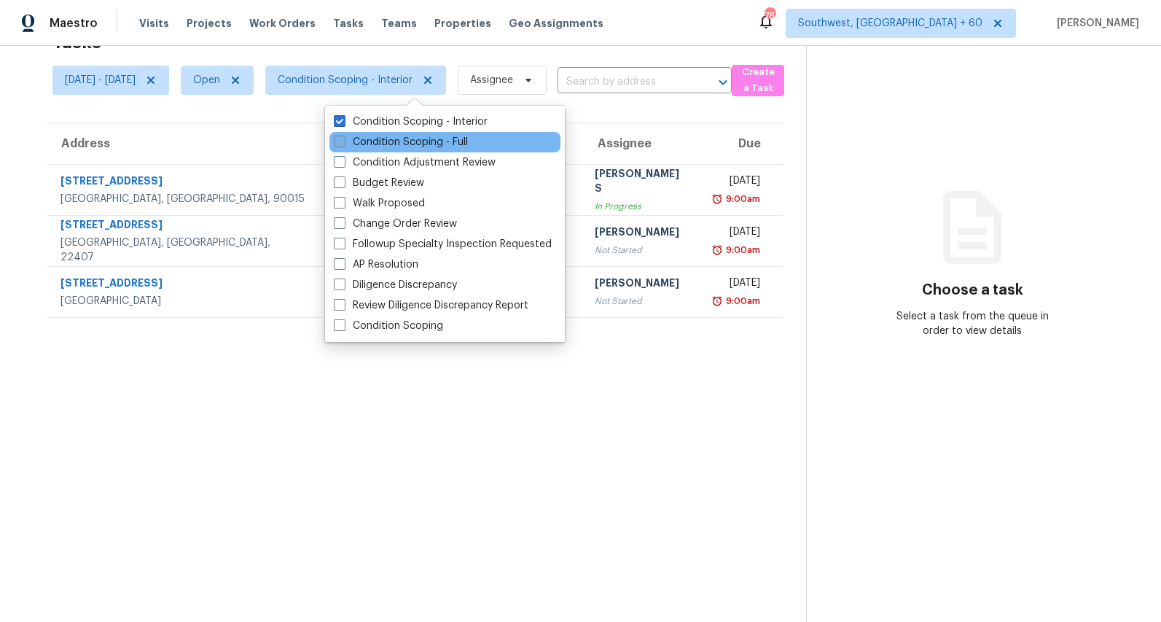
click at [422, 141] on label "Condition Scoping - Full" at bounding box center [401, 142] width 134 height 15
click at [343, 141] on input "Condition Scoping - Full" at bounding box center [338, 139] width 9 height 9
checkbox input "true"
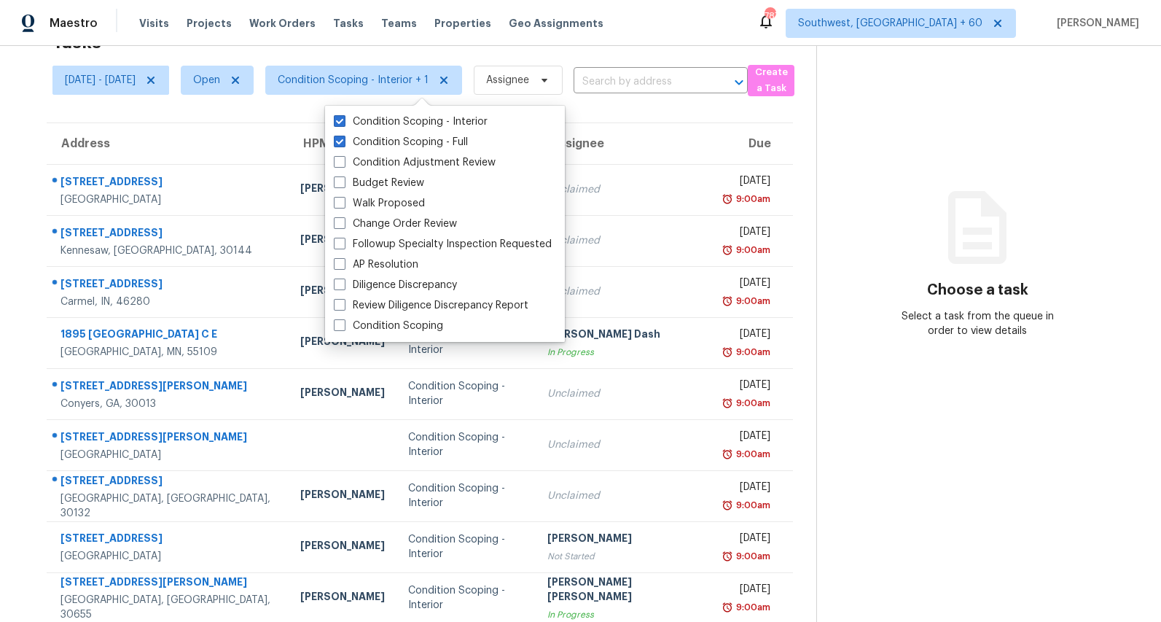
click at [1006, 133] on section "Choose a task Select a task from the queue in order to view details" at bounding box center [976, 357] width 321 height 714
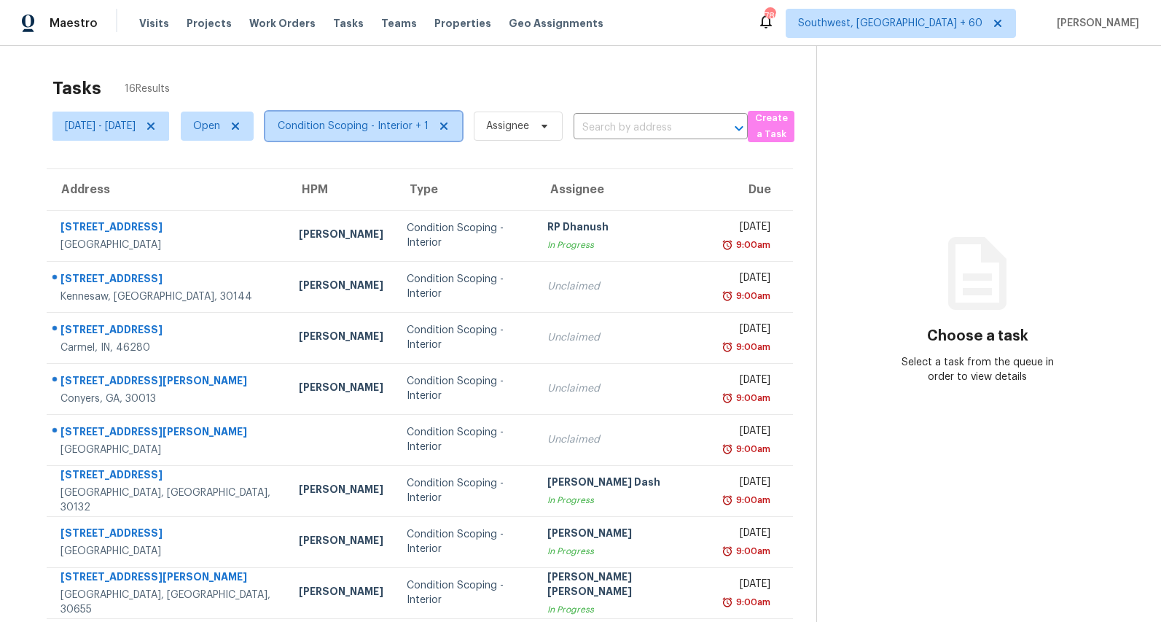
click at [418, 120] on span "Condition Scoping - Interior + 1" at bounding box center [353, 126] width 151 height 15
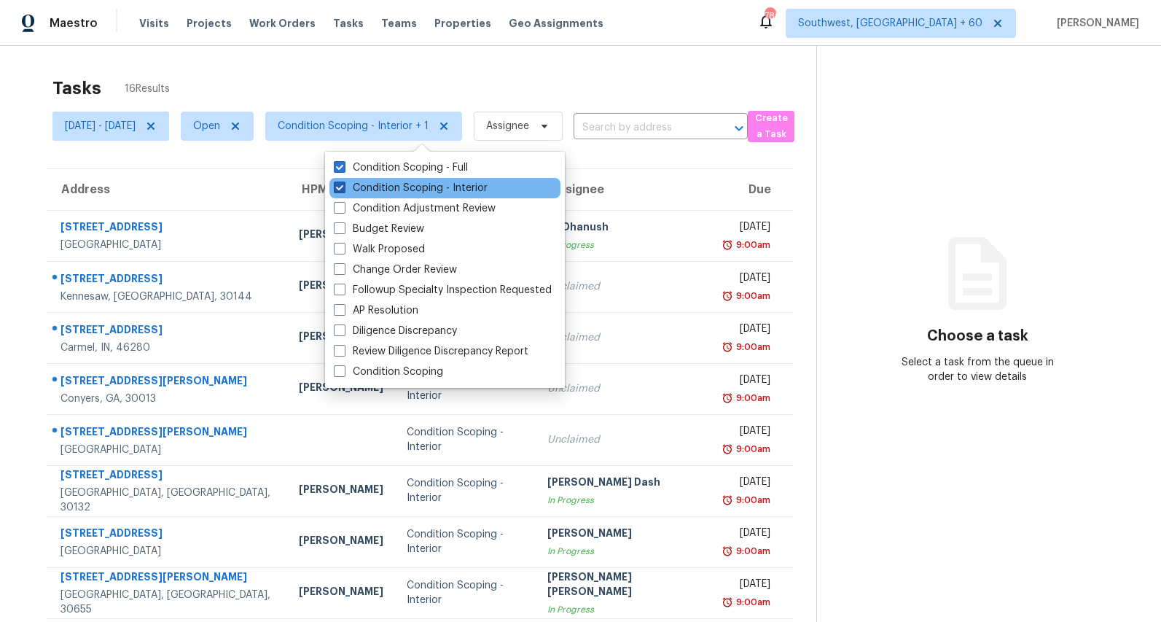
click at [399, 195] on label "Condition Scoping - Interior" at bounding box center [411, 188] width 154 height 15
click at [343, 190] on input "Condition Scoping - Interior" at bounding box center [338, 185] width 9 height 9
checkbox input "false"
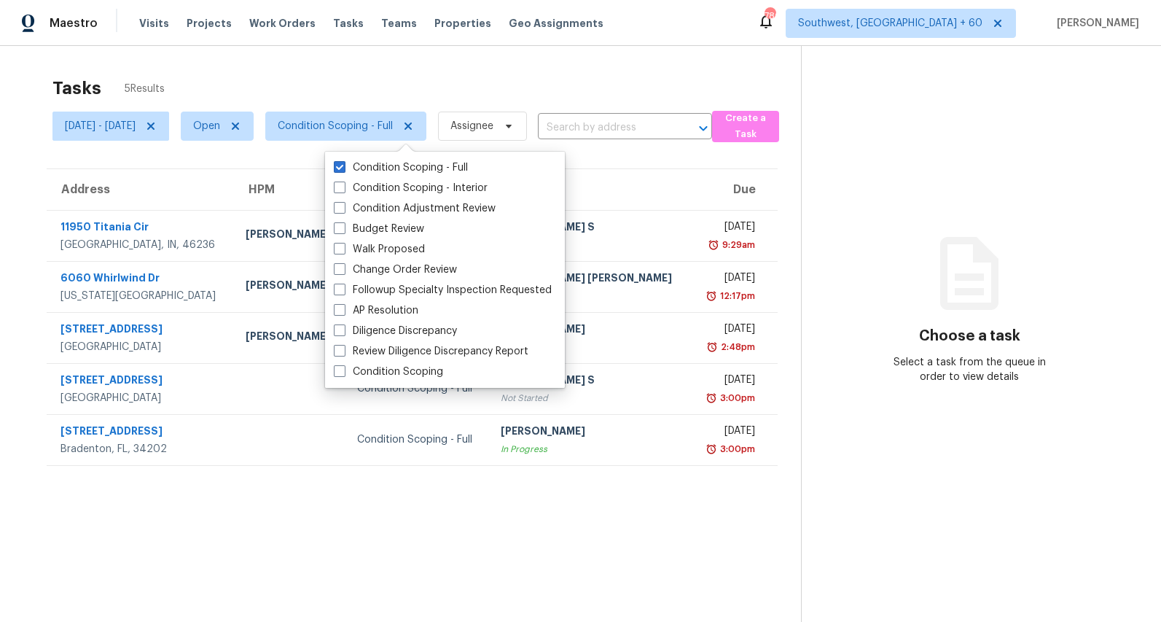
click at [359, 85] on div "Tasks 5 Results" at bounding box center [426, 88] width 749 height 38
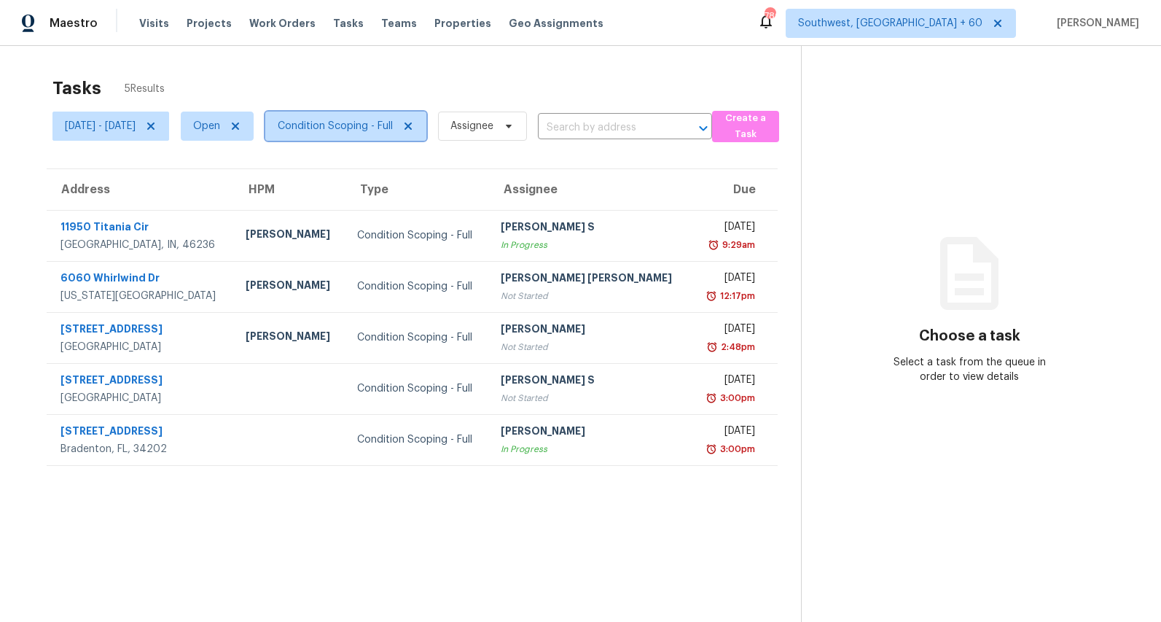
click at [416, 136] on span "Condition Scoping - Full" at bounding box center [345, 126] width 161 height 29
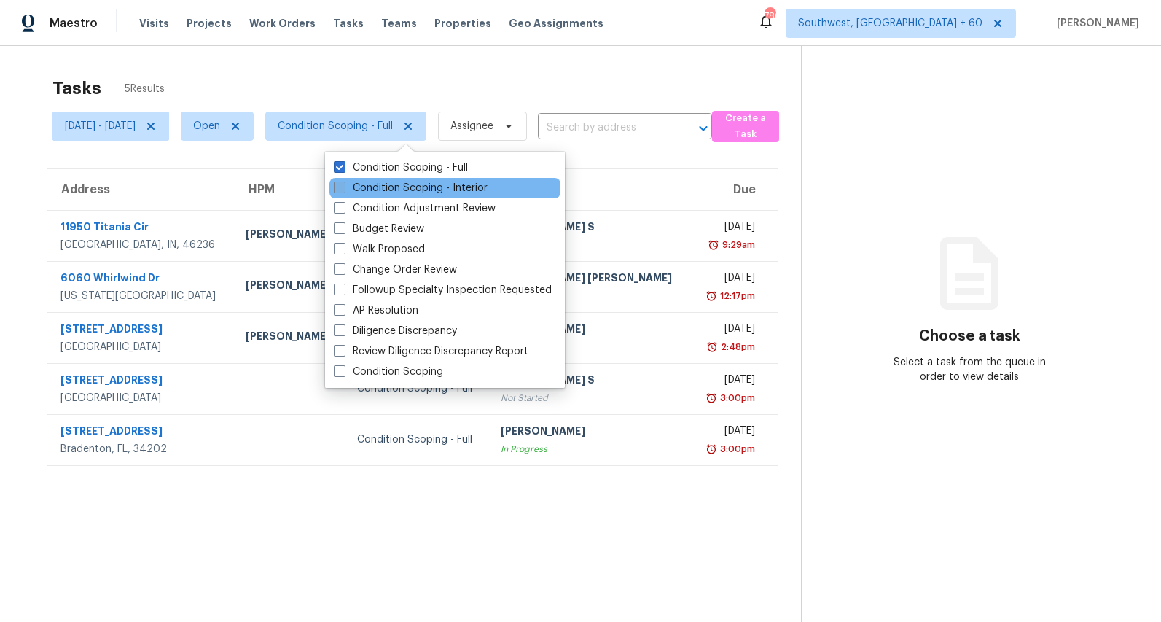
click at [412, 188] on label "Condition Scoping - Interior" at bounding box center [411, 188] width 154 height 15
click at [343, 188] on input "Condition Scoping - Interior" at bounding box center [338, 185] width 9 height 9
checkbox input "true"
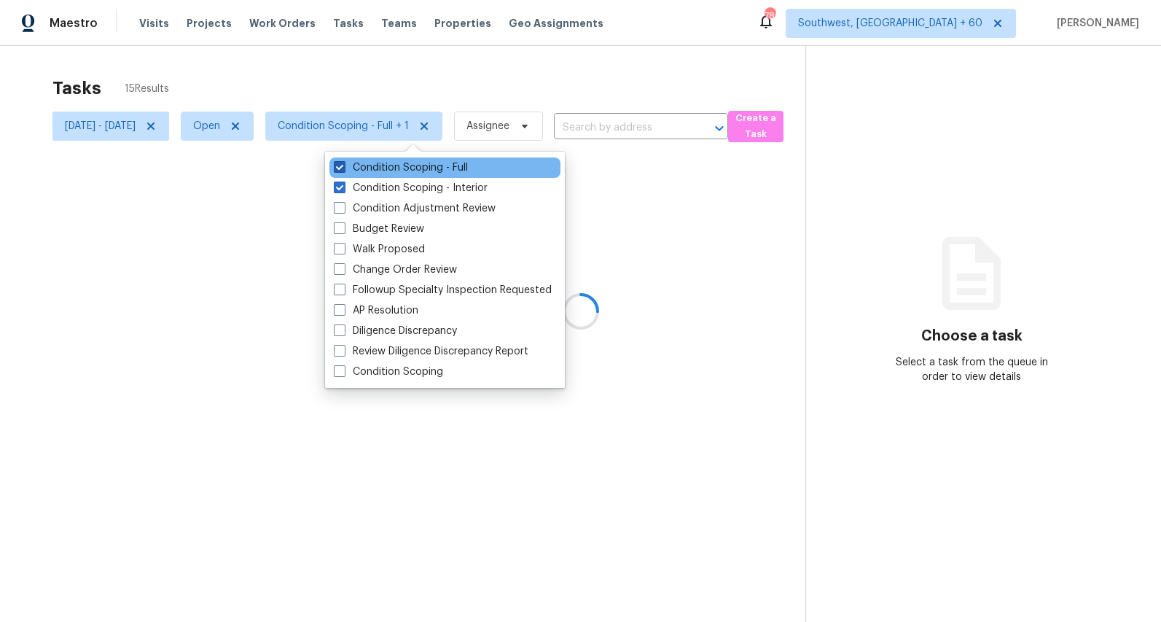
click at [400, 165] on label "Condition Scoping - Full" at bounding box center [401, 167] width 134 height 15
click at [343, 165] on input "Condition Scoping - Full" at bounding box center [338, 164] width 9 height 9
checkbox input "false"
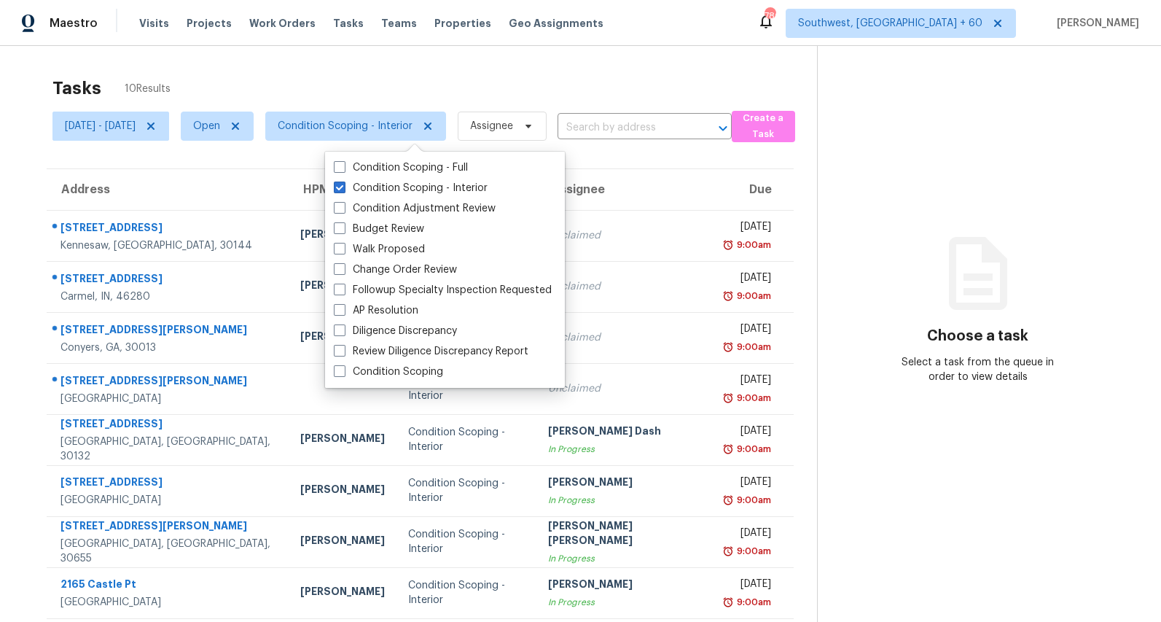
click at [338, 54] on div "Tasks 10 Results [DATE] - [DATE] Open Condition Scoping - Interior Assignee ​ C…" at bounding box center [580, 389] width 1161 height 687
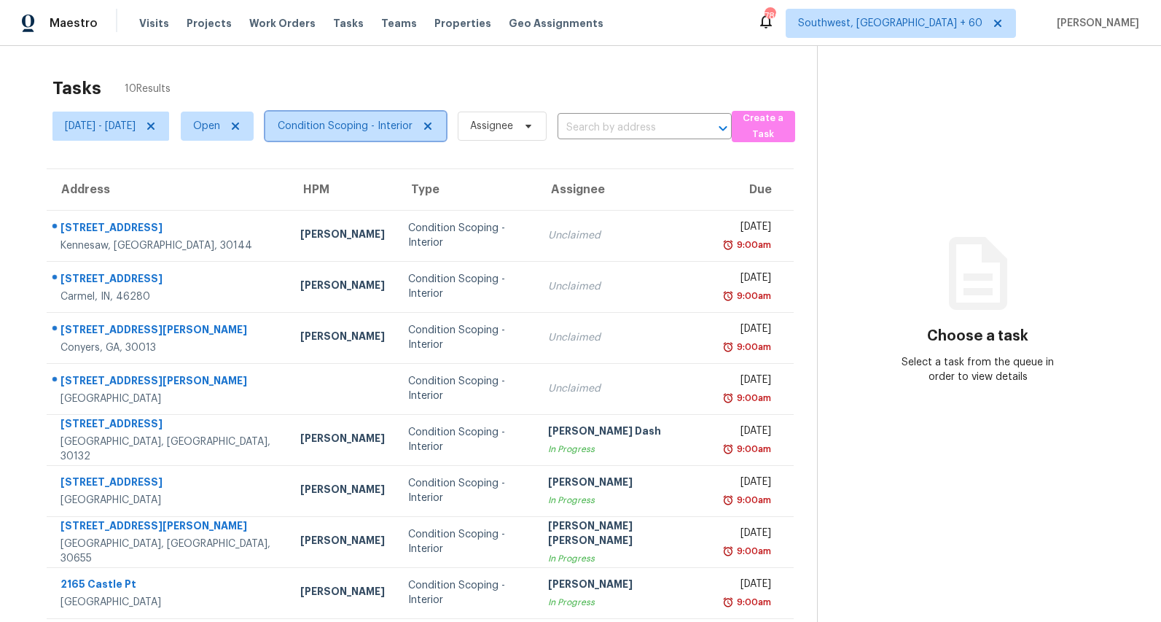
click at [413, 132] on span "Condition Scoping - Interior" at bounding box center [345, 126] width 135 height 15
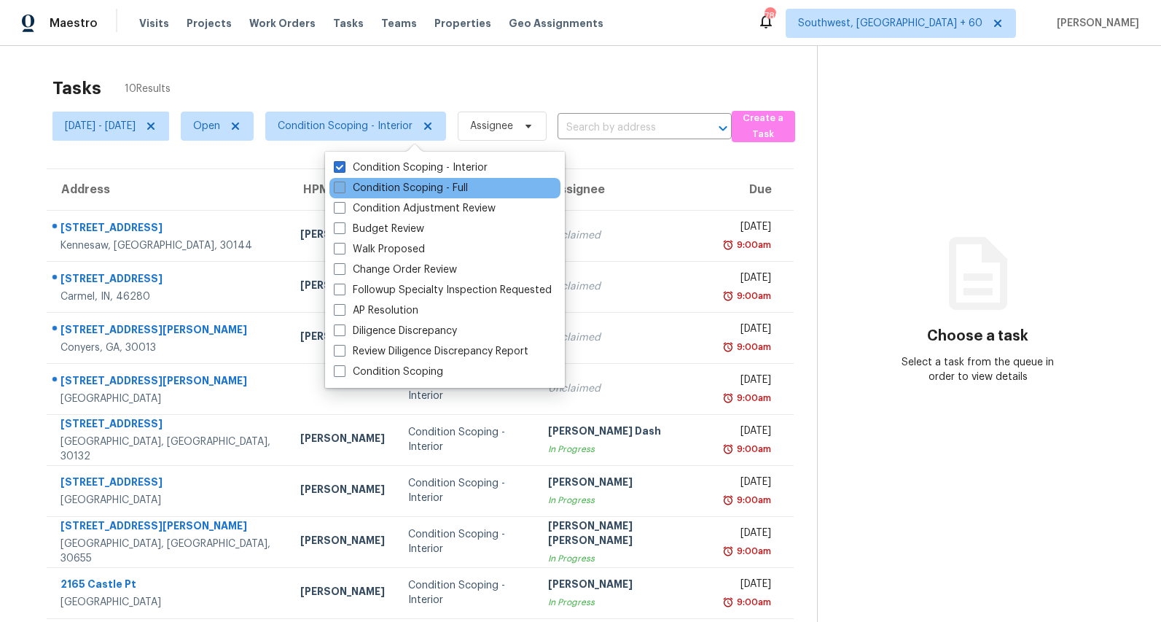
click at [407, 185] on label "Condition Scoping - Full" at bounding box center [401, 188] width 134 height 15
click at [343, 185] on input "Condition Scoping - Full" at bounding box center [338, 185] width 9 height 9
checkbox input "true"
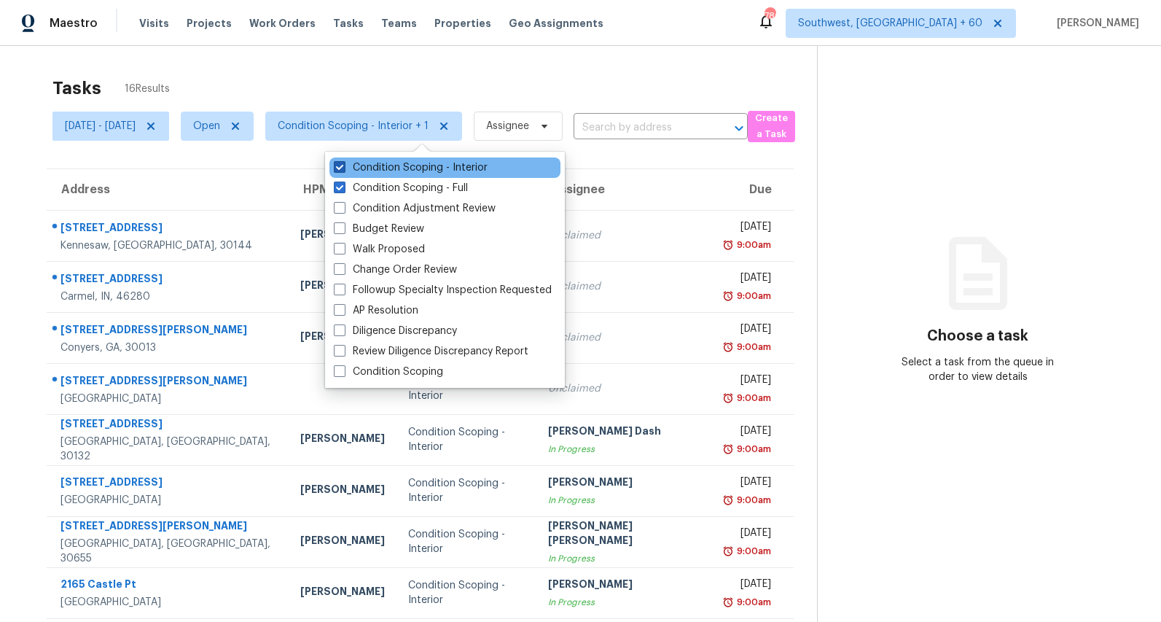
click at [400, 160] on label "Condition Scoping - Interior" at bounding box center [411, 167] width 154 height 15
click at [343, 160] on input "Condition Scoping - Interior" at bounding box center [338, 164] width 9 height 9
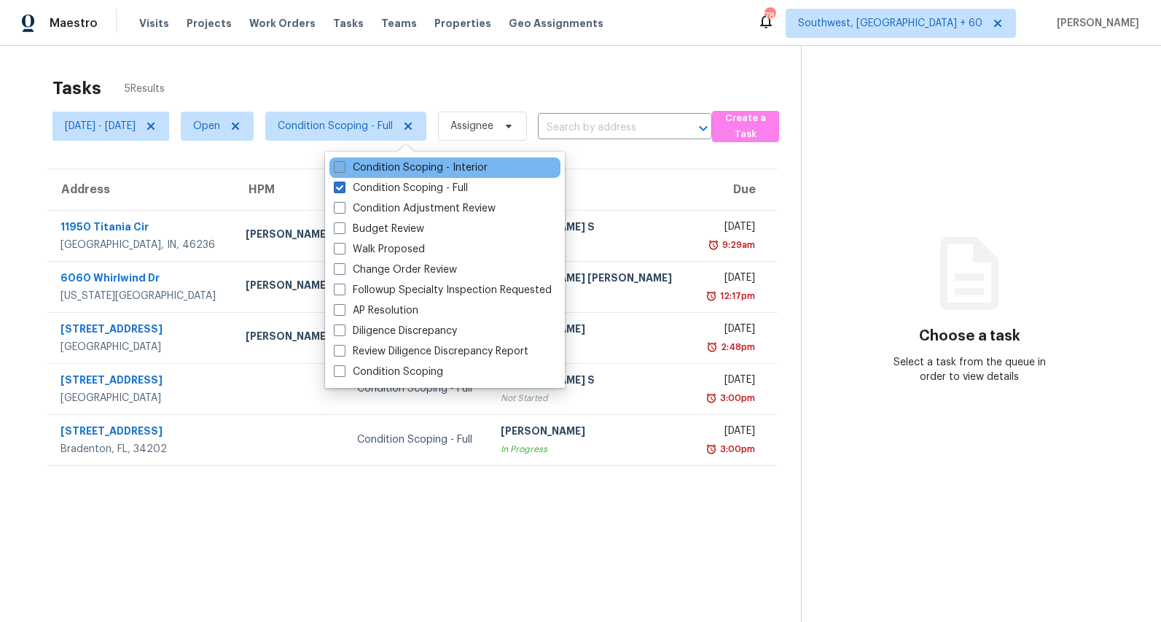
click at [400, 160] on label "Condition Scoping - Interior" at bounding box center [411, 167] width 154 height 15
click at [343, 160] on input "Condition Scoping - Interior" at bounding box center [338, 164] width 9 height 9
checkbox input "true"
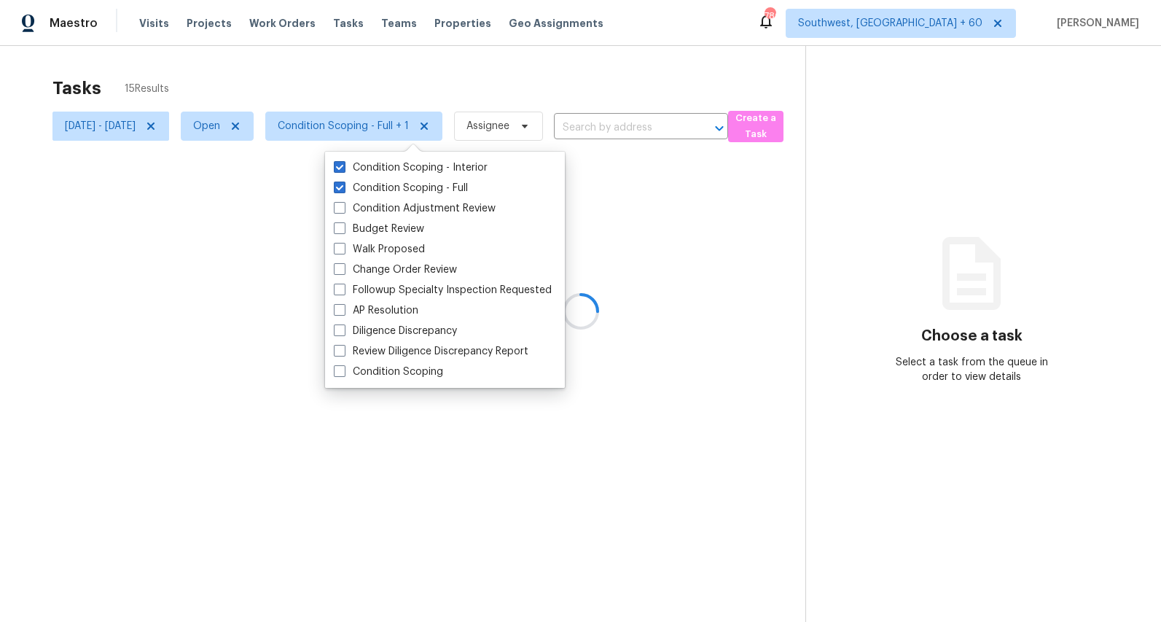
click at [357, 71] on div "Tasks 15 Results" at bounding box center [428, 88] width 753 height 38
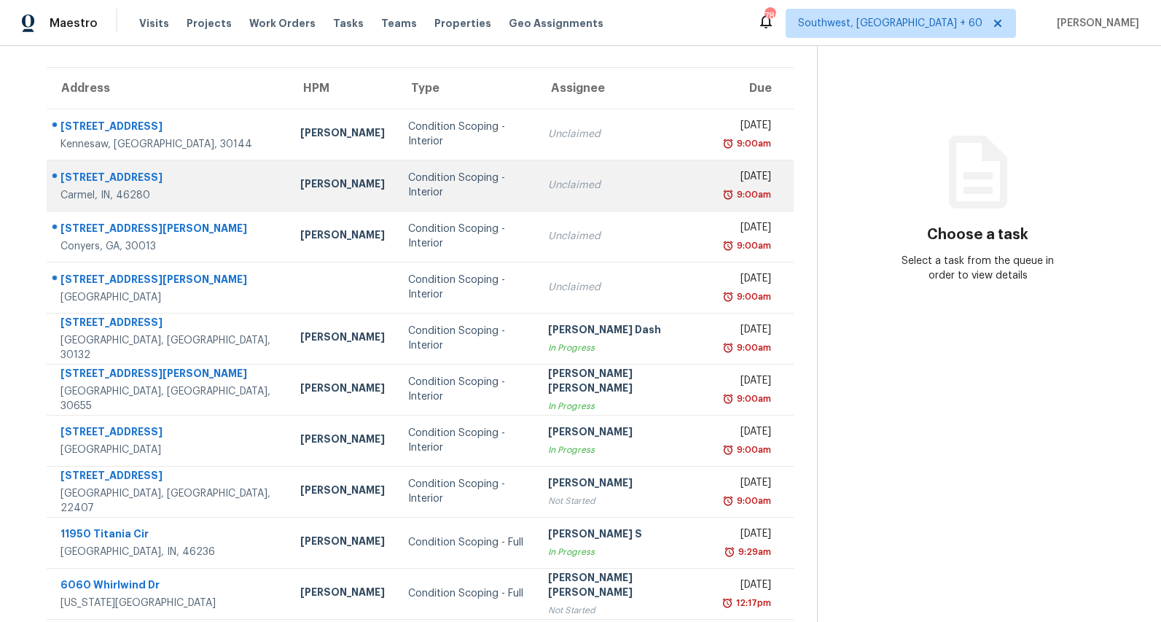
scroll to position [137, 0]
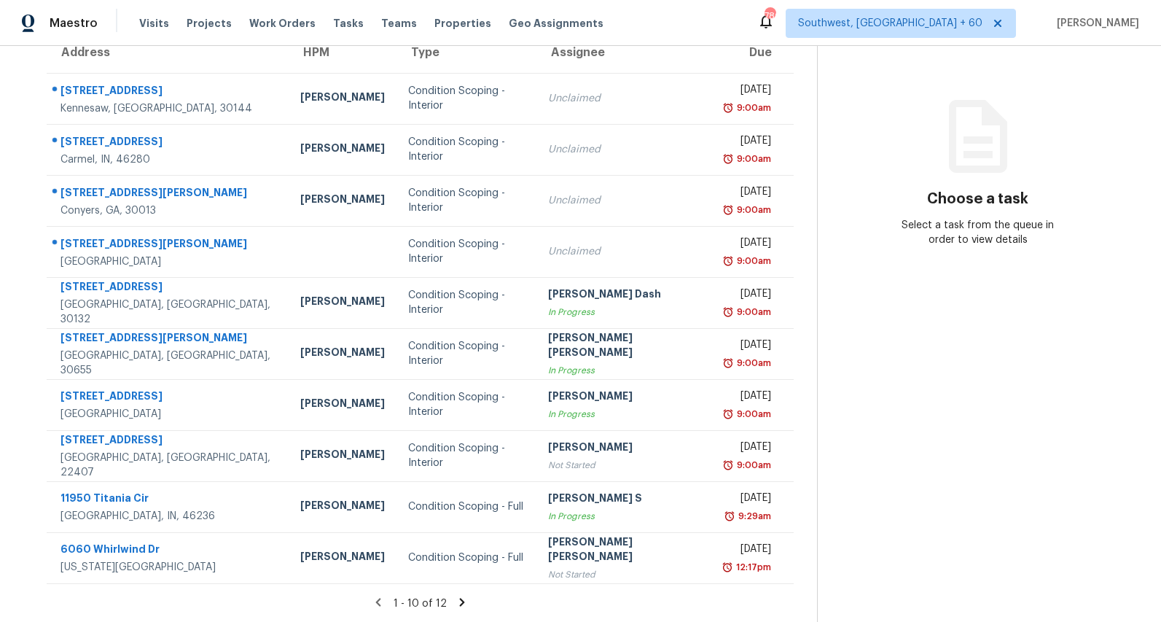
click at [461, 599] on icon at bounding box center [462, 602] width 5 height 8
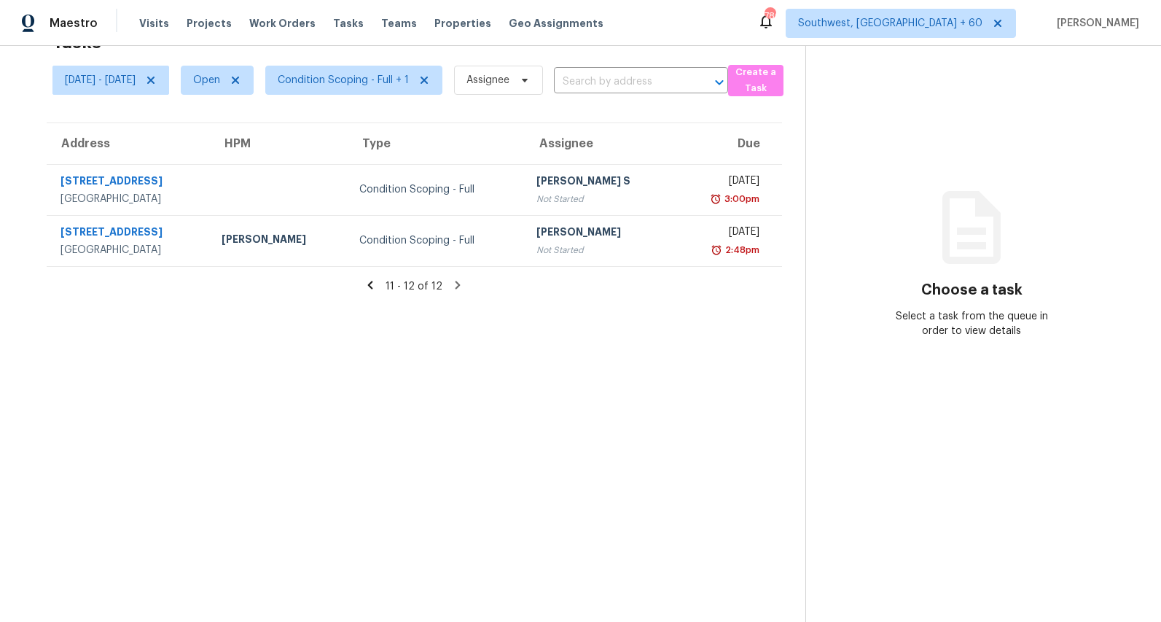
click at [373, 283] on icon at bounding box center [370, 285] width 5 height 8
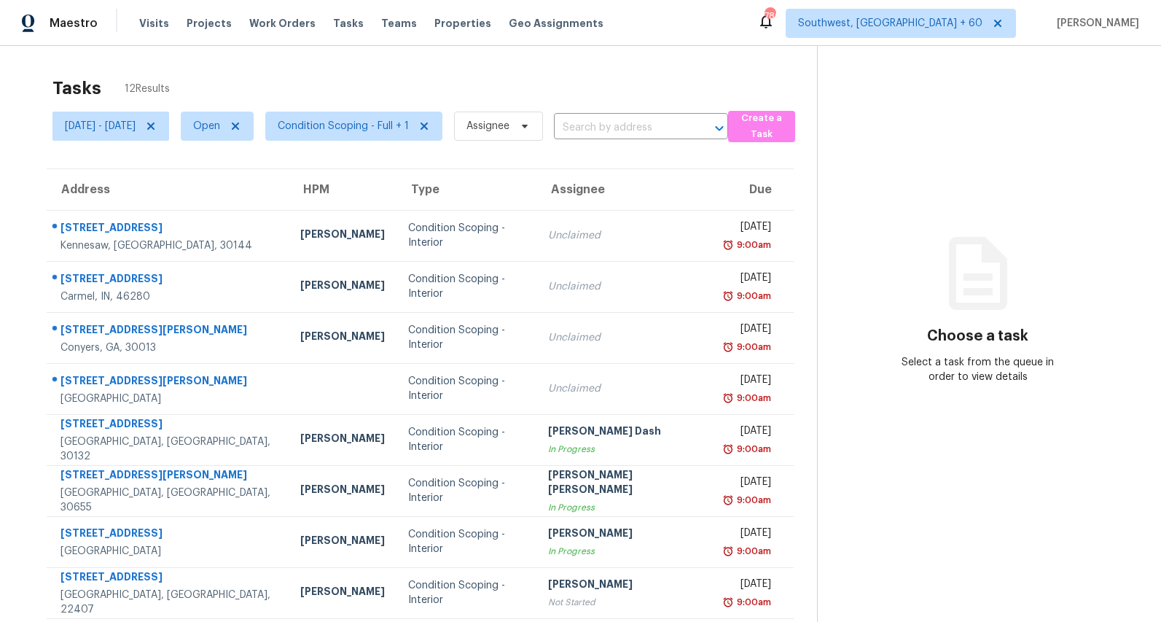
scroll to position [137, 0]
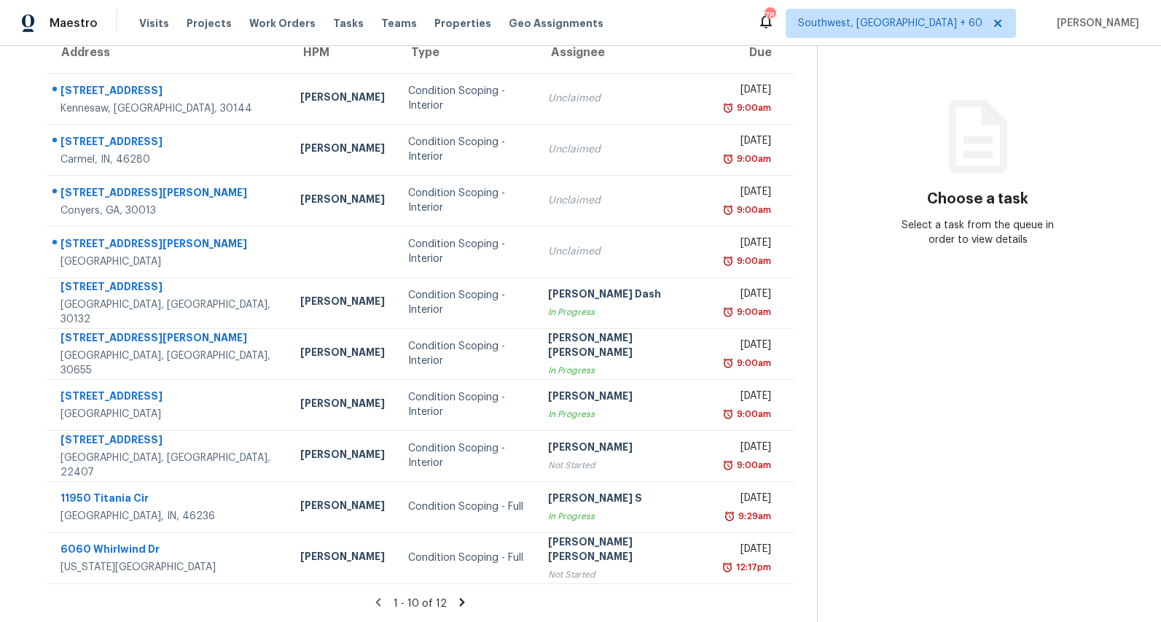
click at [466, 604] on icon at bounding box center [462, 601] width 13 height 13
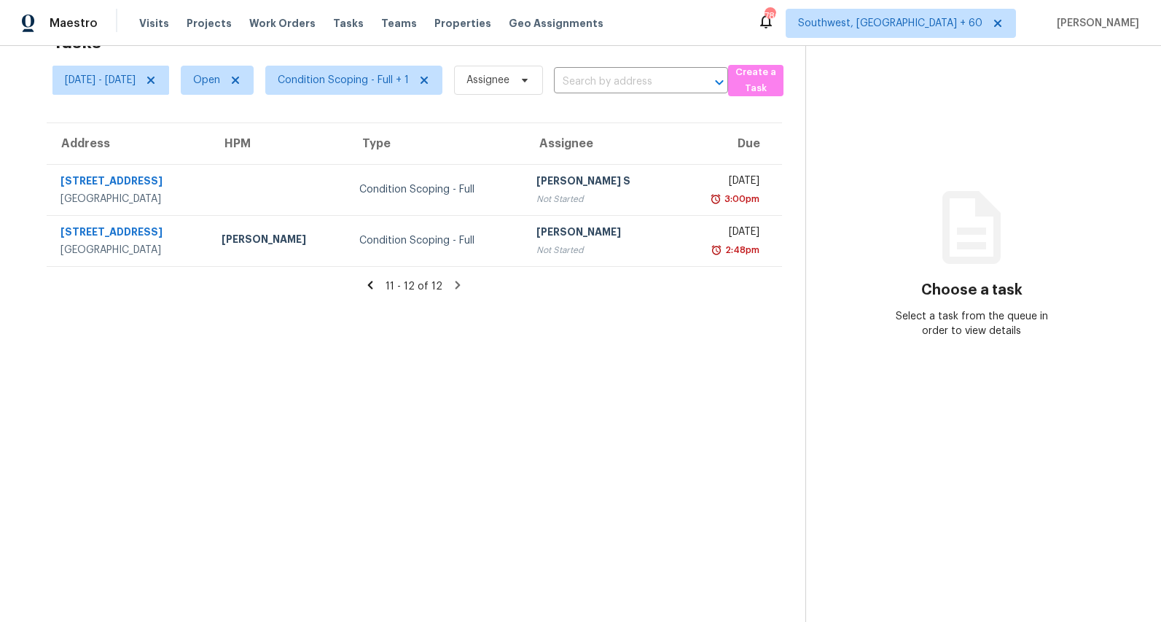
click at [377, 284] on icon at bounding box center [370, 284] width 13 height 13
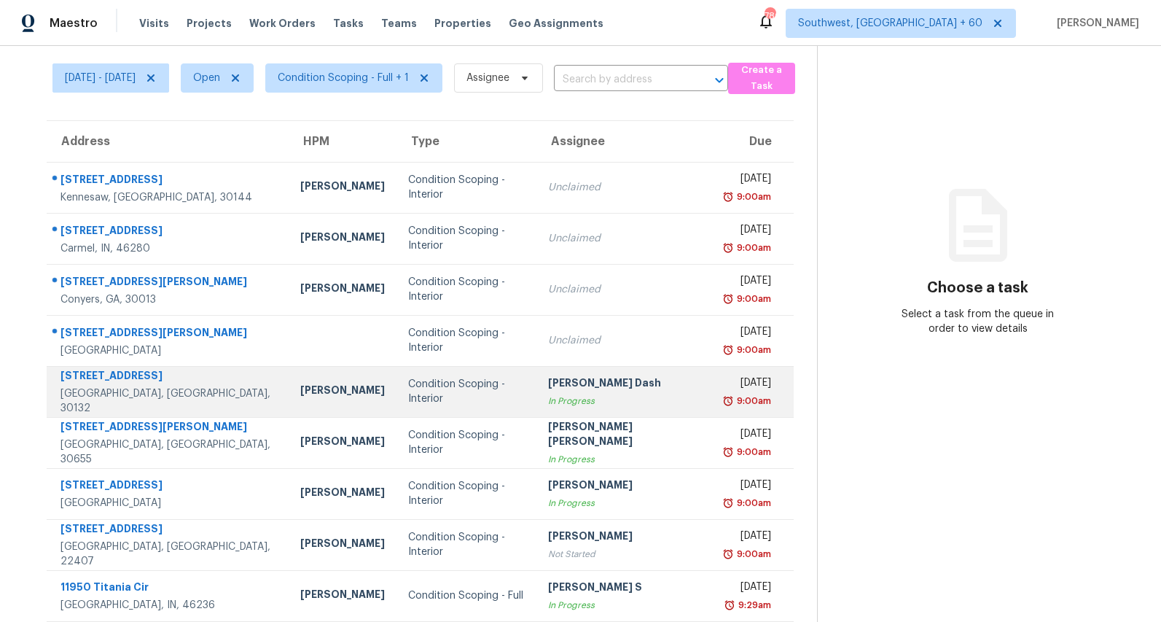
scroll to position [0, 0]
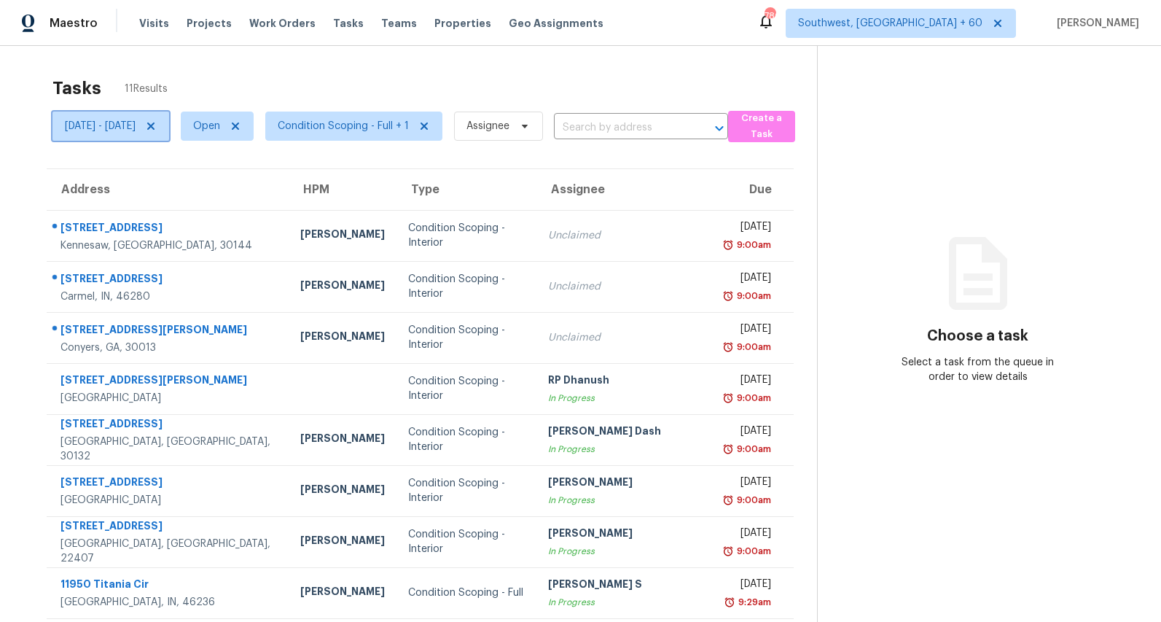
click at [136, 129] on span "[DATE] - [DATE]" at bounding box center [100, 126] width 71 height 15
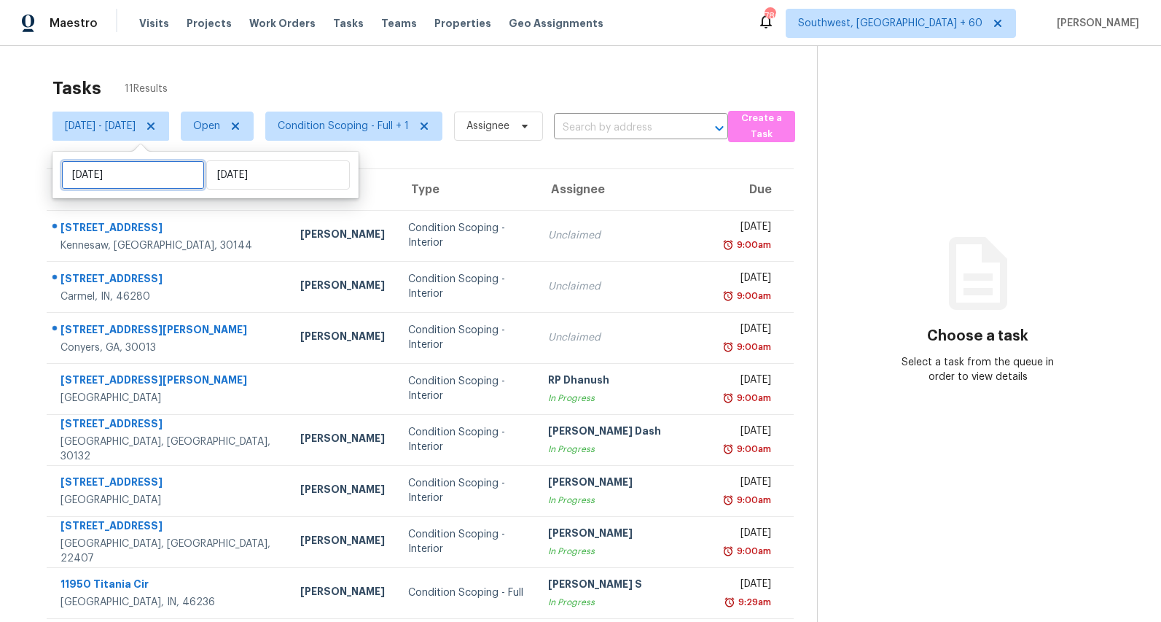
click at [157, 183] on input "Mon, Sep 08" at bounding box center [133, 174] width 144 height 29
select select "8"
select select "2025"
select select "9"
select select "2025"
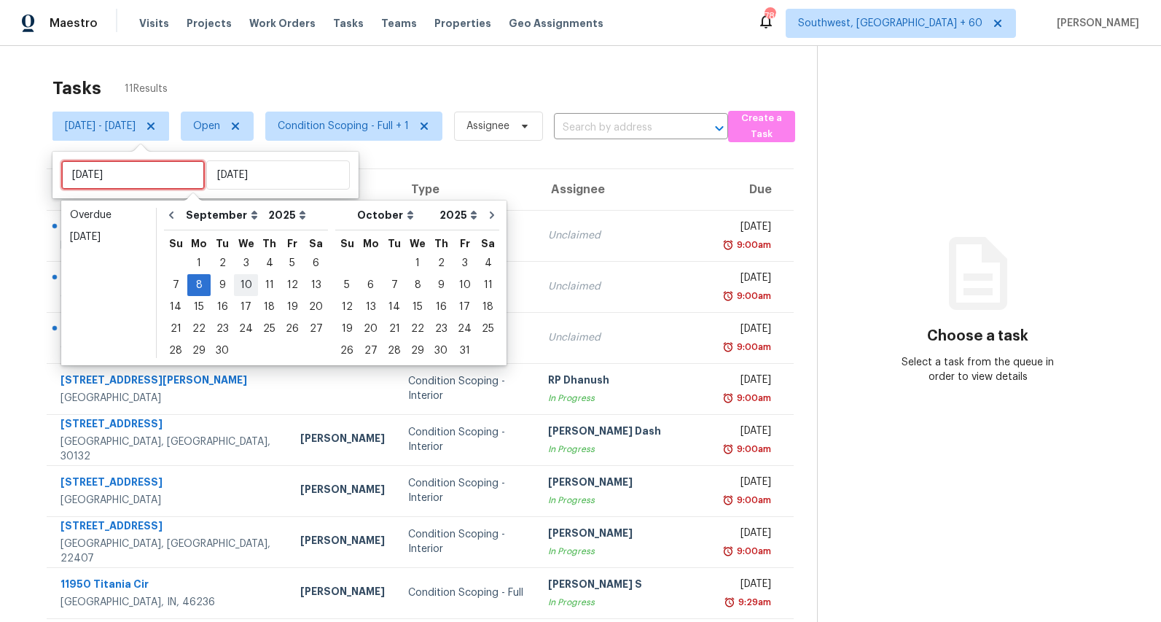
type input "Wed, Sep 10"
click at [222, 286] on div "9" at bounding box center [222, 285] width 23 height 20
type input "Tue, Sep 09"
type input "Mon, Sep 08"
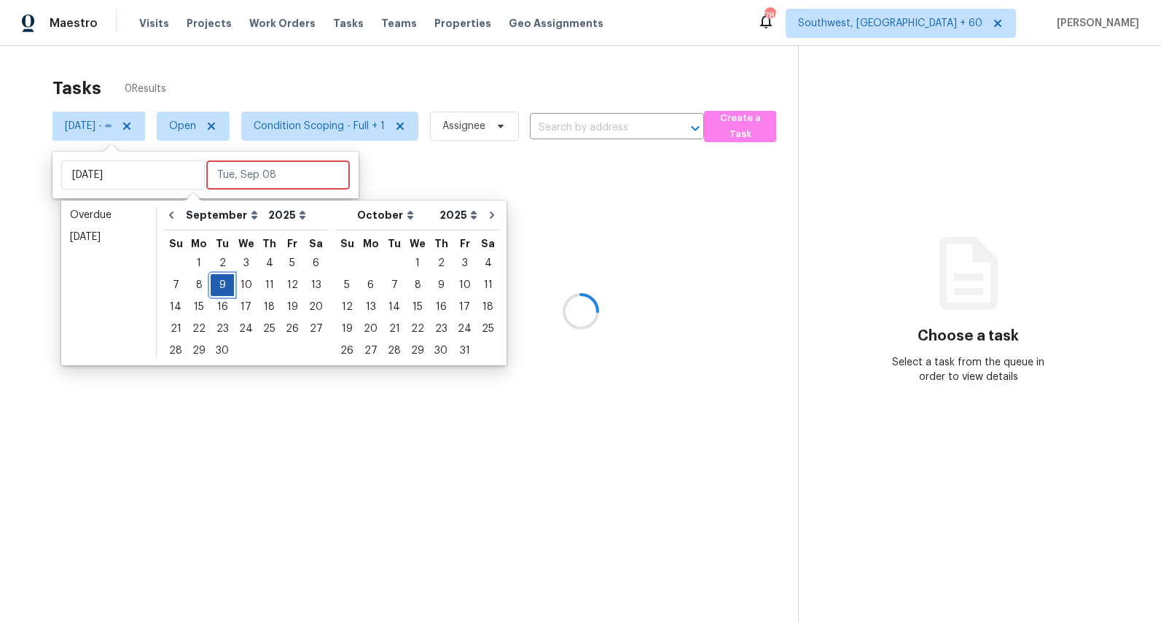
click at [222, 286] on div "9" at bounding box center [222, 285] width 23 height 20
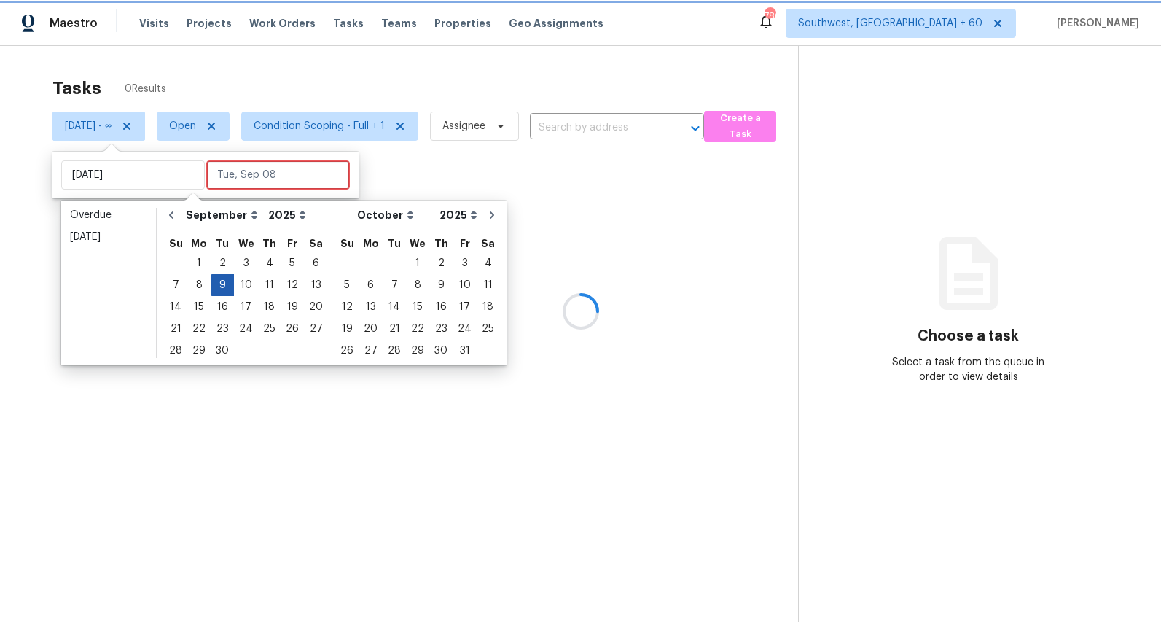
type input "Tue, Sep 09"
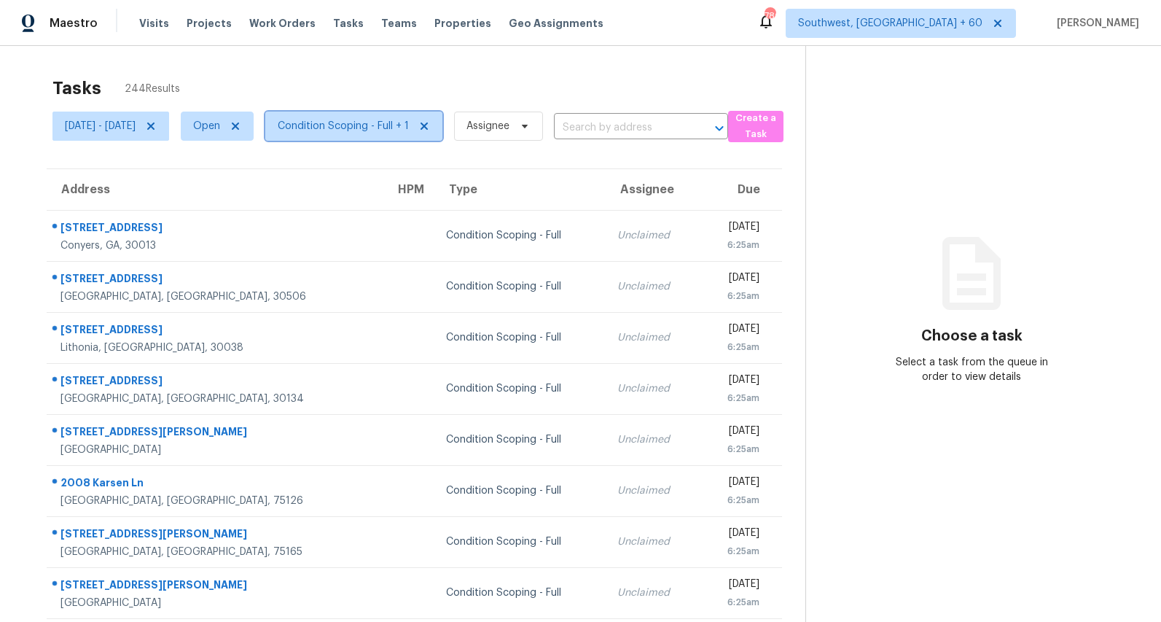
click at [409, 129] on span "Condition Scoping - Full + 1" at bounding box center [343, 126] width 131 height 15
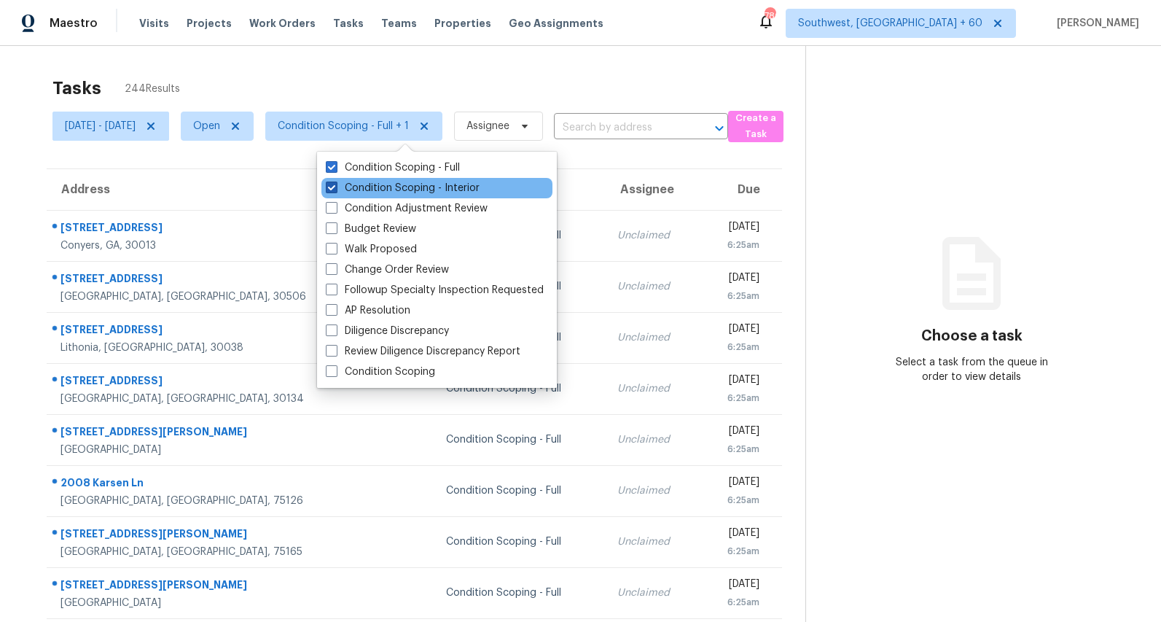
click at [386, 193] on label "Condition Scoping - Interior" at bounding box center [403, 188] width 154 height 15
click at [335, 190] on input "Condition Scoping - Interior" at bounding box center [330, 185] width 9 height 9
click at [386, 193] on label "Condition Scoping - Interior" at bounding box center [403, 188] width 154 height 15
click at [335, 190] on input "Condition Scoping - Interior" at bounding box center [330, 185] width 9 height 9
checkbox input "true"
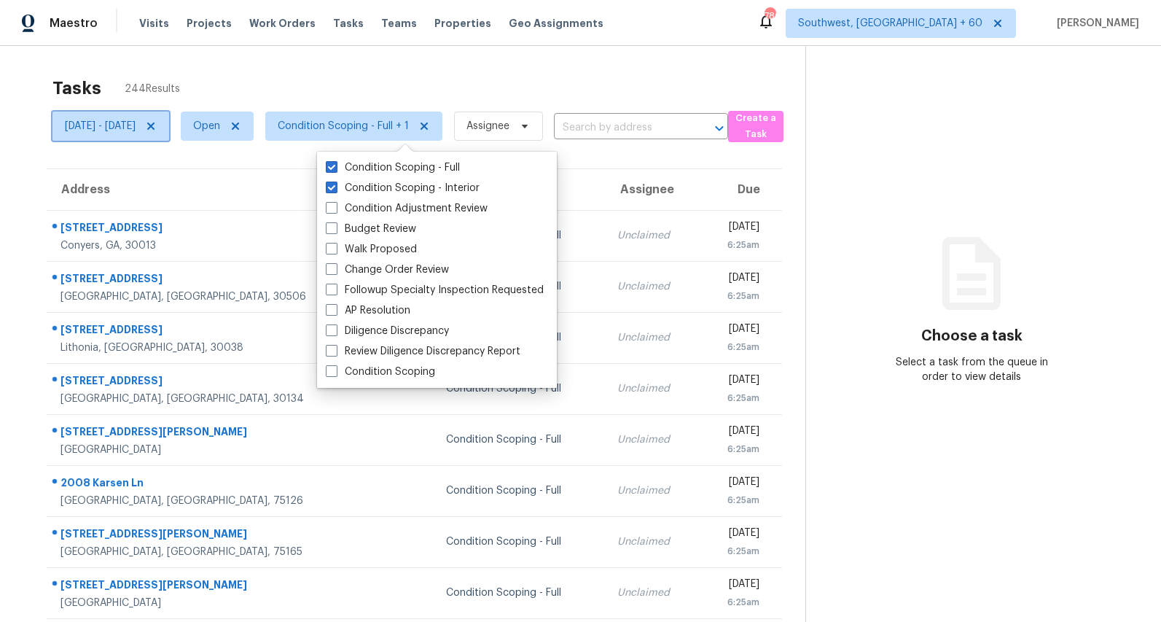
click at [136, 127] on span "Tue, Sep 09 - Tue, Sep 09" at bounding box center [100, 126] width 71 height 15
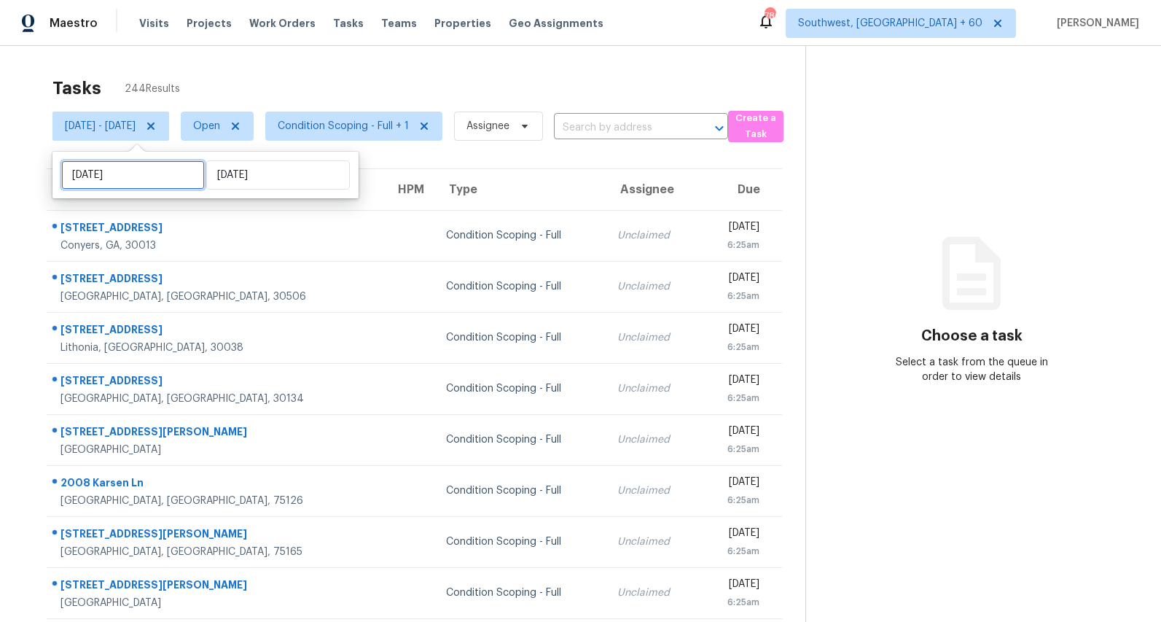
click at [141, 172] on input "Tue, Sep 09" at bounding box center [133, 174] width 144 height 29
select select "8"
select select "2025"
select select "9"
select select "2025"
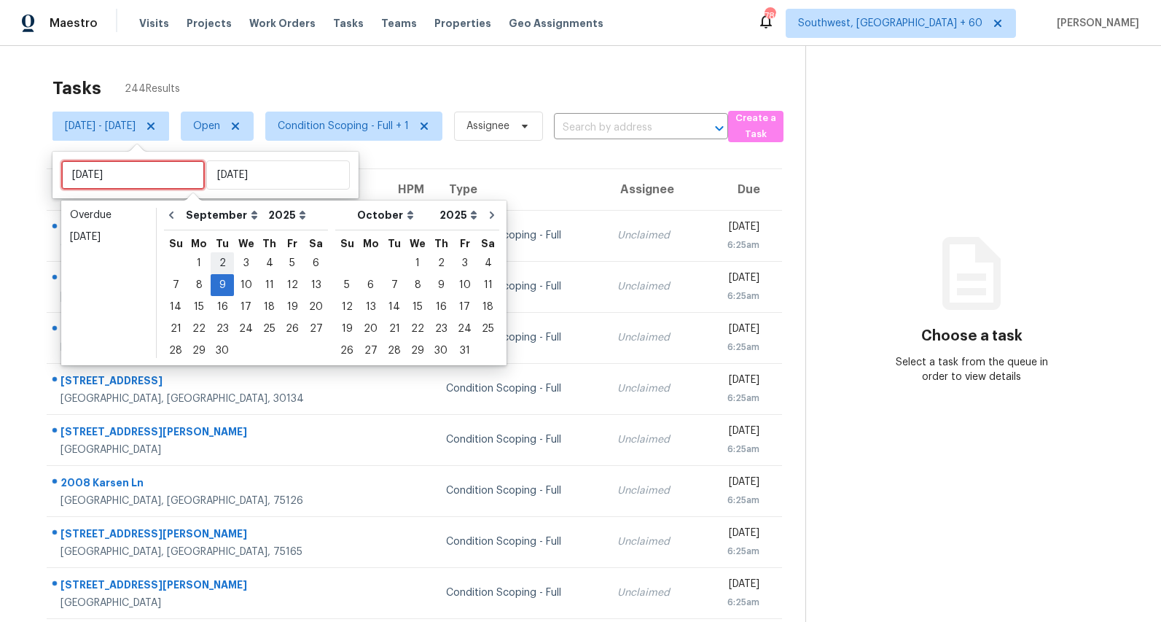
type input "Tue, Sep 02"
type input "Mon, Sep 08"
type input "Tue, Sep 09"
click at [200, 284] on div "8" at bounding box center [198, 285] width 23 height 20
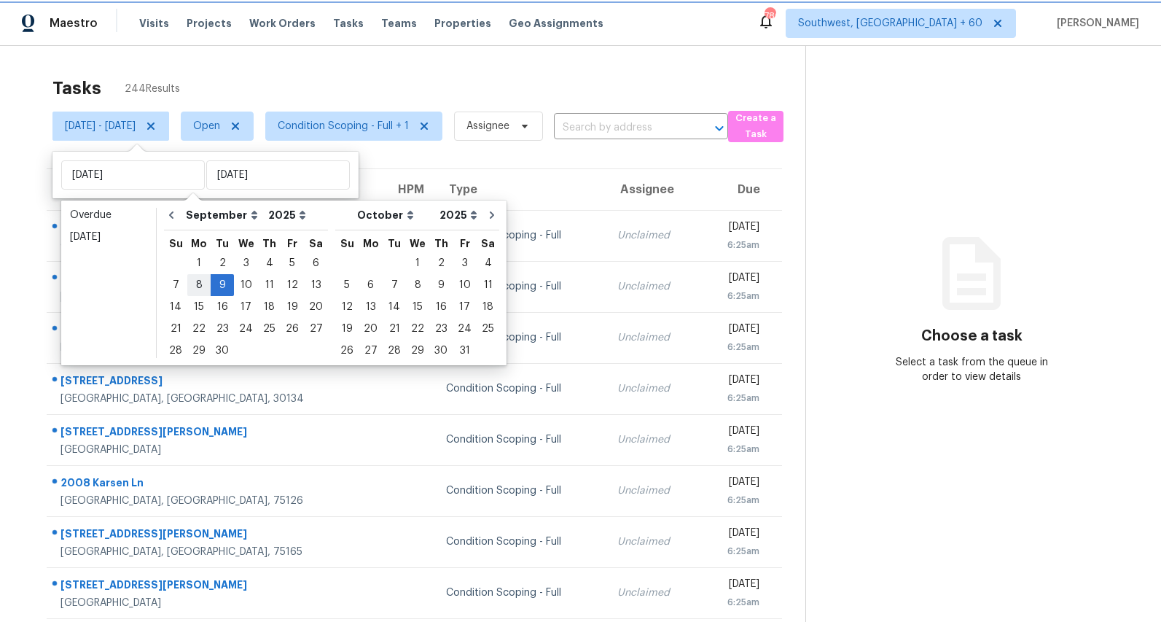
type input "Mon, Sep 08"
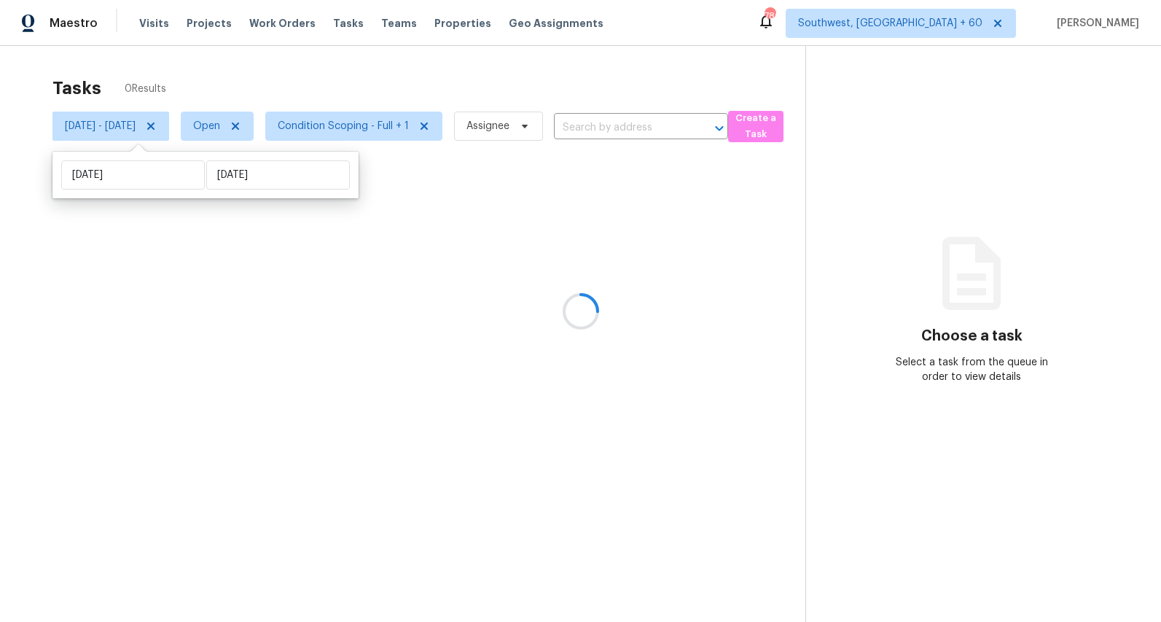
click at [200, 284] on div at bounding box center [580, 311] width 1161 height 622
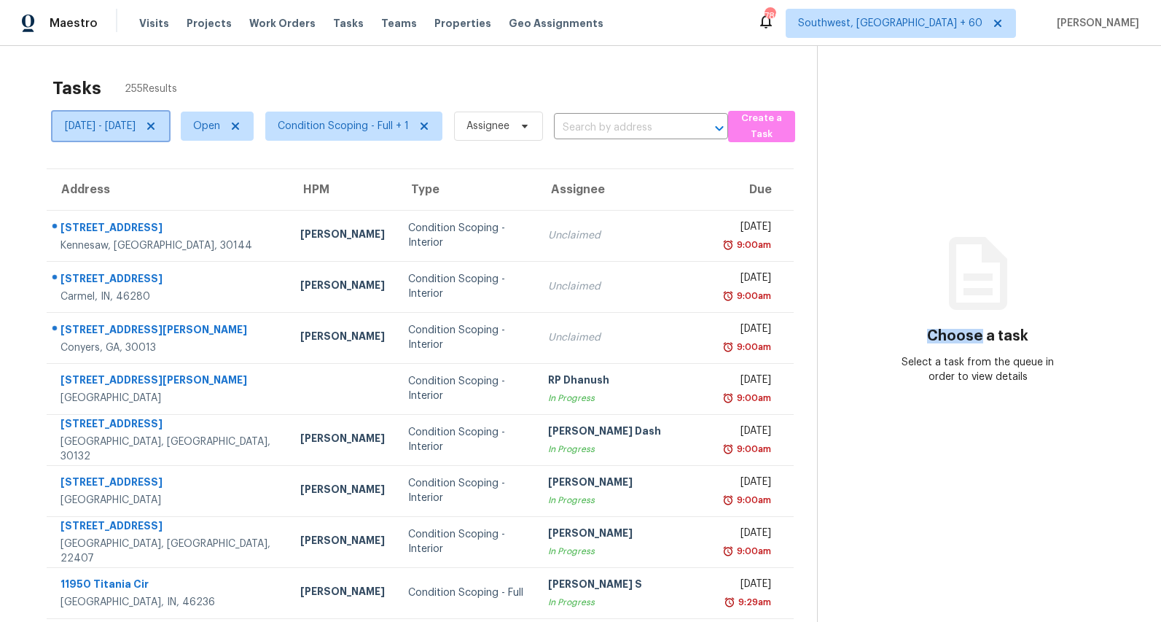
click at [136, 122] on span "Mon, Sep 08 - Tue, Sep 09" at bounding box center [100, 126] width 71 height 15
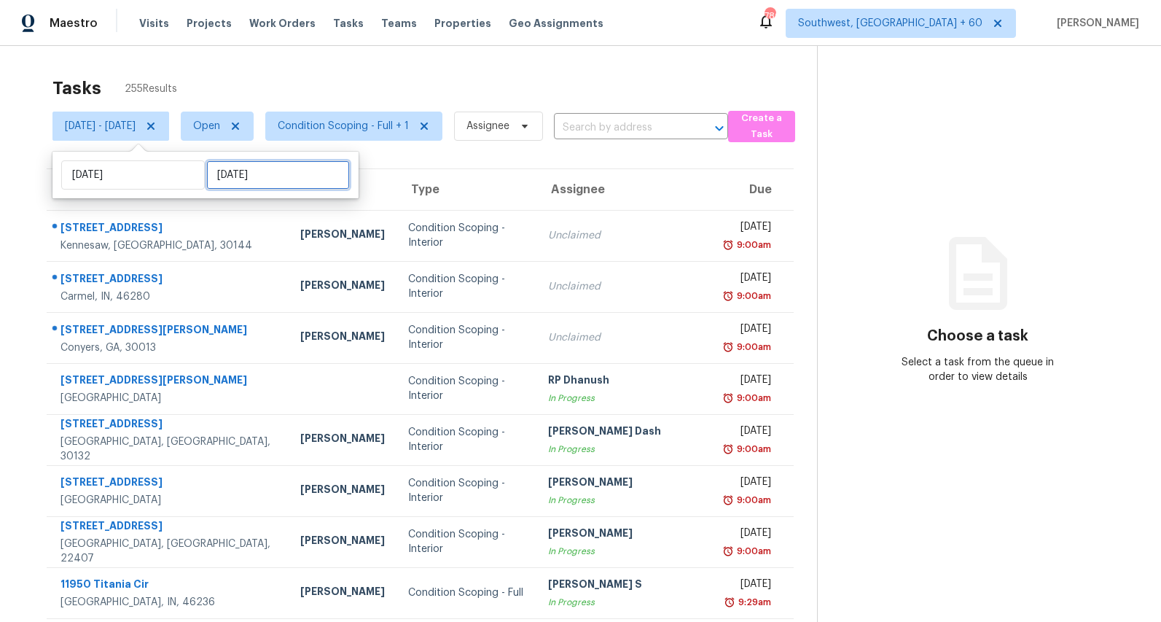
click at [273, 174] on input "Tue, Sep 09" at bounding box center [278, 174] width 144 height 29
select select "8"
select select "2025"
select select "9"
select select "2025"
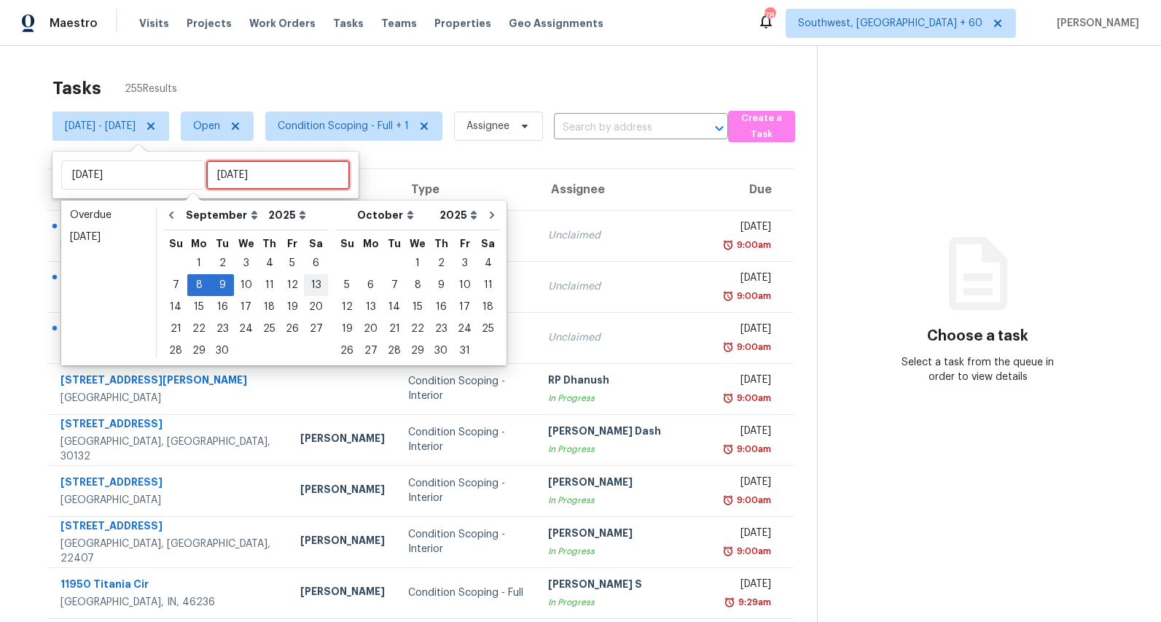
type input "Sat, Sep 06"
type input "Mon, Sep 08"
type input "Wed, Sep 10"
click at [202, 285] on div "8" at bounding box center [198, 285] width 23 height 20
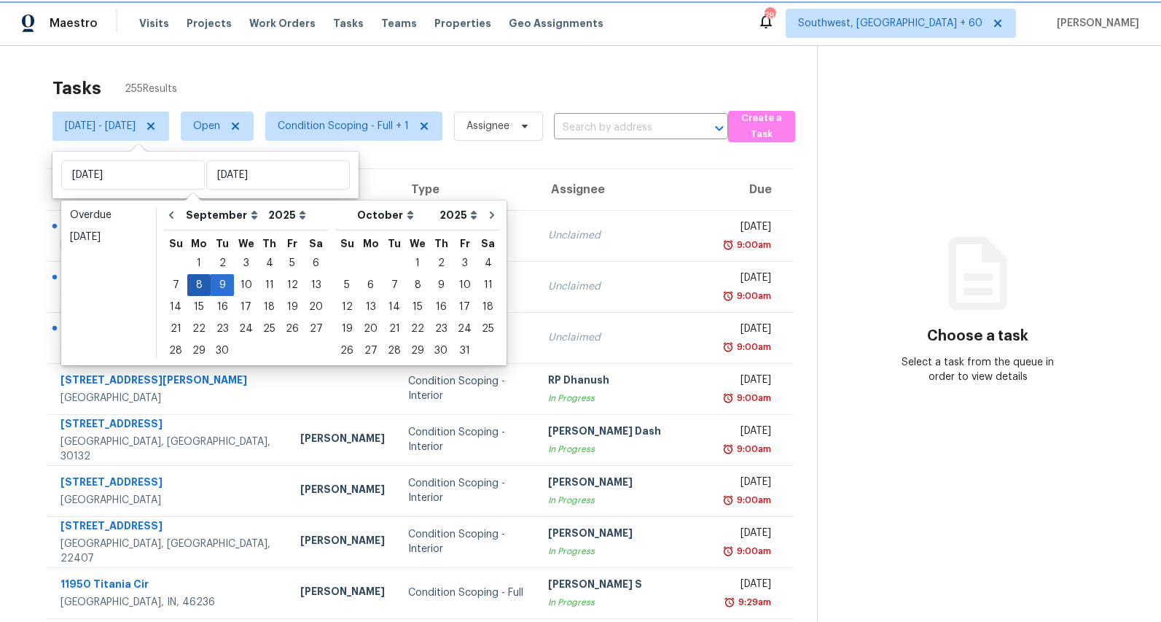
type input "Mon, Sep 08"
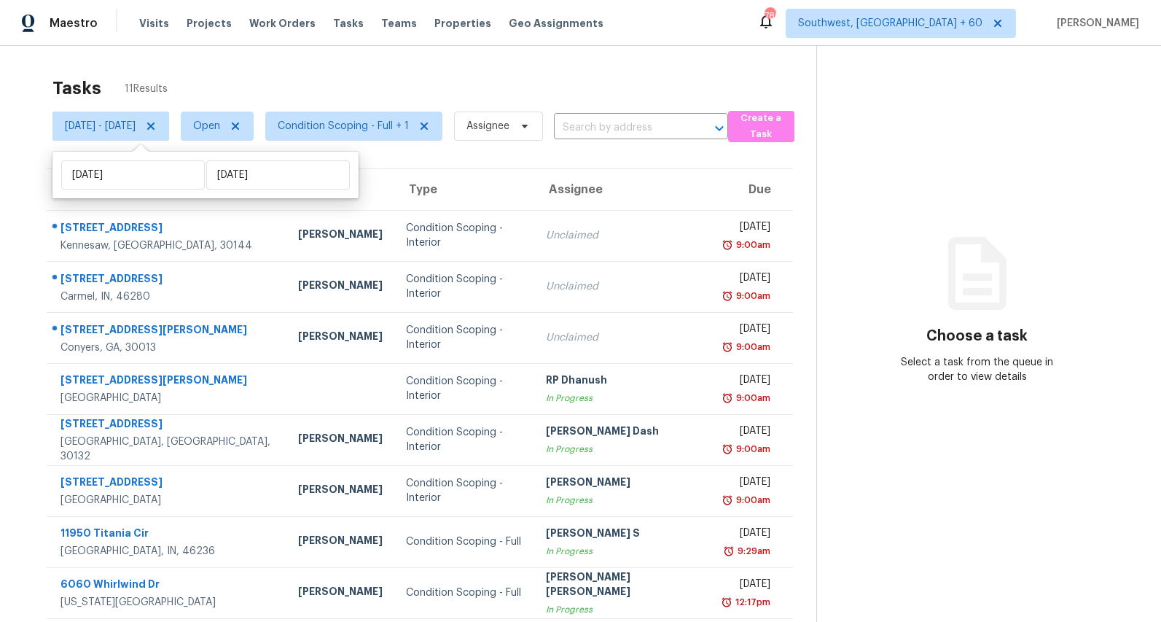
click at [267, 69] on div "Tasks 11 Results" at bounding box center [434, 88] width 764 height 38
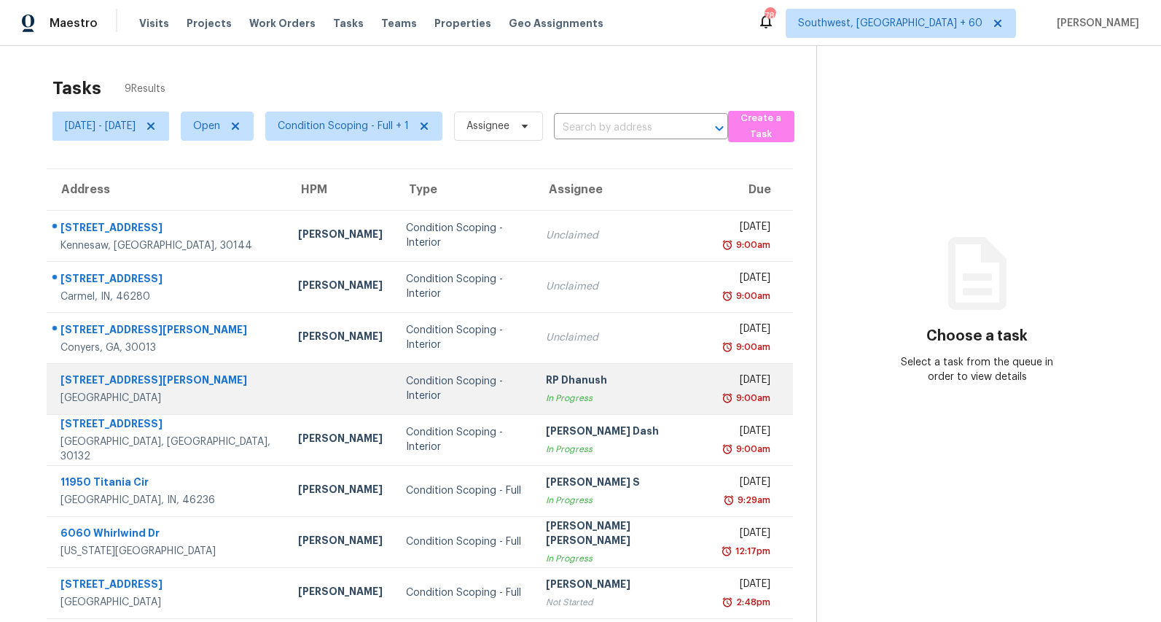
scroll to position [59, 0]
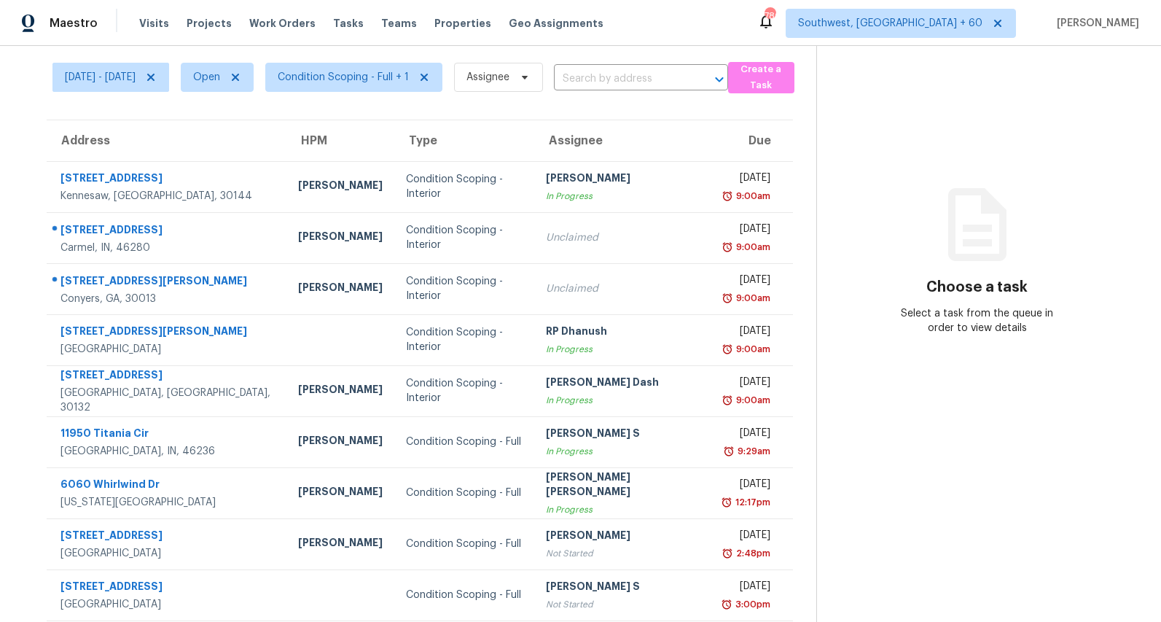
scroll to position [59, 0]
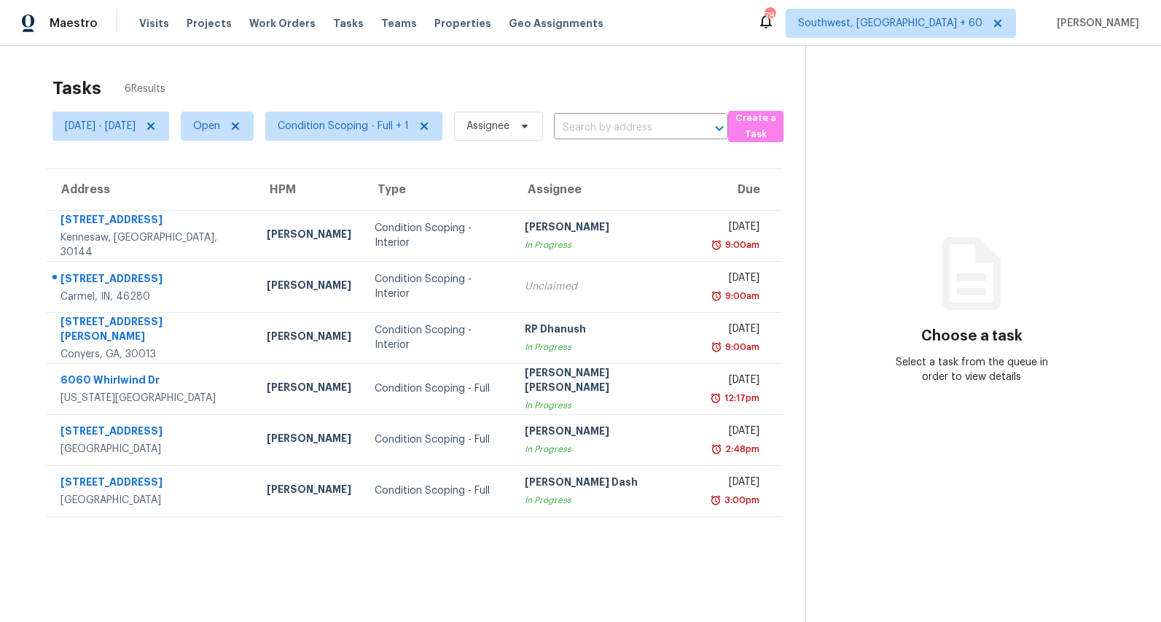
click at [461, 69] on div "Tasks 6 Results" at bounding box center [428, 88] width 753 height 38
drag, startPoint x: 185, startPoint y: 84, endPoint x: 55, endPoint y: 83, distance: 130.5
click at [55, 83] on div "Tasks 6 Results" at bounding box center [428, 88] width 753 height 38
click at [55, 84] on h2 "Tasks" at bounding box center [76, 88] width 49 height 15
drag, startPoint x: 55, startPoint y: 84, endPoint x: 174, endPoint y: 82, distance: 119.6
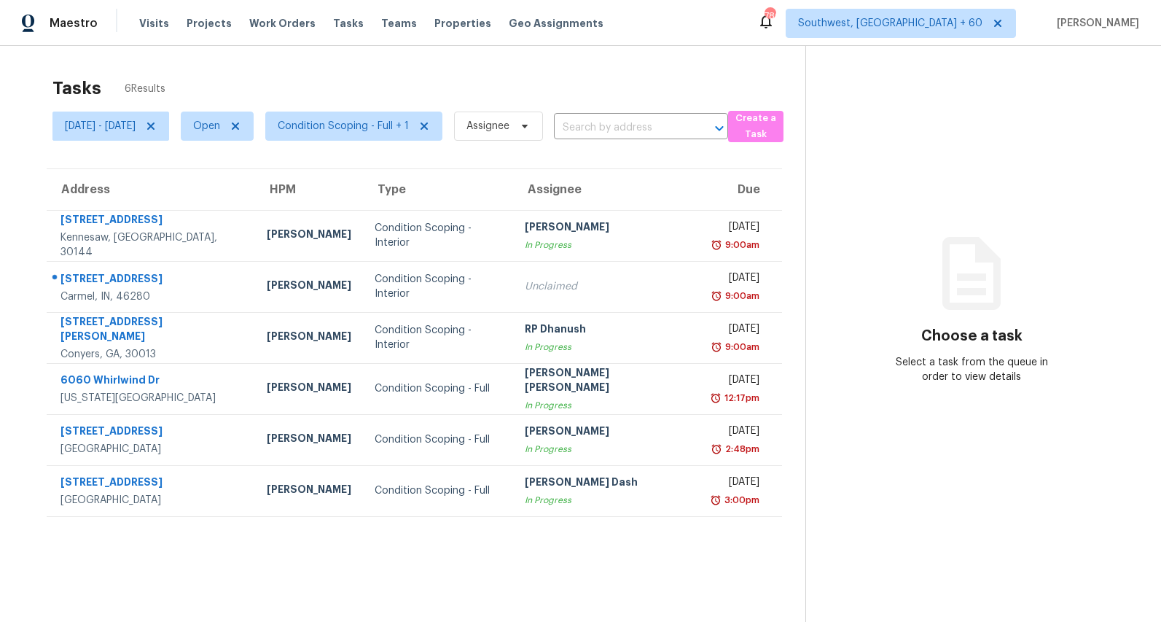
click at [174, 82] on div "Tasks 6 Results" at bounding box center [428, 88] width 753 height 38
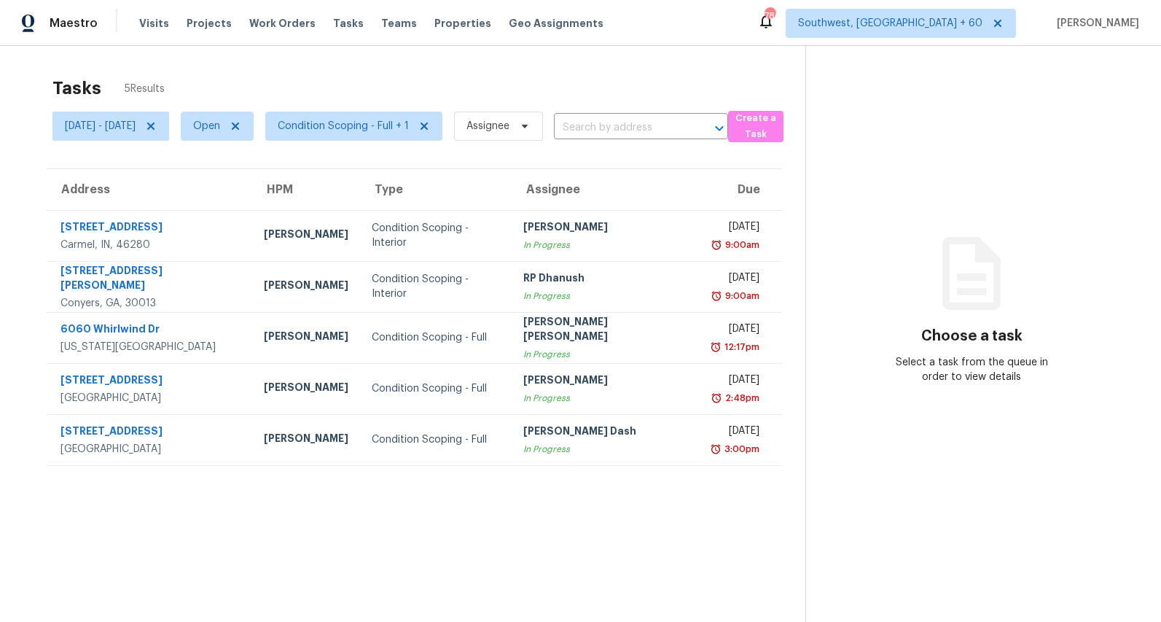
click at [430, 531] on section "Tasks 5 Results [DATE] - [DATE] Open Condition Scoping - Full + 1 Assignee ​ Cr…" at bounding box center [414, 368] width 782 height 598
drag, startPoint x: 1018, startPoint y: 378, endPoint x: 945, endPoint y: 321, distance: 92.0
click at [945, 321] on div "Choose a task Select a task from the queue in order to view details" at bounding box center [972, 325] width 332 height 120
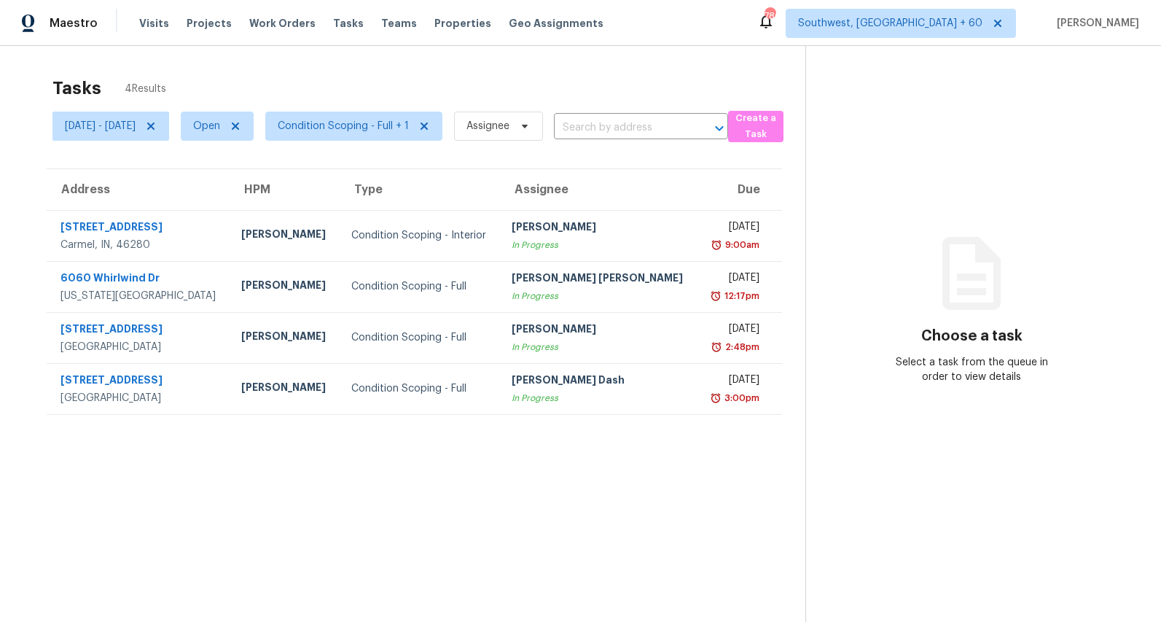
click at [281, 73] on div "Tasks 4 Results" at bounding box center [428, 88] width 753 height 38
click at [329, 79] on div "Tasks 4 Results" at bounding box center [428, 88] width 753 height 38
click at [290, 53] on div "Tasks 4 Results [DATE] - [DATE] Open Condition Scoping - Full + 1 Assignee ​ Cr…" at bounding box center [580, 357] width 1161 height 622
